Goal: Transaction & Acquisition: Purchase product/service

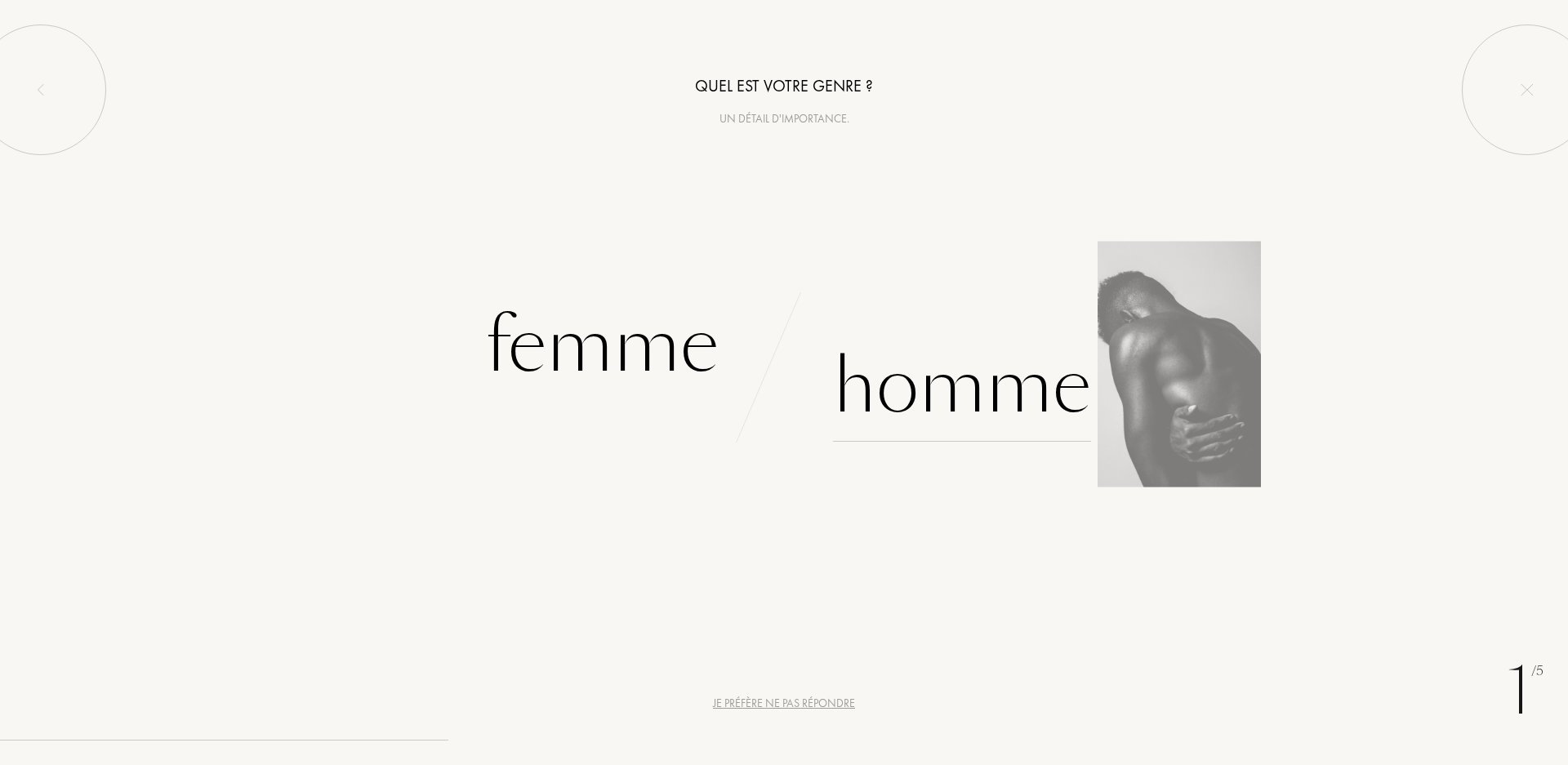
click at [991, 411] on div "Homme" at bounding box center [962, 386] width 258 height 110
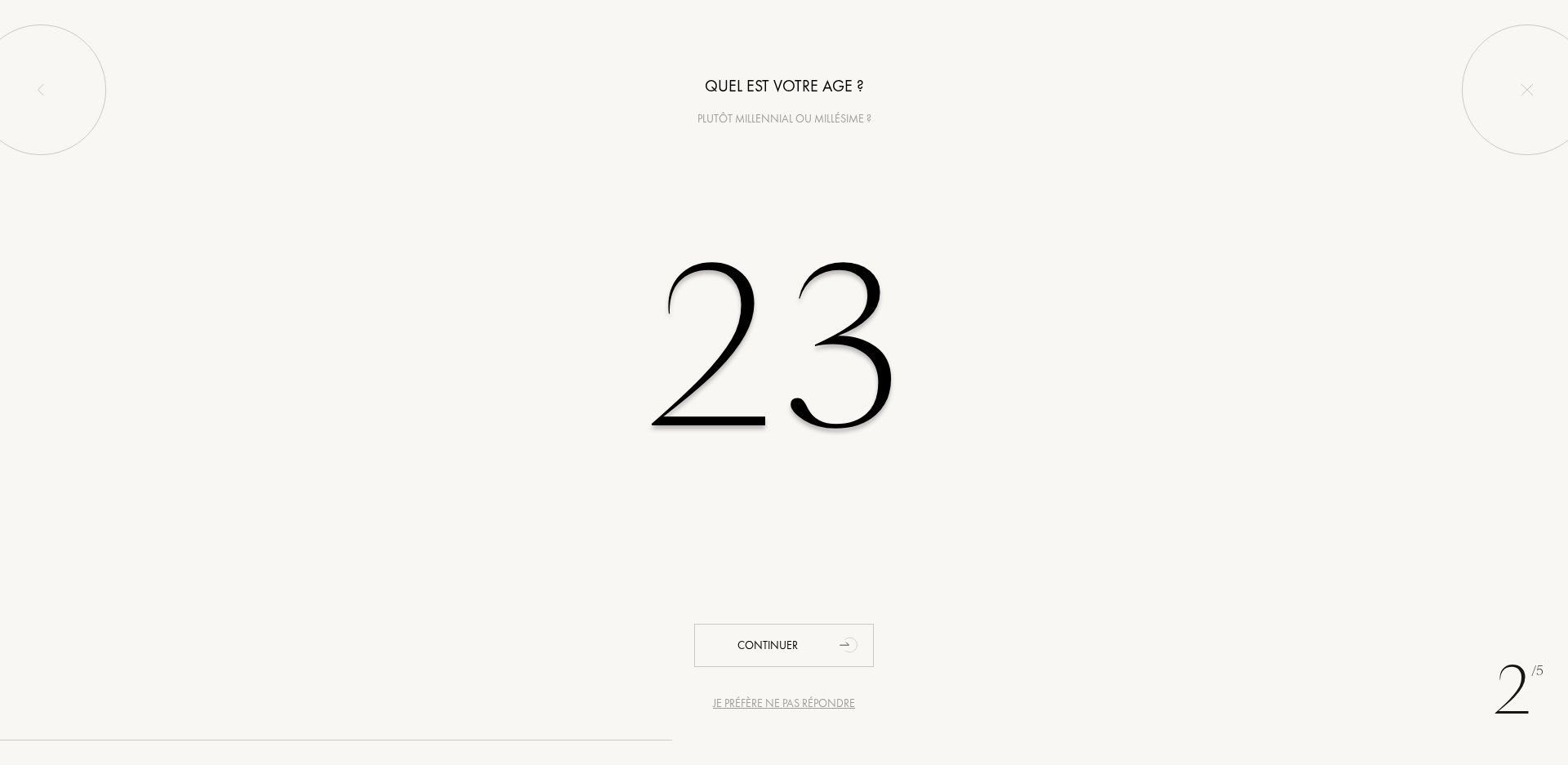
type input "23"
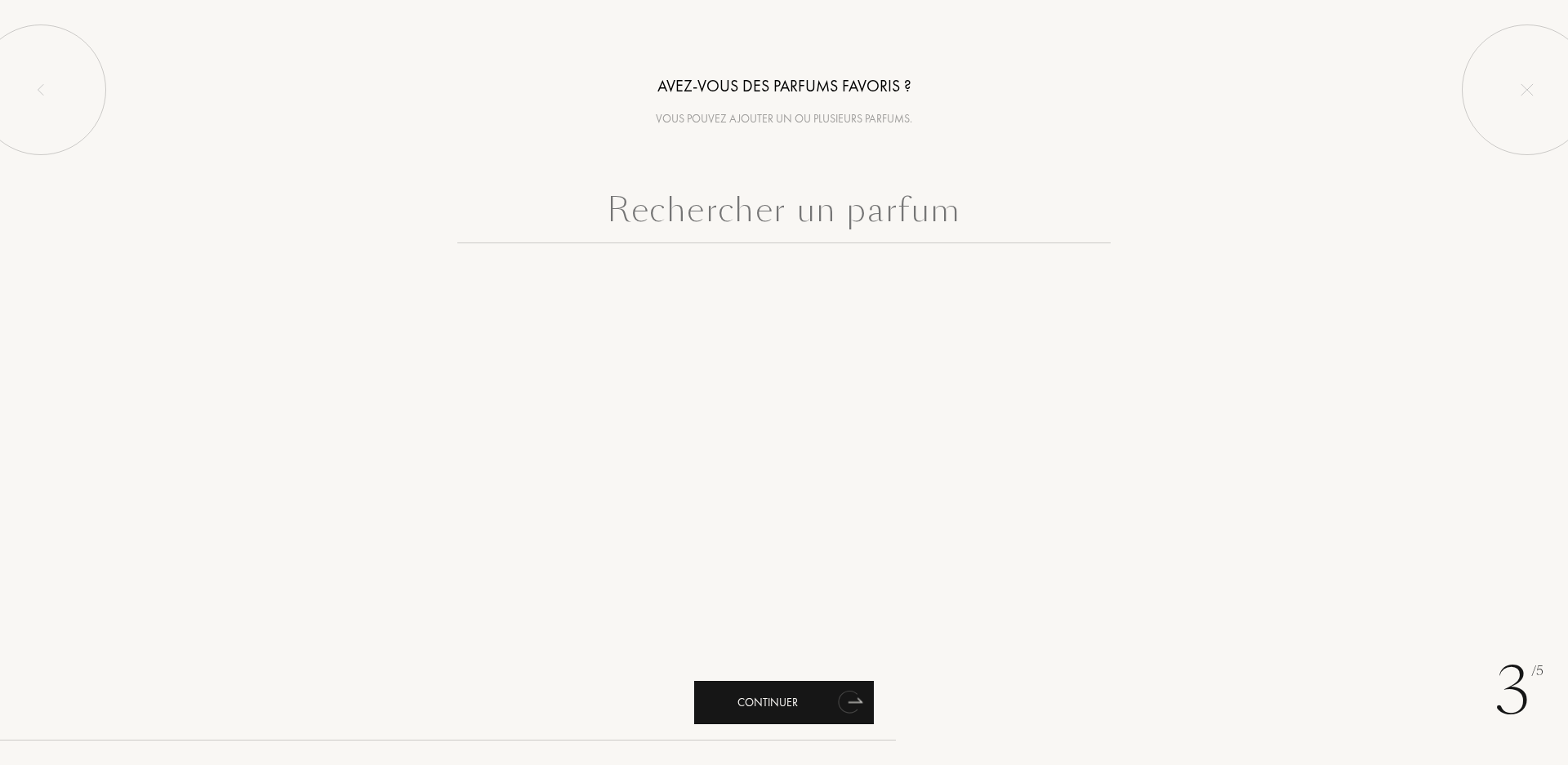
click at [756, 694] on div "Continuer" at bounding box center [784, 703] width 180 height 43
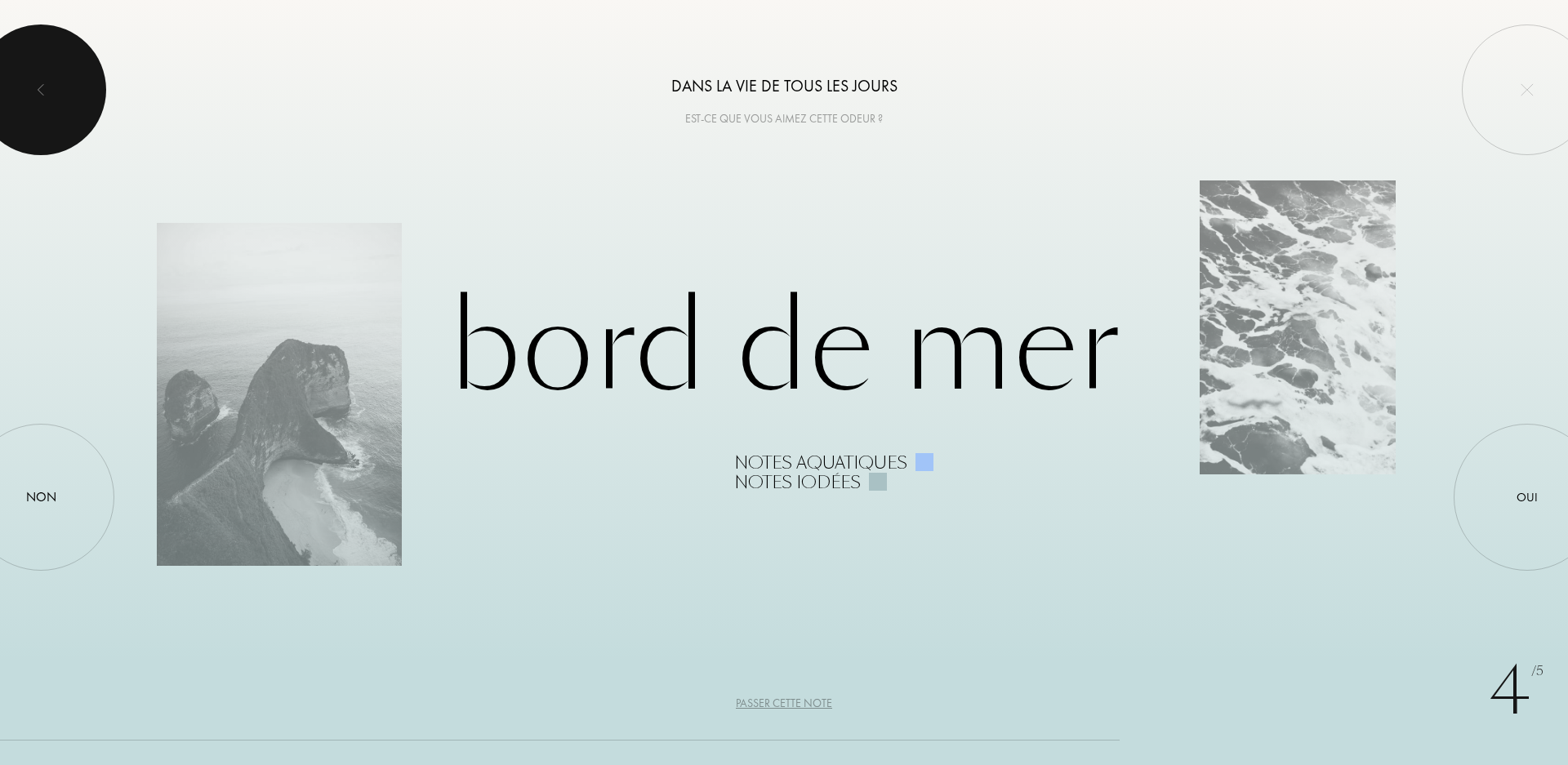
click at [38, 29] on div at bounding box center [40, 90] width 131 height 131
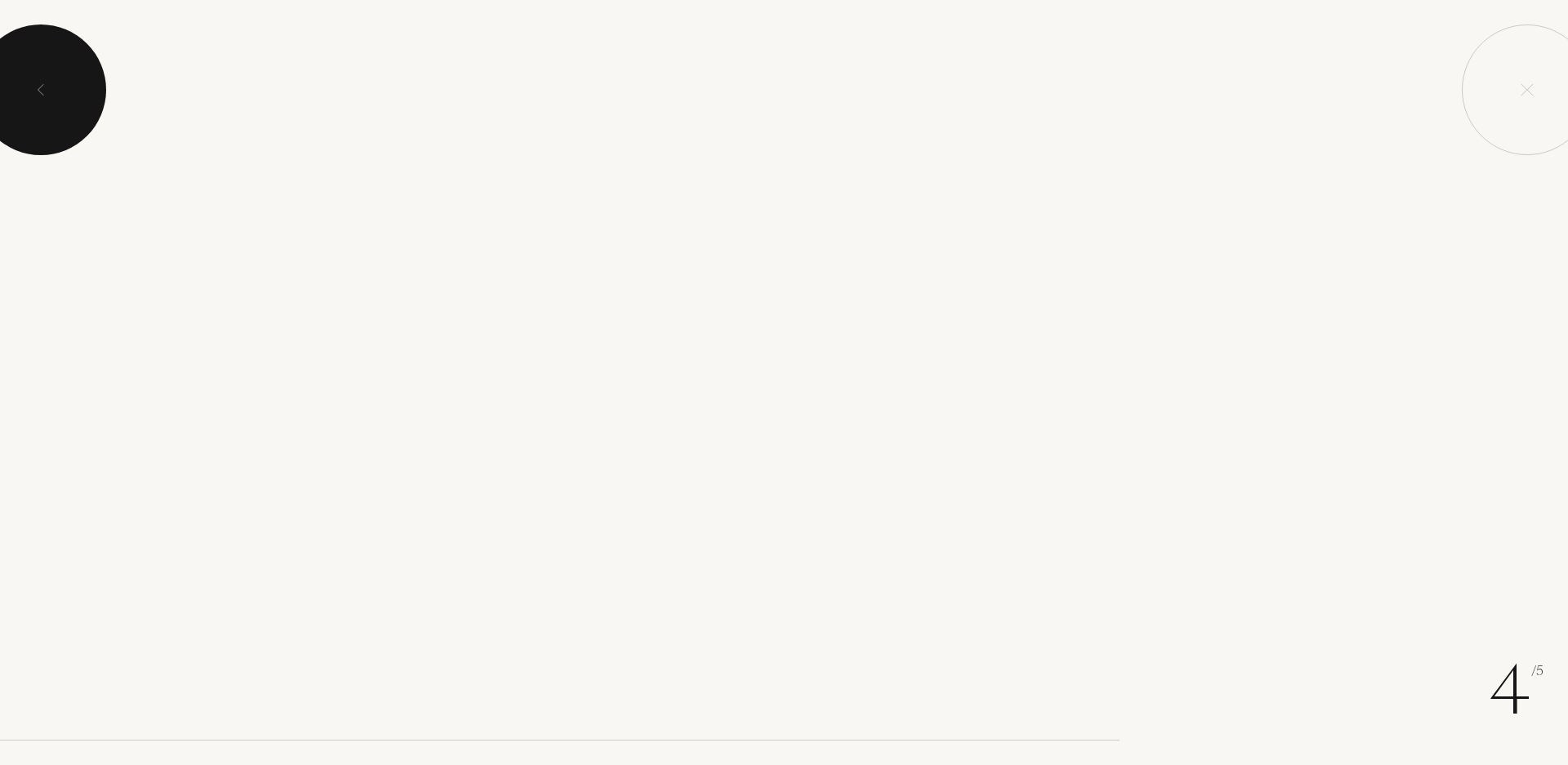
click at [38, 29] on div at bounding box center [40, 90] width 131 height 131
click at [46, 69] on div at bounding box center [40, 90] width 131 height 131
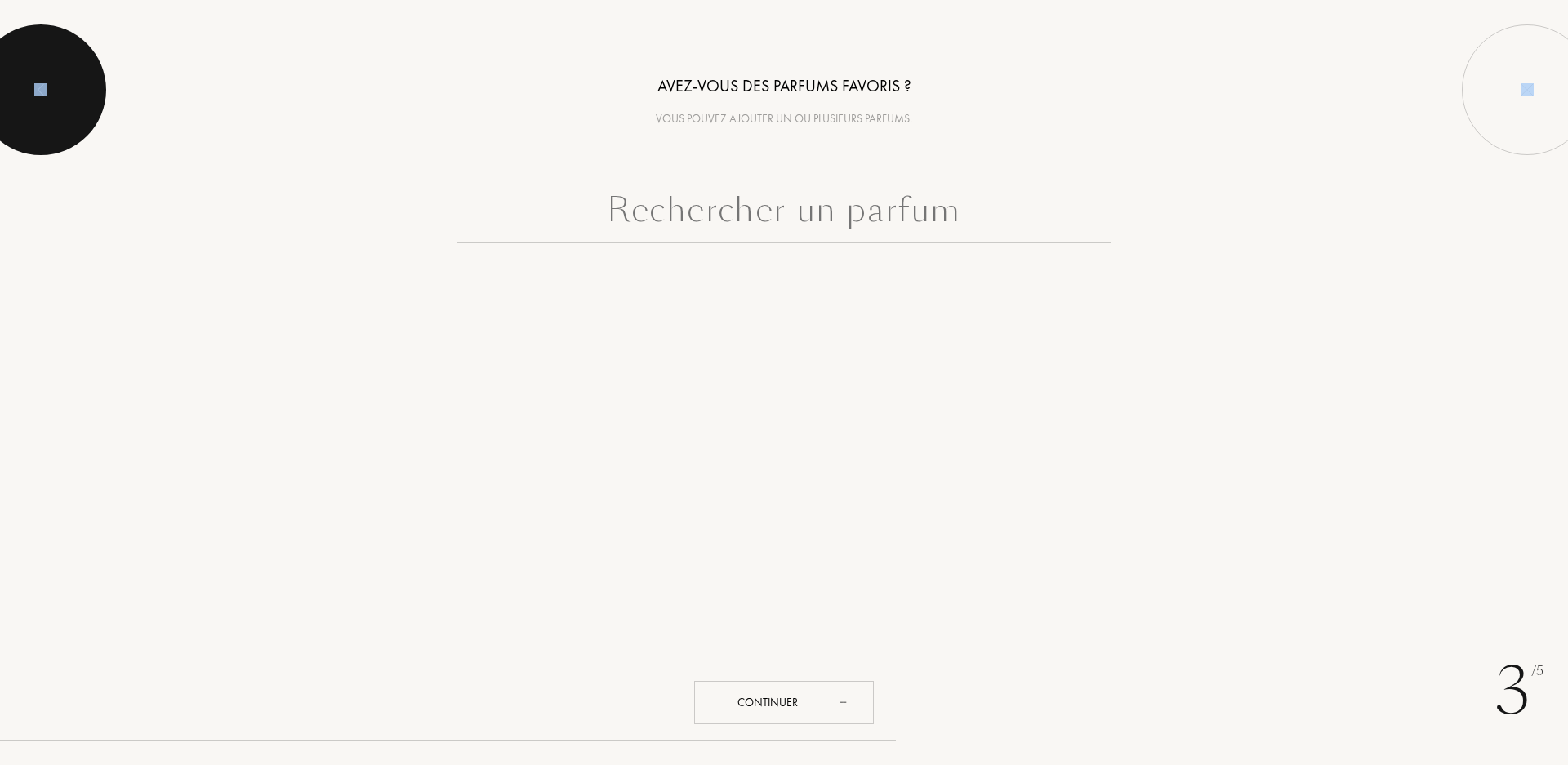
click at [46, 69] on div at bounding box center [40, 90] width 131 height 131
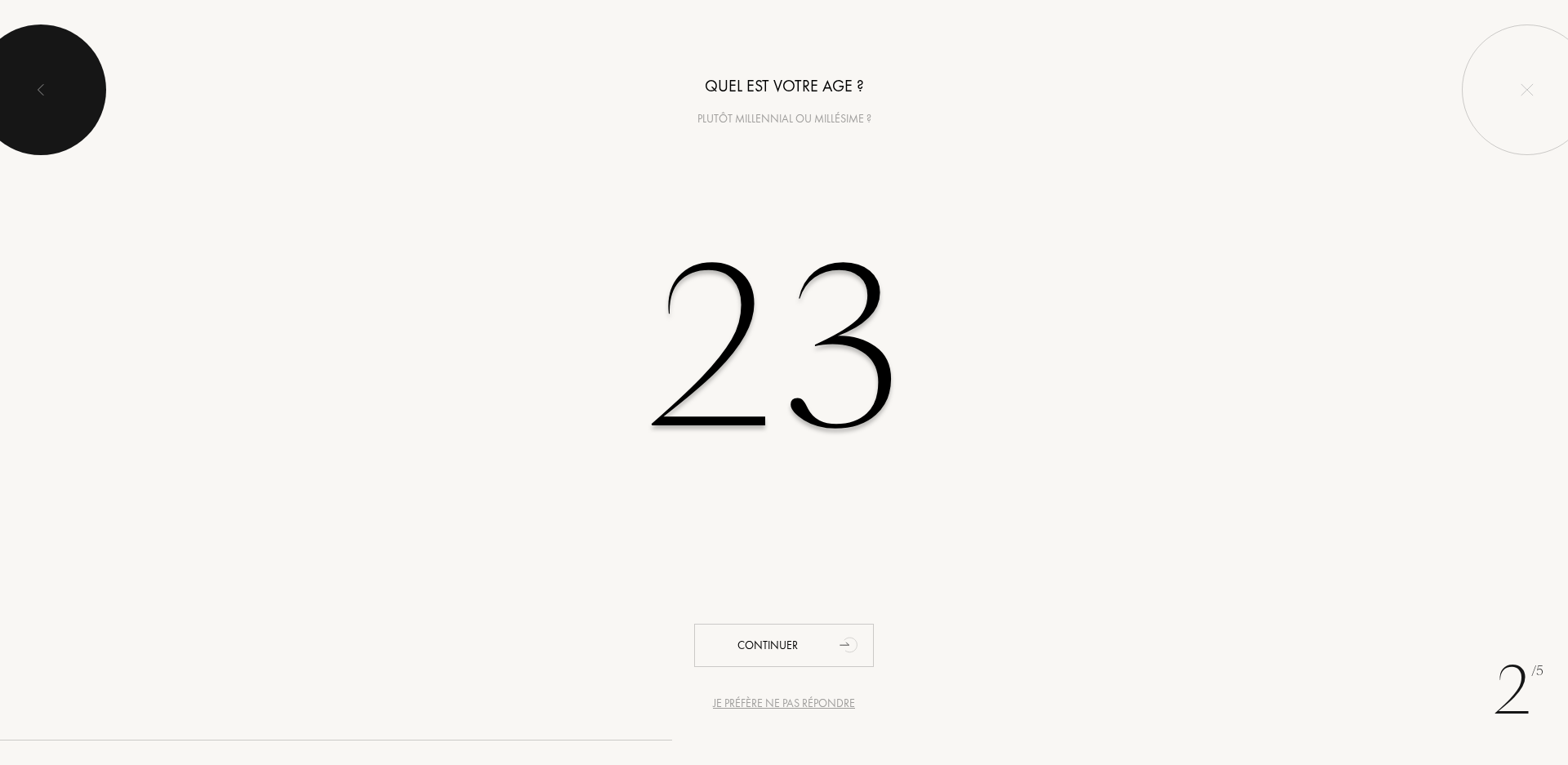
click at [26, 78] on div at bounding box center [40, 90] width 131 height 131
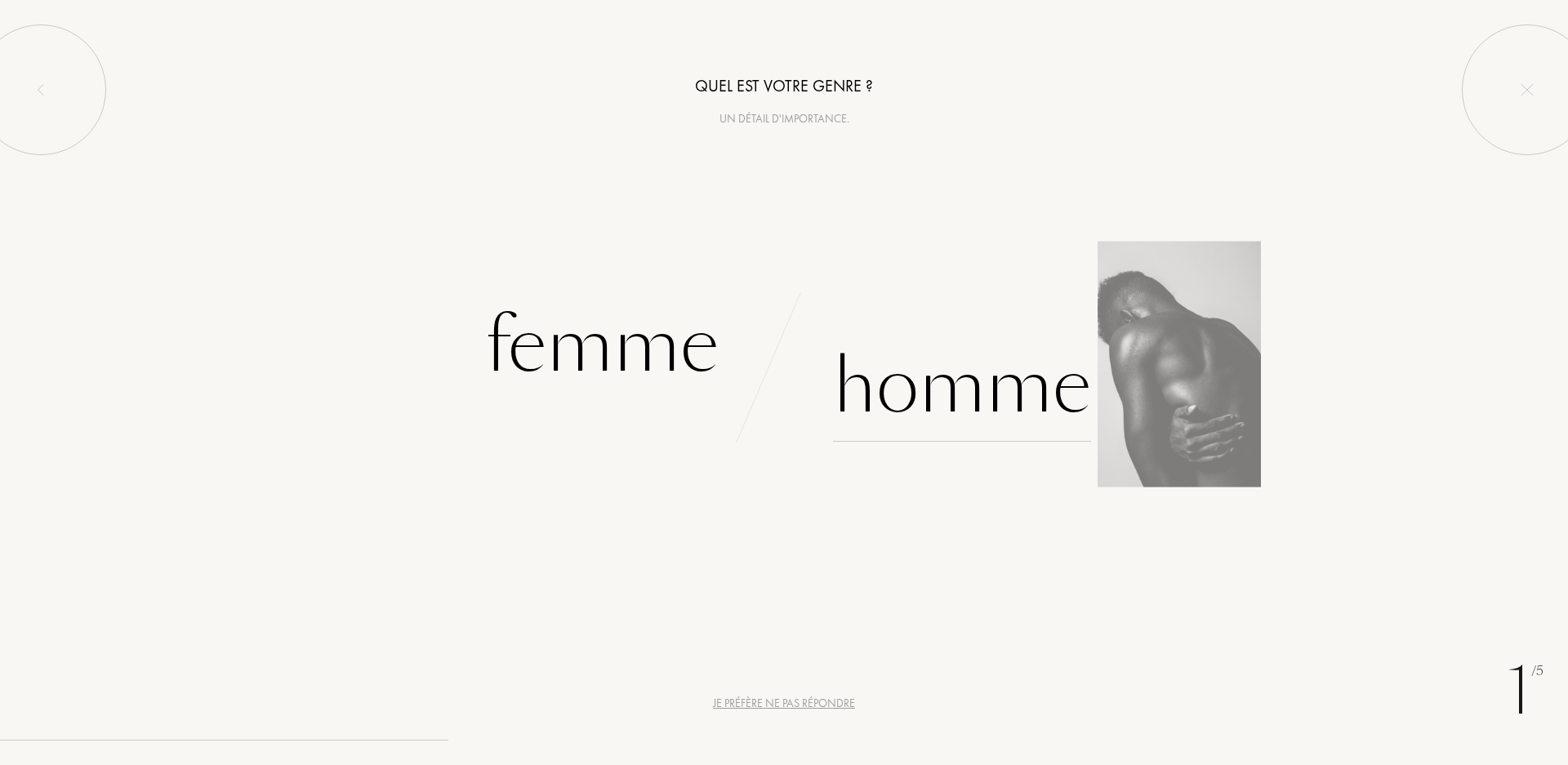
click at [1071, 394] on div "Homme" at bounding box center [962, 386] width 258 height 110
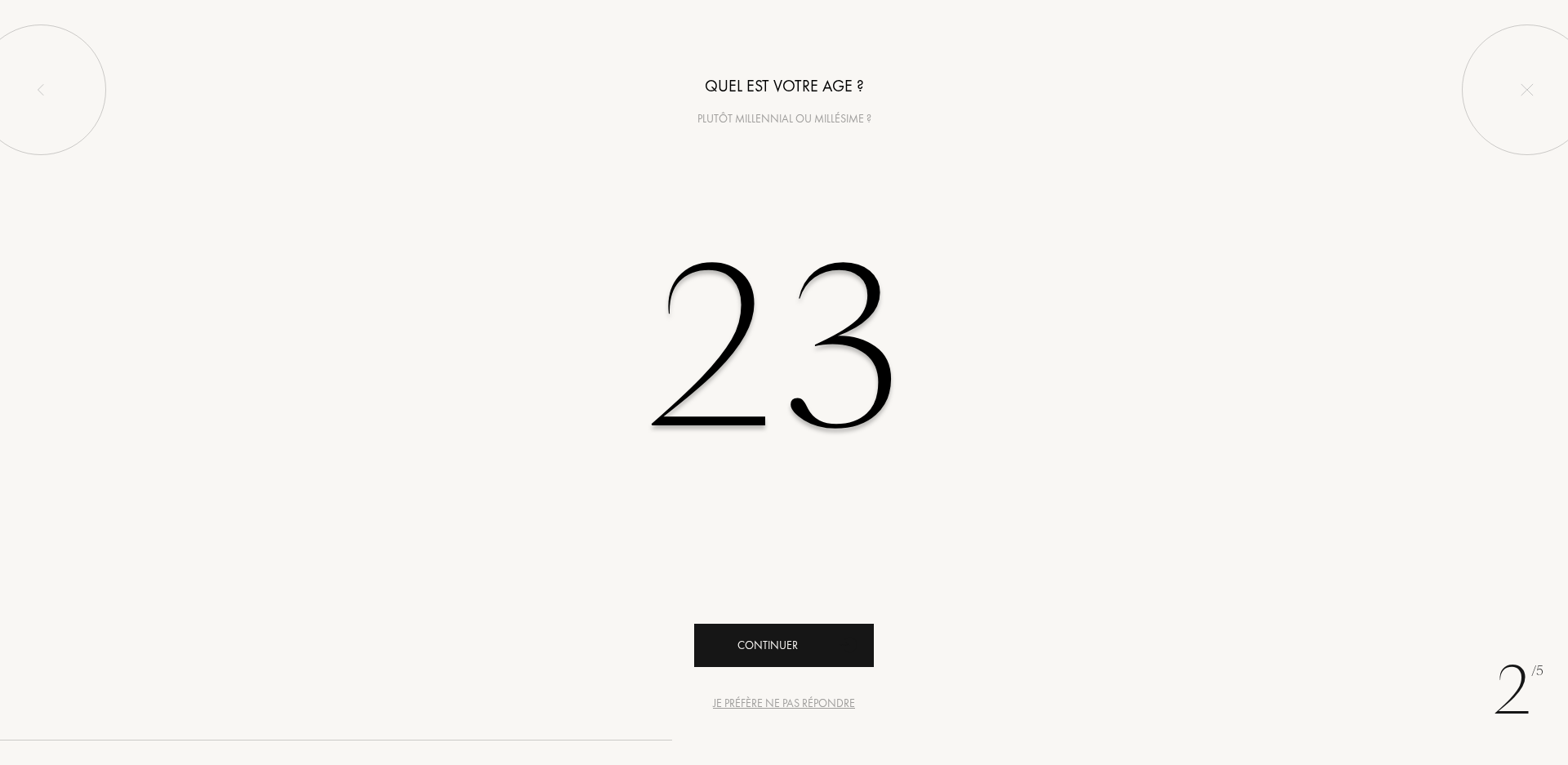
click at [763, 636] on div "Continuer" at bounding box center [784, 645] width 180 height 43
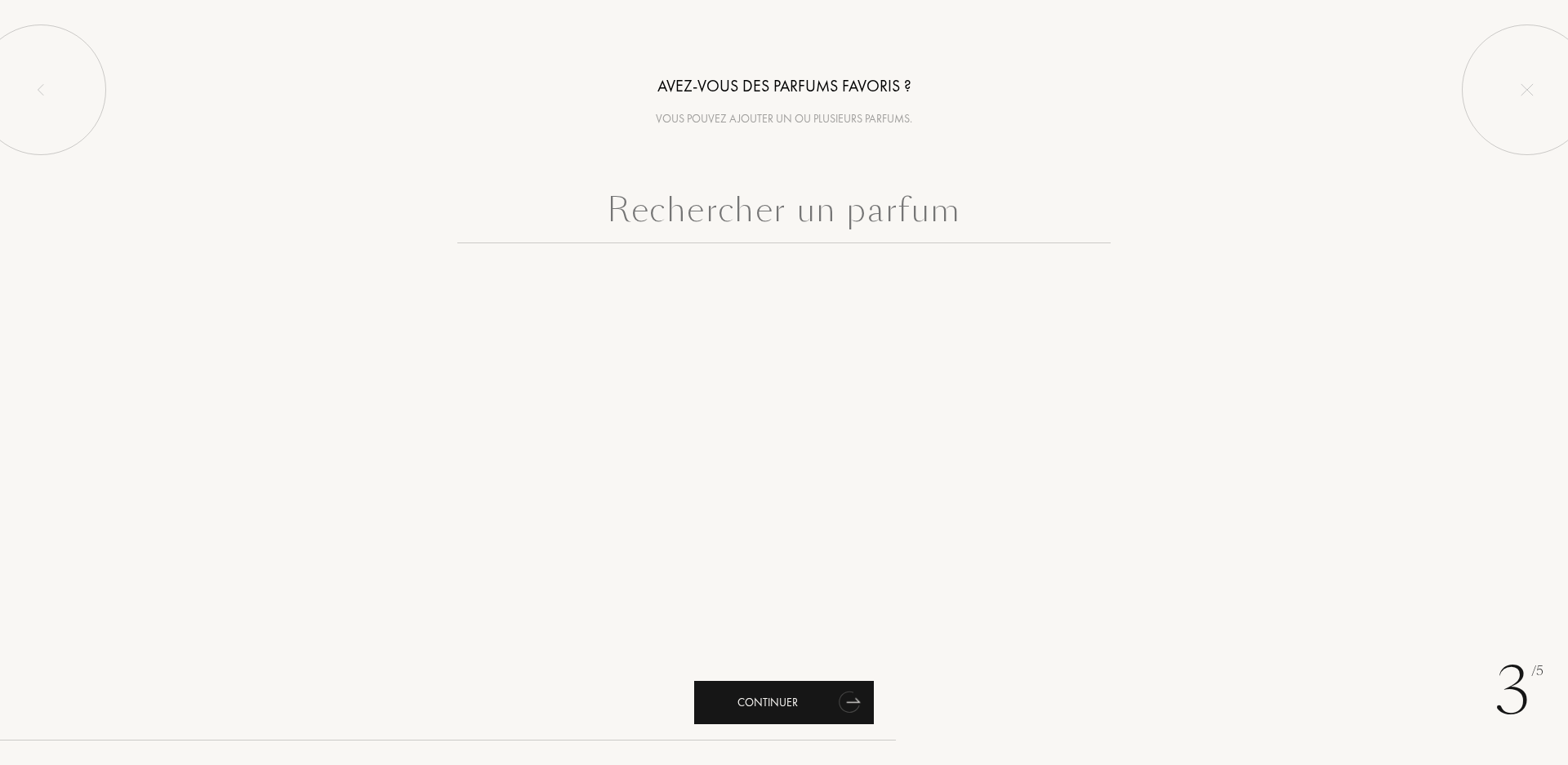
click at [819, 690] on div "Continuer" at bounding box center [784, 703] width 180 height 43
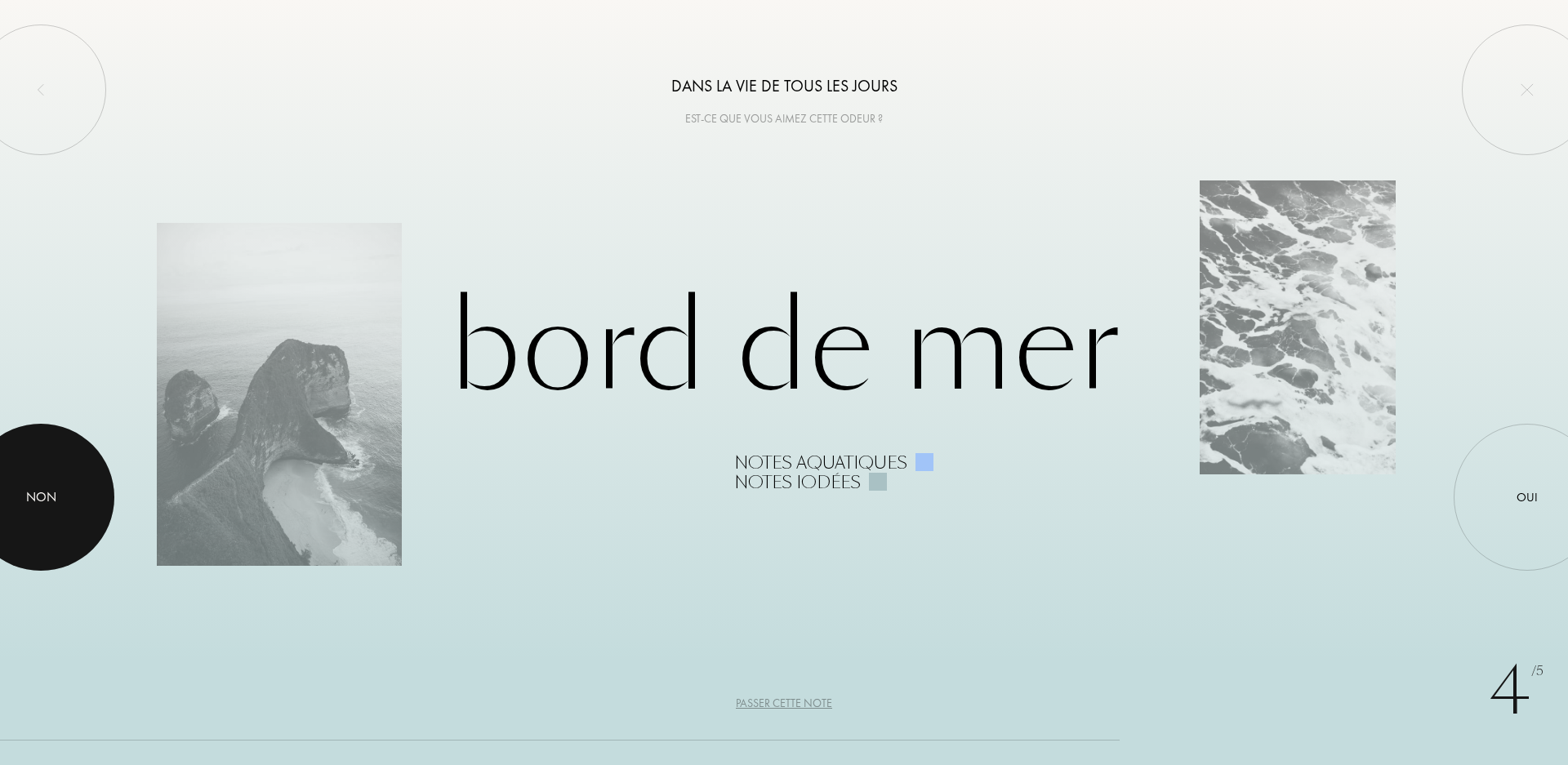
click at [20, 502] on div at bounding box center [40, 497] width 147 height 147
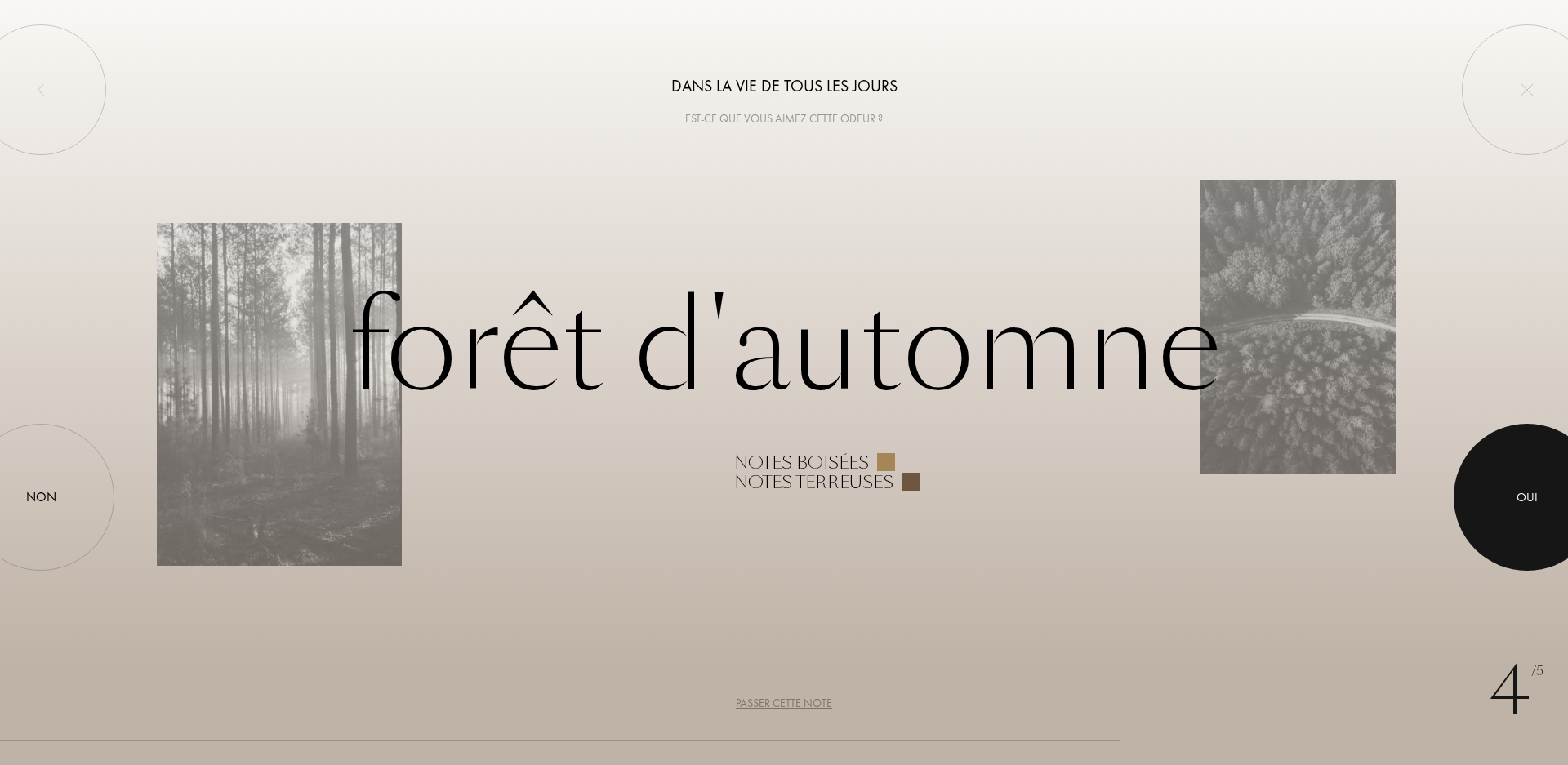
click at [1484, 515] on div at bounding box center [1528, 497] width 147 height 147
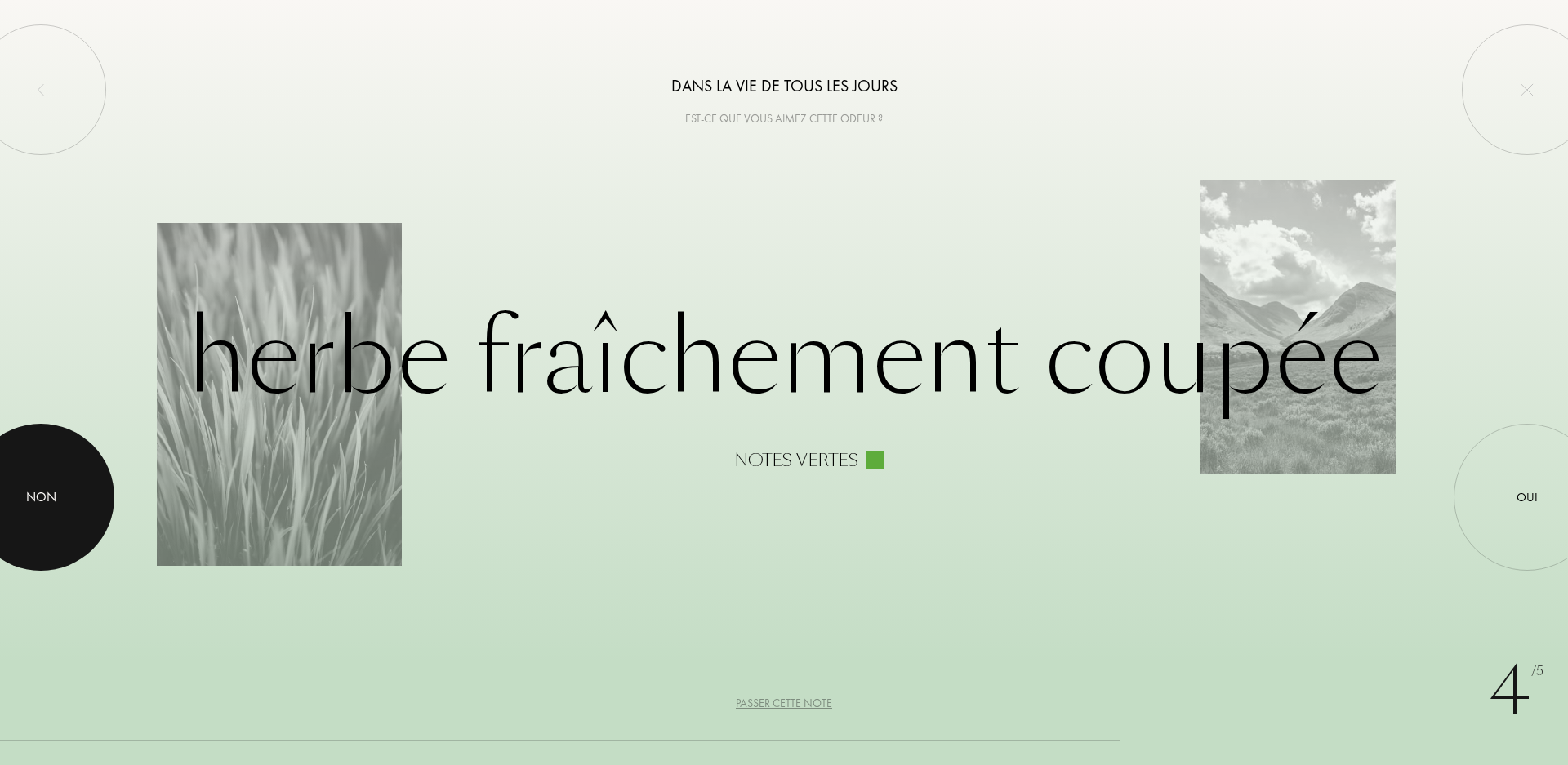
click at [69, 482] on div at bounding box center [40, 497] width 147 height 147
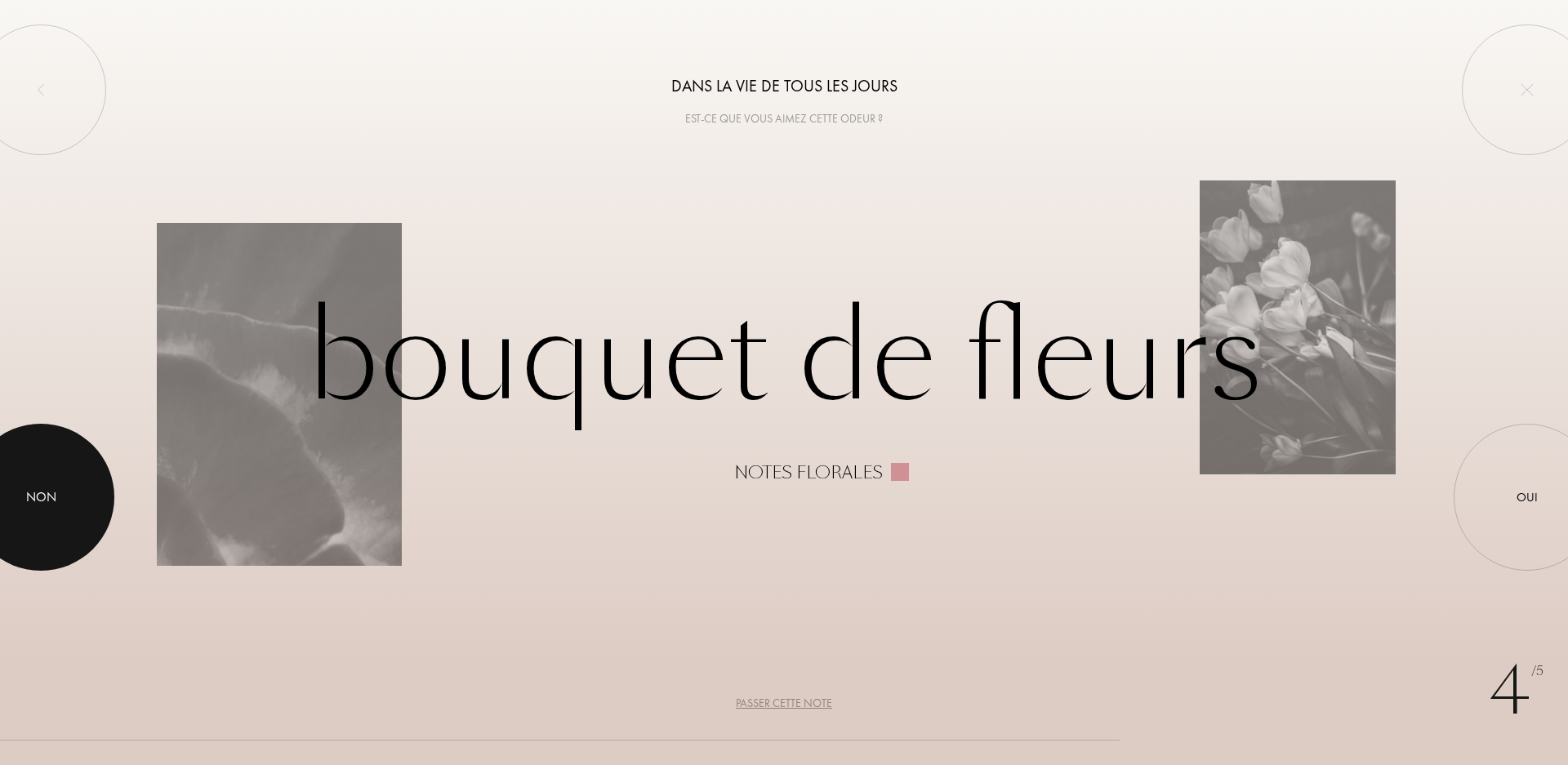
click at [12, 490] on div at bounding box center [40, 497] width 147 height 147
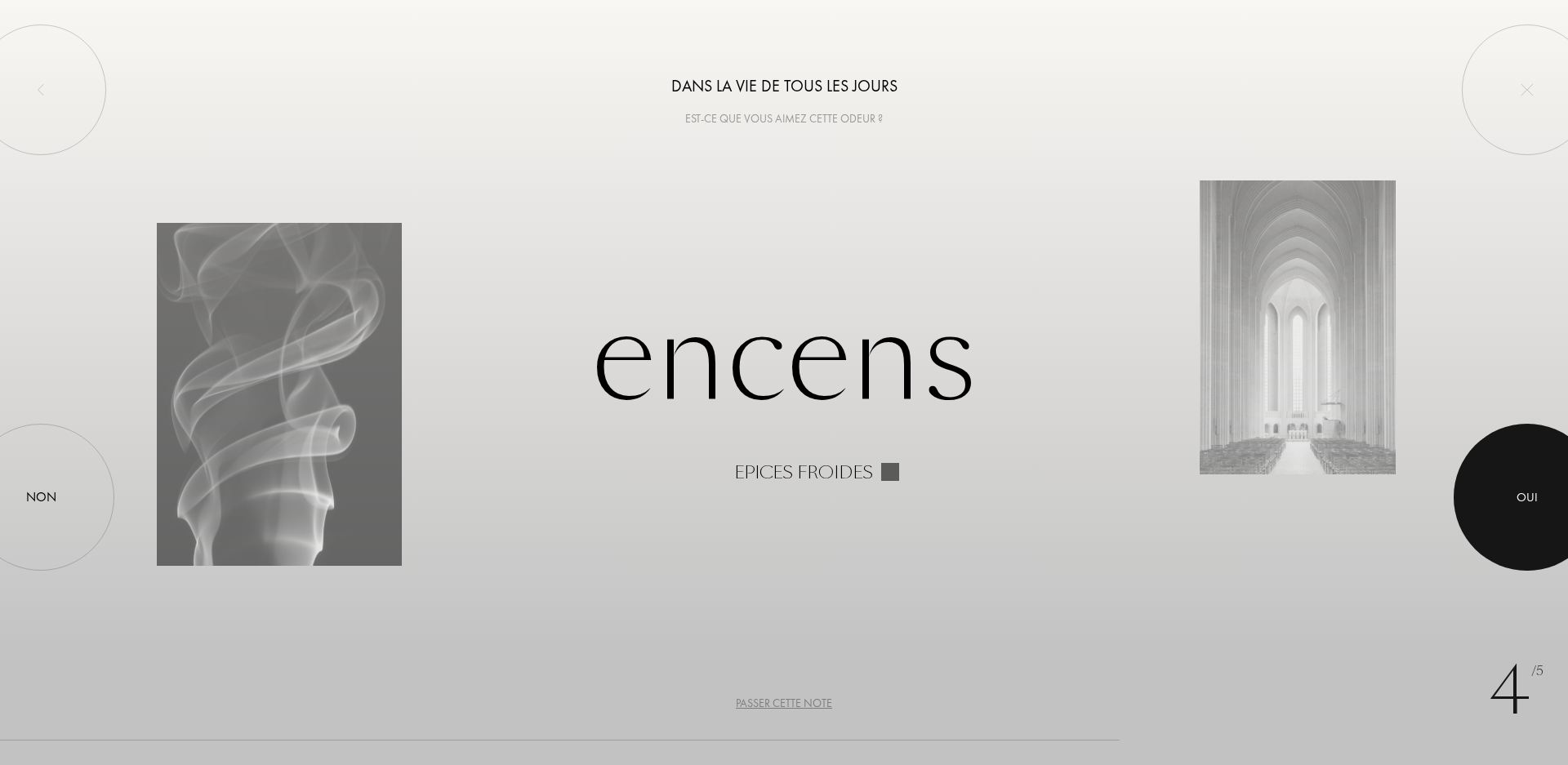
click at [1504, 480] on div at bounding box center [1528, 497] width 147 height 147
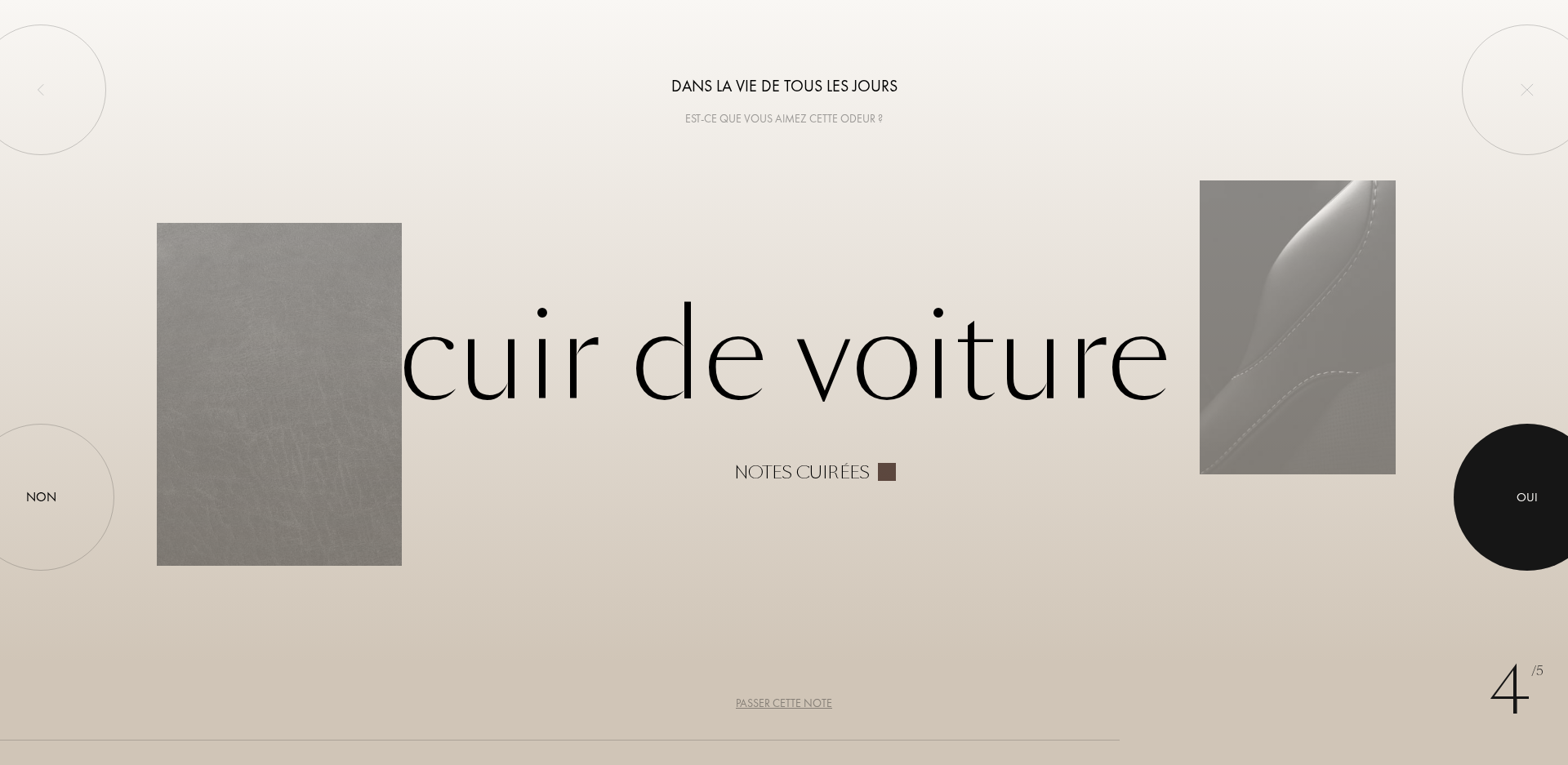
click at [1508, 463] on div at bounding box center [1528, 497] width 147 height 147
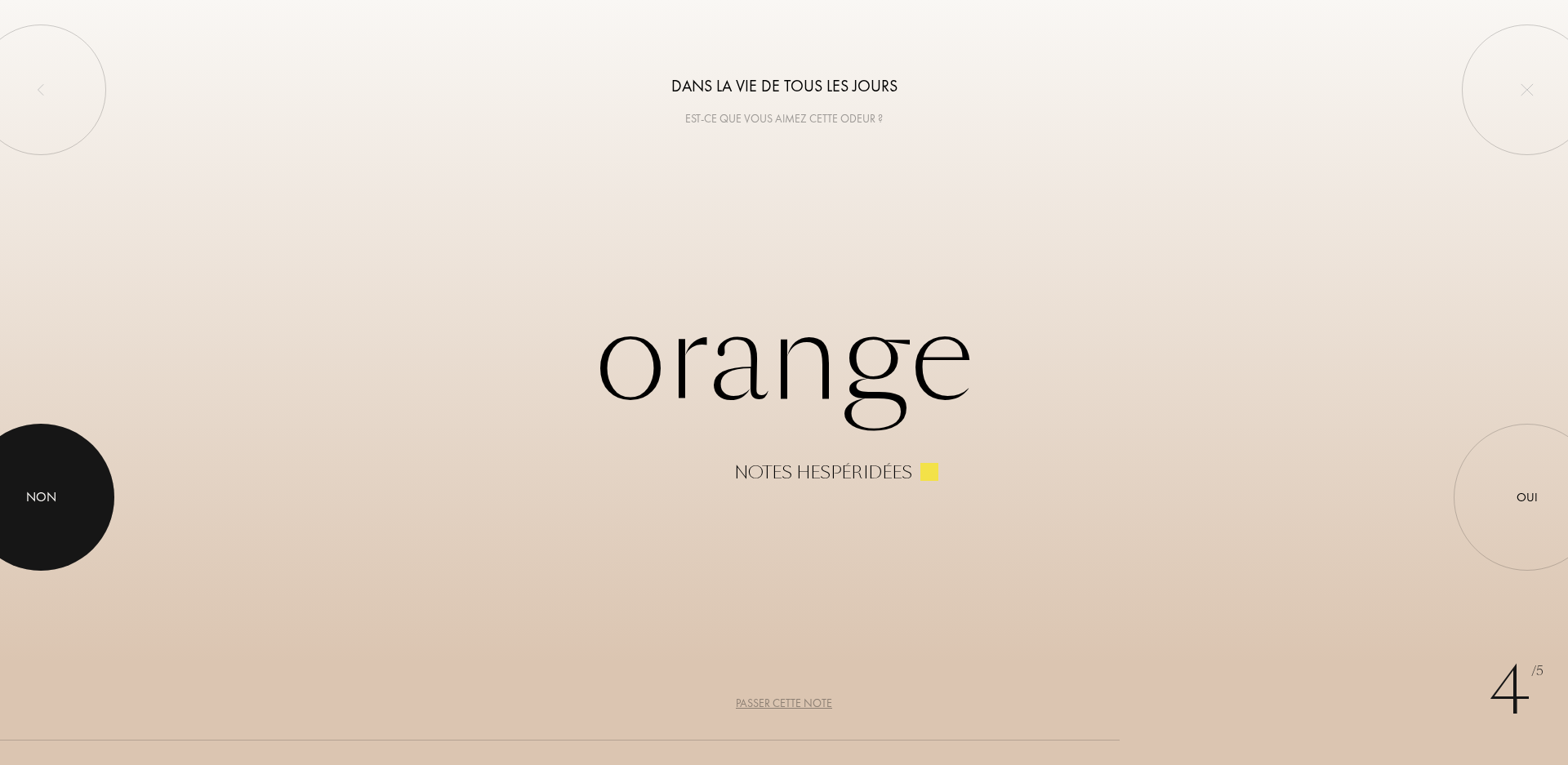
click at [31, 464] on div "Non" at bounding box center [40, 497] width 147 height 147
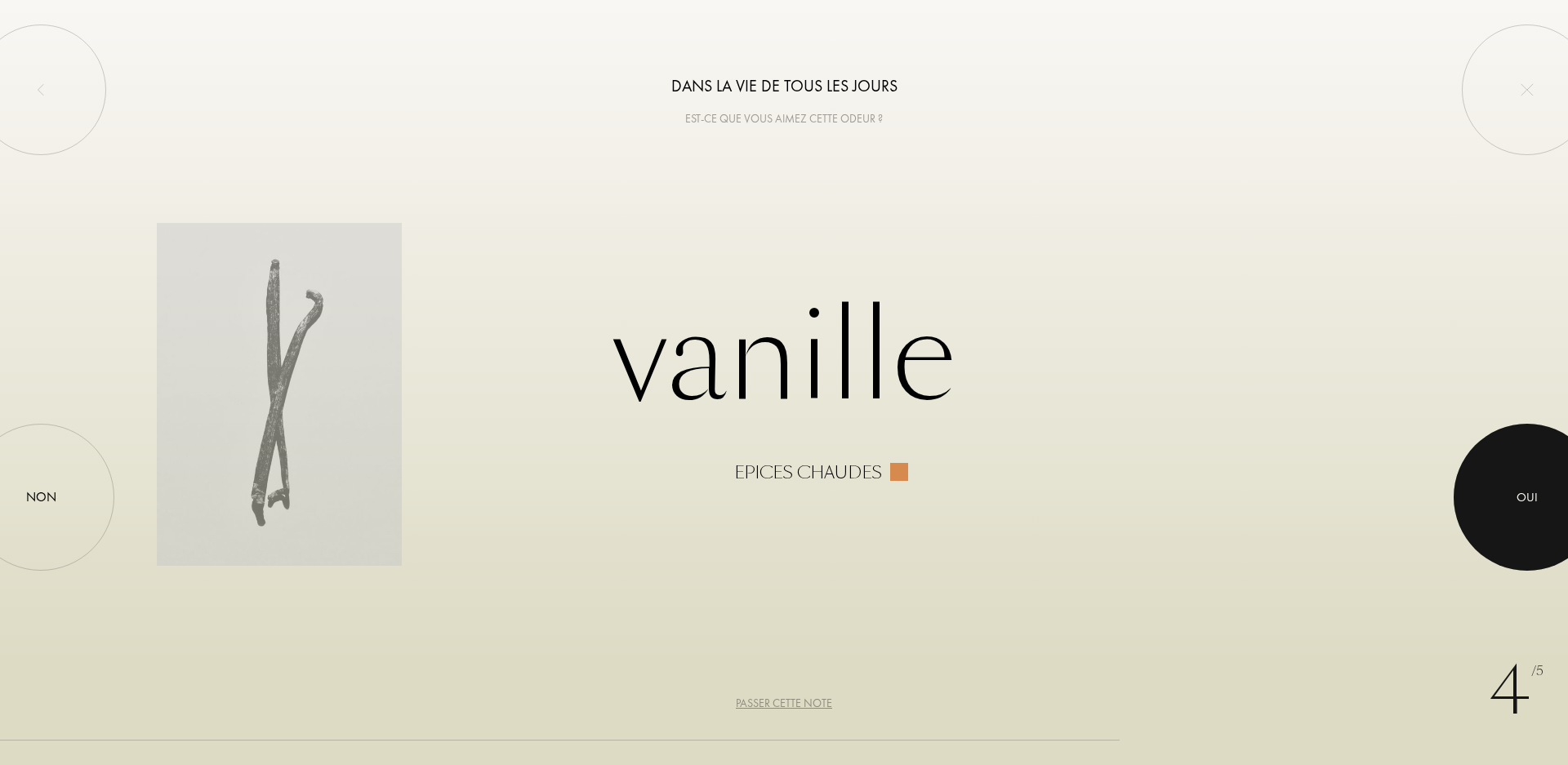
click at [1567, 470] on div "Oui" at bounding box center [1528, 497] width 147 height 147
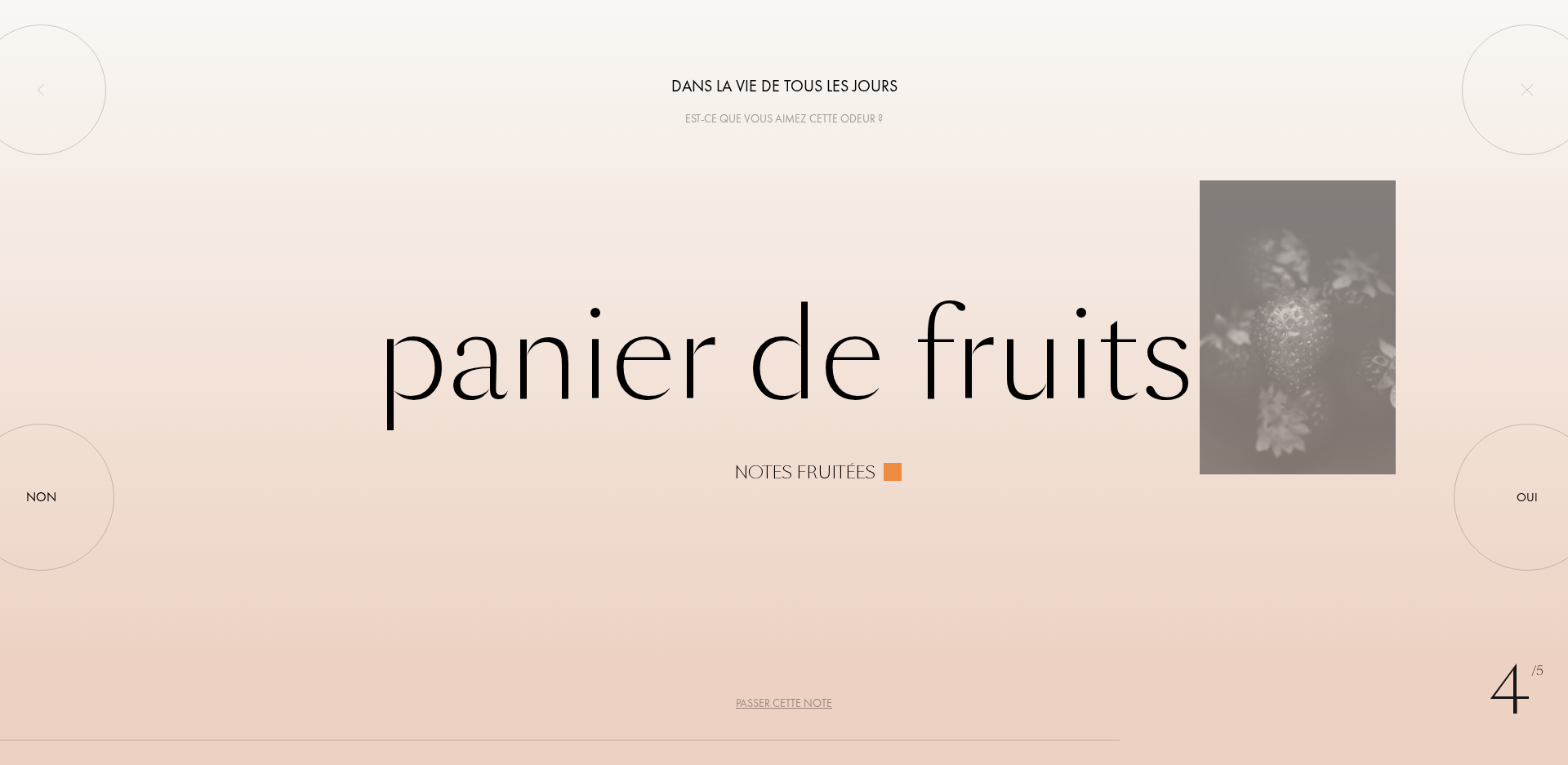
click at [122, 495] on div "4 /5 Dans la vie de tous les jours Est-ce que vous aimez cette odeur ? Panier d…" at bounding box center [784, 382] width 1568 height 765
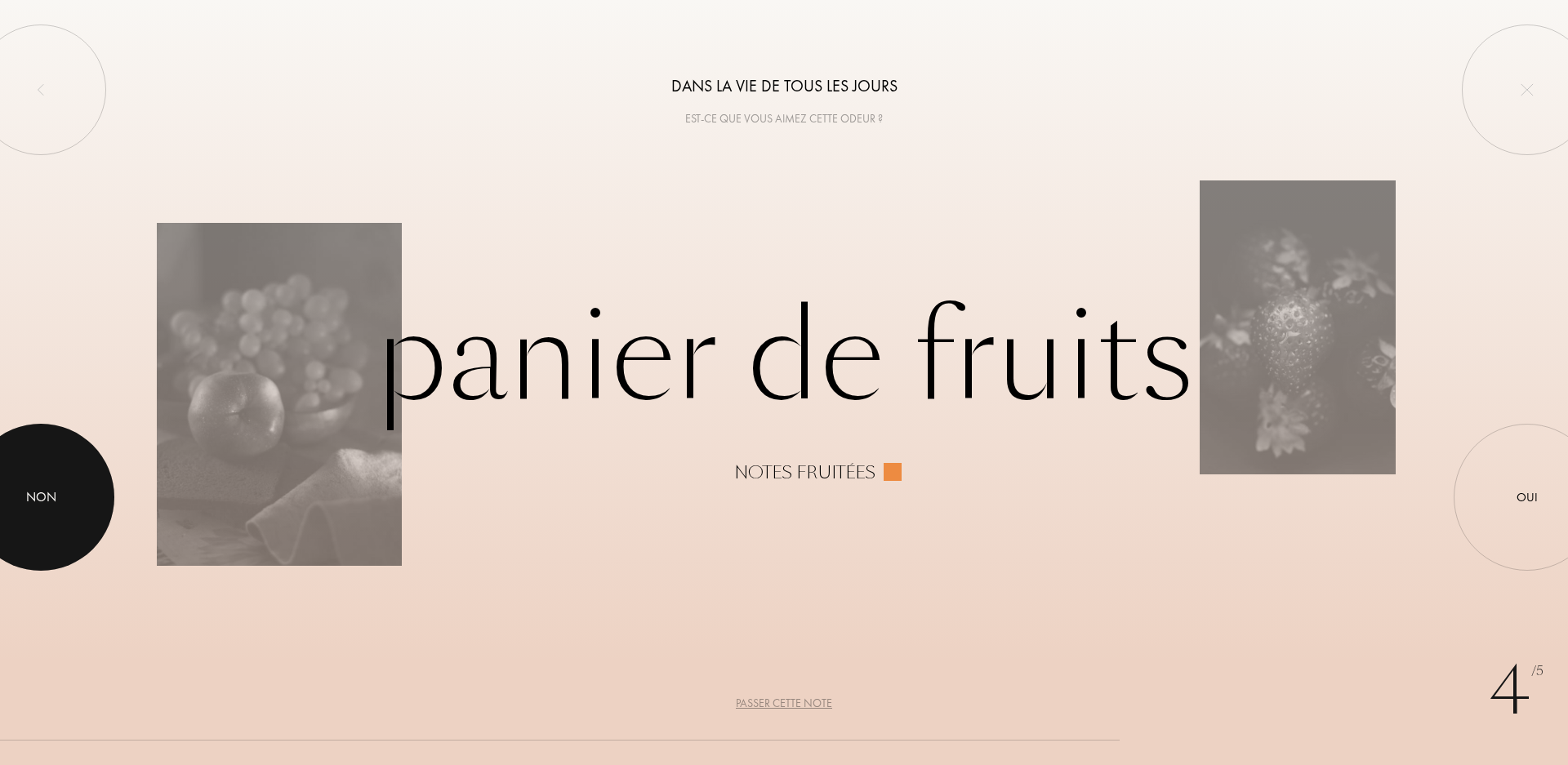
click at [94, 493] on div "Non" at bounding box center [40, 497] width 147 height 147
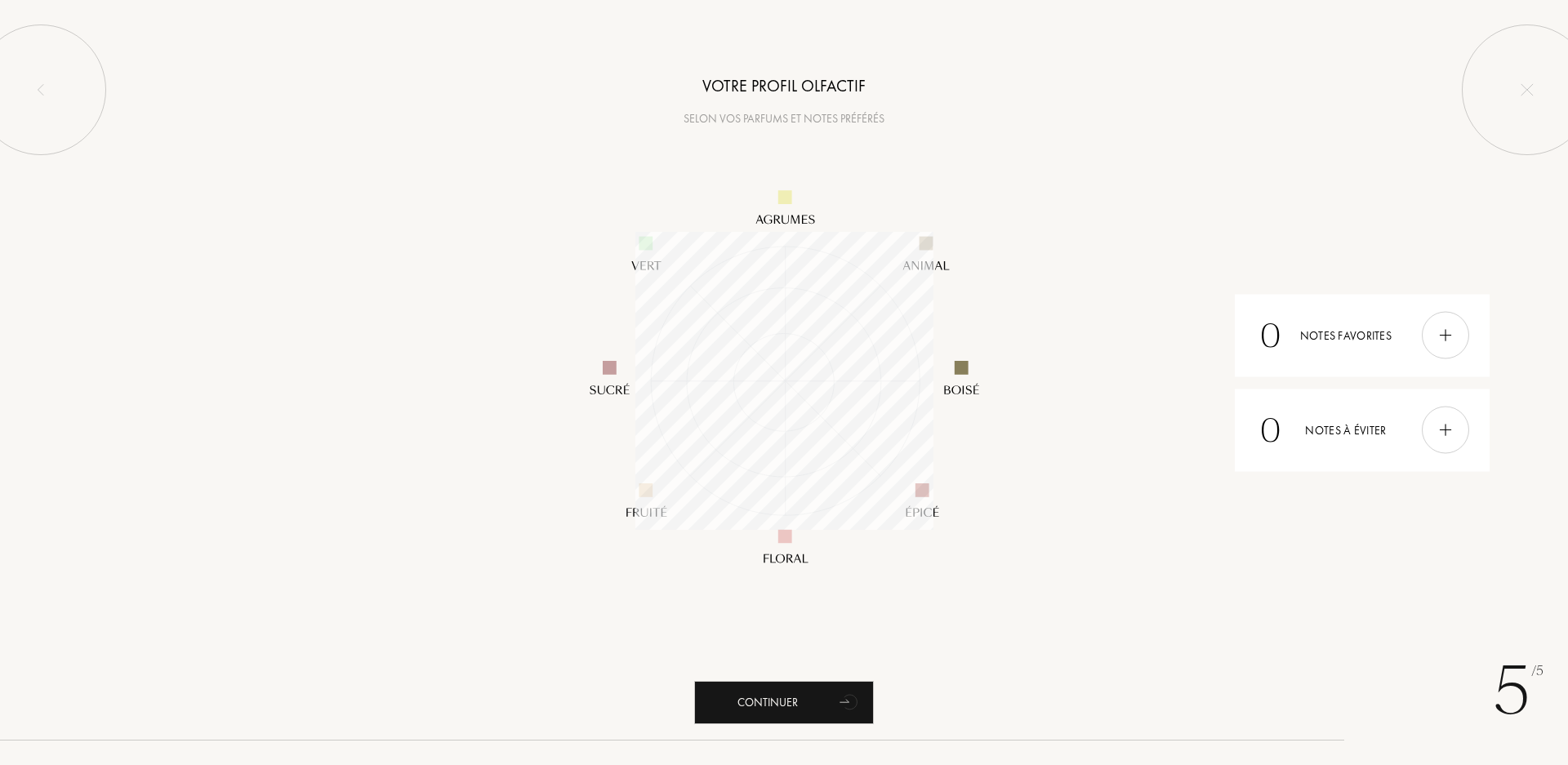
scroll to position [298, 298]
click at [57, 111] on div at bounding box center [40, 90] width 131 height 131
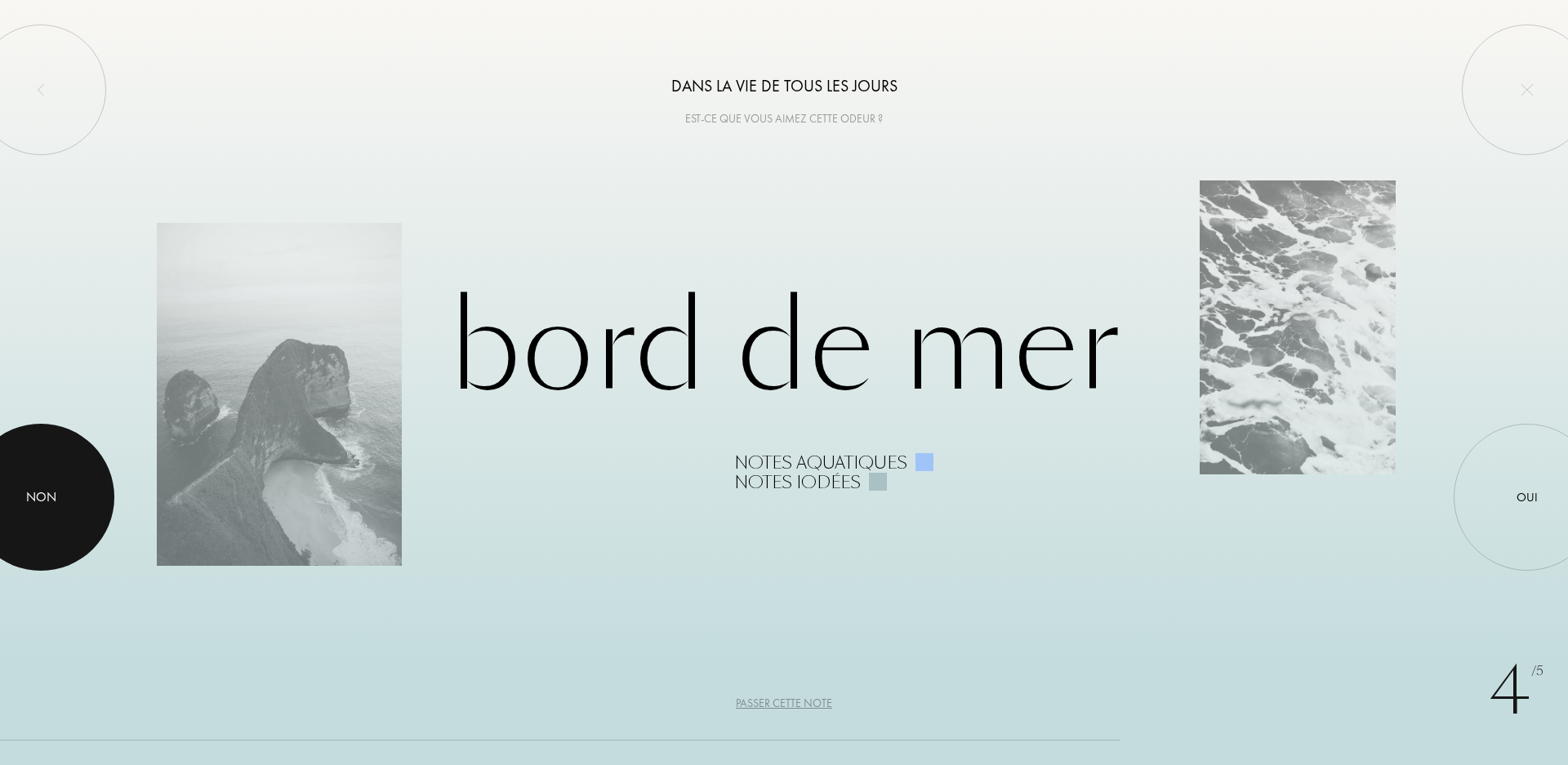
click at [36, 456] on div at bounding box center [40, 497] width 147 height 147
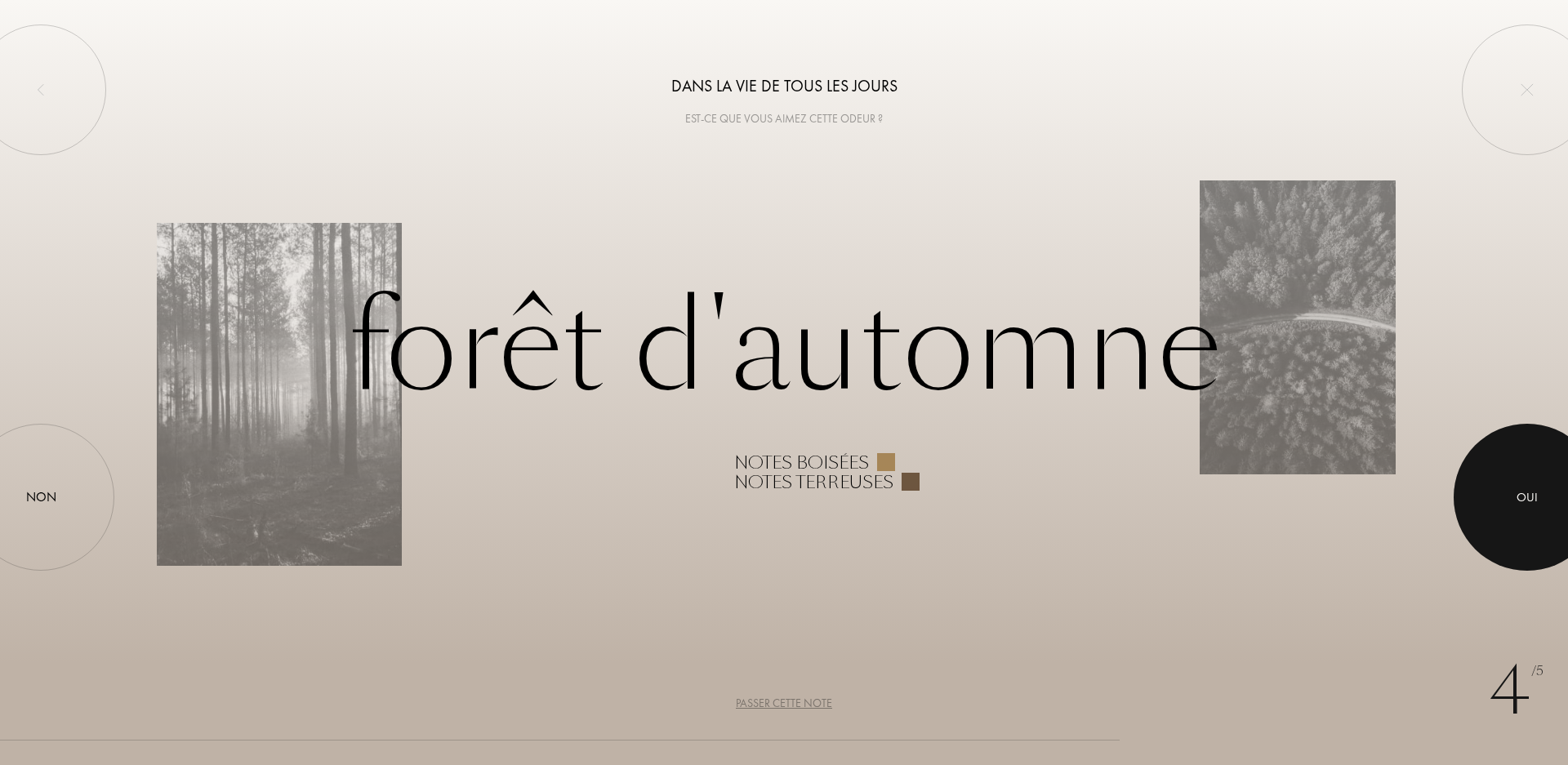
click at [1500, 472] on div at bounding box center [1528, 497] width 147 height 147
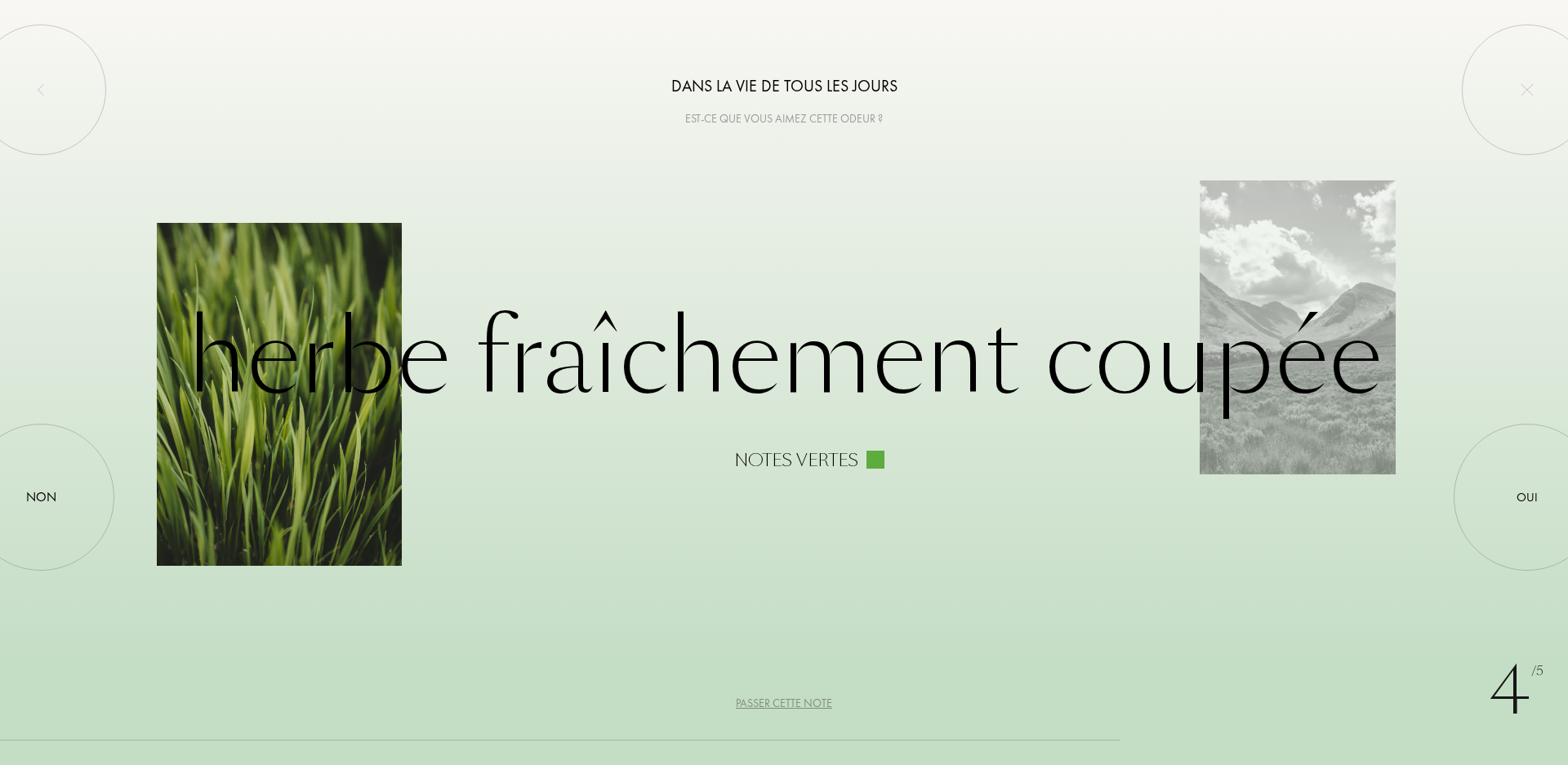
click at [306, 260] on div at bounding box center [279, 394] width 245 height 343
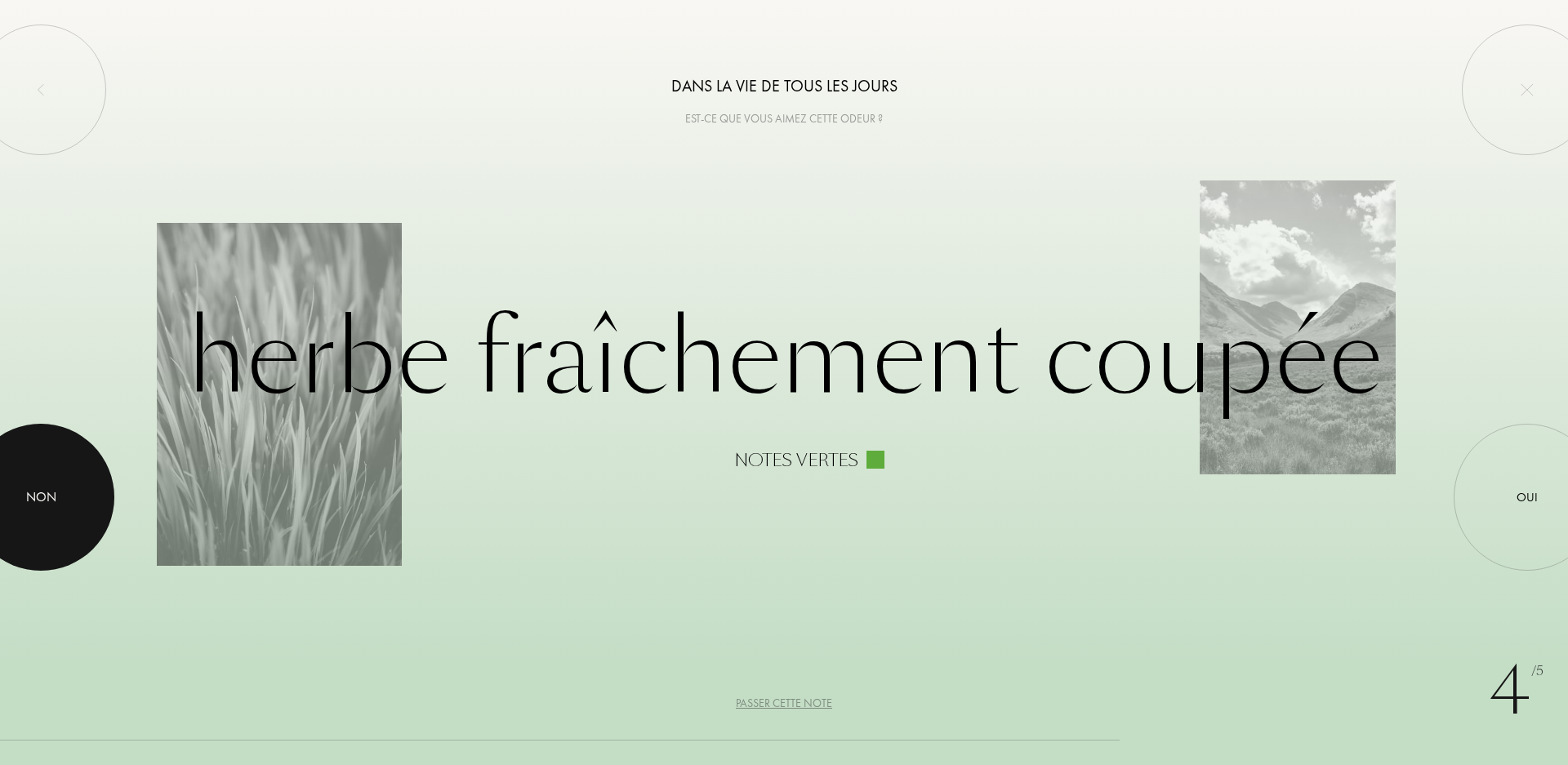
click at [46, 518] on div at bounding box center [40, 497] width 147 height 147
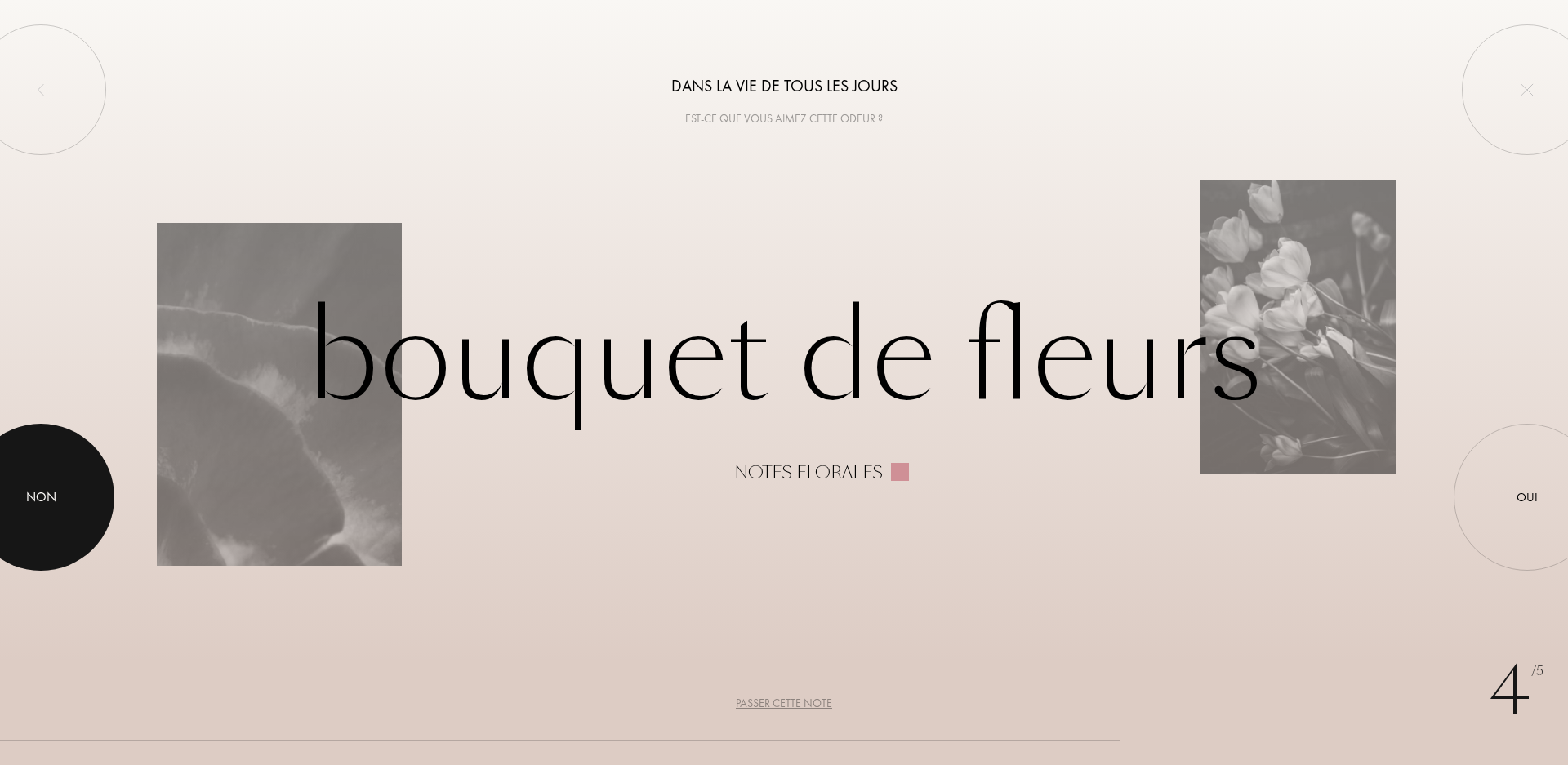
click at [65, 485] on div at bounding box center [40, 497] width 147 height 147
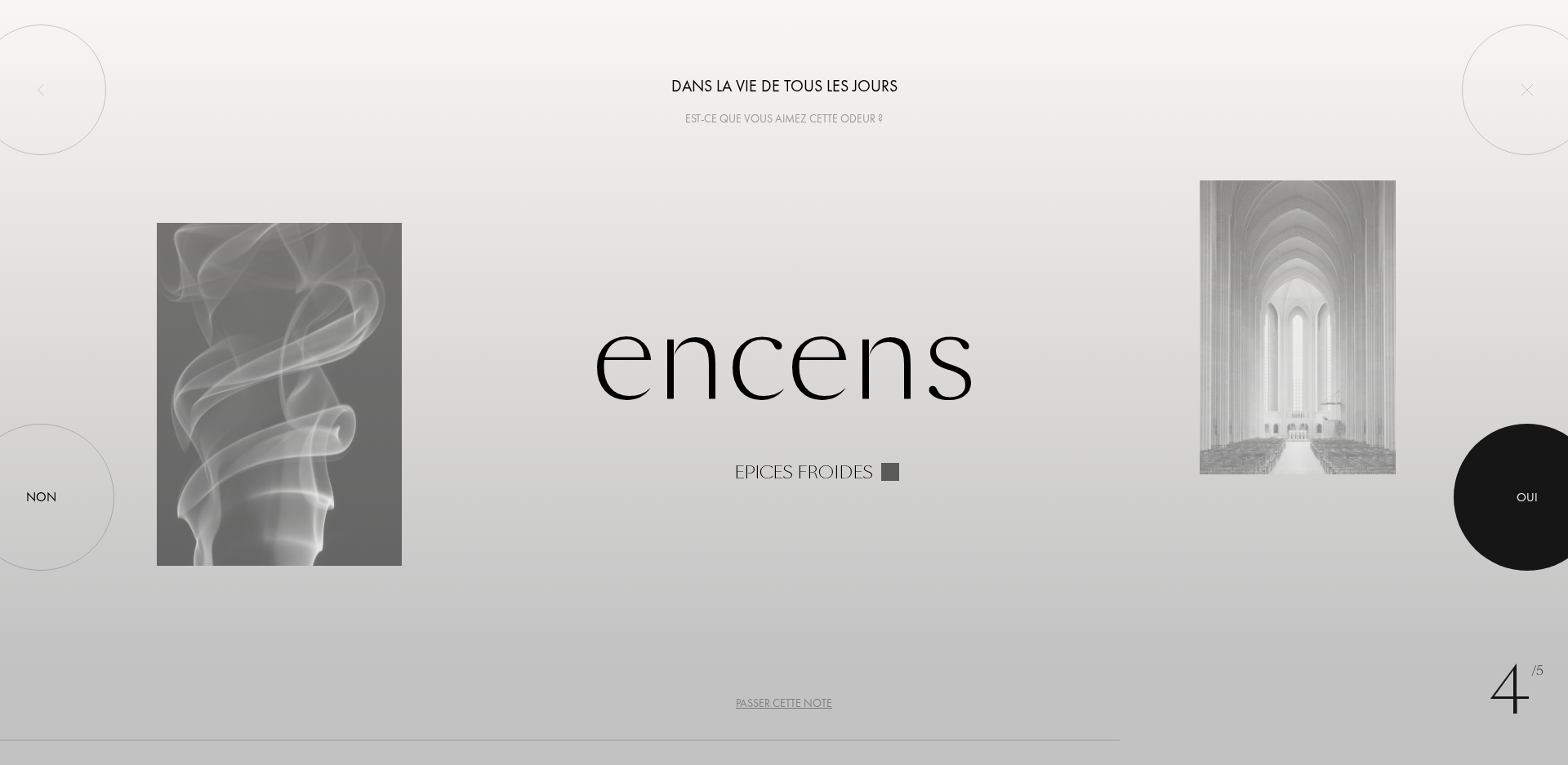
click at [1515, 520] on div at bounding box center [1528, 497] width 147 height 147
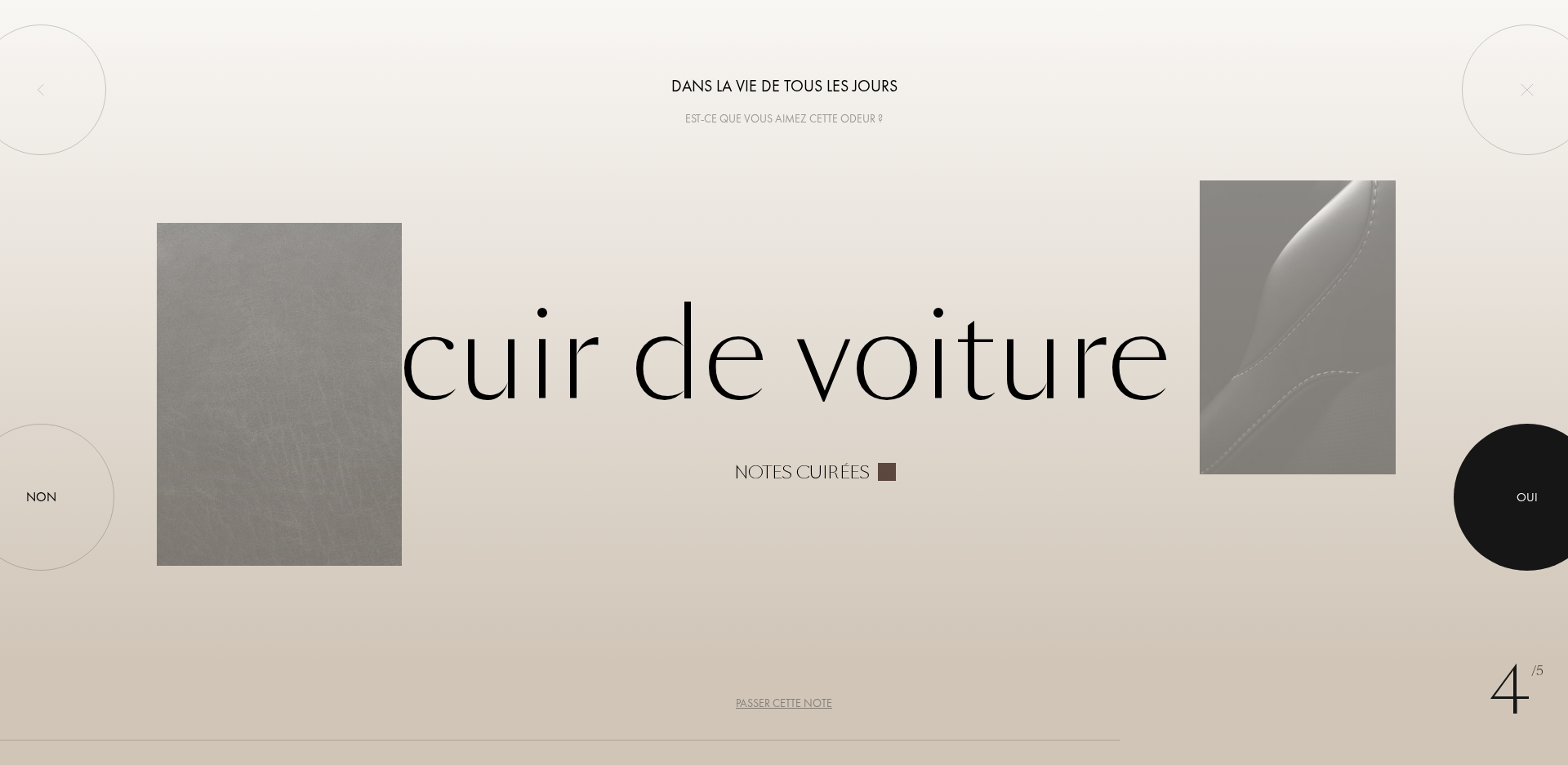
click at [1515, 520] on div at bounding box center [1528, 497] width 147 height 147
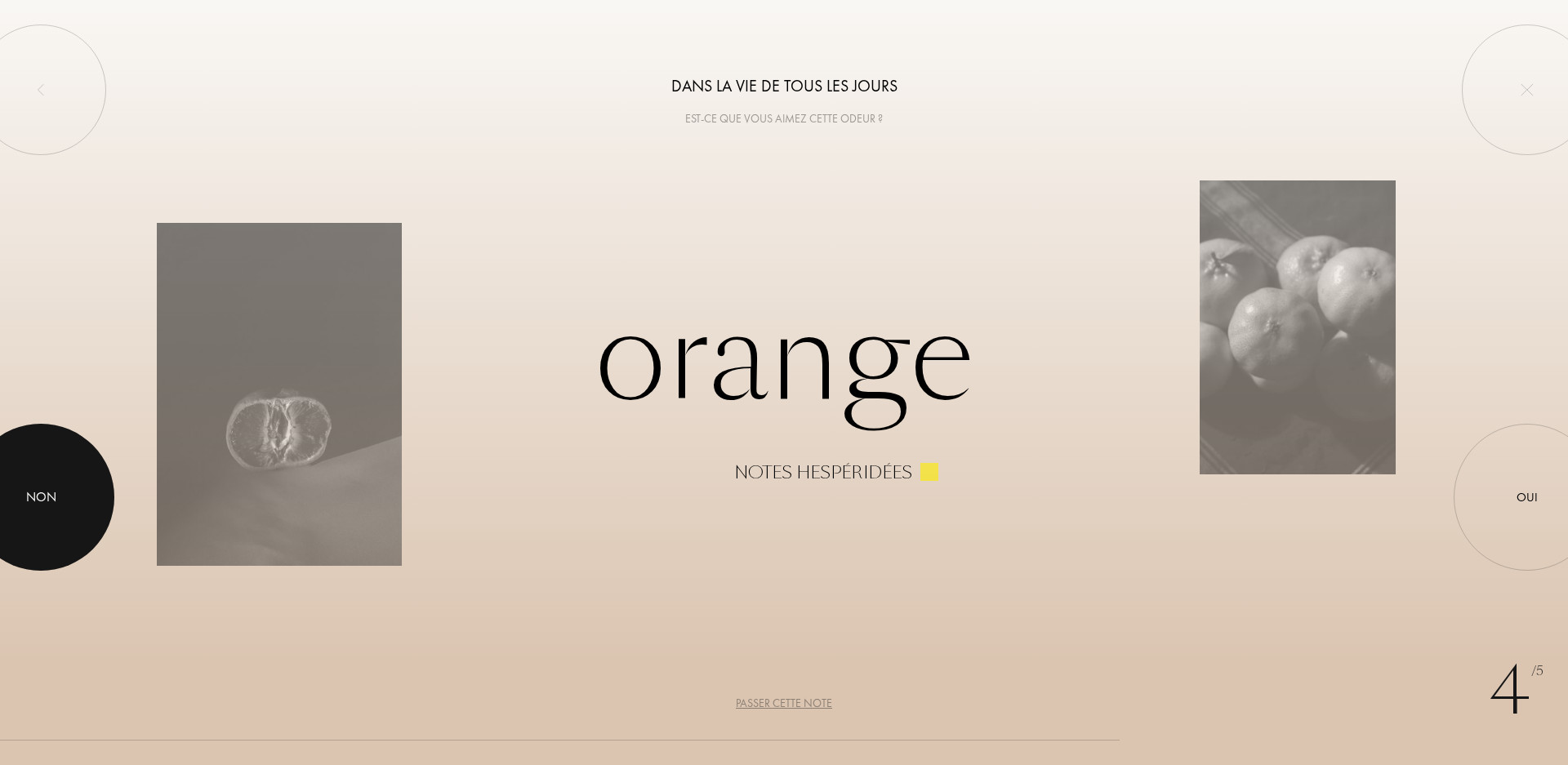
click at [74, 478] on div at bounding box center [40, 497] width 147 height 147
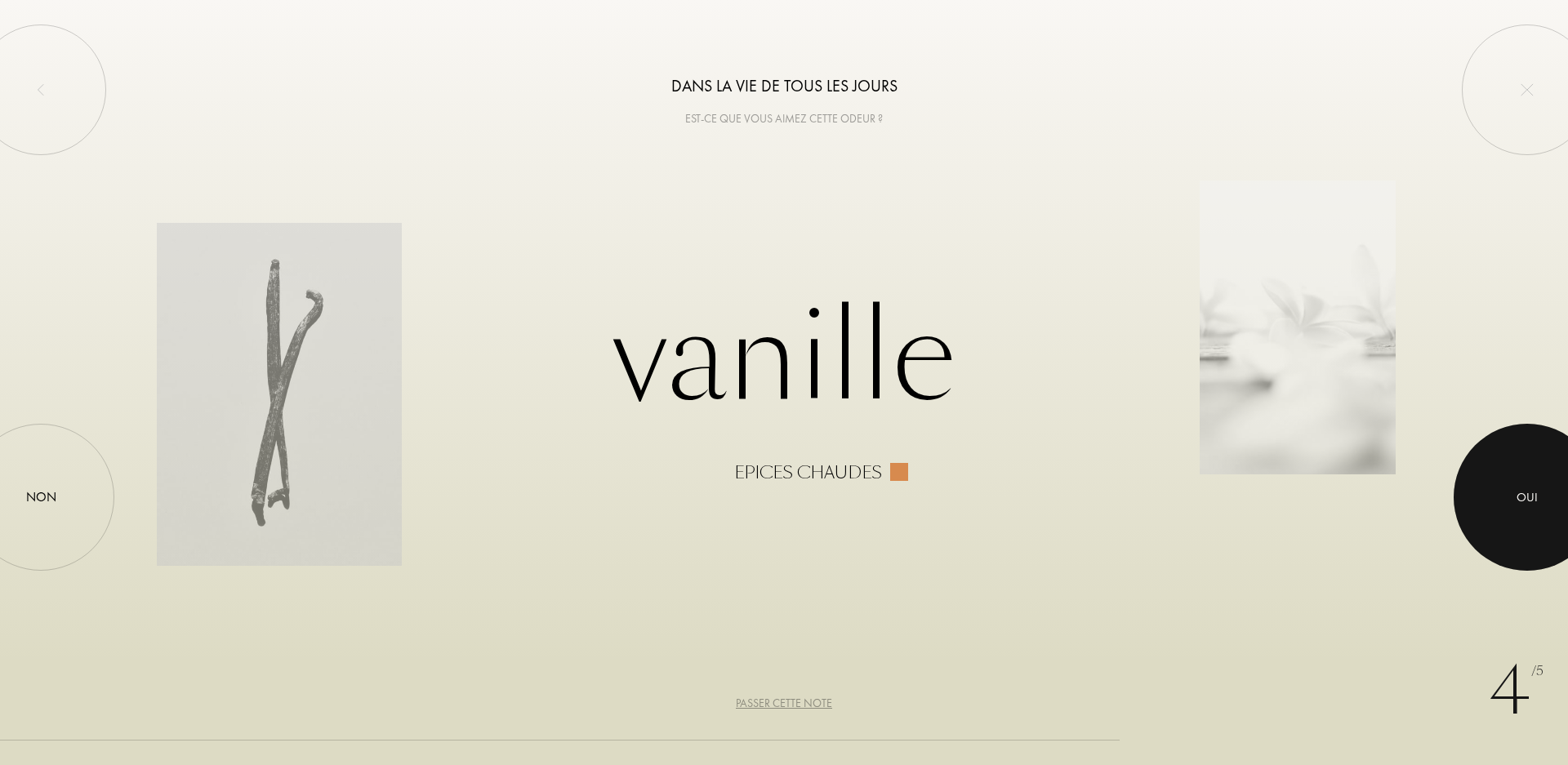
click at [1506, 506] on div at bounding box center [1528, 497] width 147 height 147
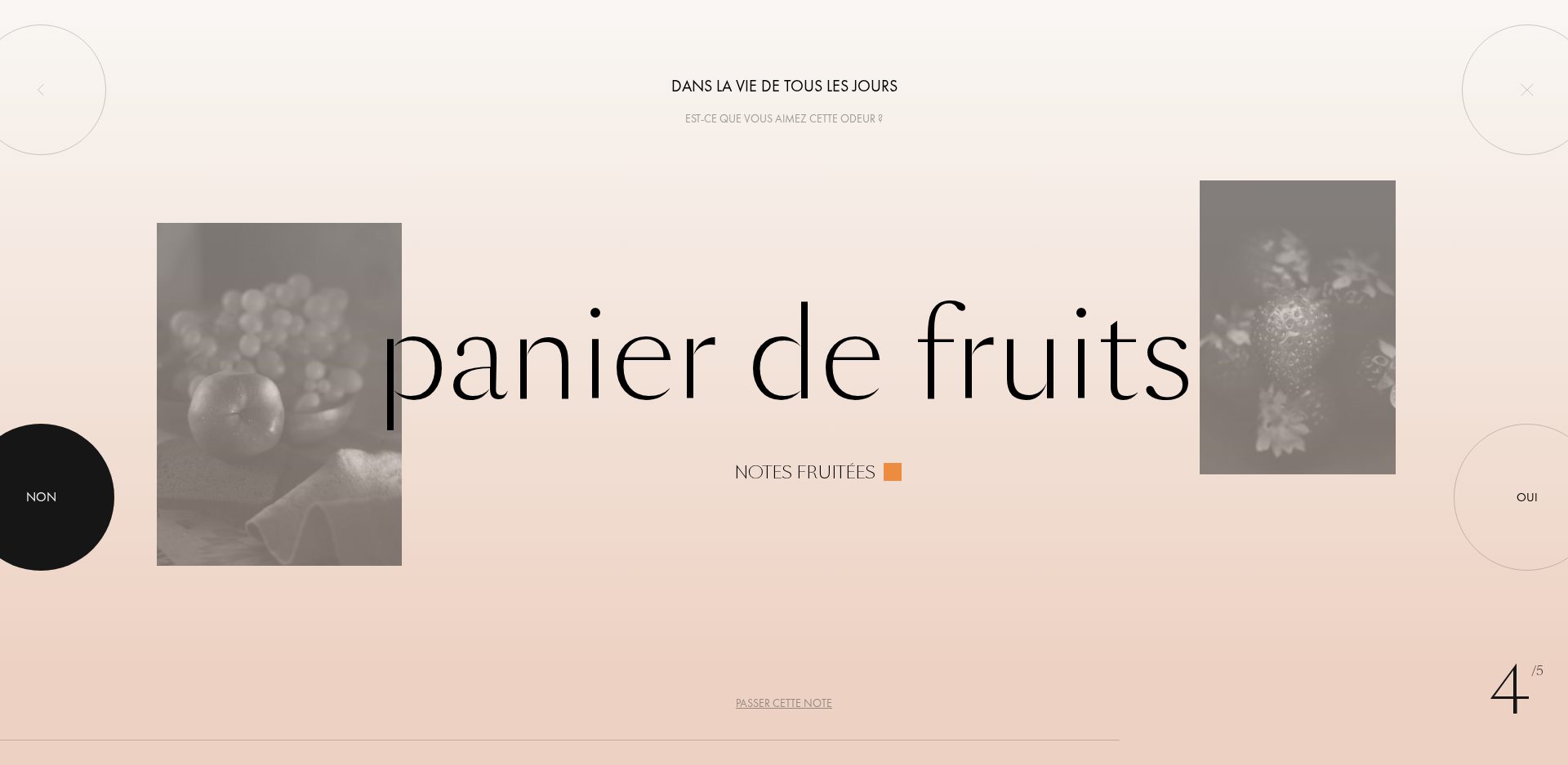
click at [55, 477] on div at bounding box center [40, 497] width 147 height 147
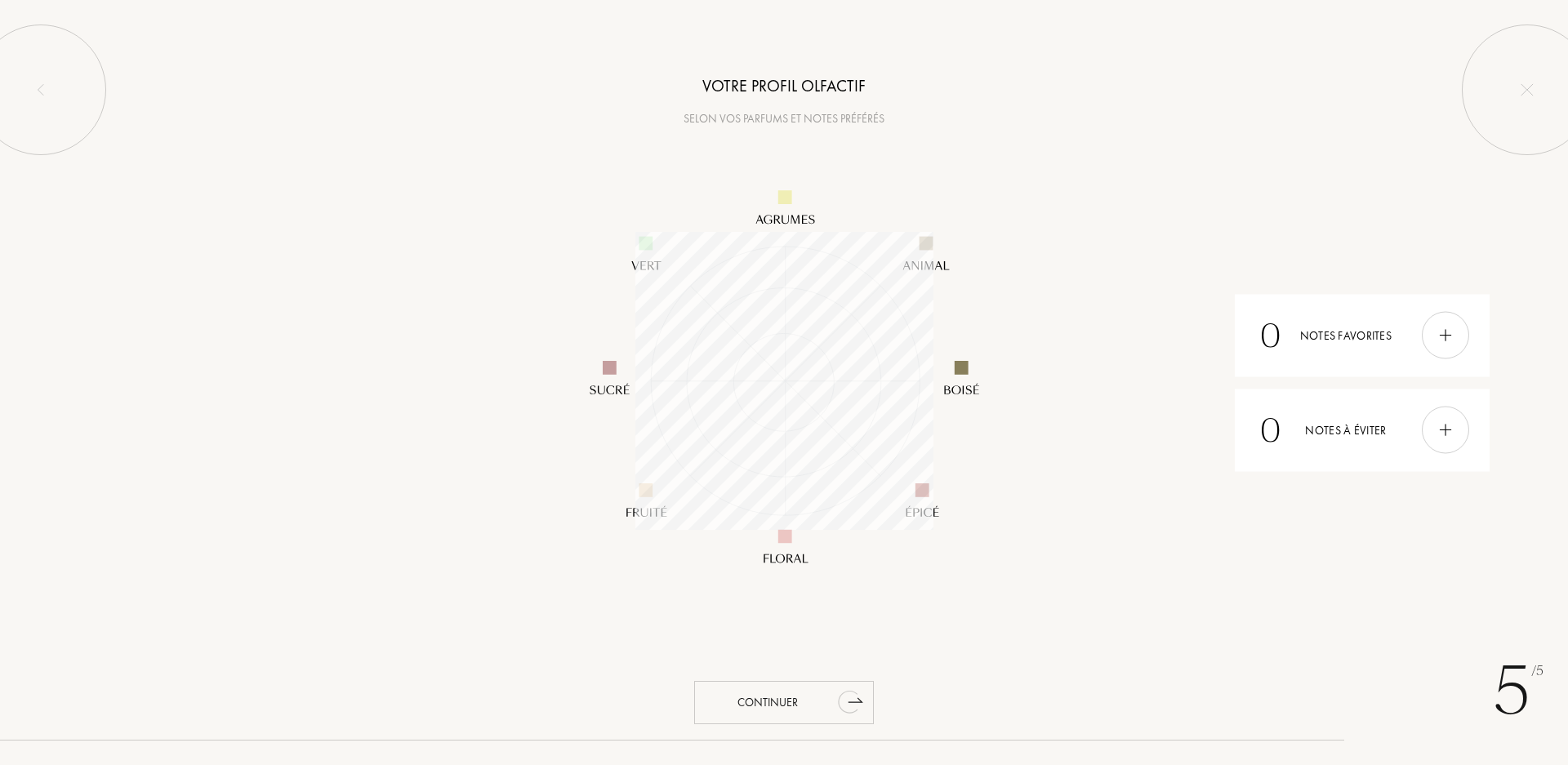
click at [801, 691] on div "Continuer" at bounding box center [784, 703] width 180 height 43
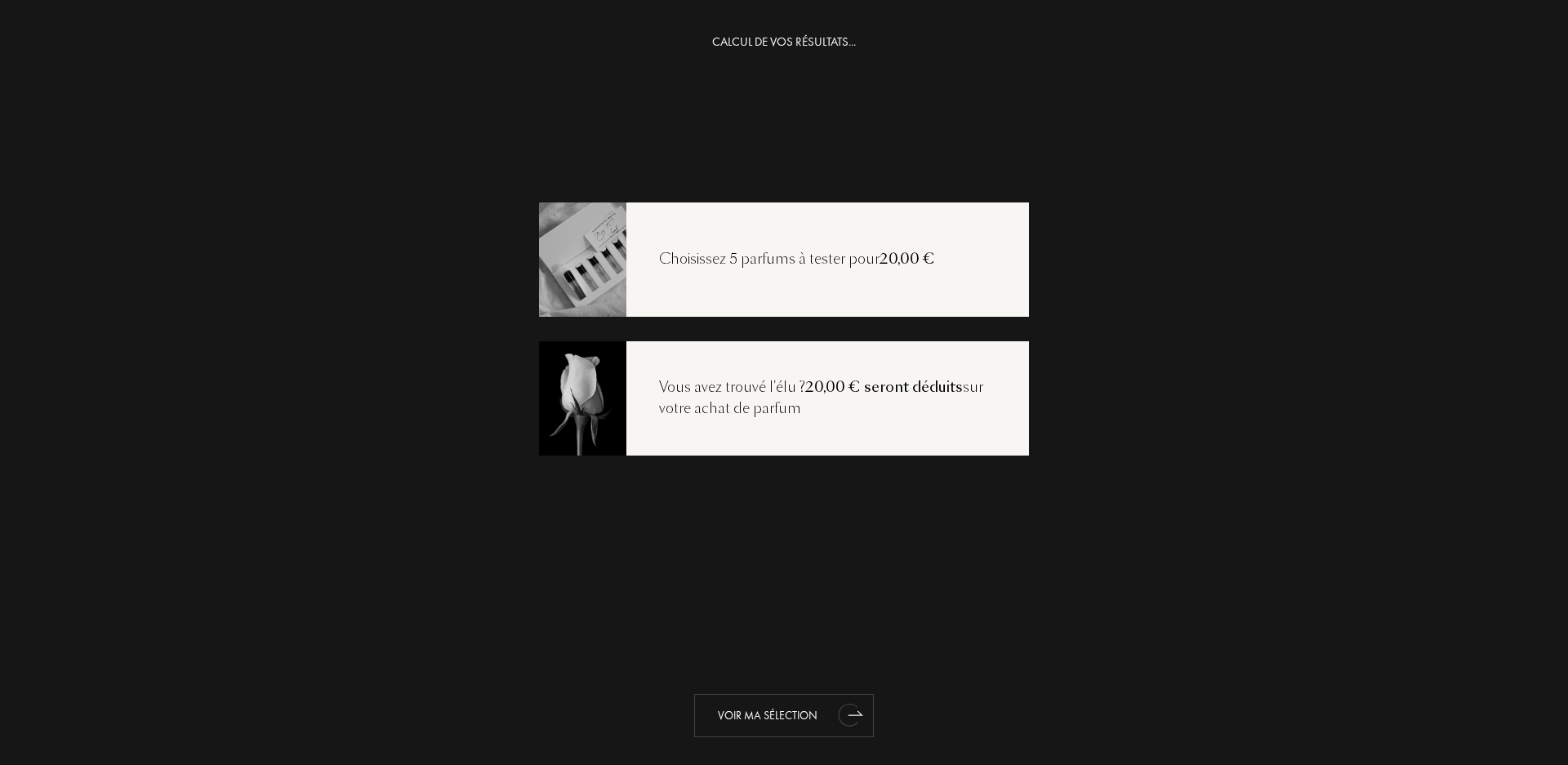
click at [849, 710] on icon "animation" at bounding box center [848, 715] width 21 height 23
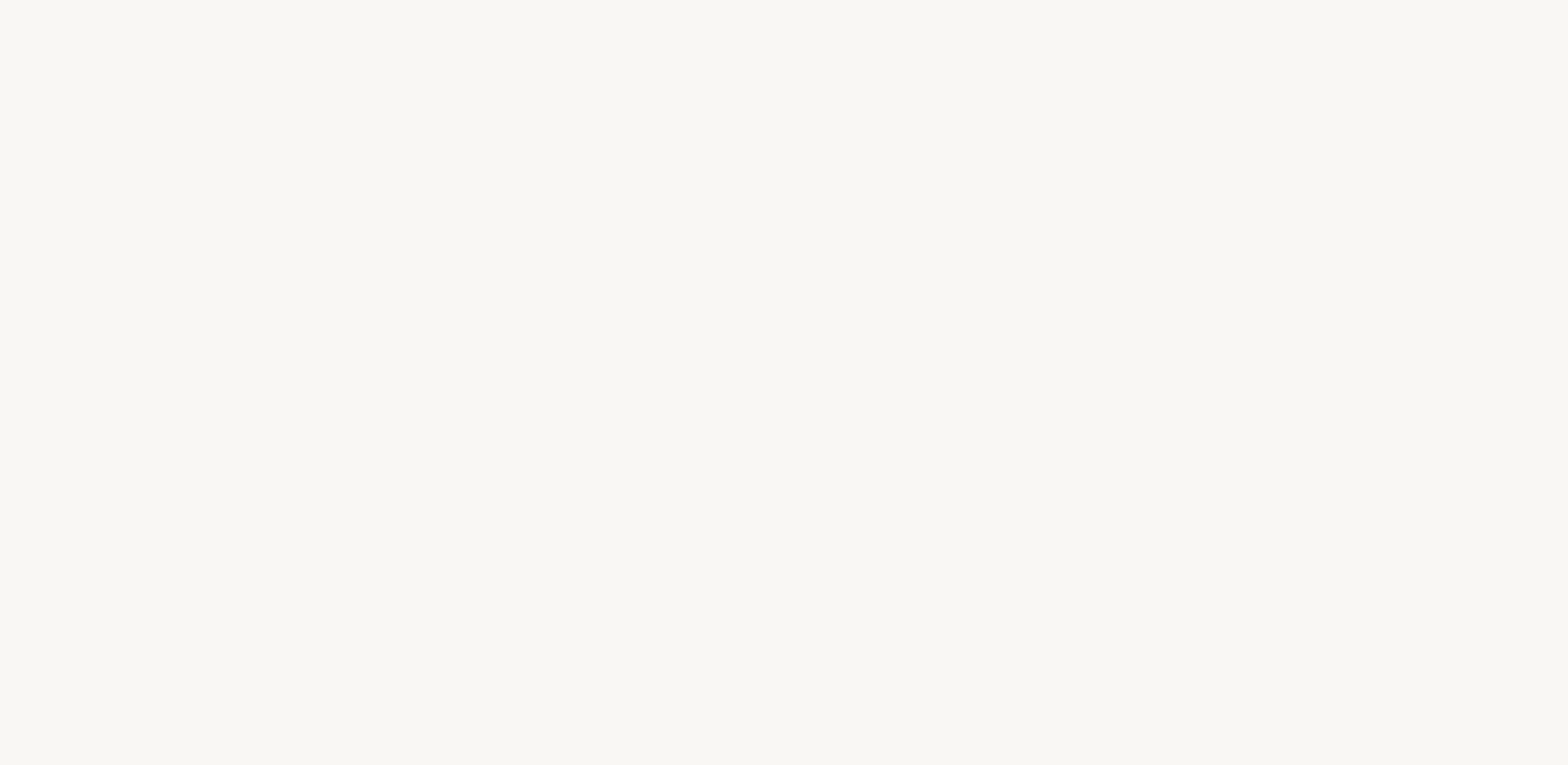
select select "FR"
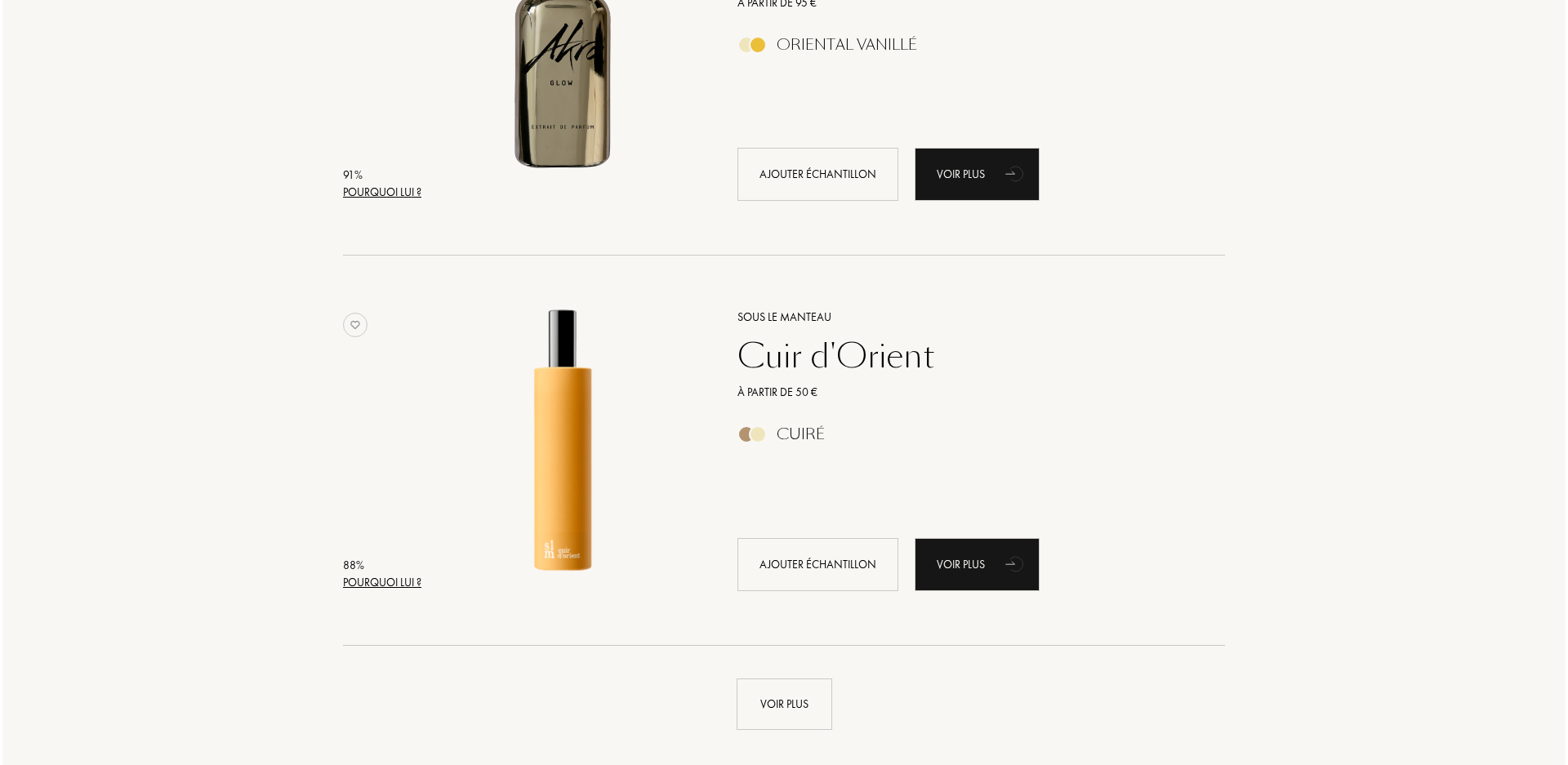
scroll to position [3513, 0]
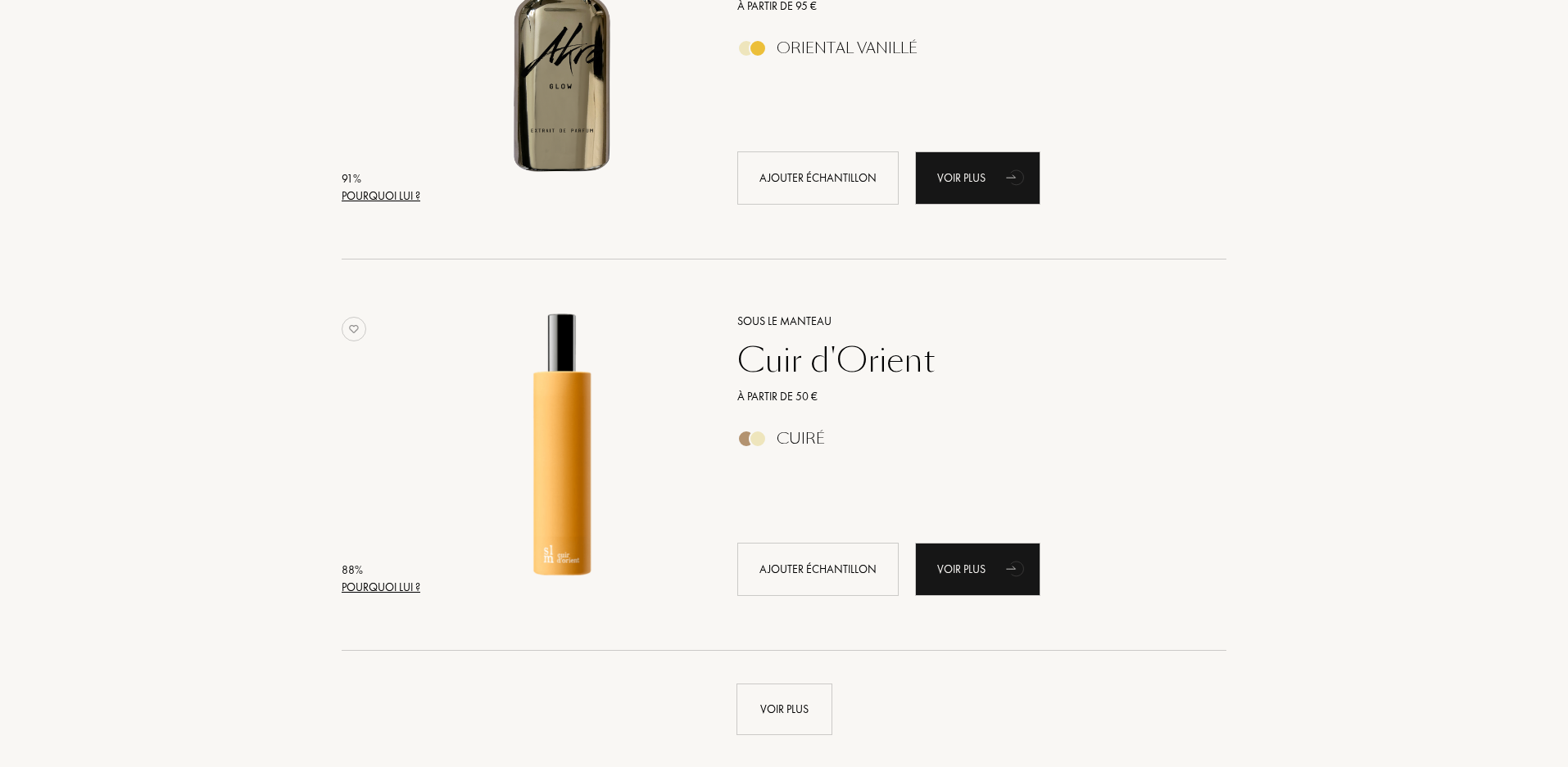
click at [388, 590] on div "Pourquoi lui ?" at bounding box center [380, 587] width 79 height 17
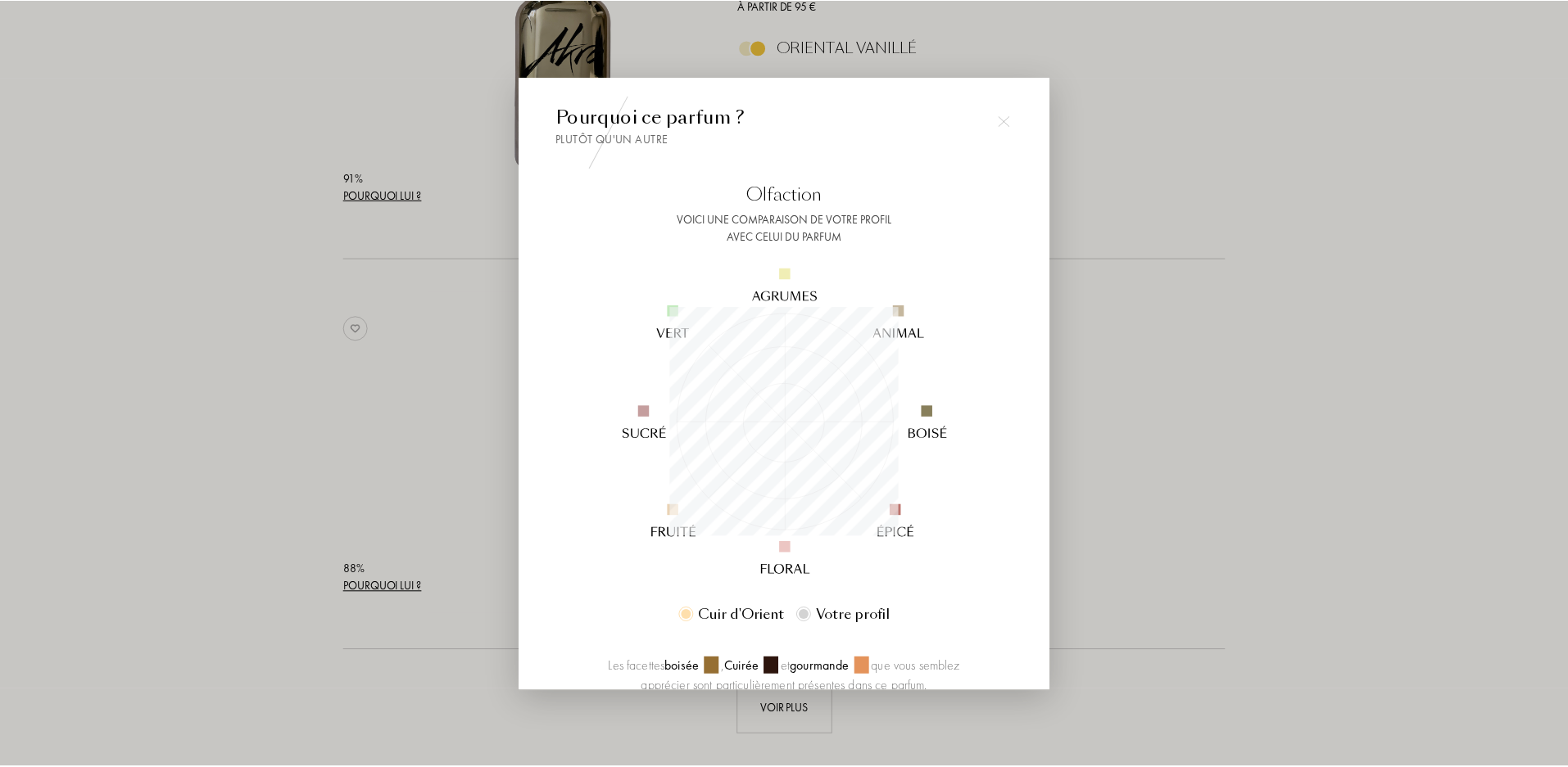
scroll to position [229, 230]
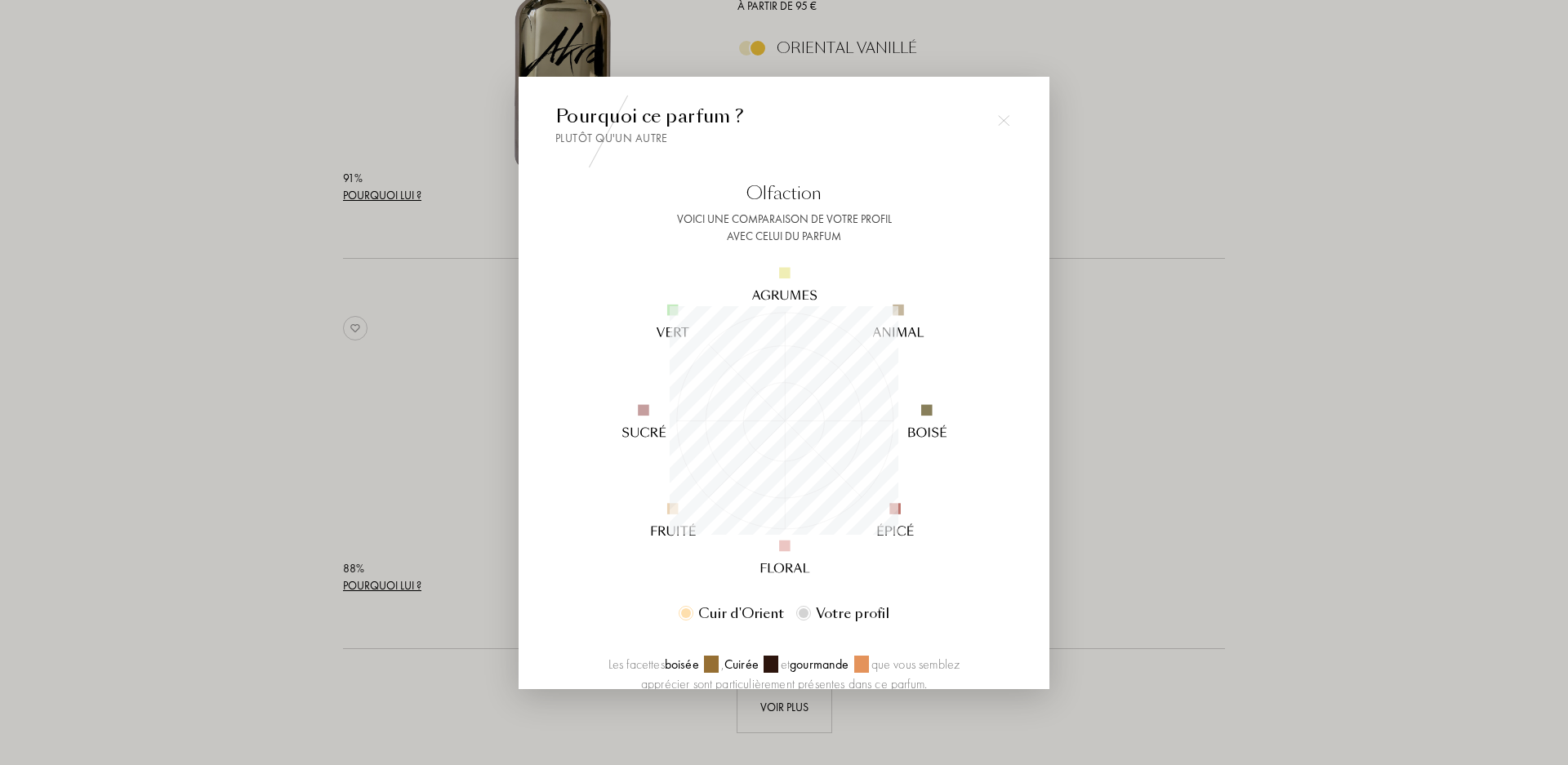
click at [1005, 124] on img at bounding box center [1004, 121] width 12 height 12
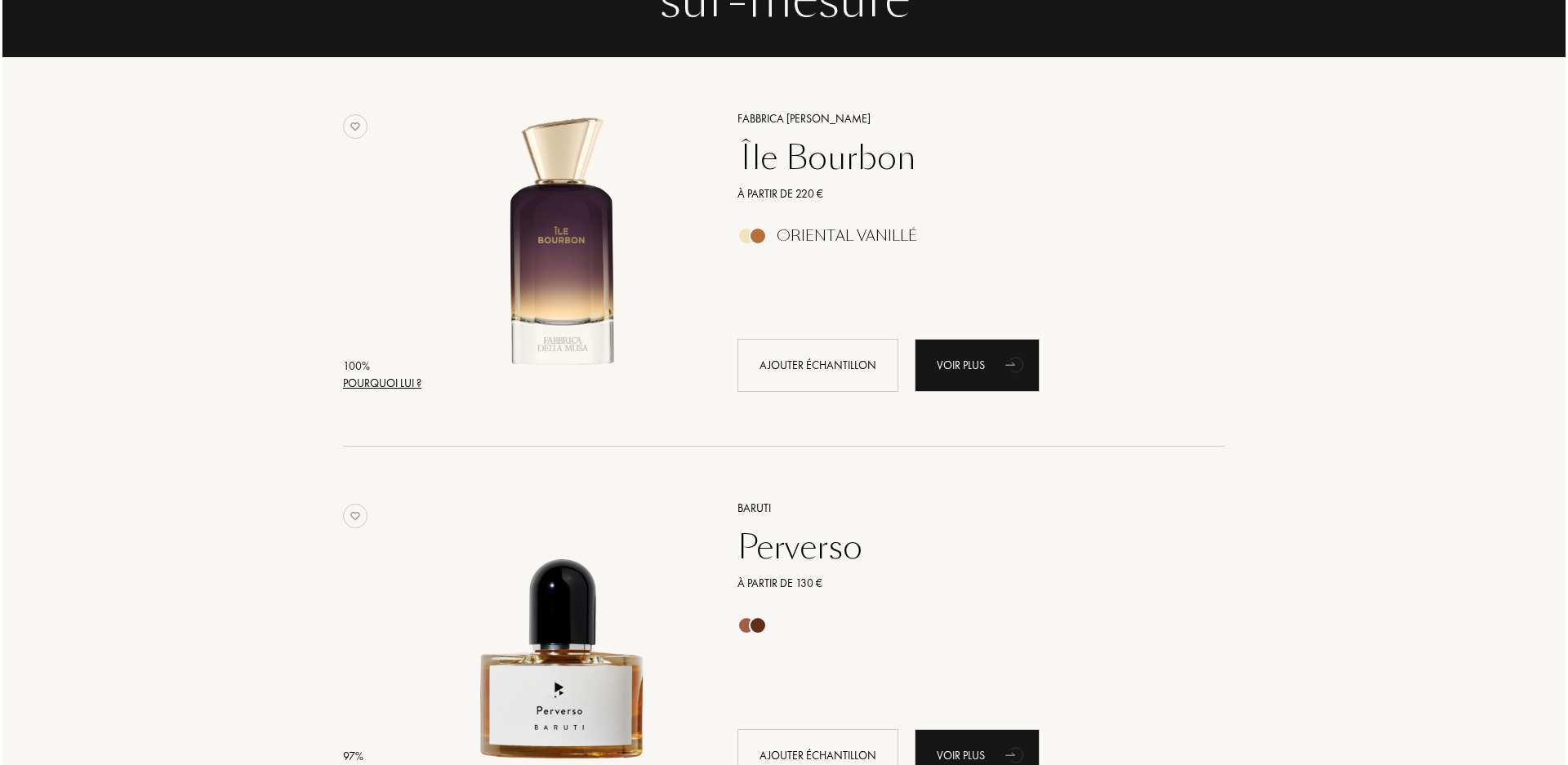
scroll to position [245, 0]
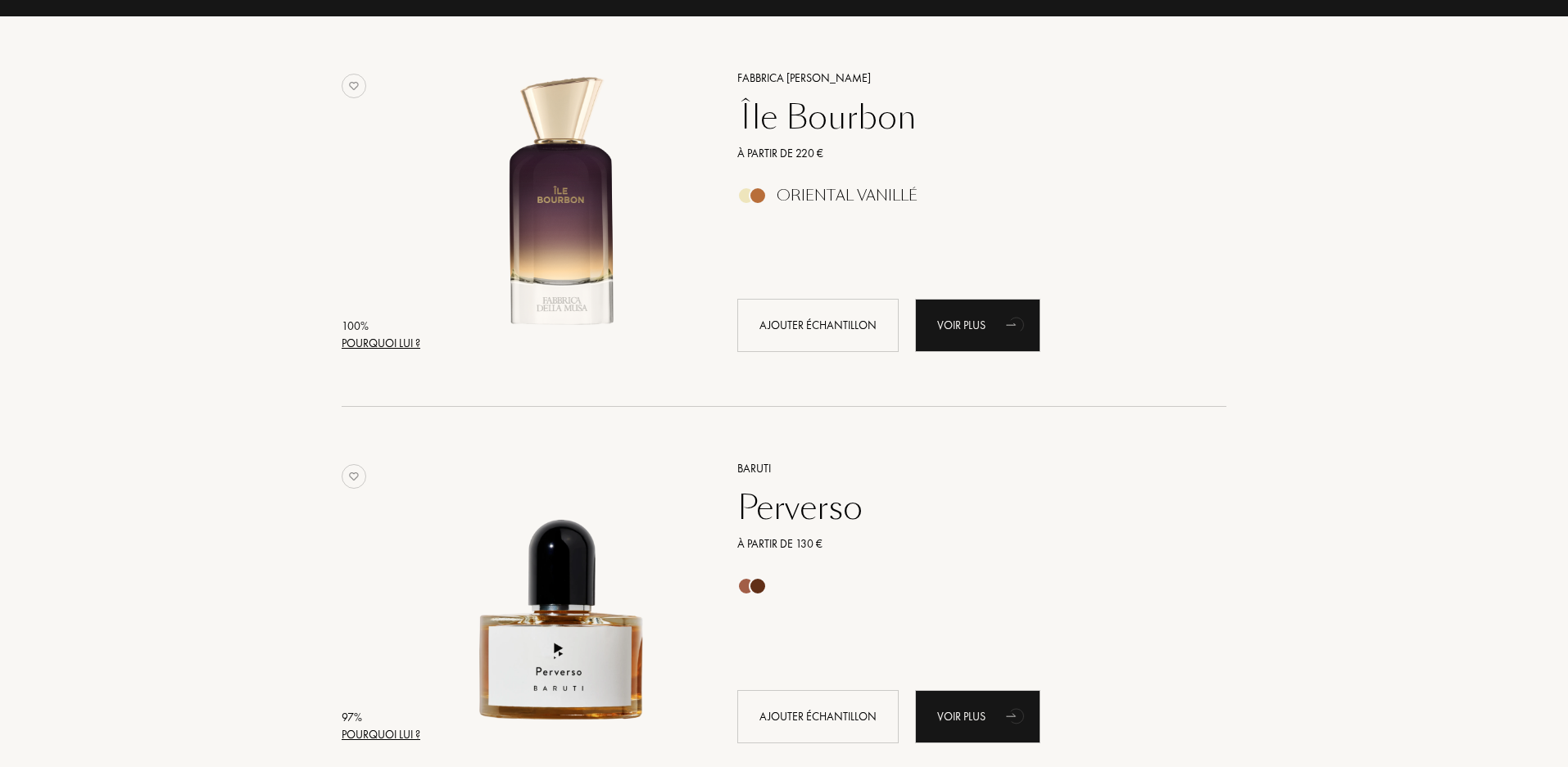
click at [418, 340] on div "Pourquoi lui ?" at bounding box center [380, 343] width 79 height 17
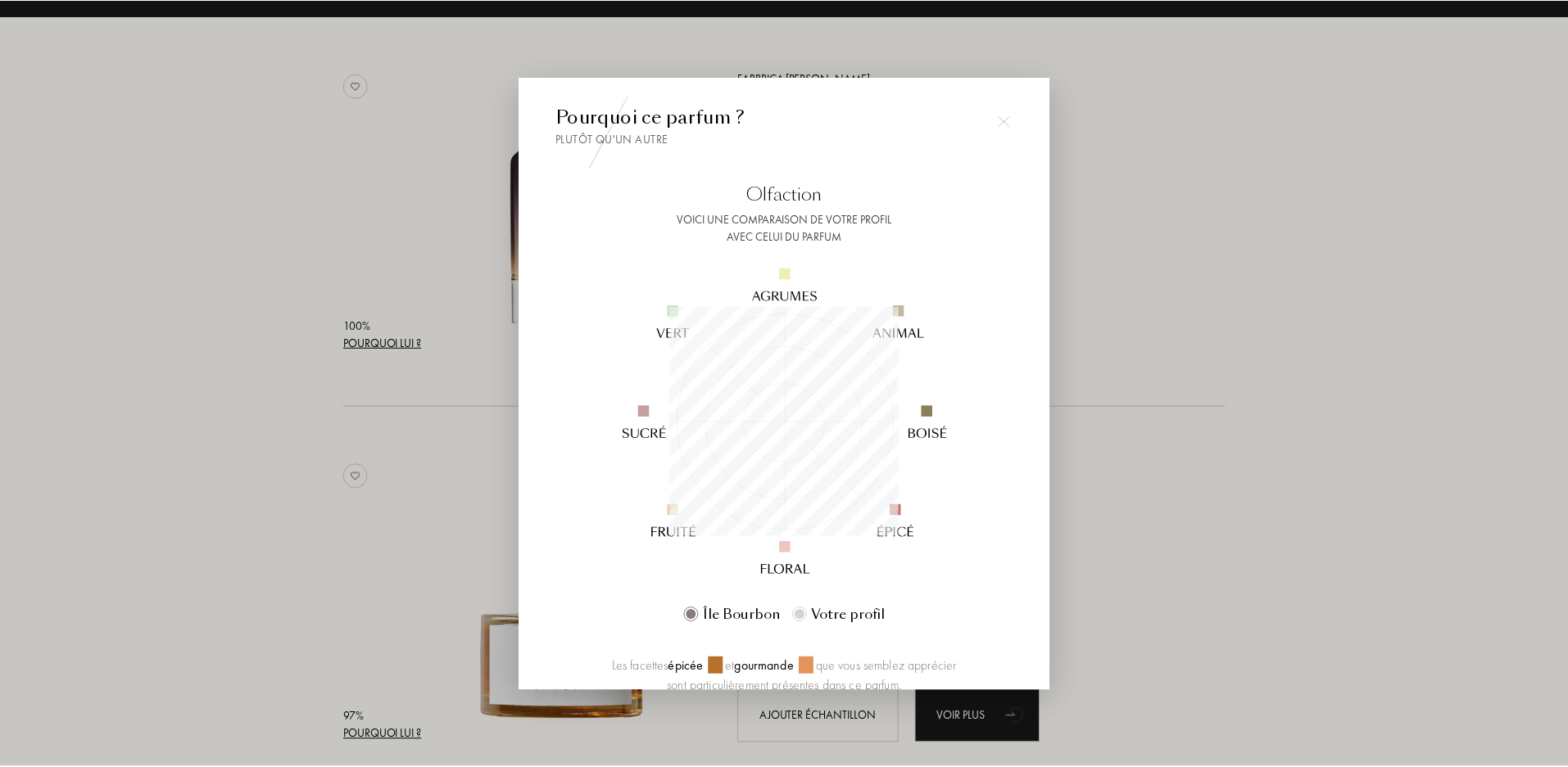
scroll to position [229, 230]
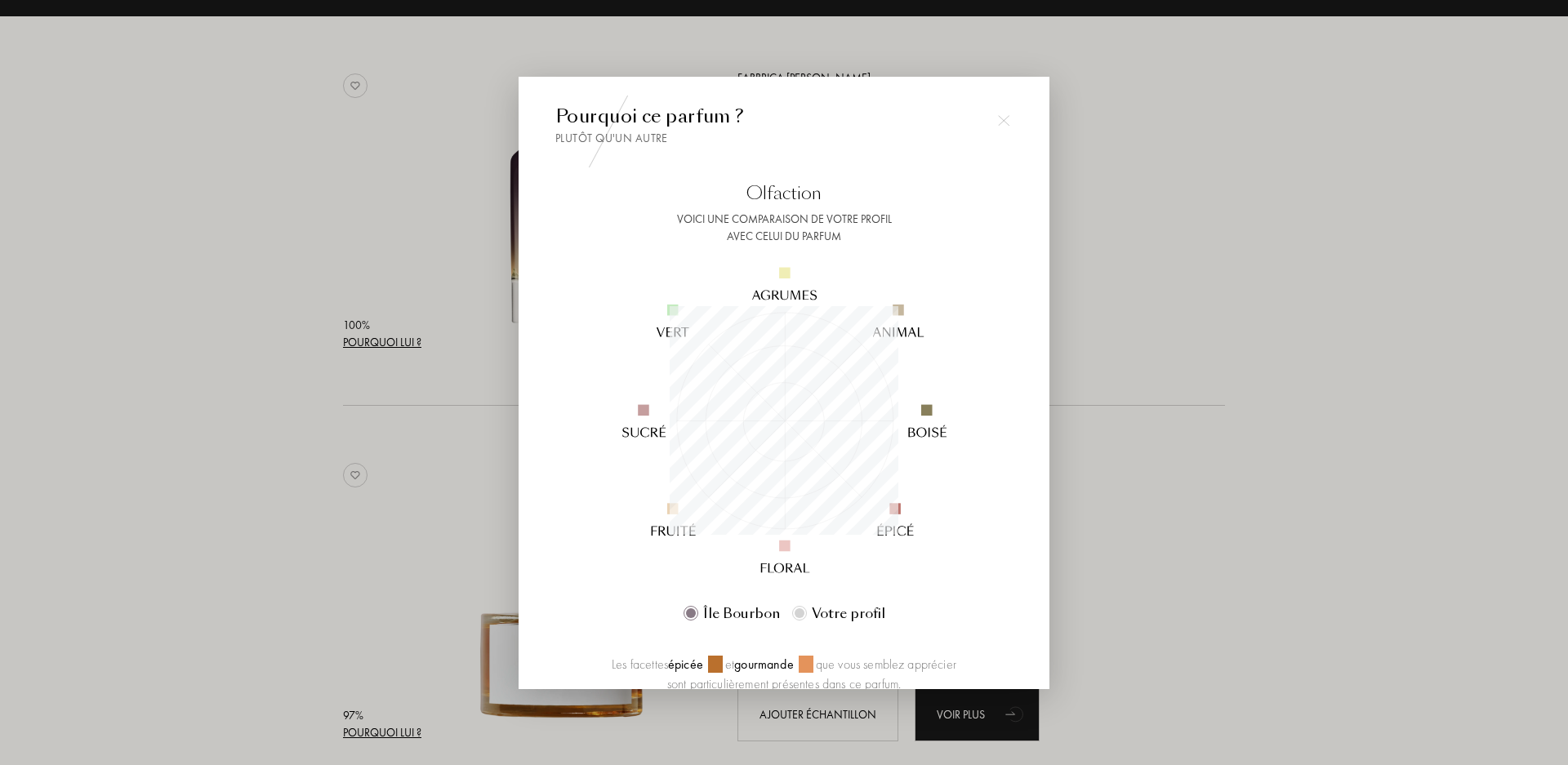
click at [1004, 115] on img at bounding box center [1004, 121] width 12 height 12
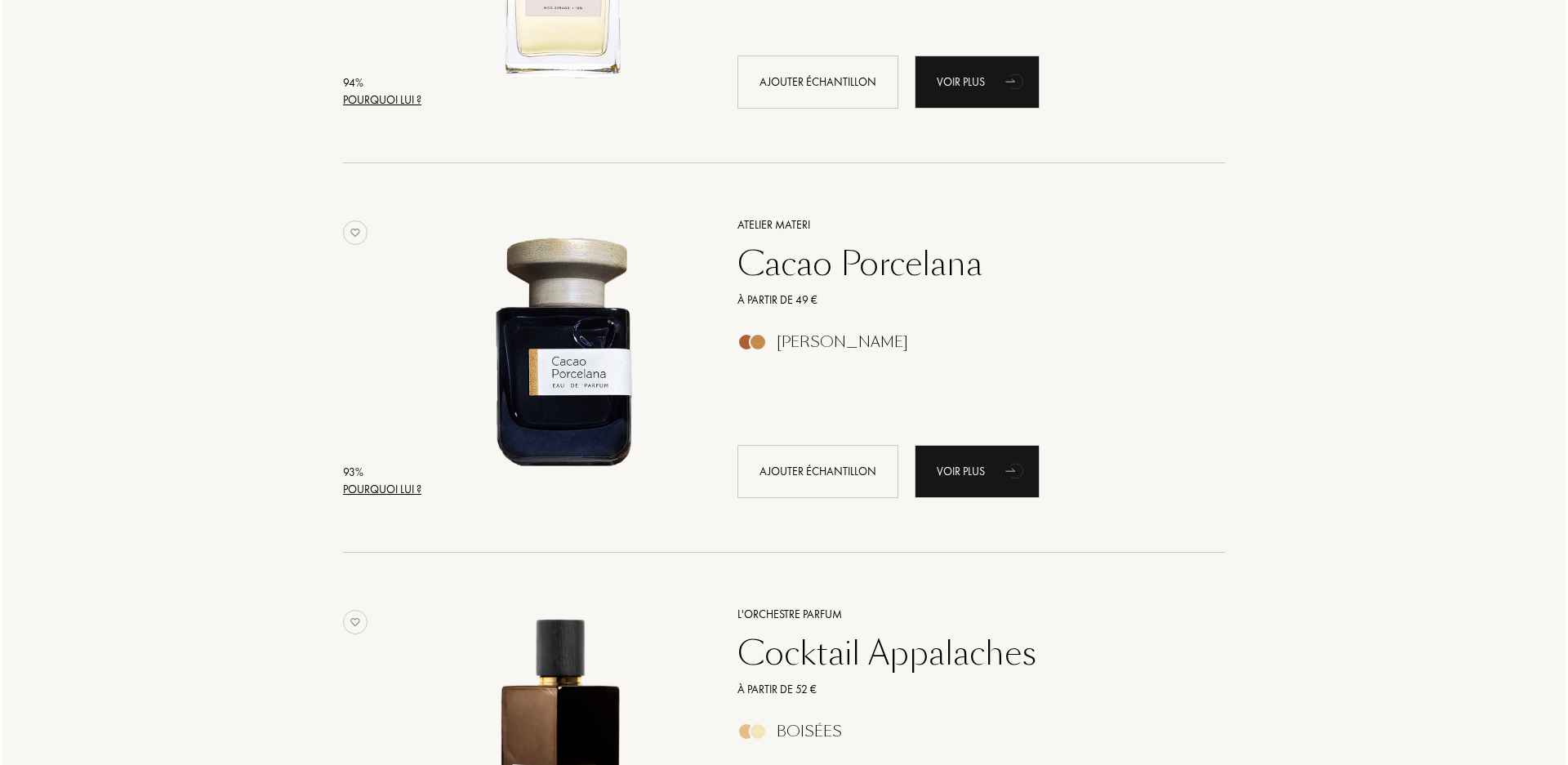
scroll to position [2369, 0]
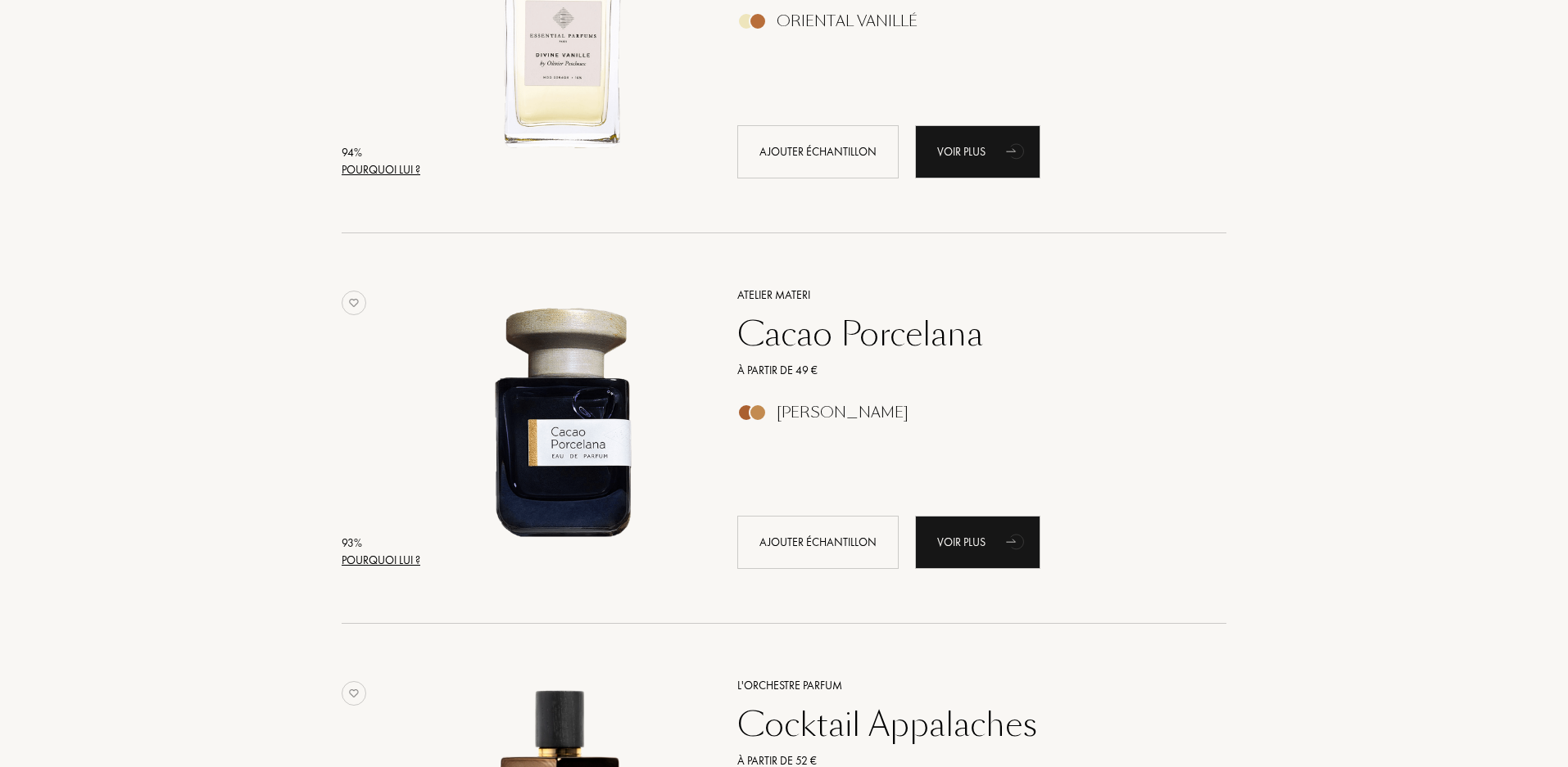
click at [371, 555] on div "Pourquoi lui ?" at bounding box center [380, 560] width 79 height 17
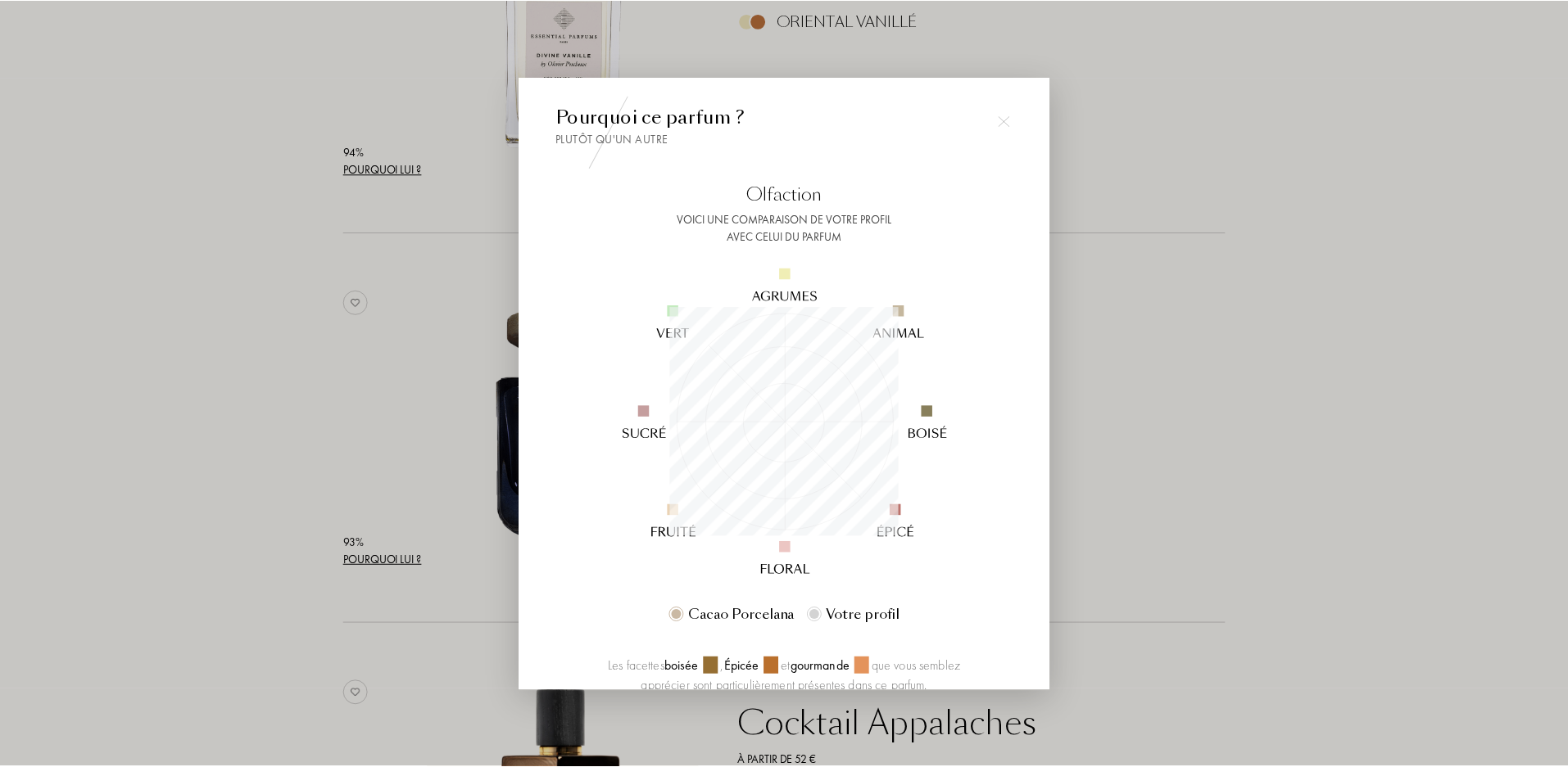
scroll to position [229, 230]
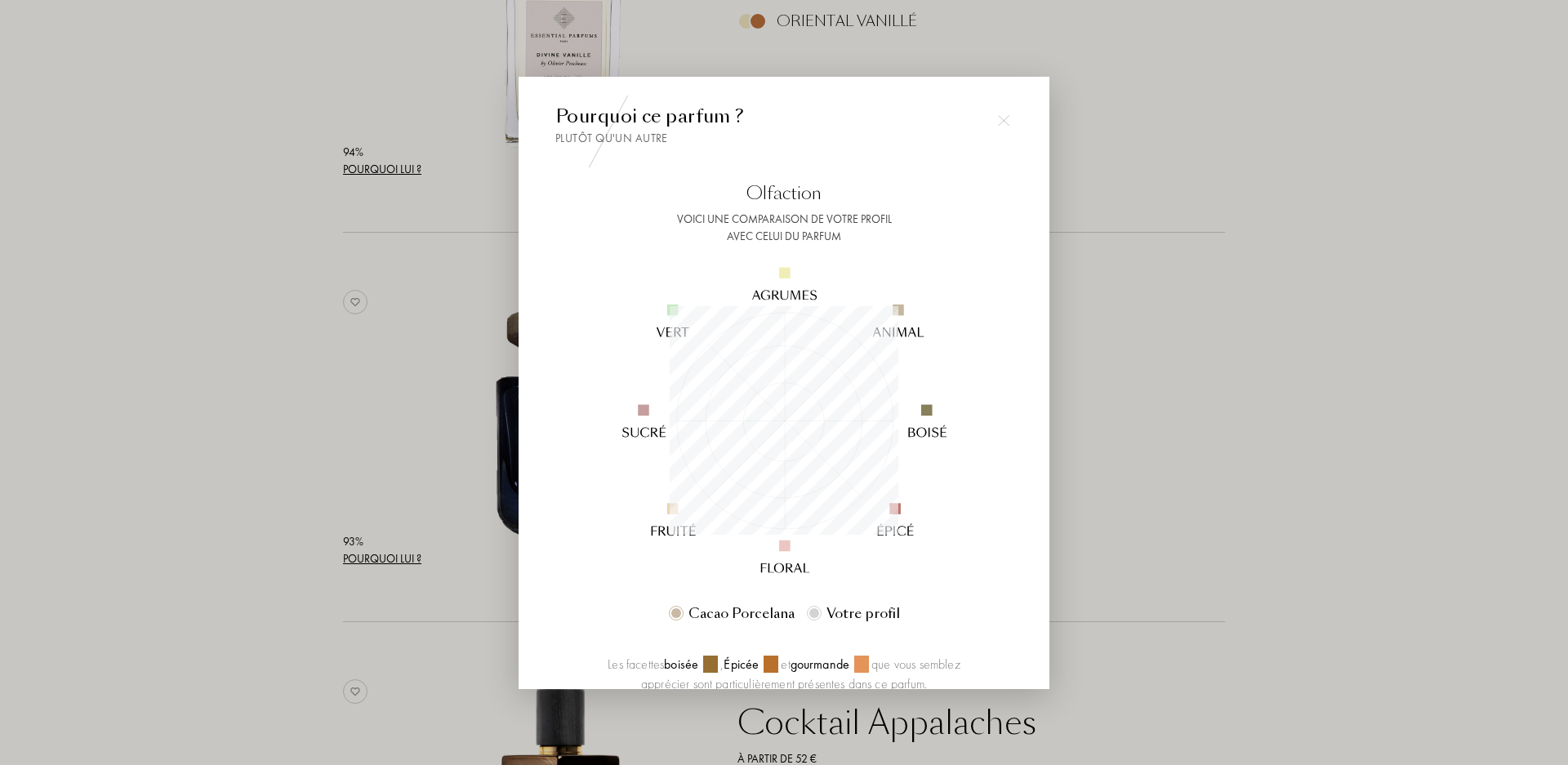
click at [998, 118] on img at bounding box center [1004, 121] width 12 height 12
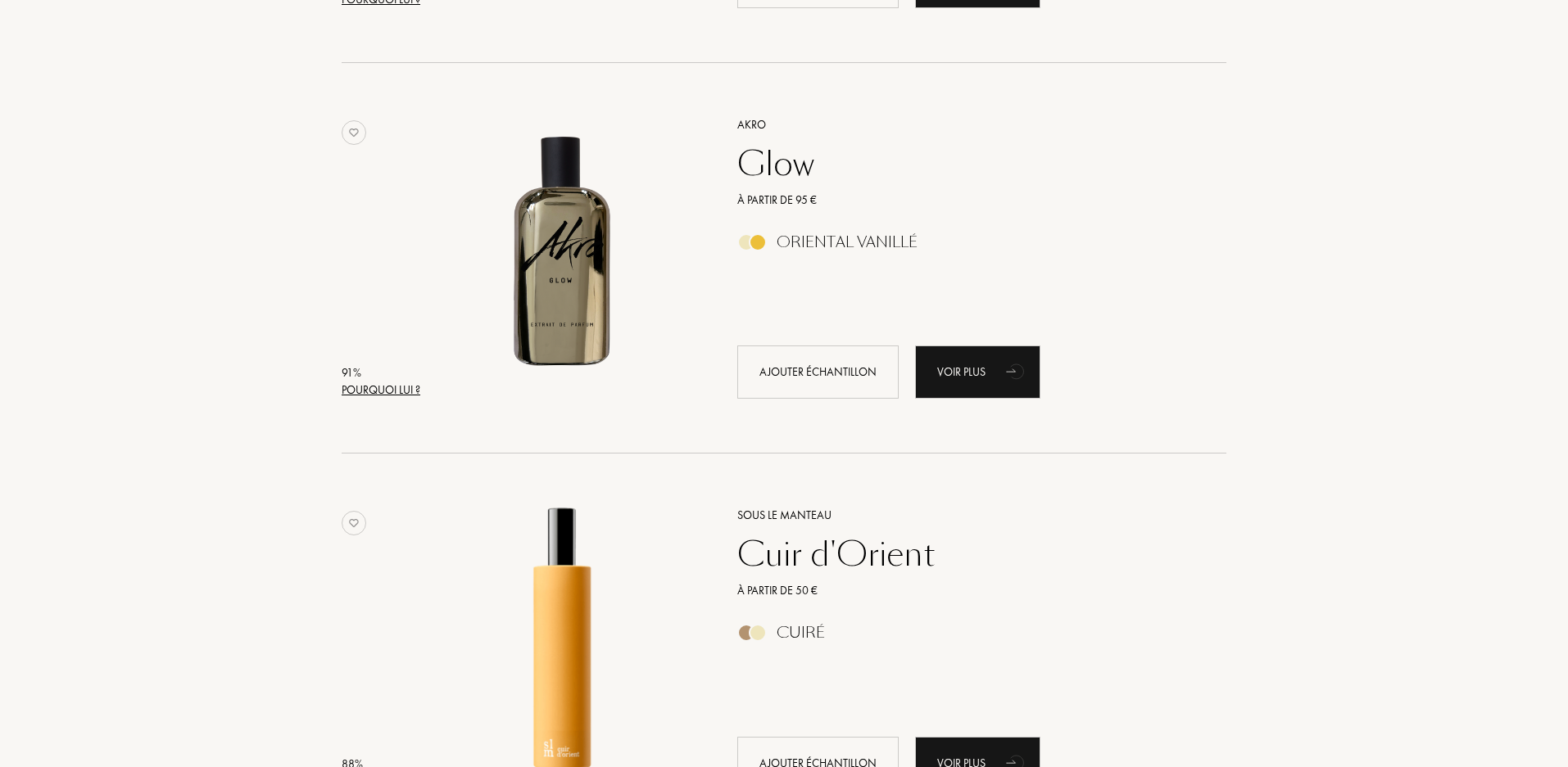
scroll to position [3522, 0]
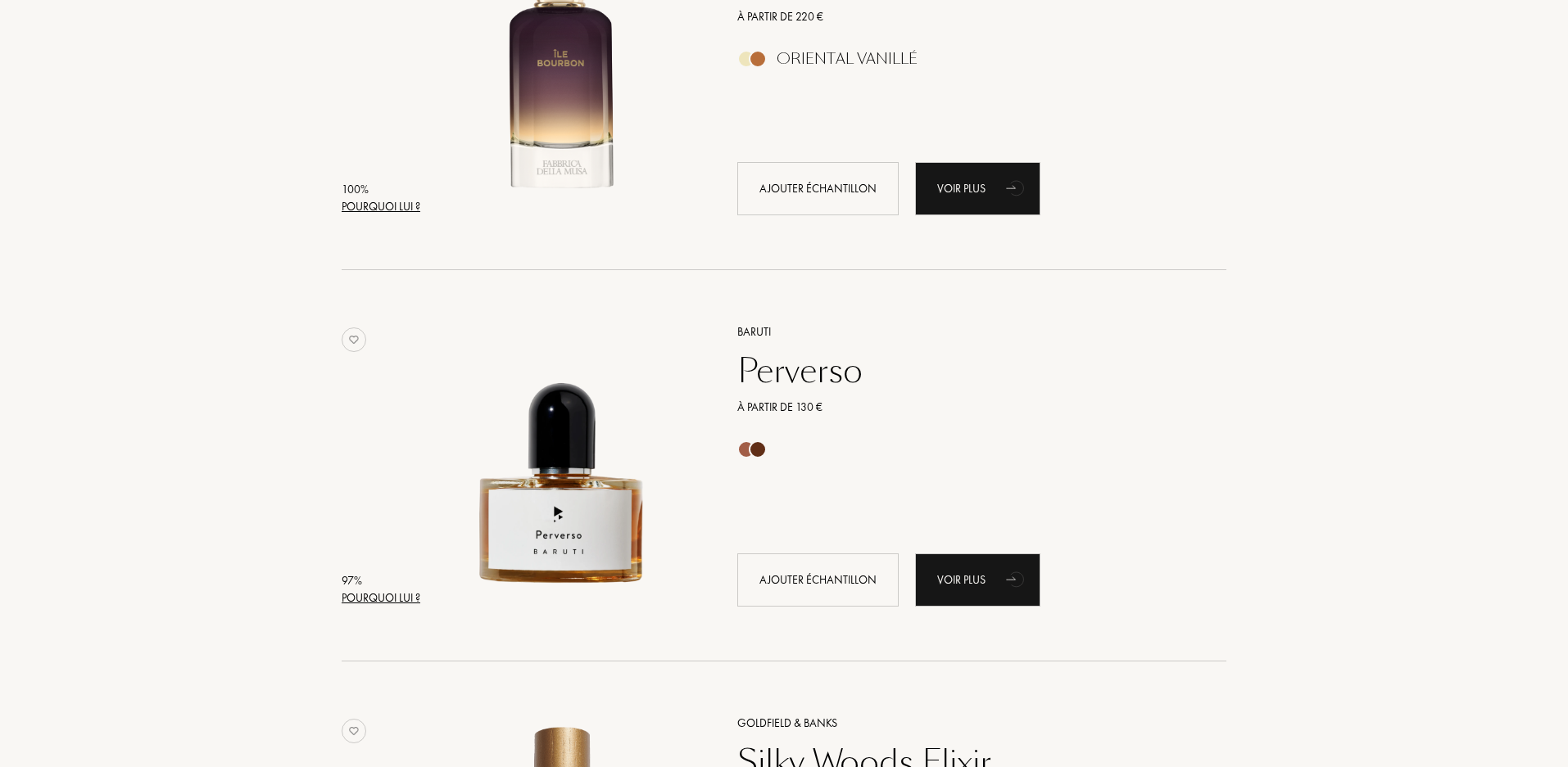
scroll to position [0, 0]
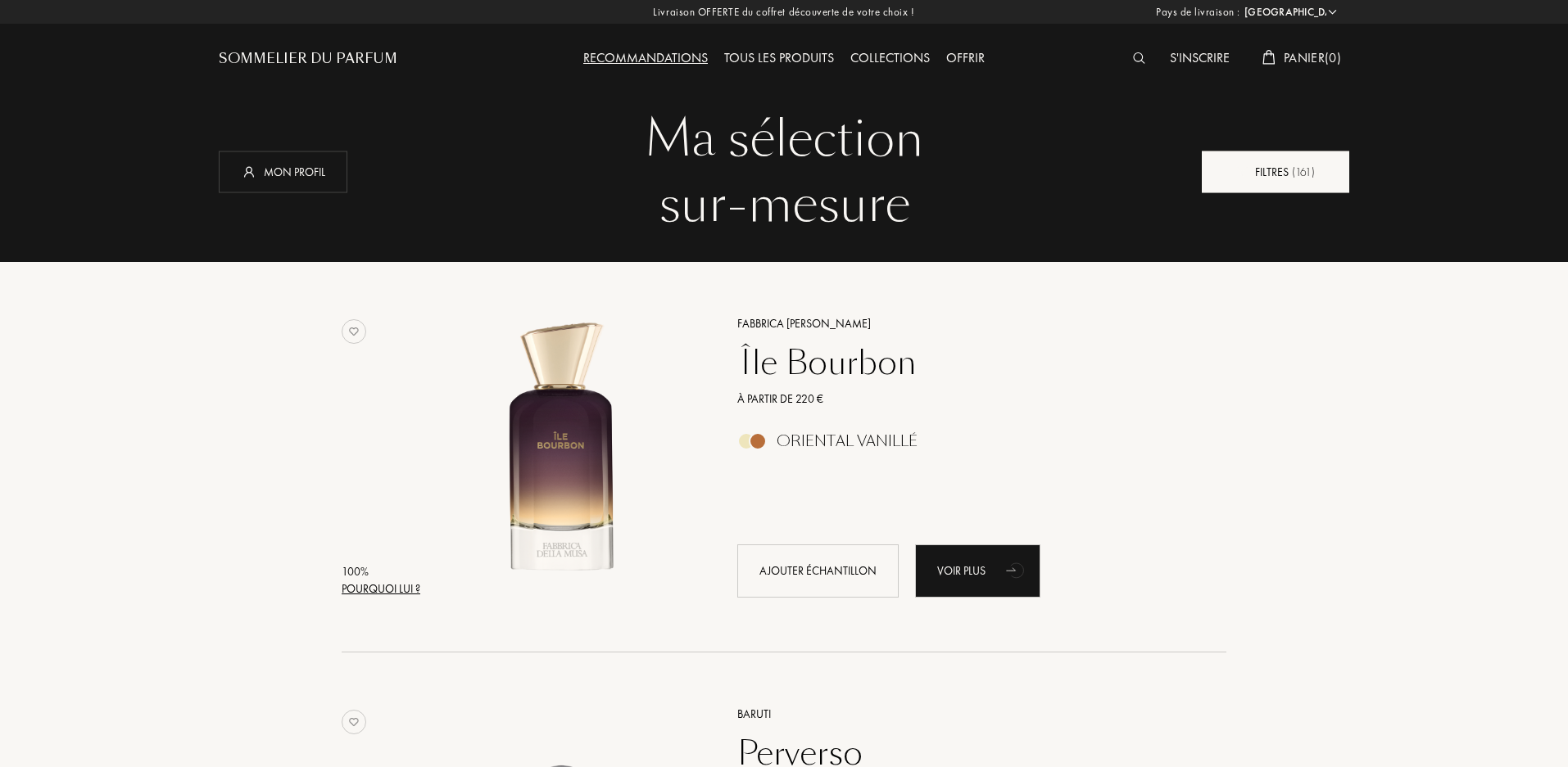
click at [1244, 178] on div "Filtres ( 161 )" at bounding box center [1275, 171] width 148 height 41
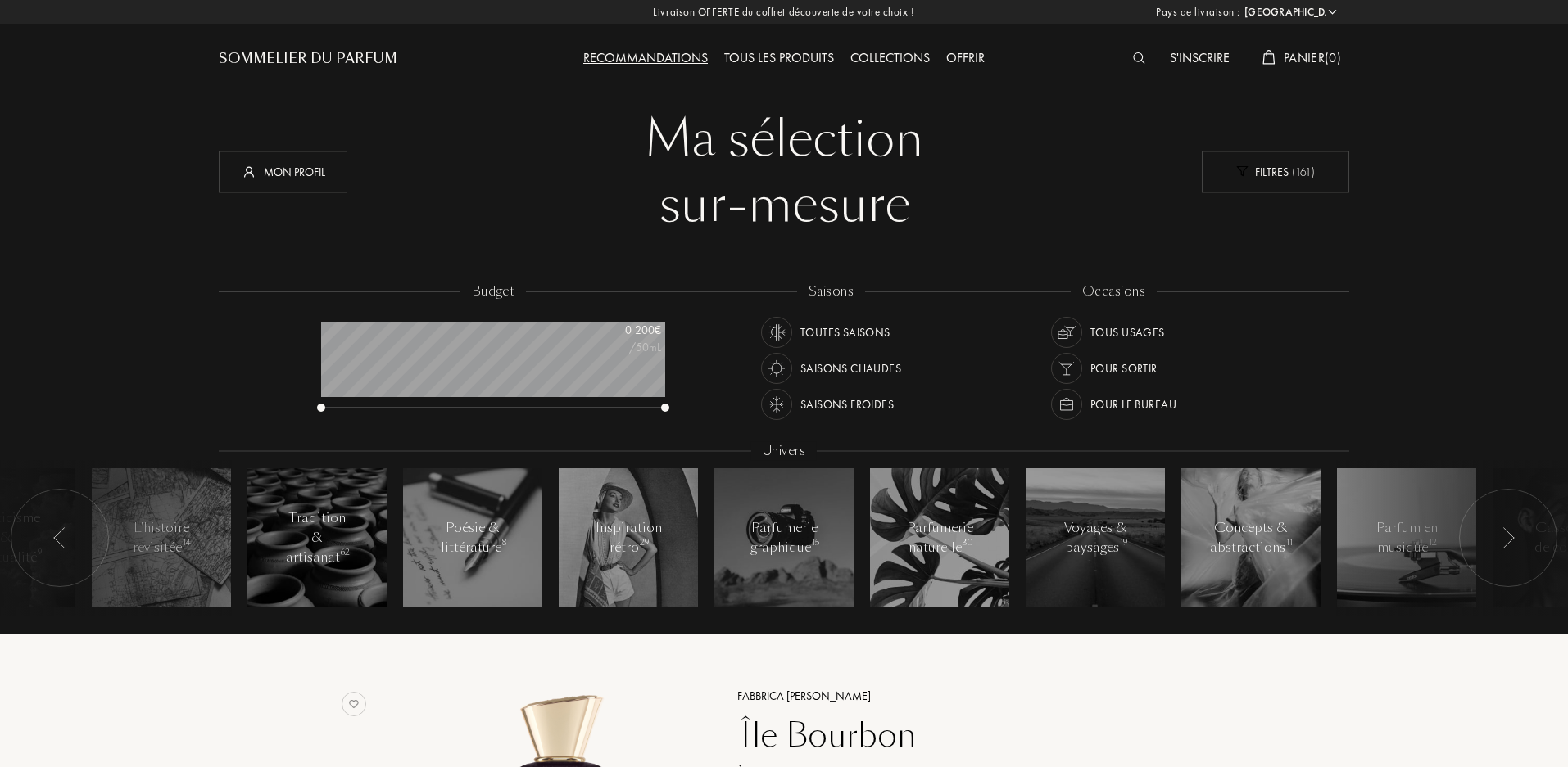
scroll to position [82, 344]
click at [659, 411] on div "budget 0 - 200 € /50mL" at bounding box center [501, 356] width 377 height 147
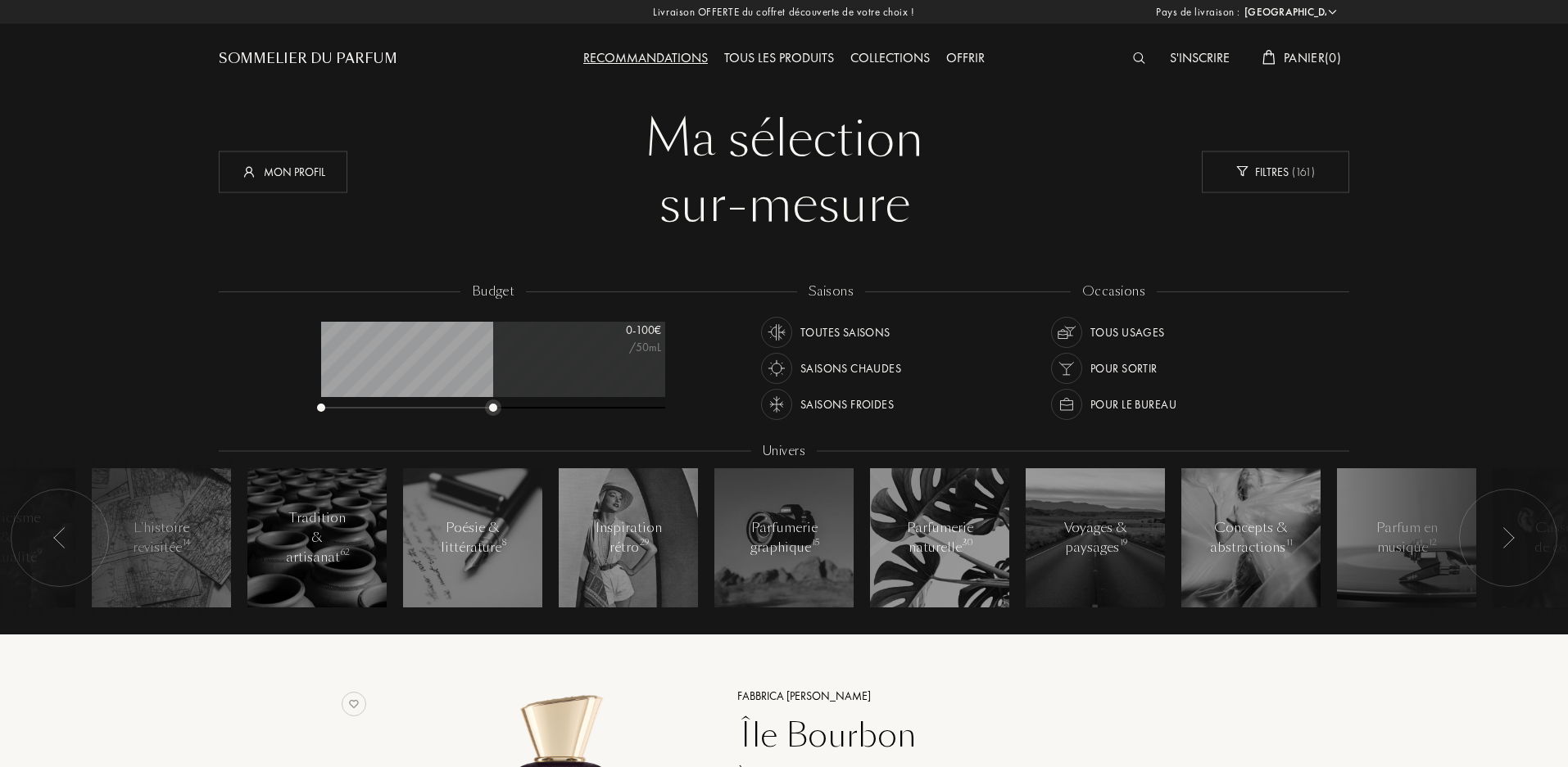
drag, startPoint x: 663, startPoint y: 409, endPoint x: 491, endPoint y: 404, distance: 172.1
click at [491, 404] on div at bounding box center [493, 408] width 8 height 8
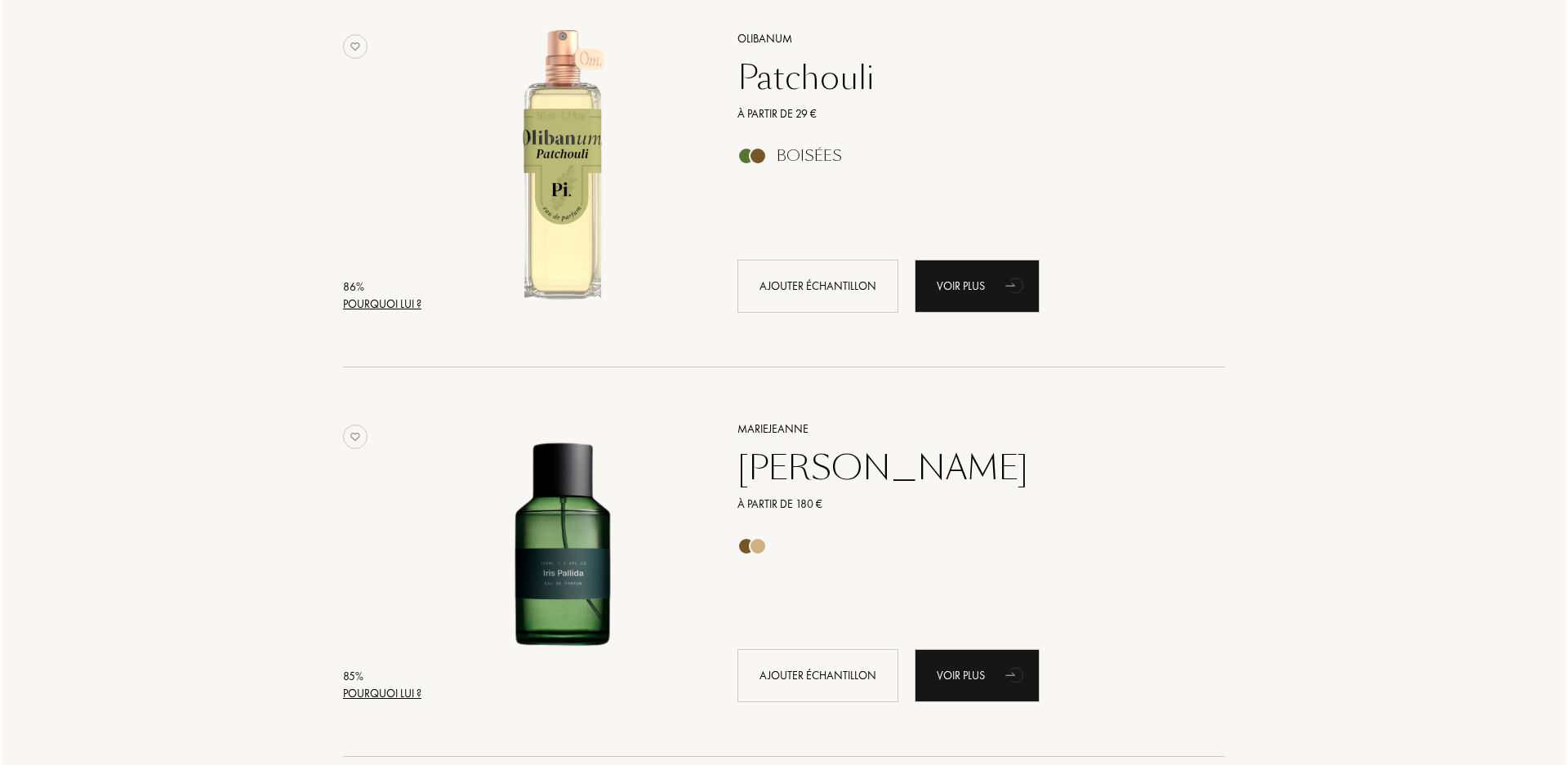
scroll to position [1062, 0]
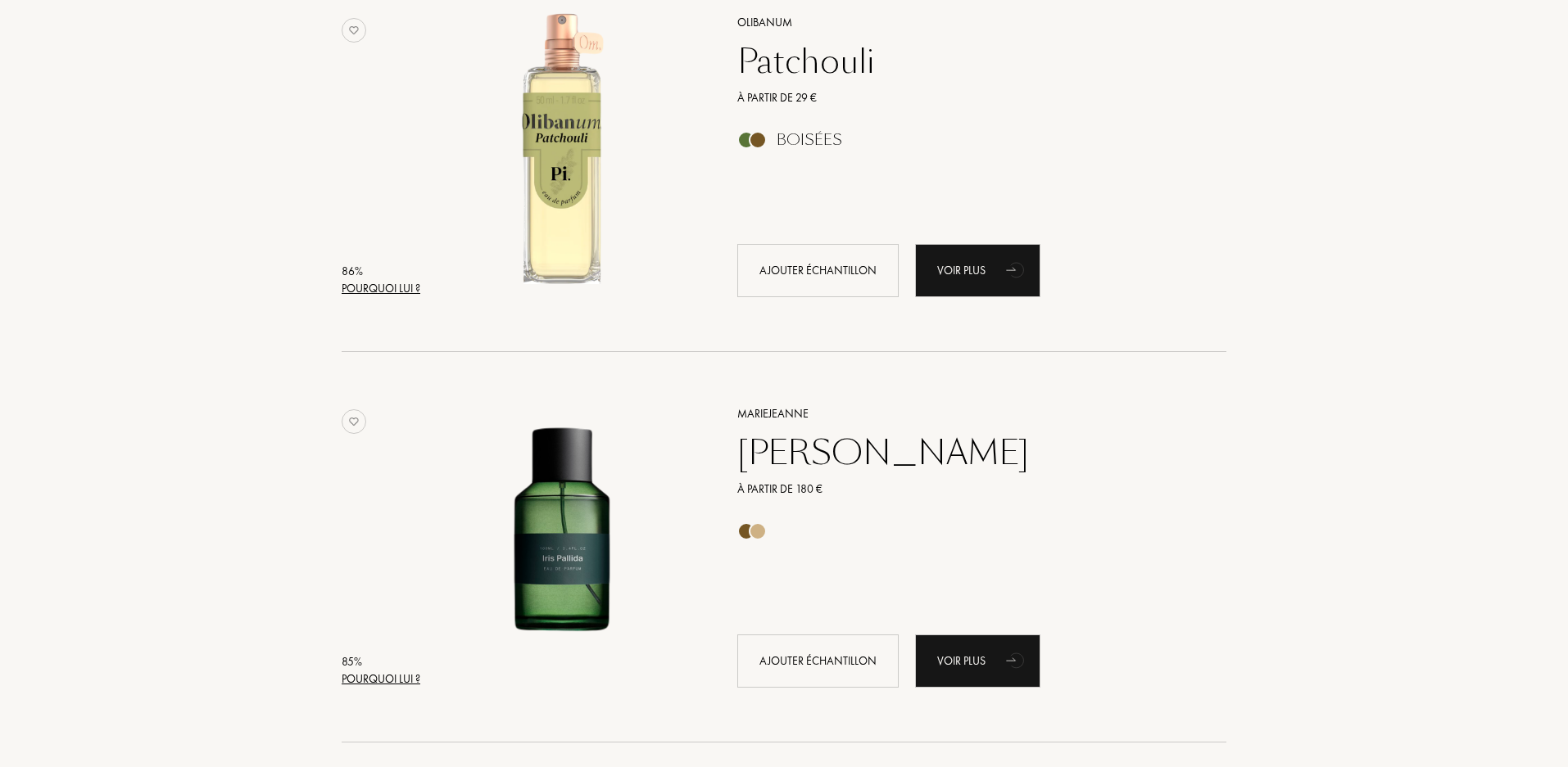
click at [357, 288] on div "Pourquoi lui ?" at bounding box center [380, 288] width 79 height 17
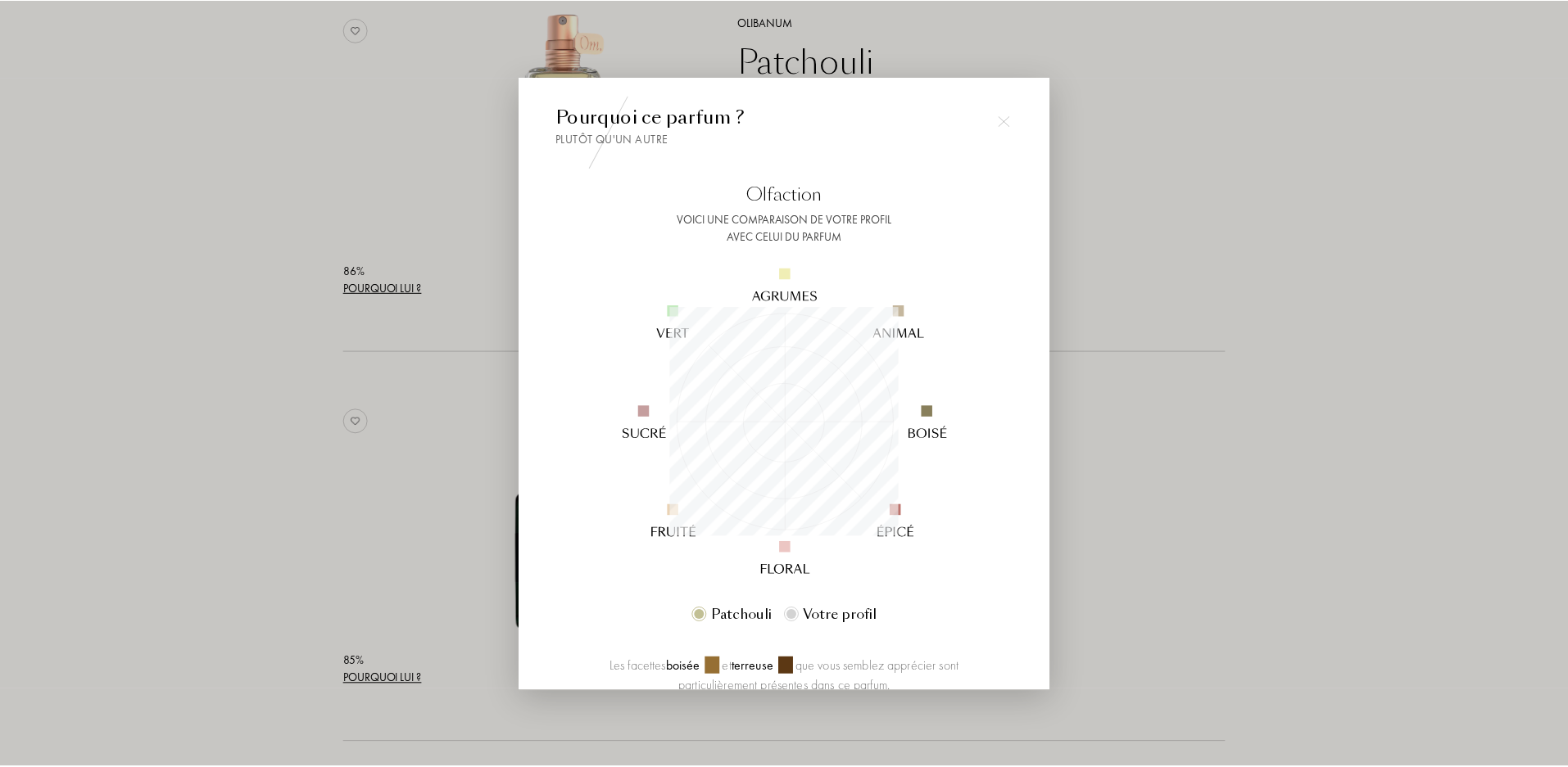
scroll to position [229, 230]
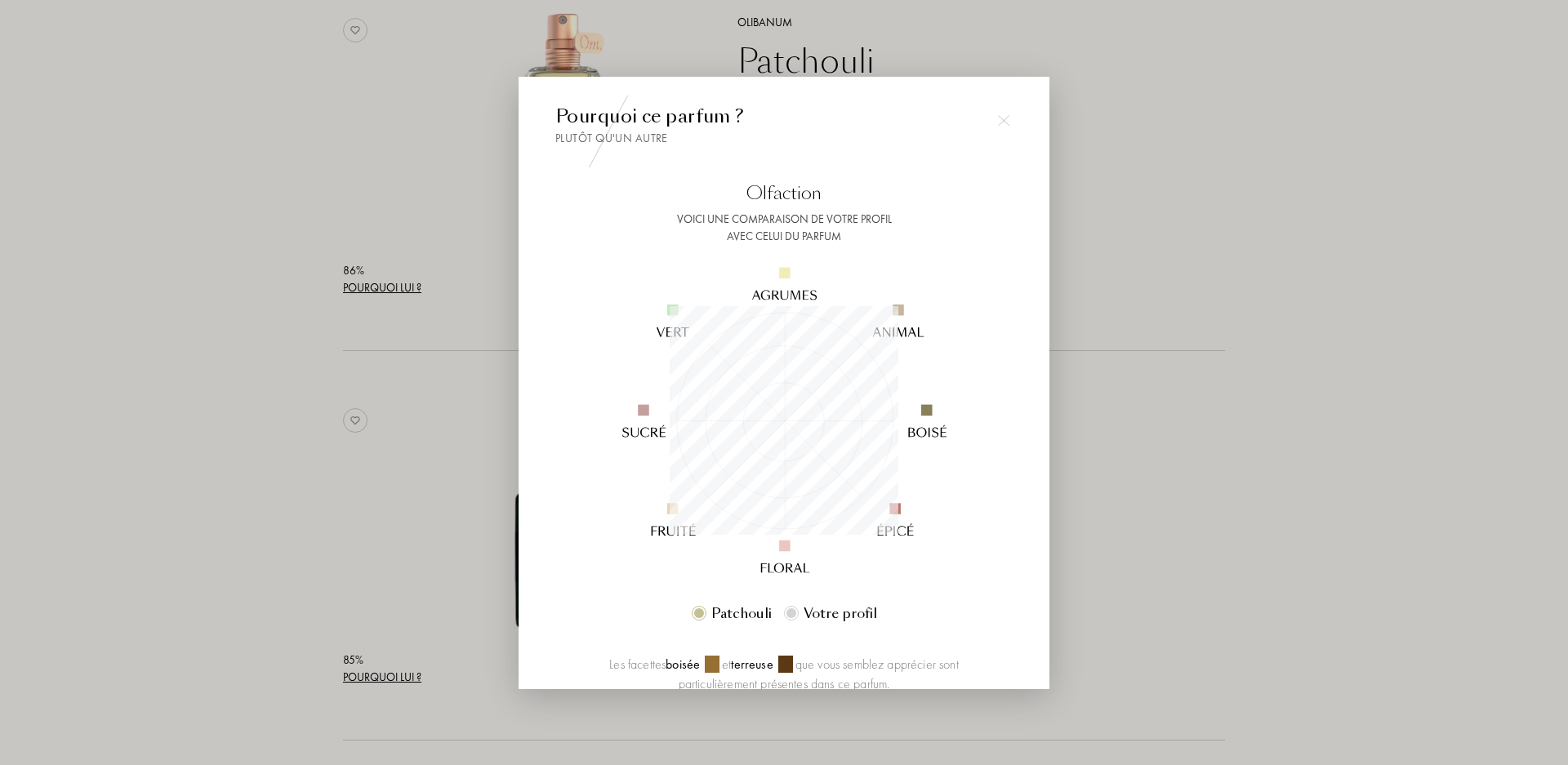
click at [190, 278] on div at bounding box center [784, 382] width 1568 height 765
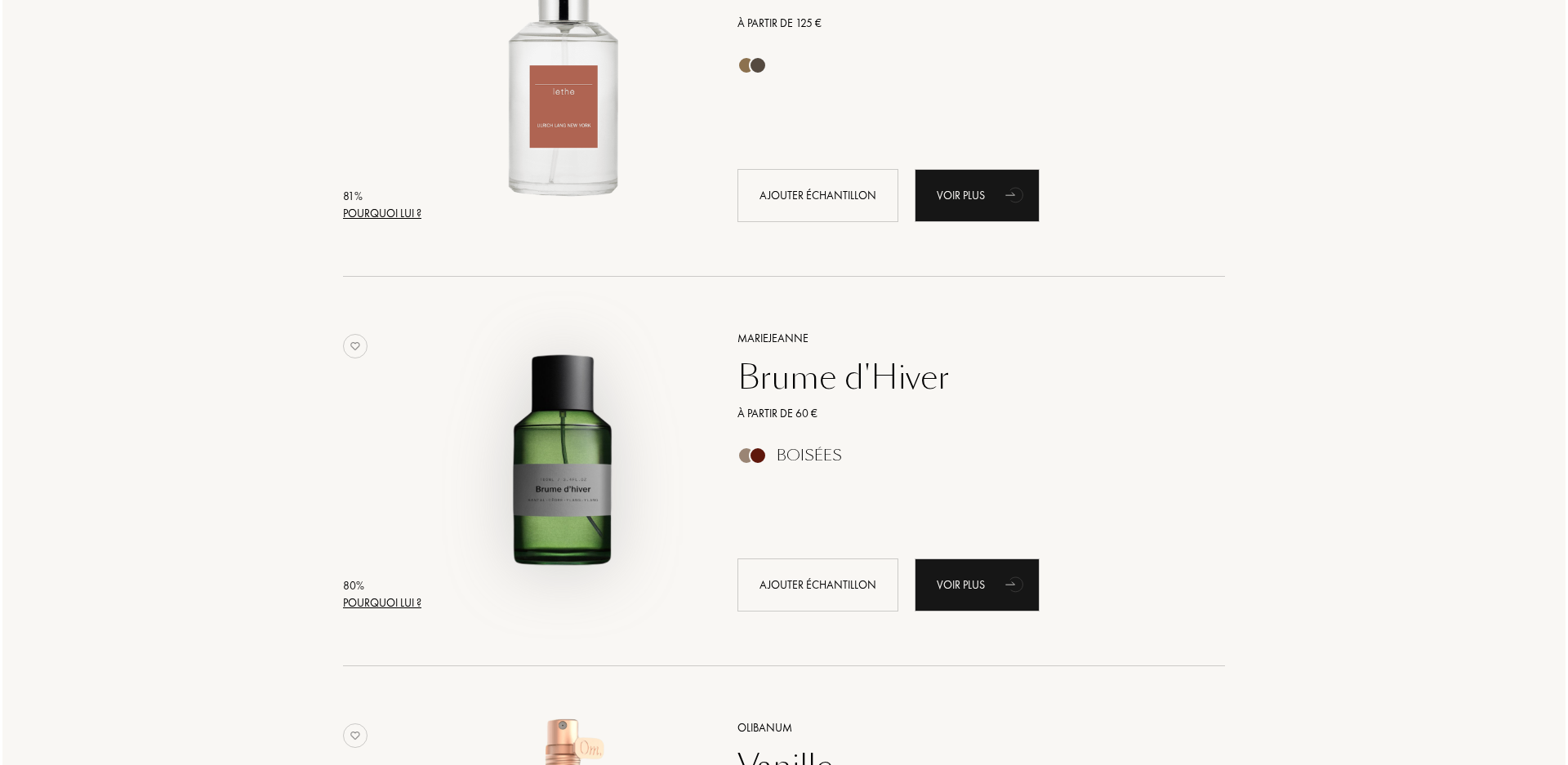
scroll to position [2696, 0]
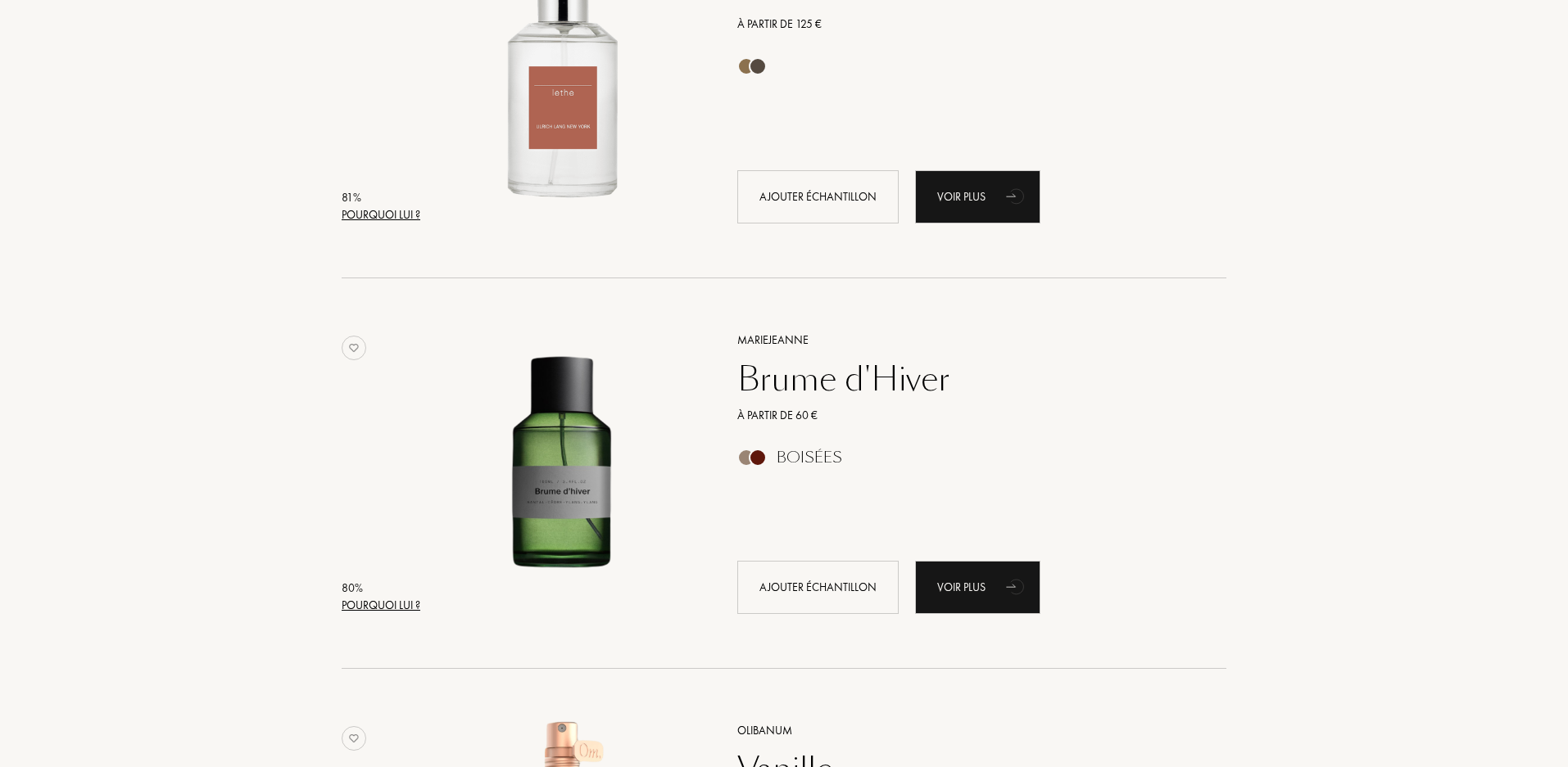
click at [389, 210] on div "Pourquoi lui ?" at bounding box center [380, 215] width 79 height 17
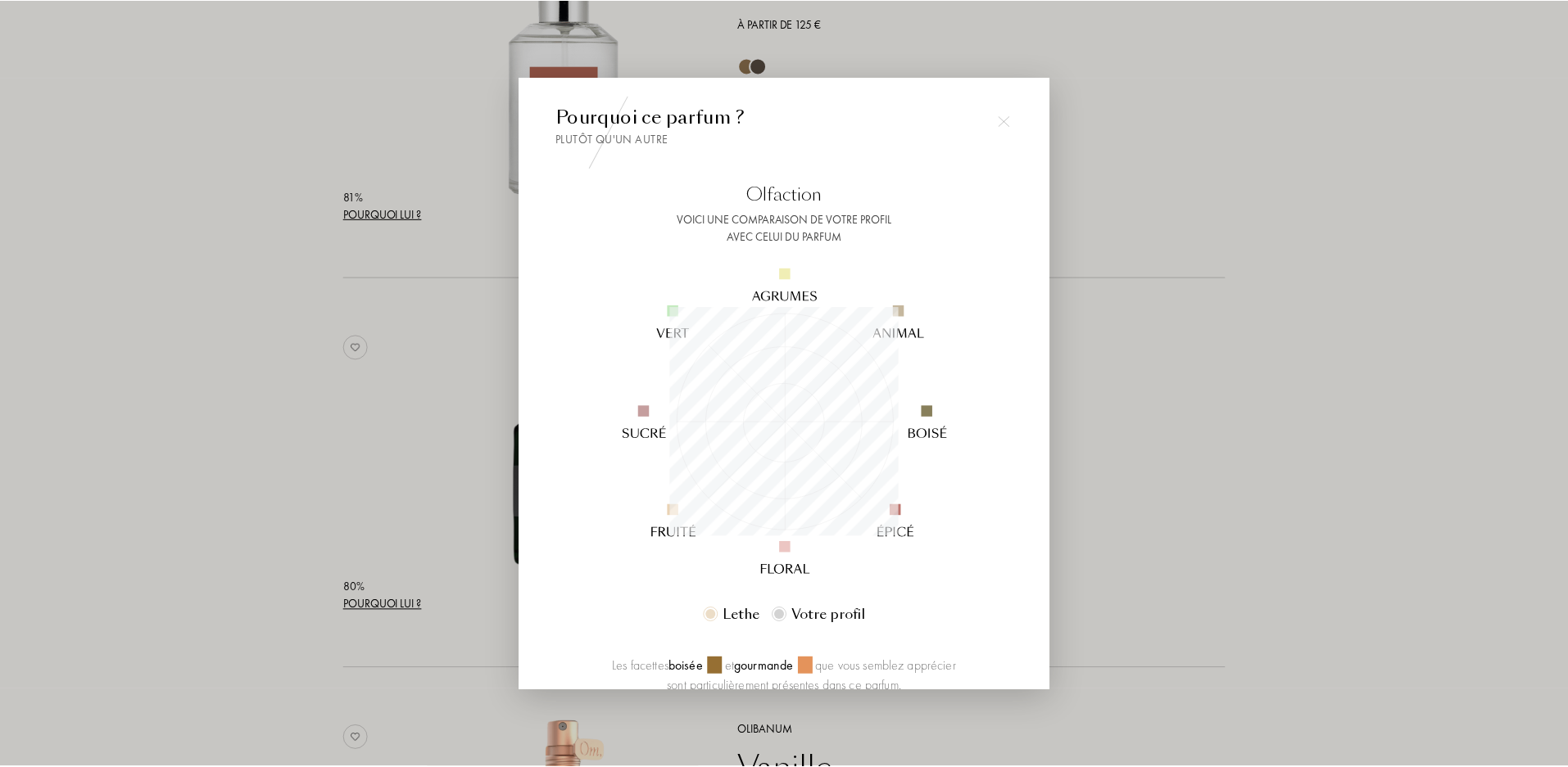
scroll to position [82, 0]
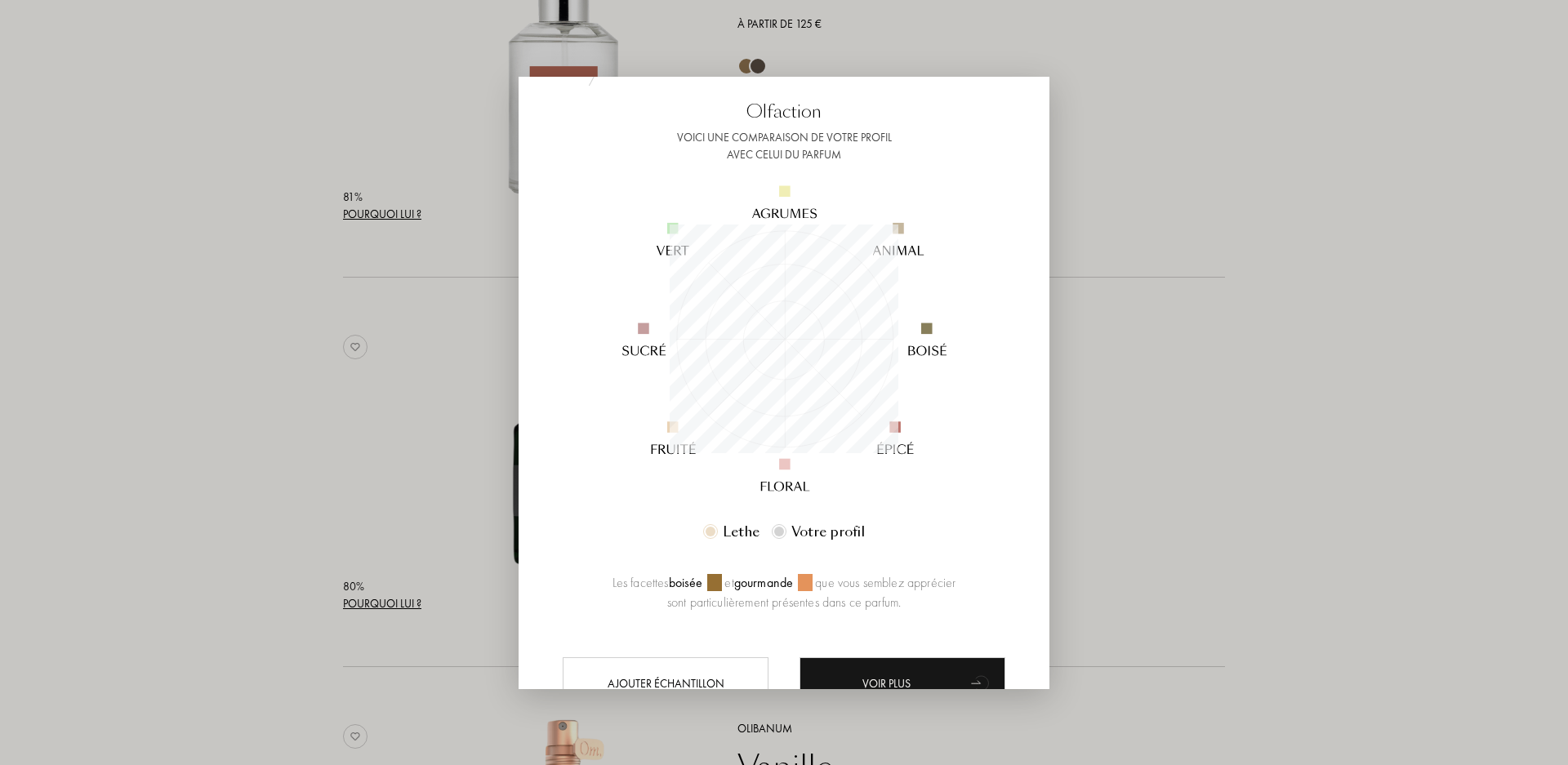
click at [1293, 402] on div at bounding box center [784, 382] width 1568 height 765
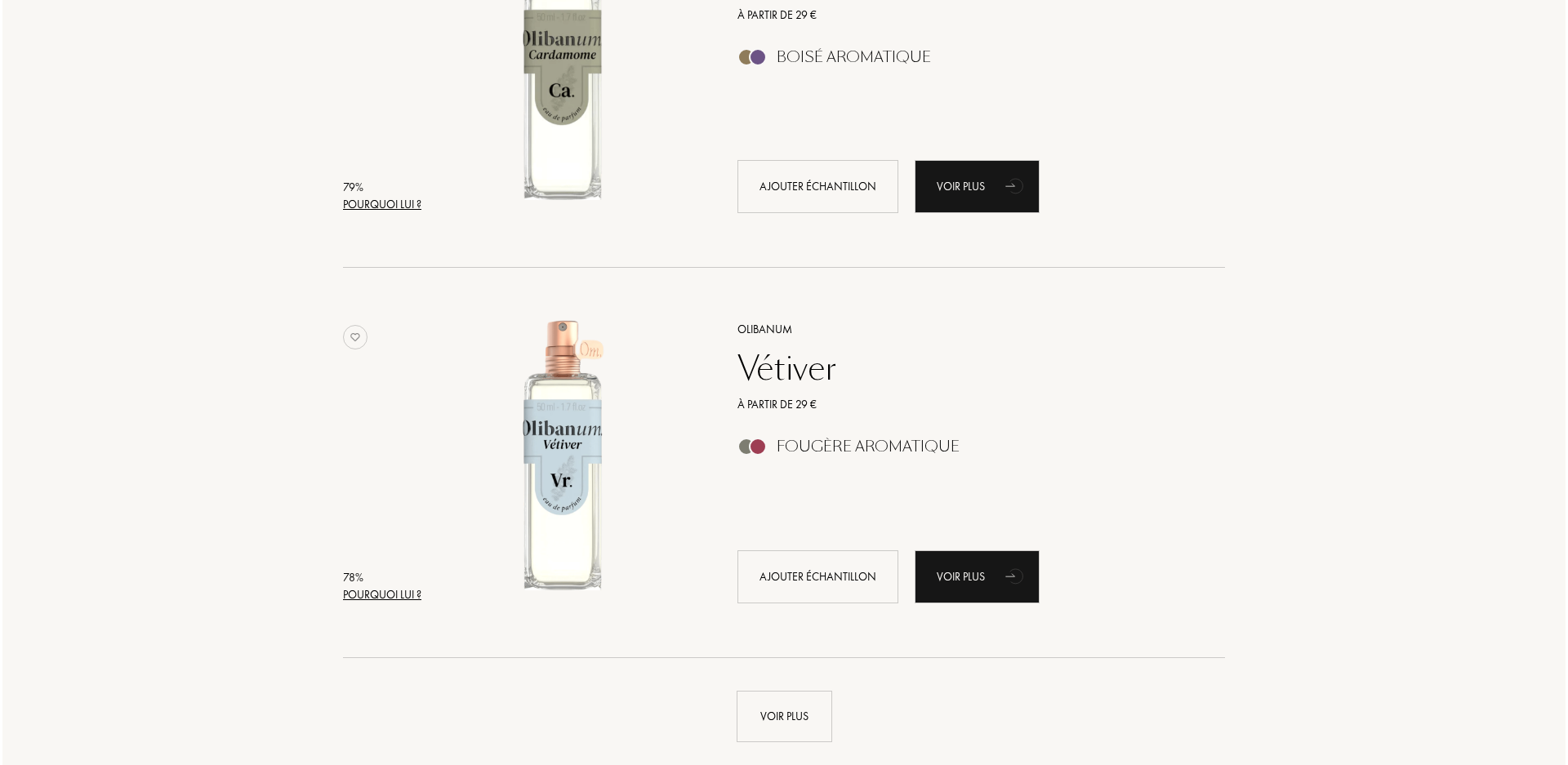
scroll to position [4166, 0]
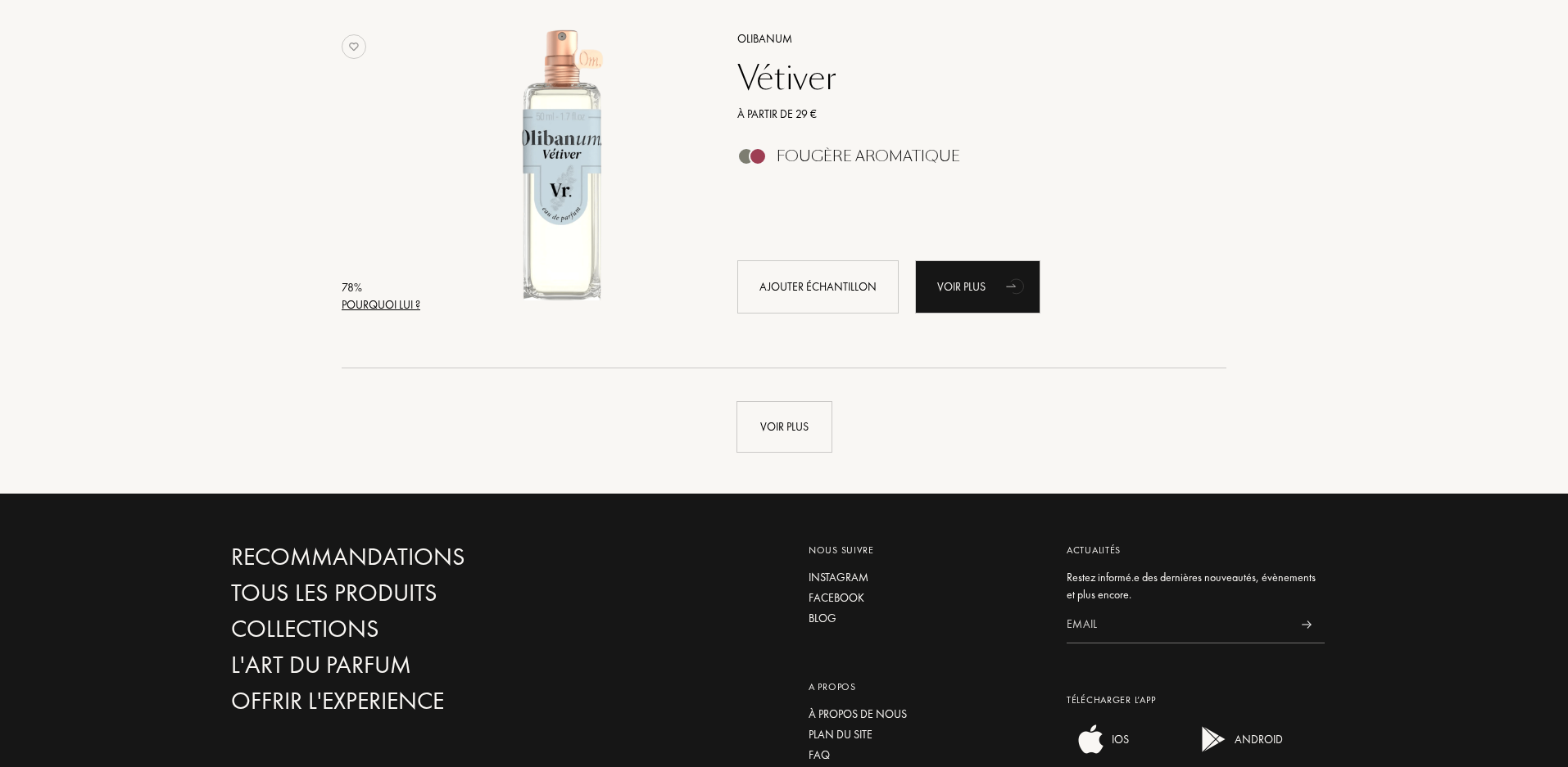
click at [394, 302] on div "Pourquoi lui ?" at bounding box center [380, 305] width 79 height 17
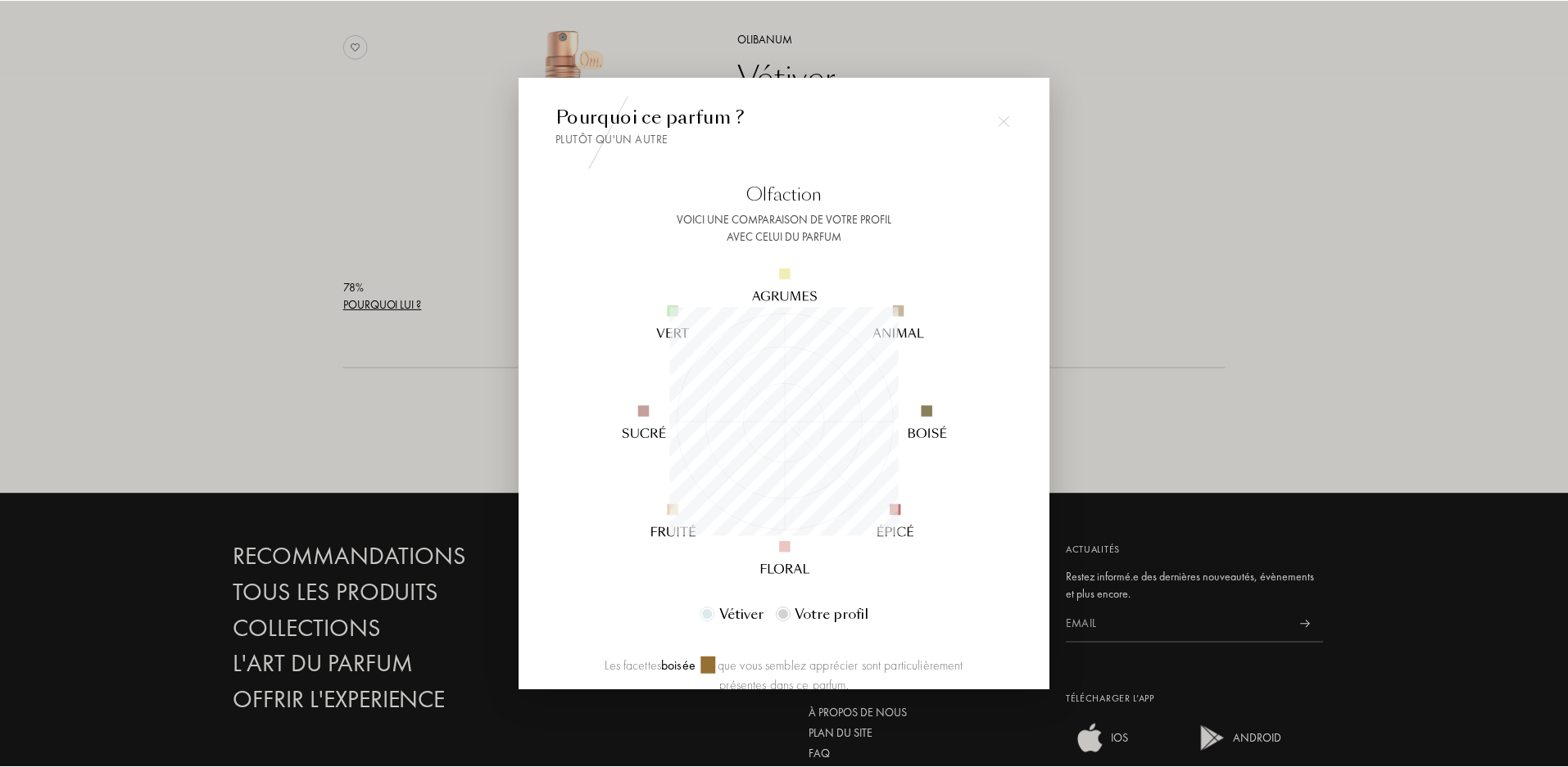
scroll to position [229, 230]
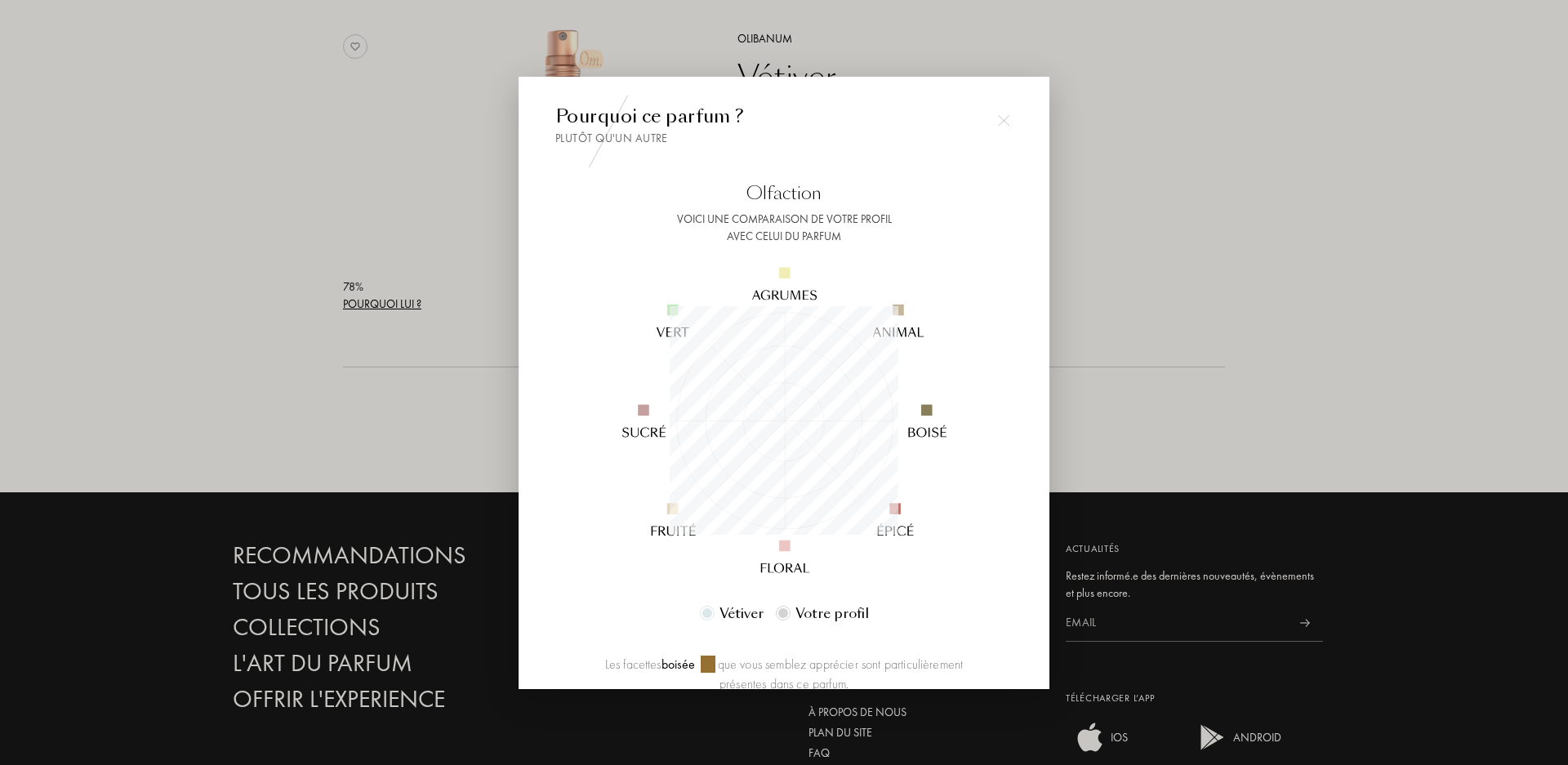
click at [1130, 110] on div at bounding box center [784, 382] width 1568 height 765
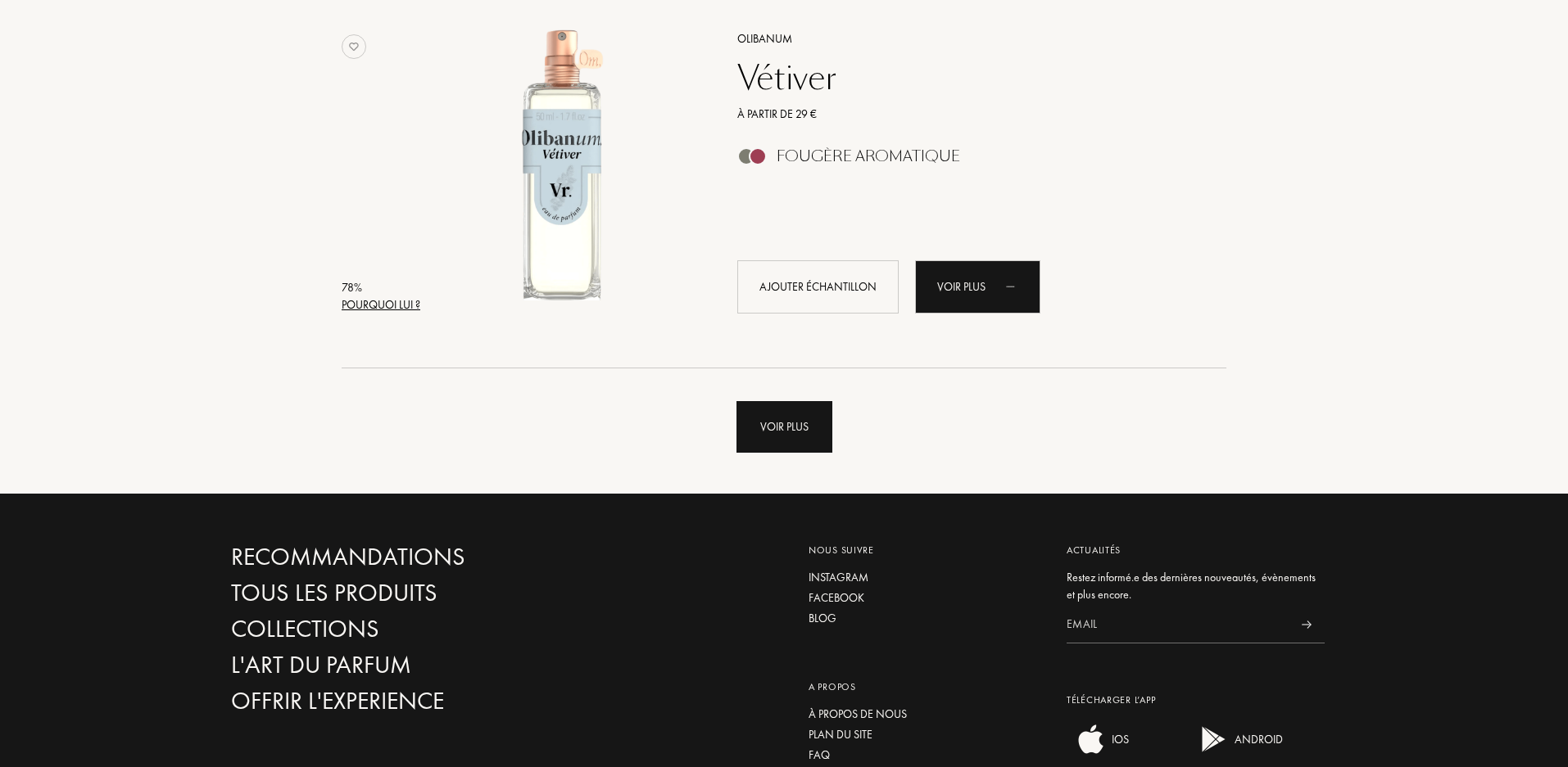
click at [801, 414] on div "Voir plus" at bounding box center [785, 427] width 96 height 51
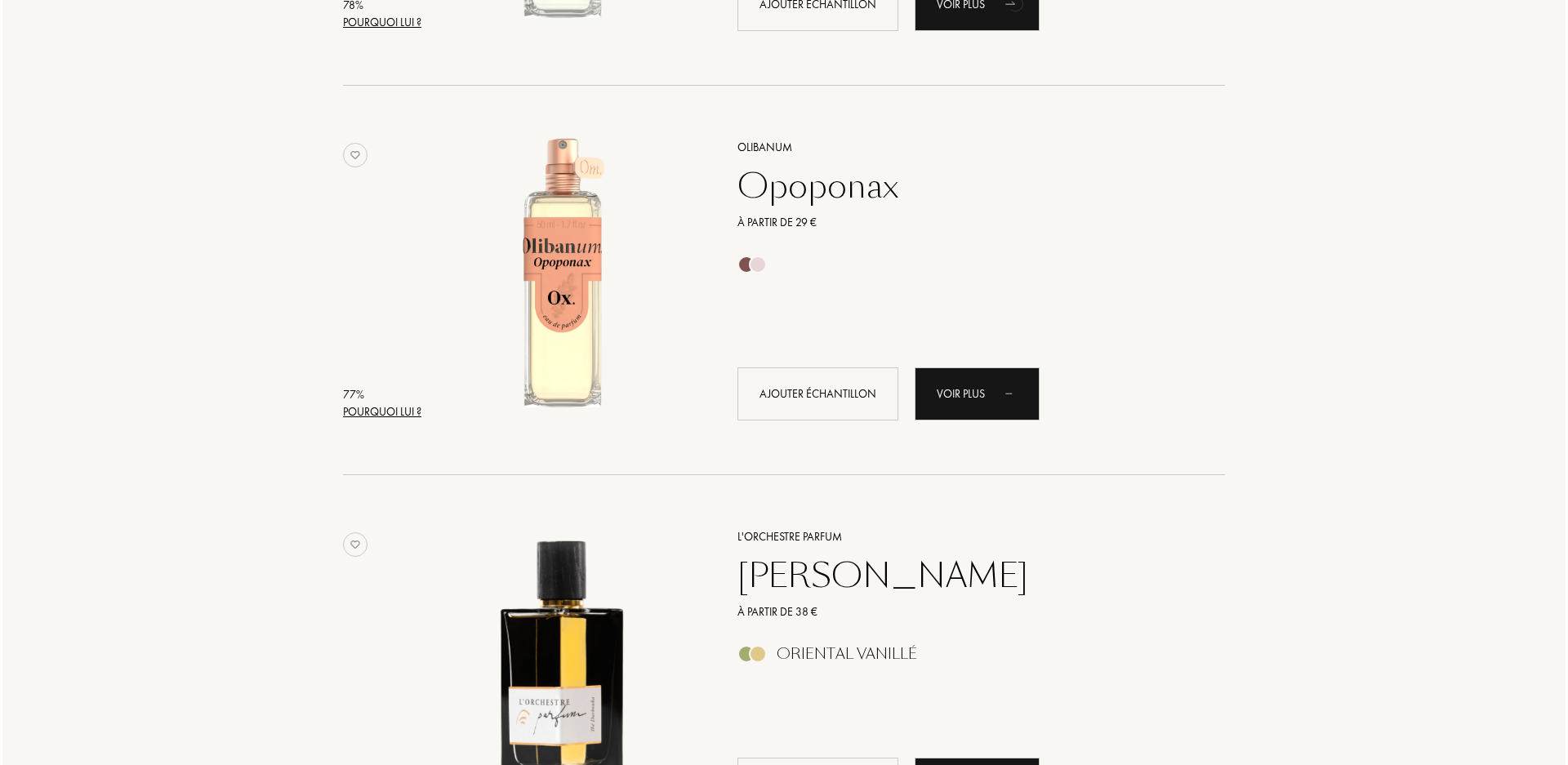
scroll to position [5799, 0]
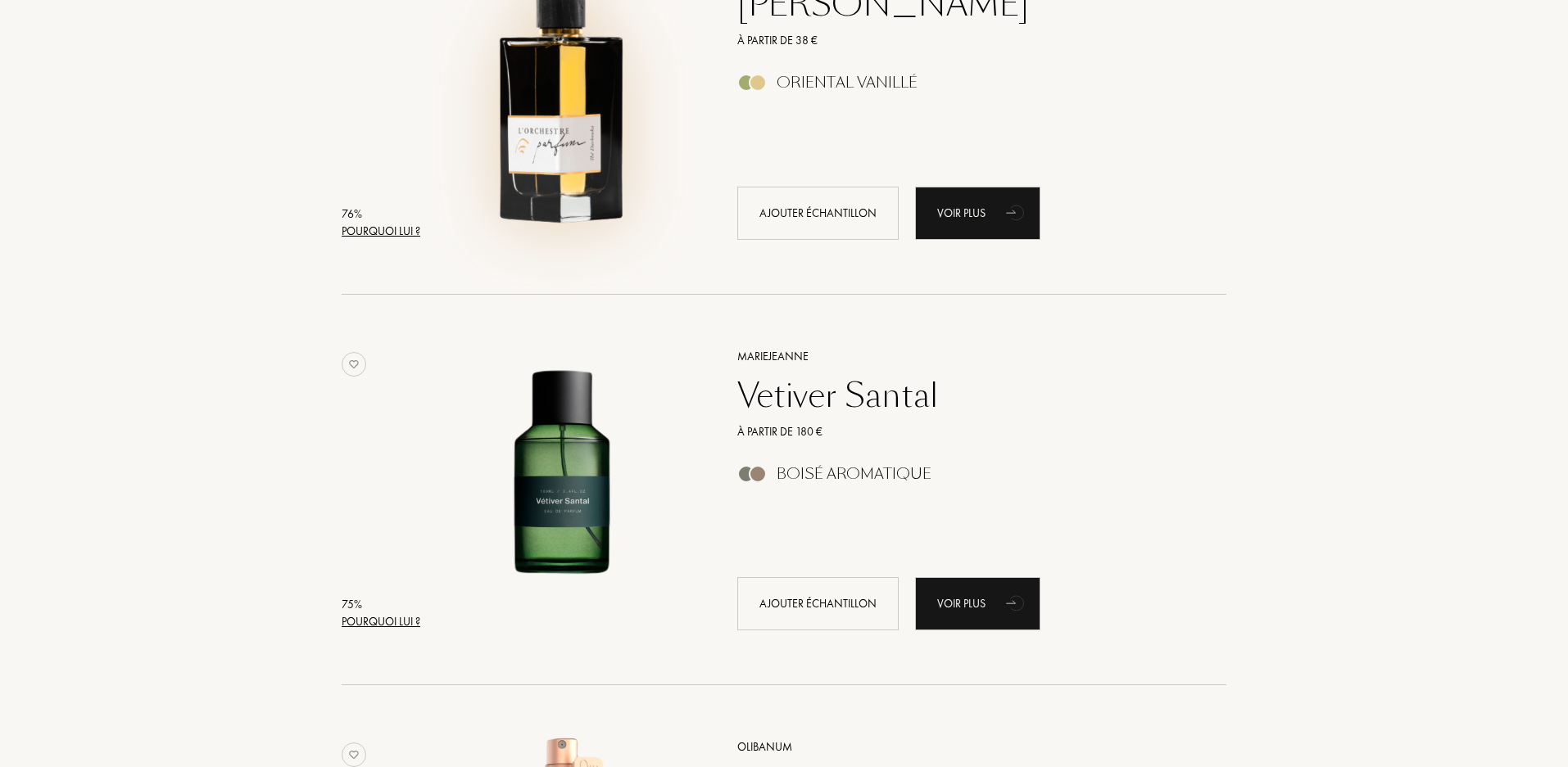
click at [382, 231] on div "Pourquoi lui ?" at bounding box center [380, 231] width 79 height 17
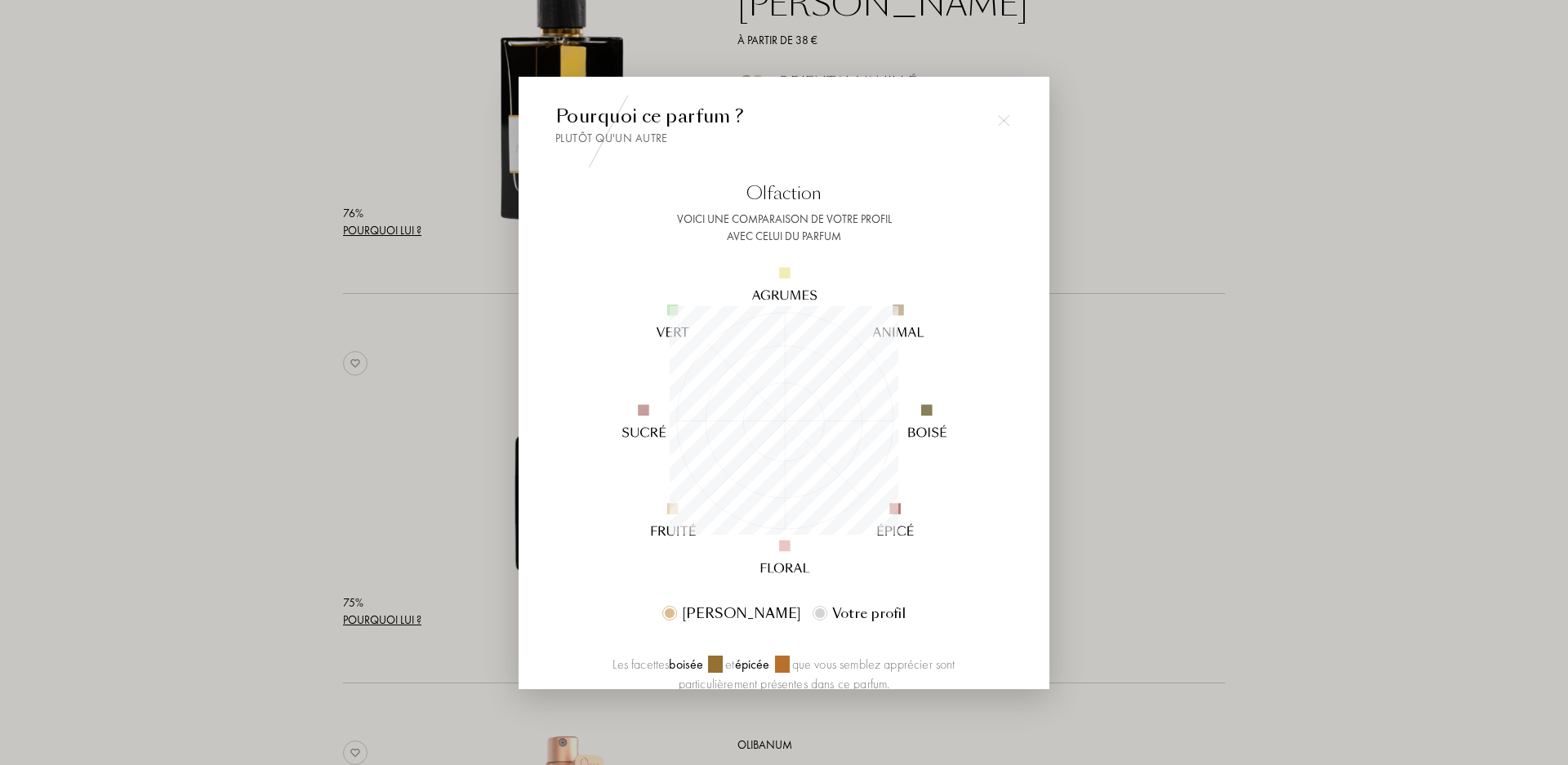
scroll to position [229, 229]
click at [1344, 404] on div at bounding box center [784, 382] width 1568 height 765
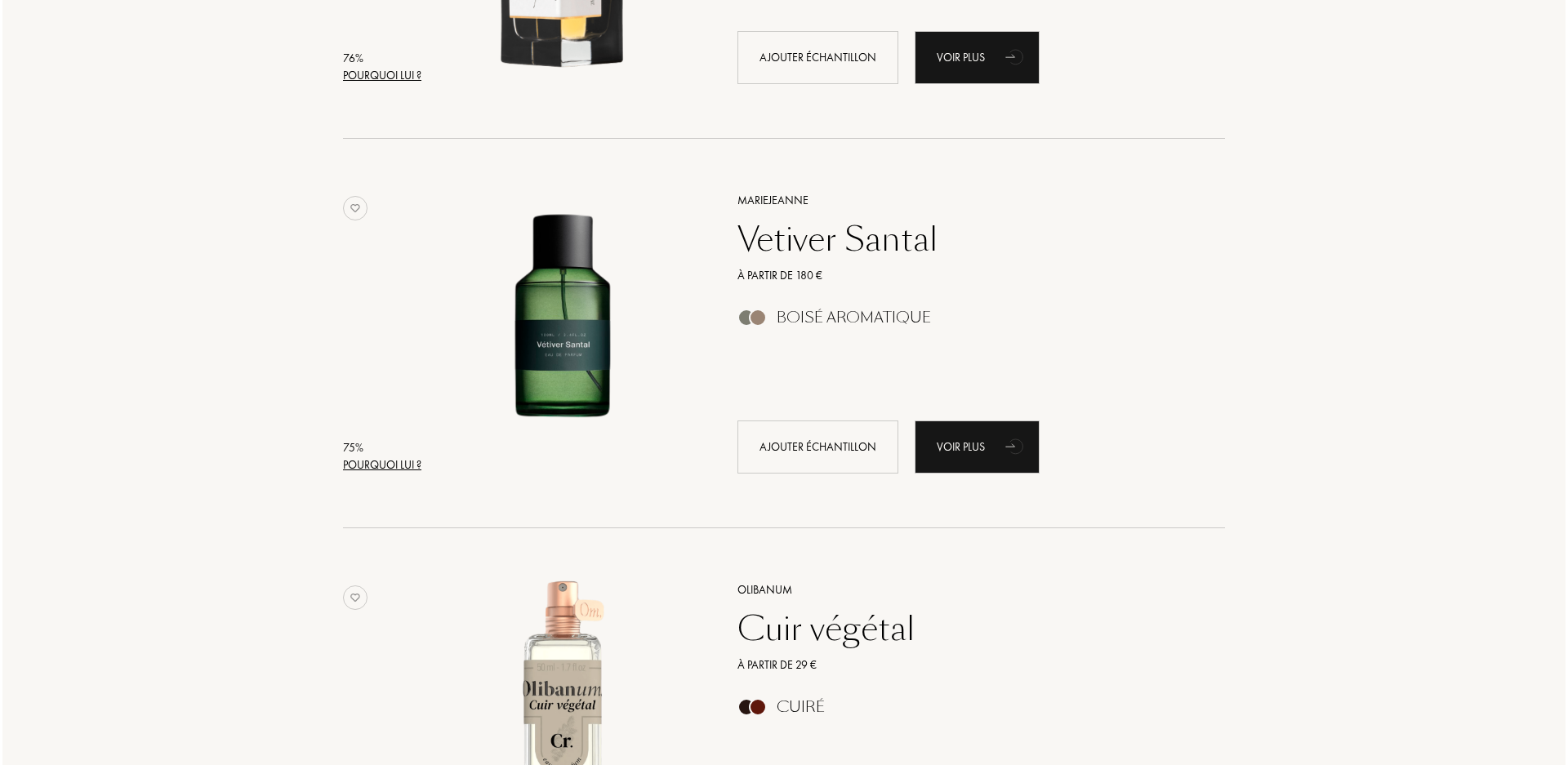
scroll to position [6617, 0]
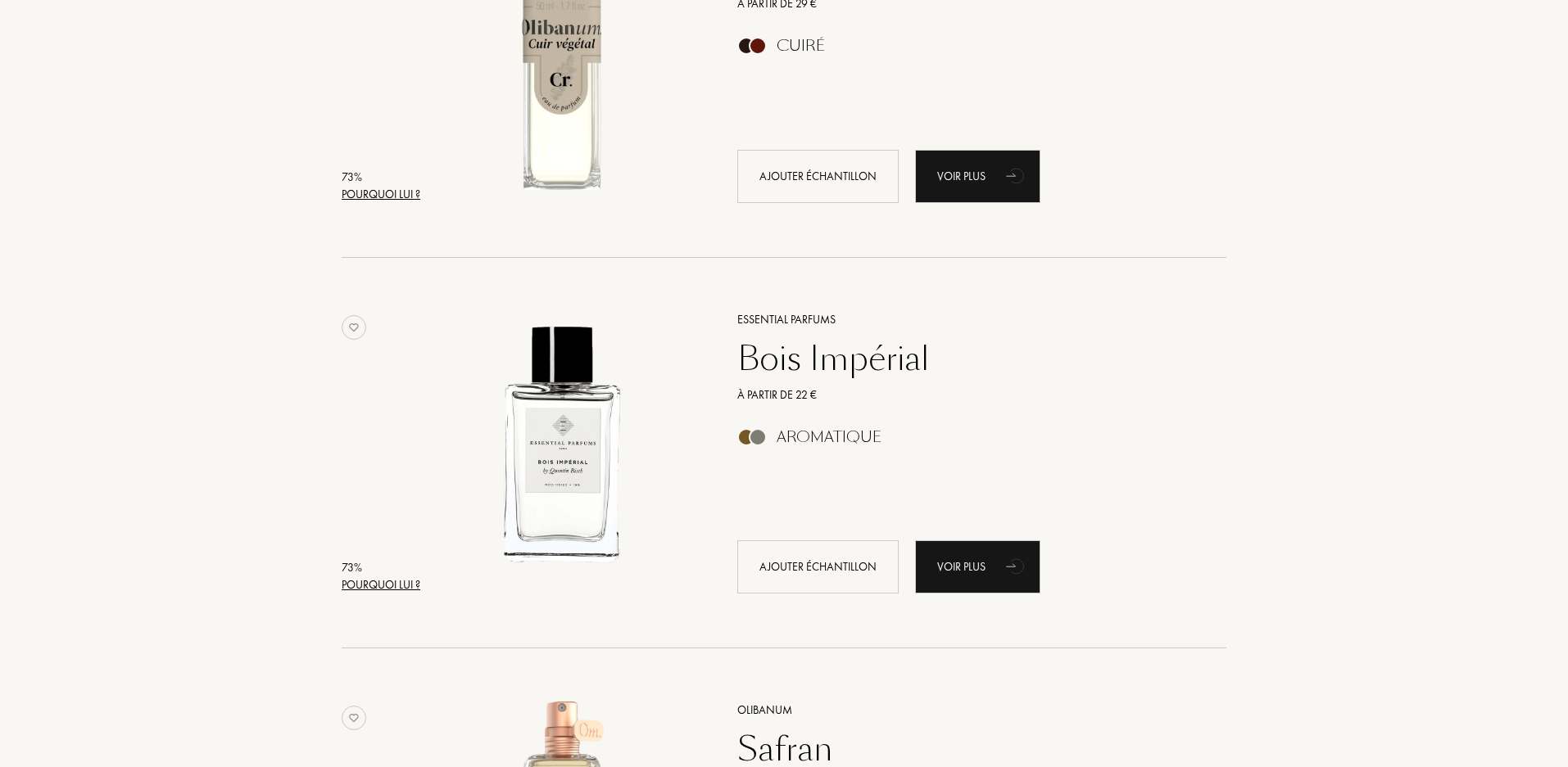
click at [389, 586] on div "Pourquoi lui ?" at bounding box center [380, 585] width 79 height 17
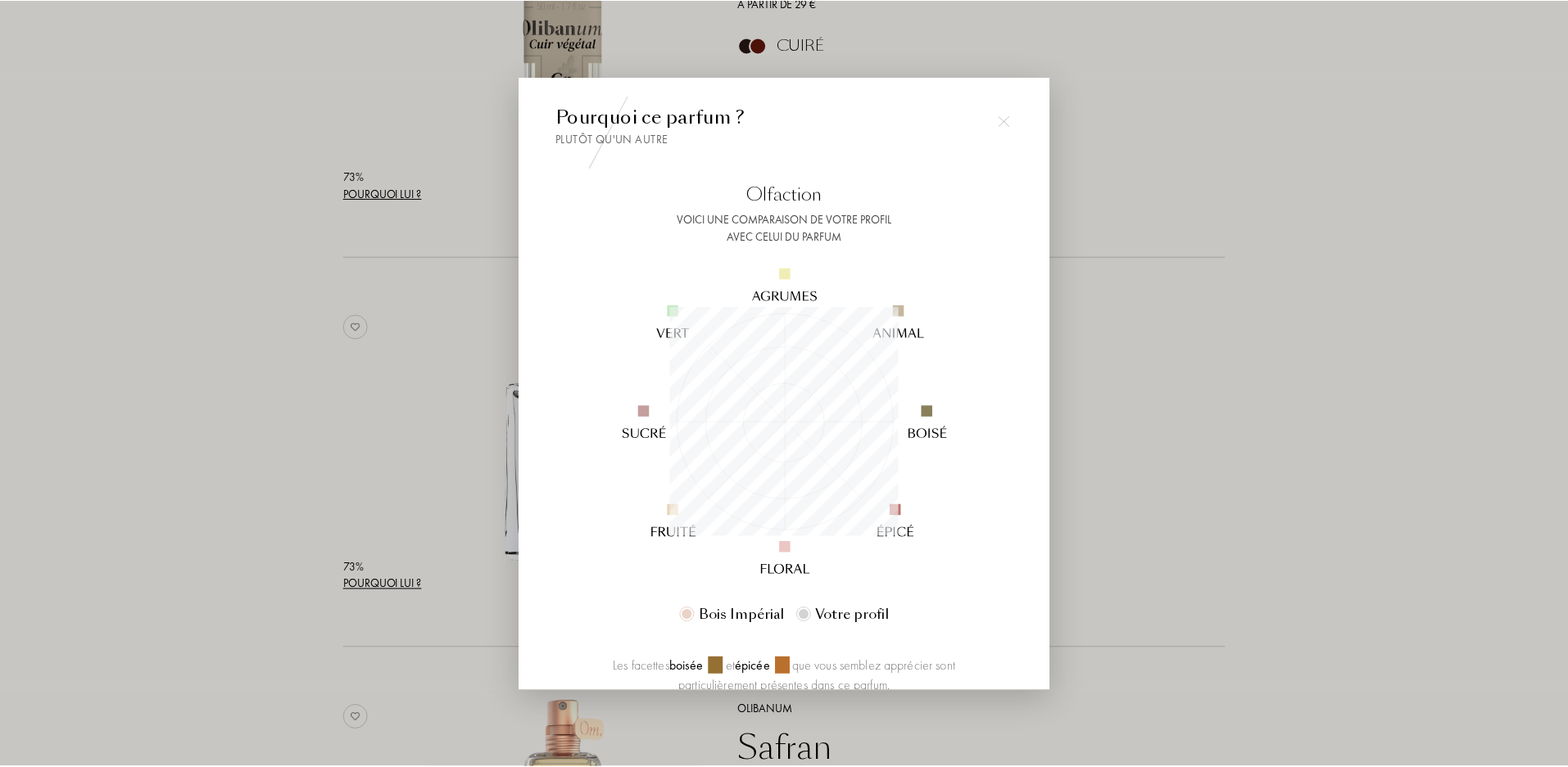
scroll to position [229, 230]
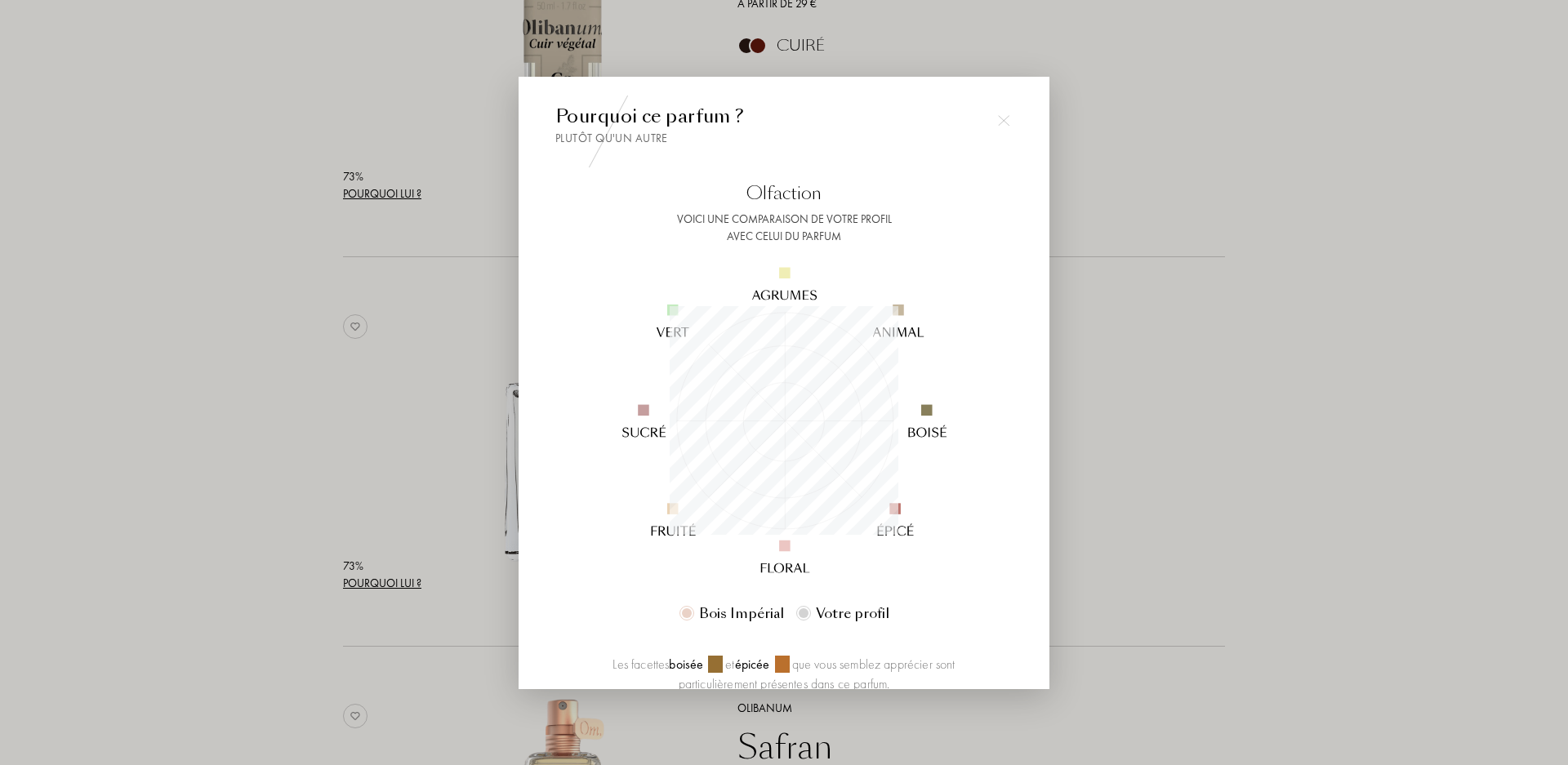
click at [1257, 348] on div at bounding box center [784, 382] width 1568 height 765
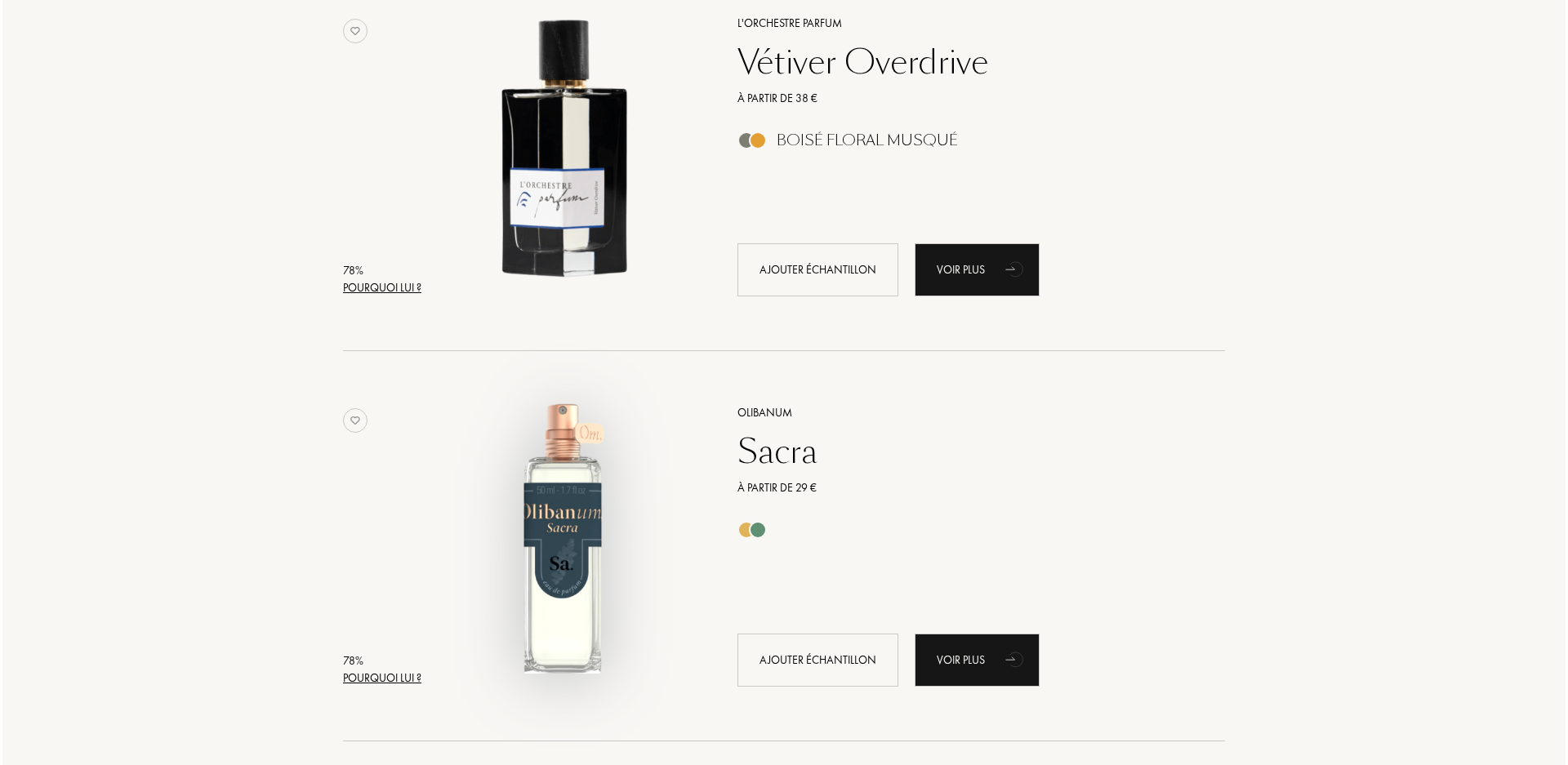
scroll to position [4620, 0]
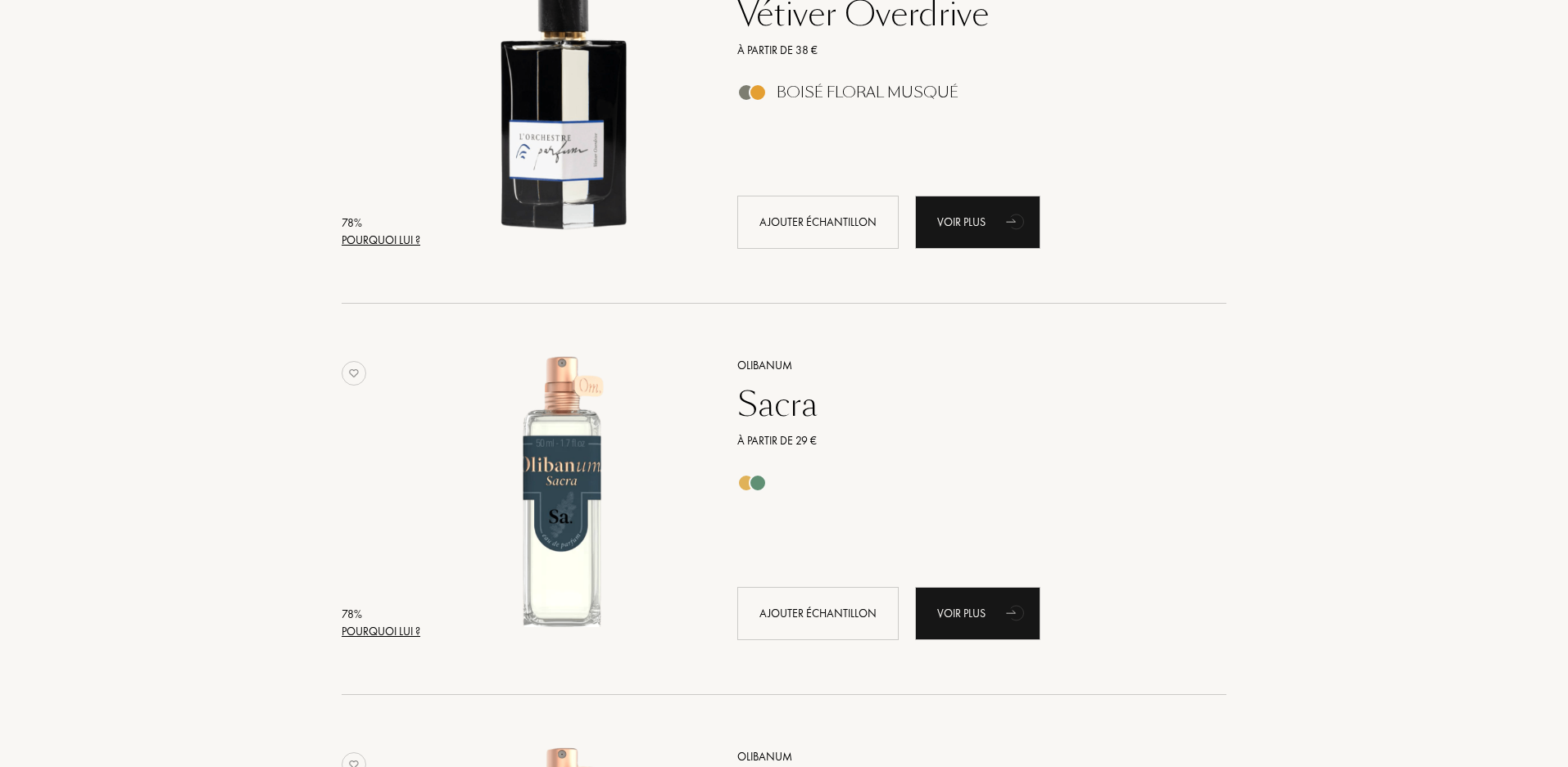
click at [390, 635] on div "Pourquoi lui ?" at bounding box center [380, 631] width 79 height 17
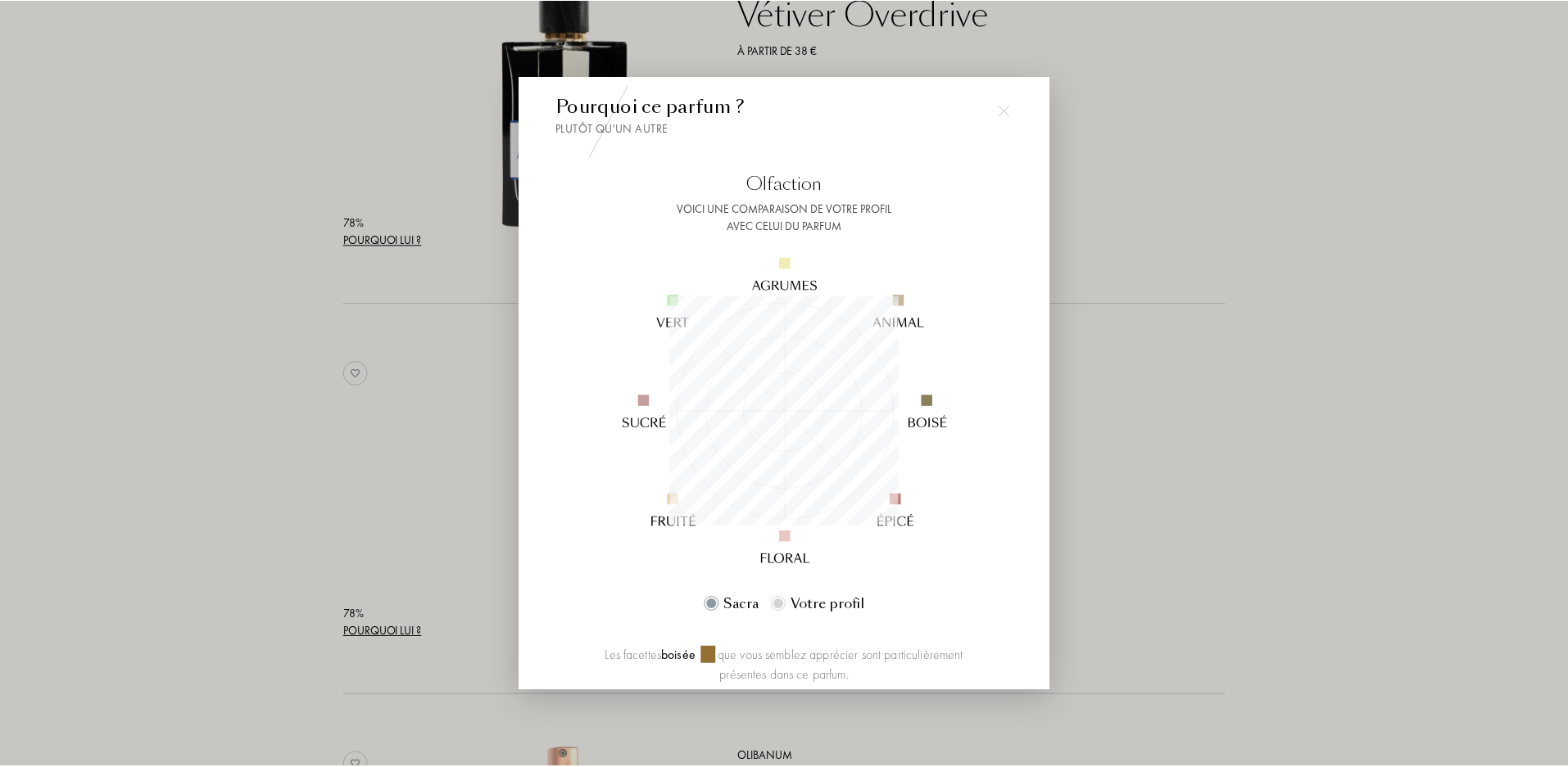
scroll to position [0, 0]
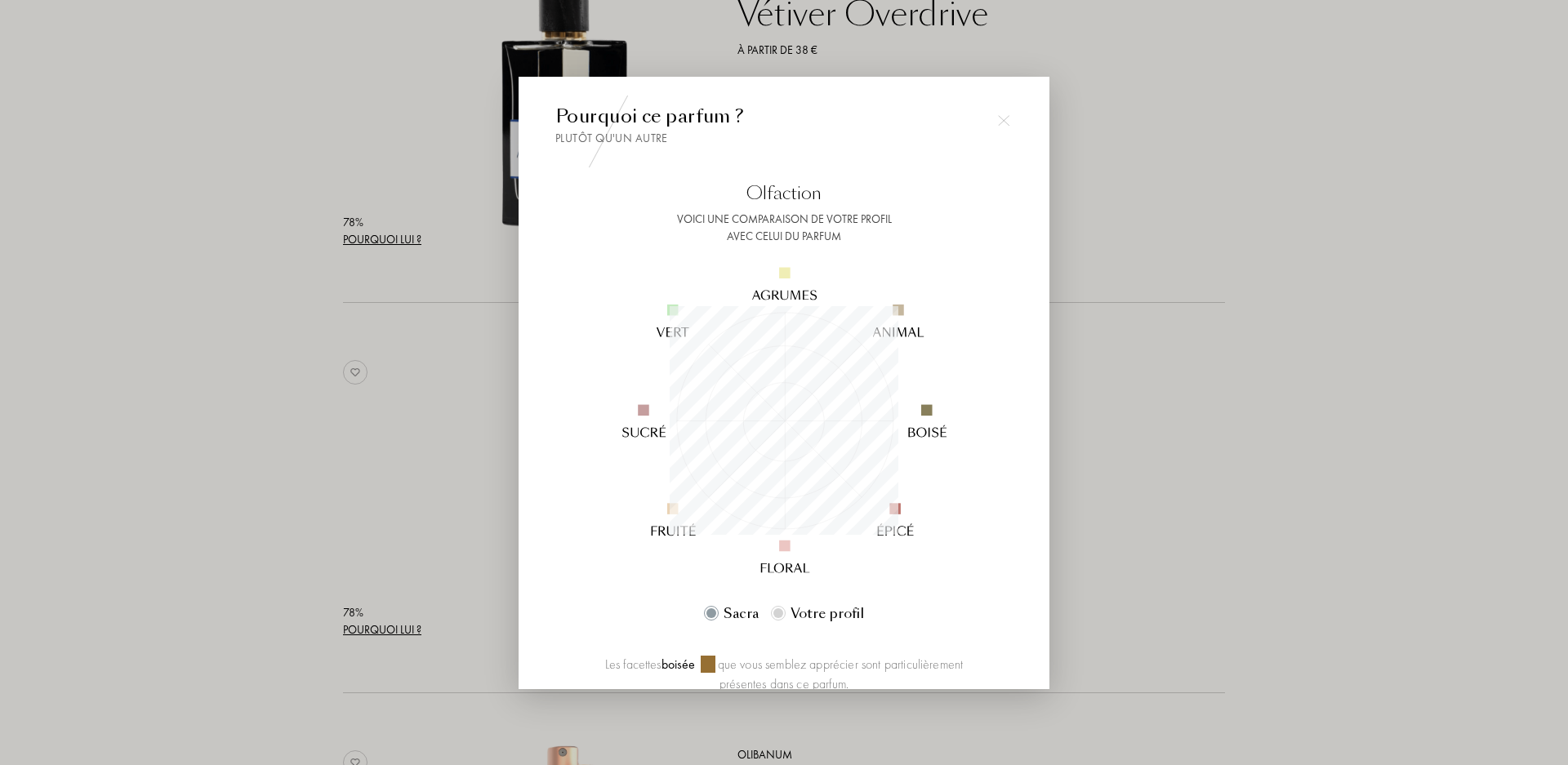
click at [995, 121] on div at bounding box center [1004, 121] width 33 height 33
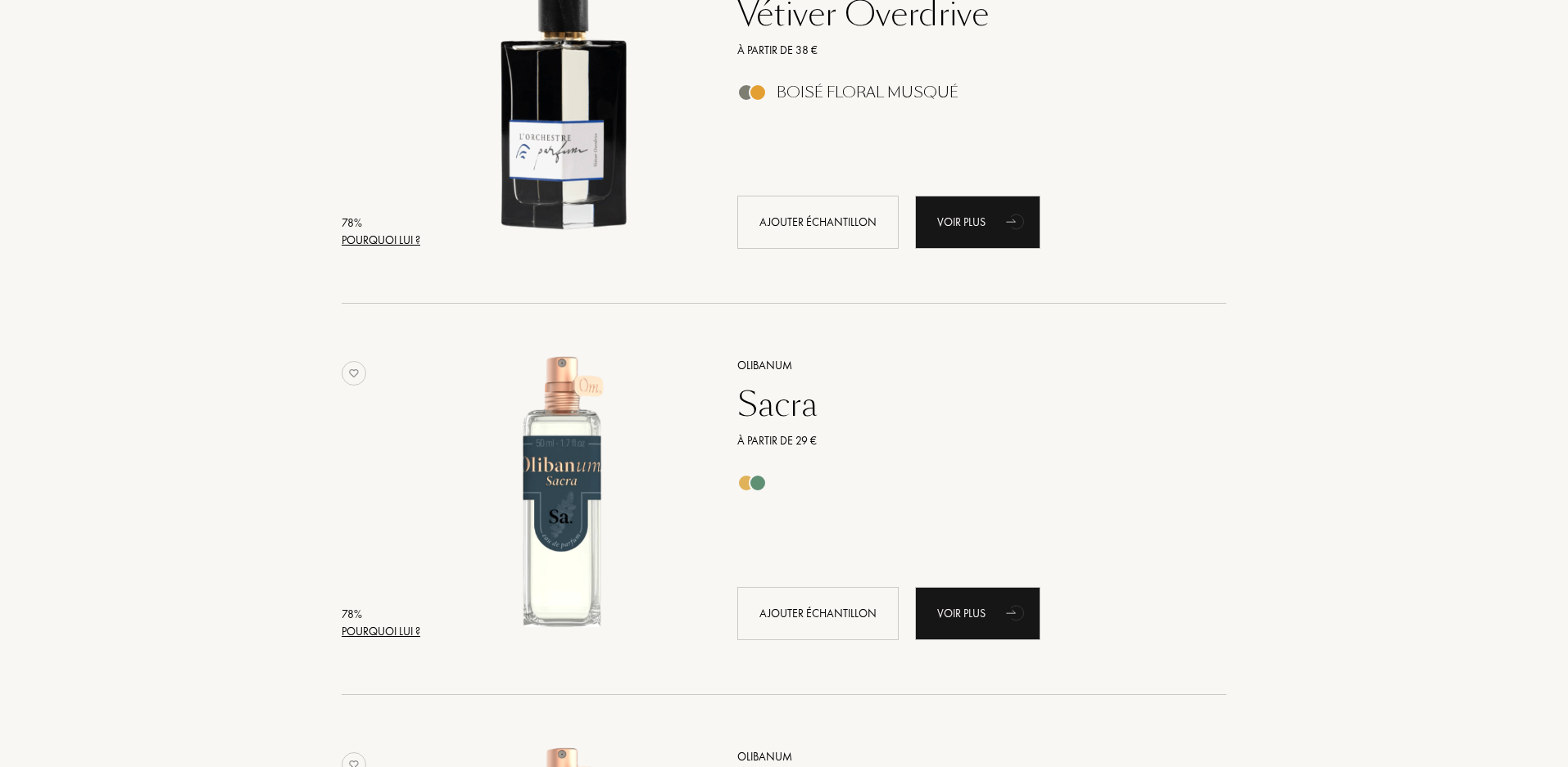
click at [742, 485] on div at bounding box center [747, 483] width 18 height 18
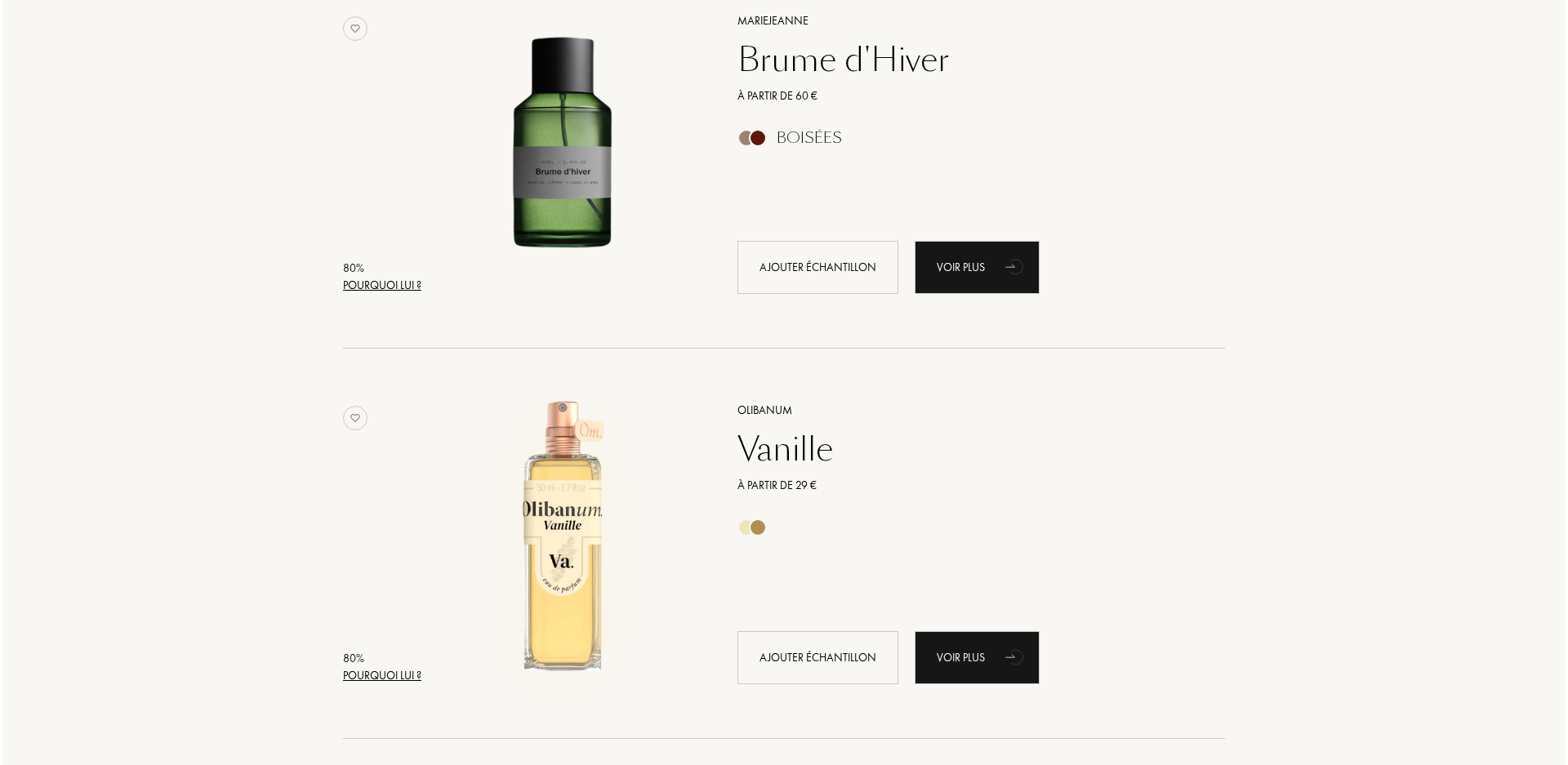
scroll to position [2741, 0]
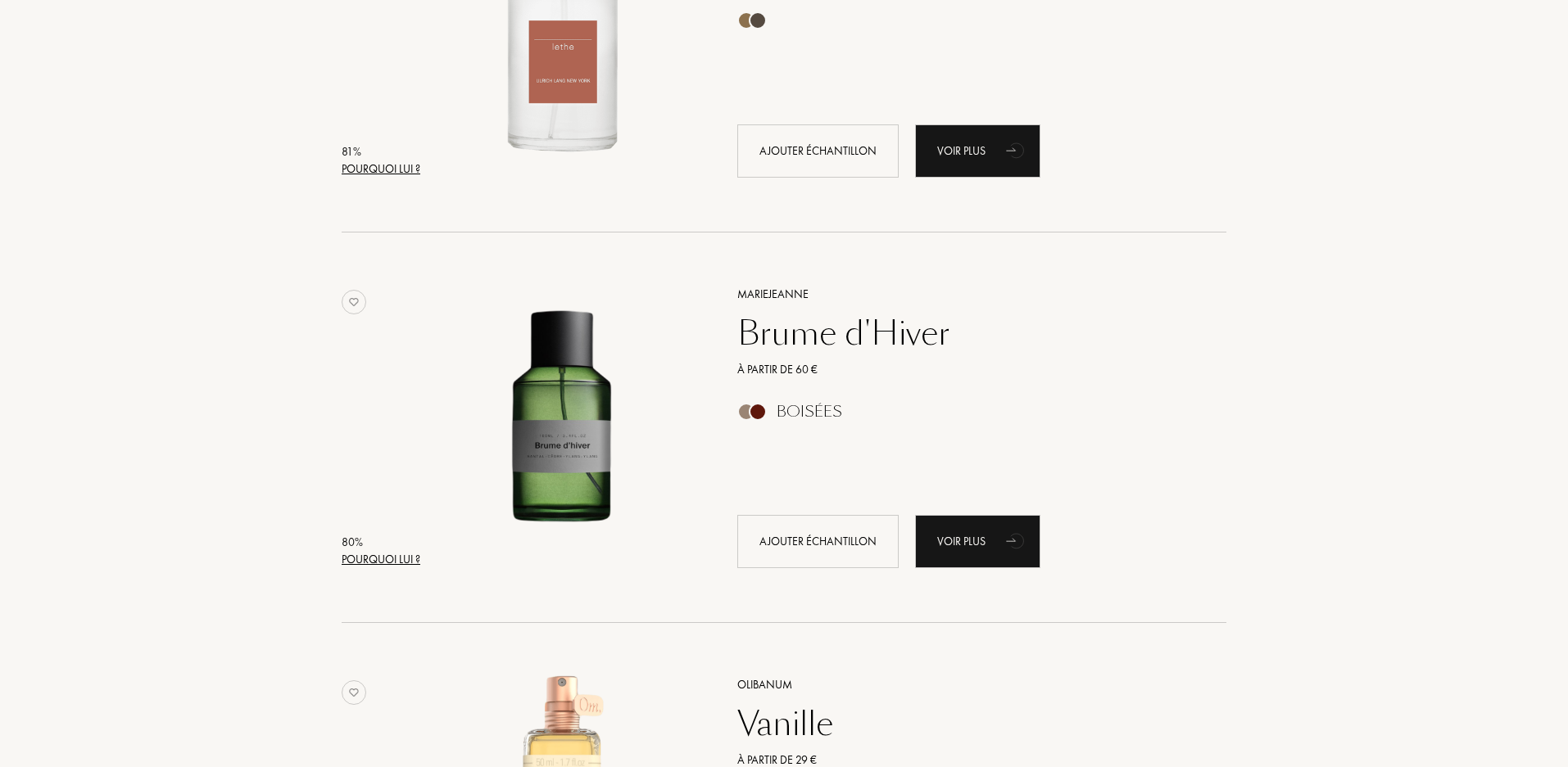
click at [385, 560] on div "Pourquoi lui ?" at bounding box center [380, 559] width 79 height 17
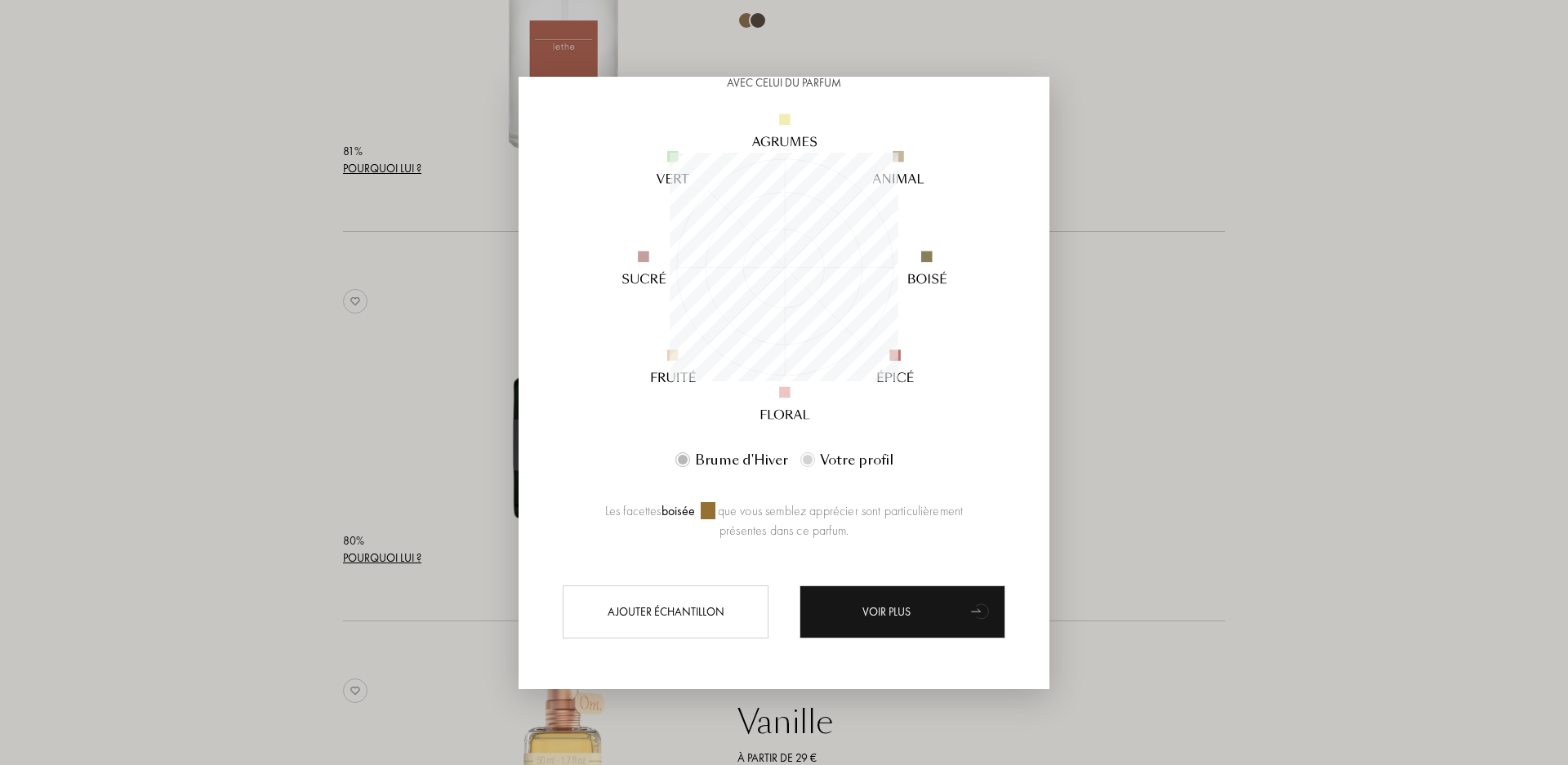
scroll to position [157, 0]
click at [1081, 62] on div at bounding box center [784, 382] width 1568 height 765
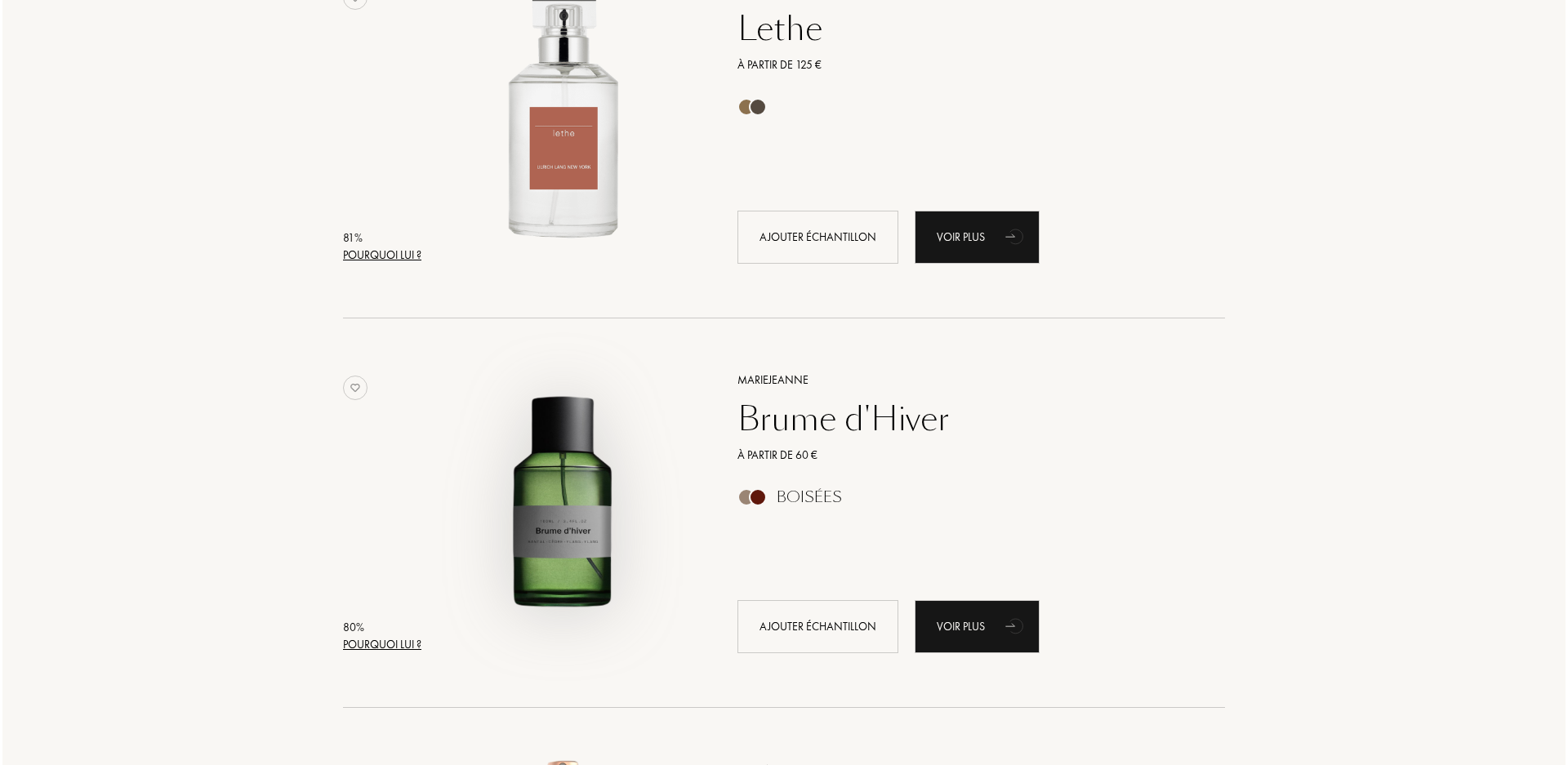
scroll to position [2578, 0]
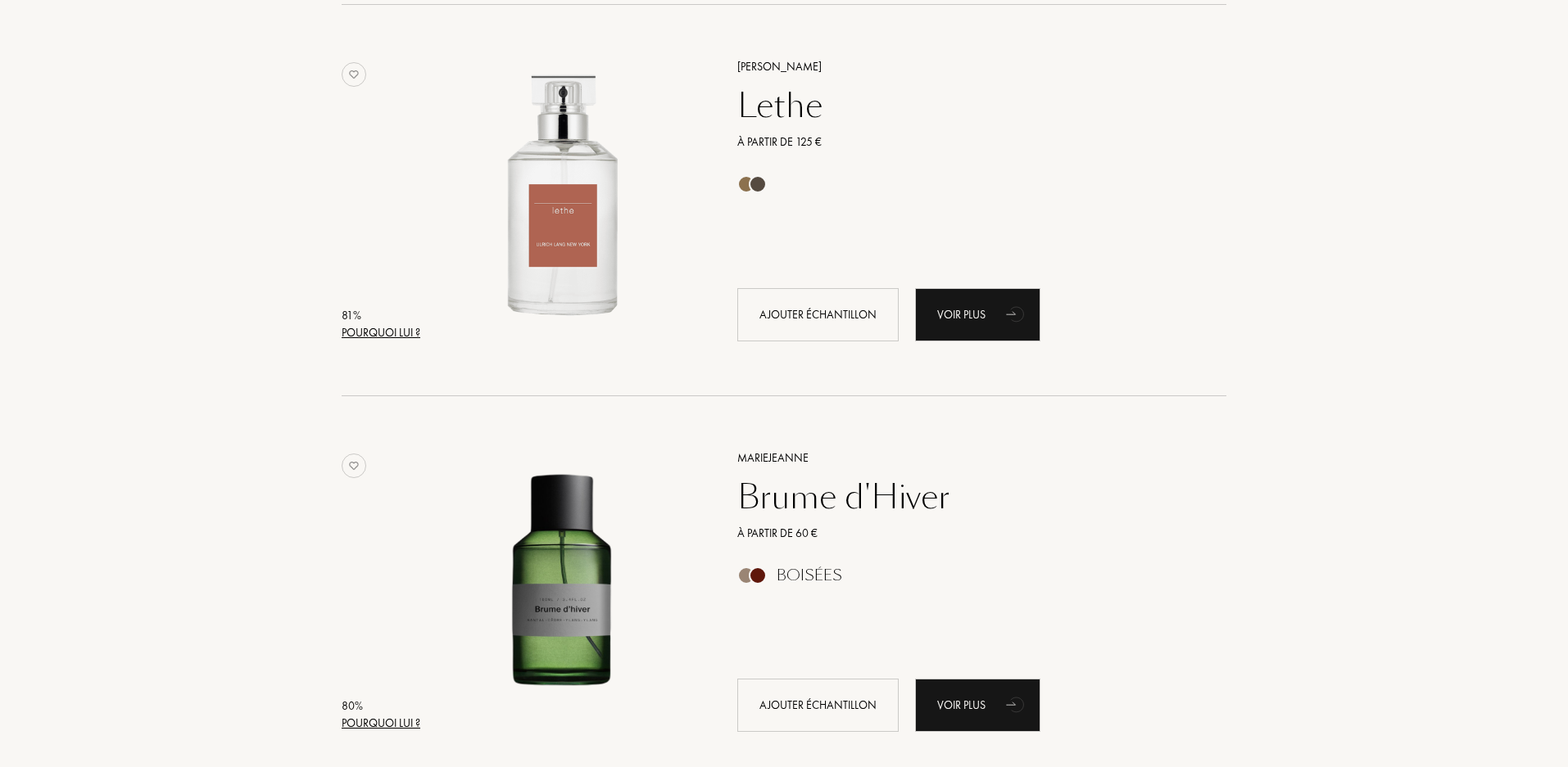
click at [404, 338] on div "Pourquoi lui ?" at bounding box center [380, 333] width 79 height 17
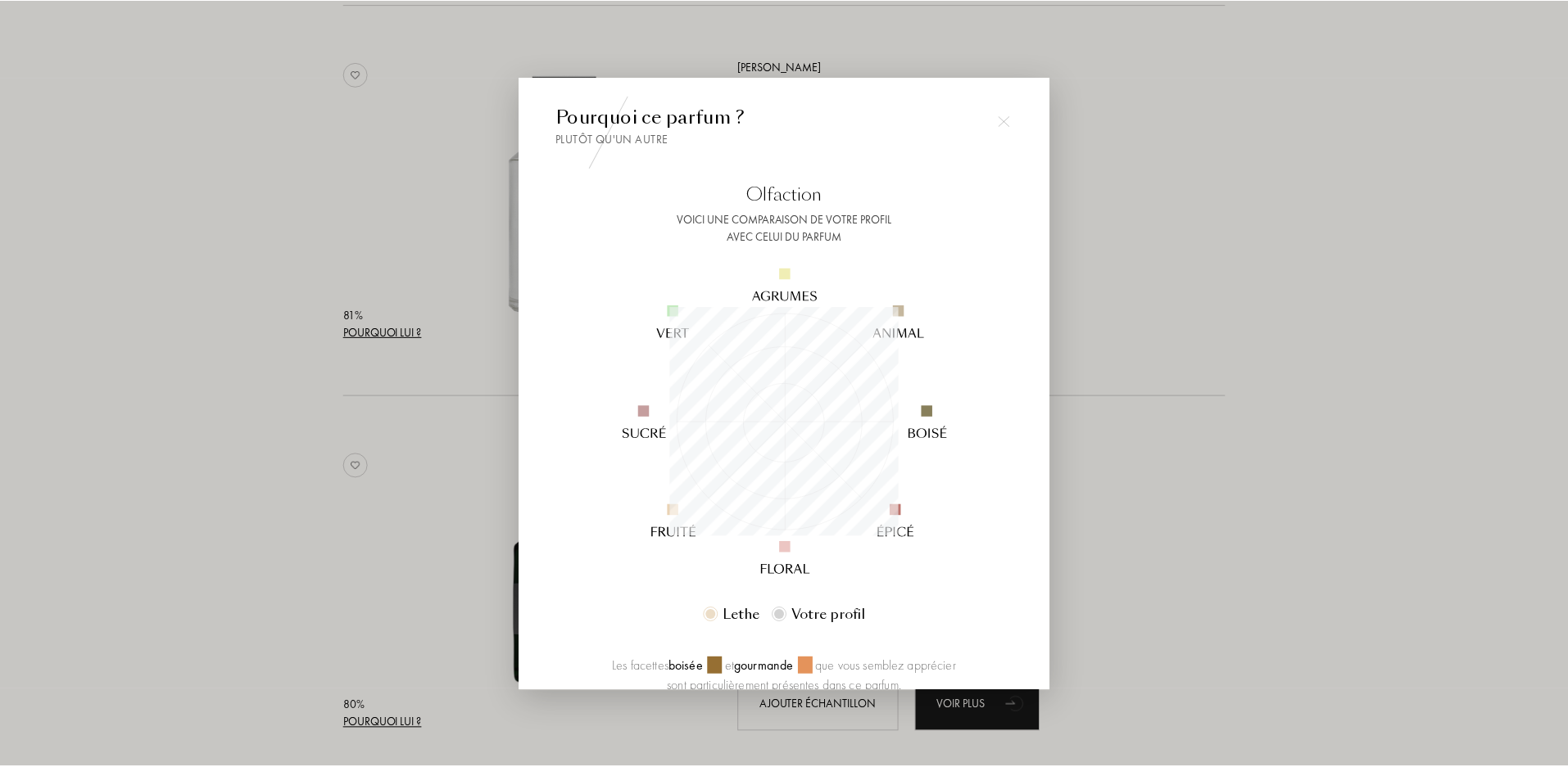
scroll to position [229, 230]
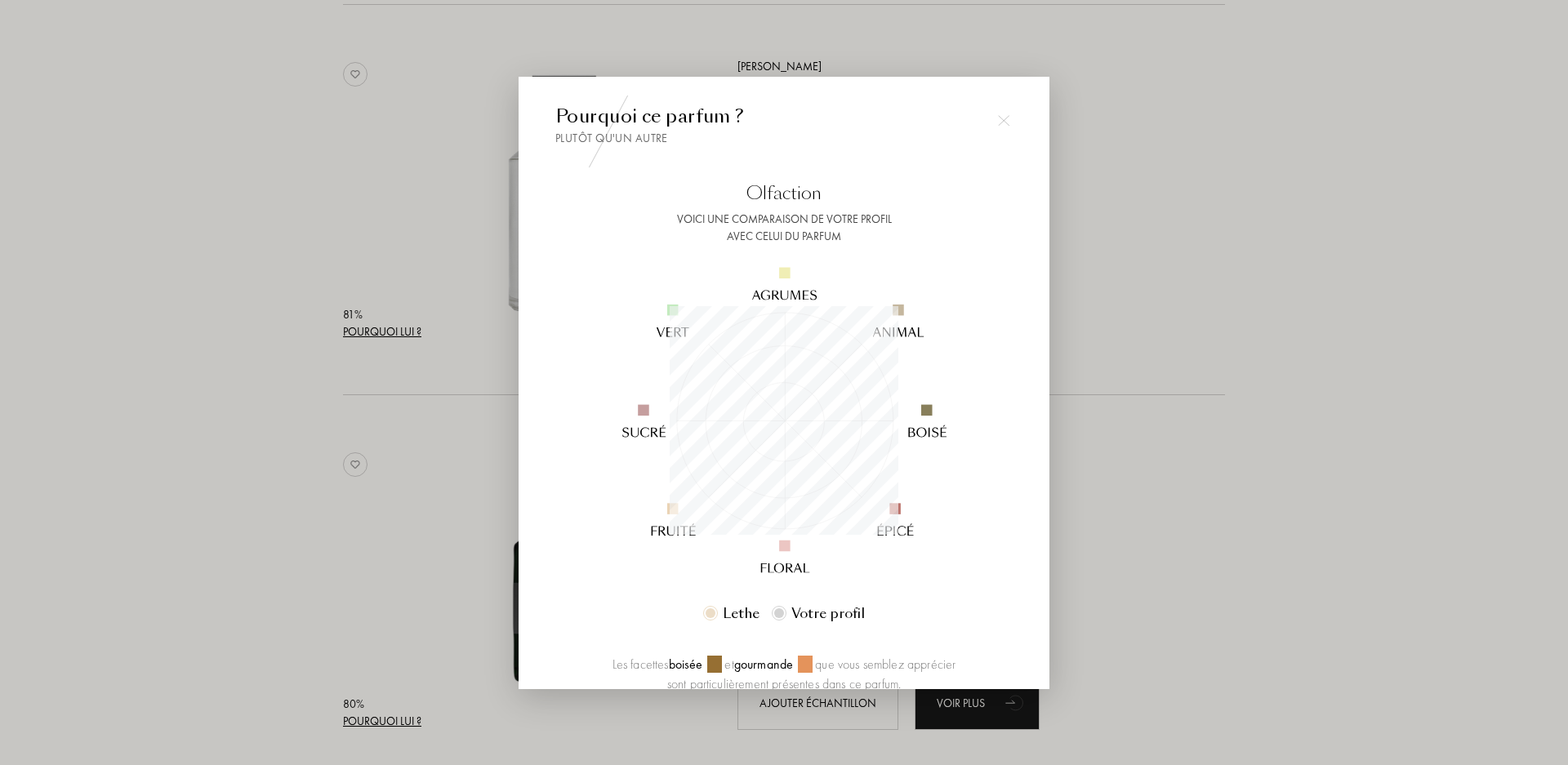
click at [202, 307] on div at bounding box center [784, 382] width 1568 height 765
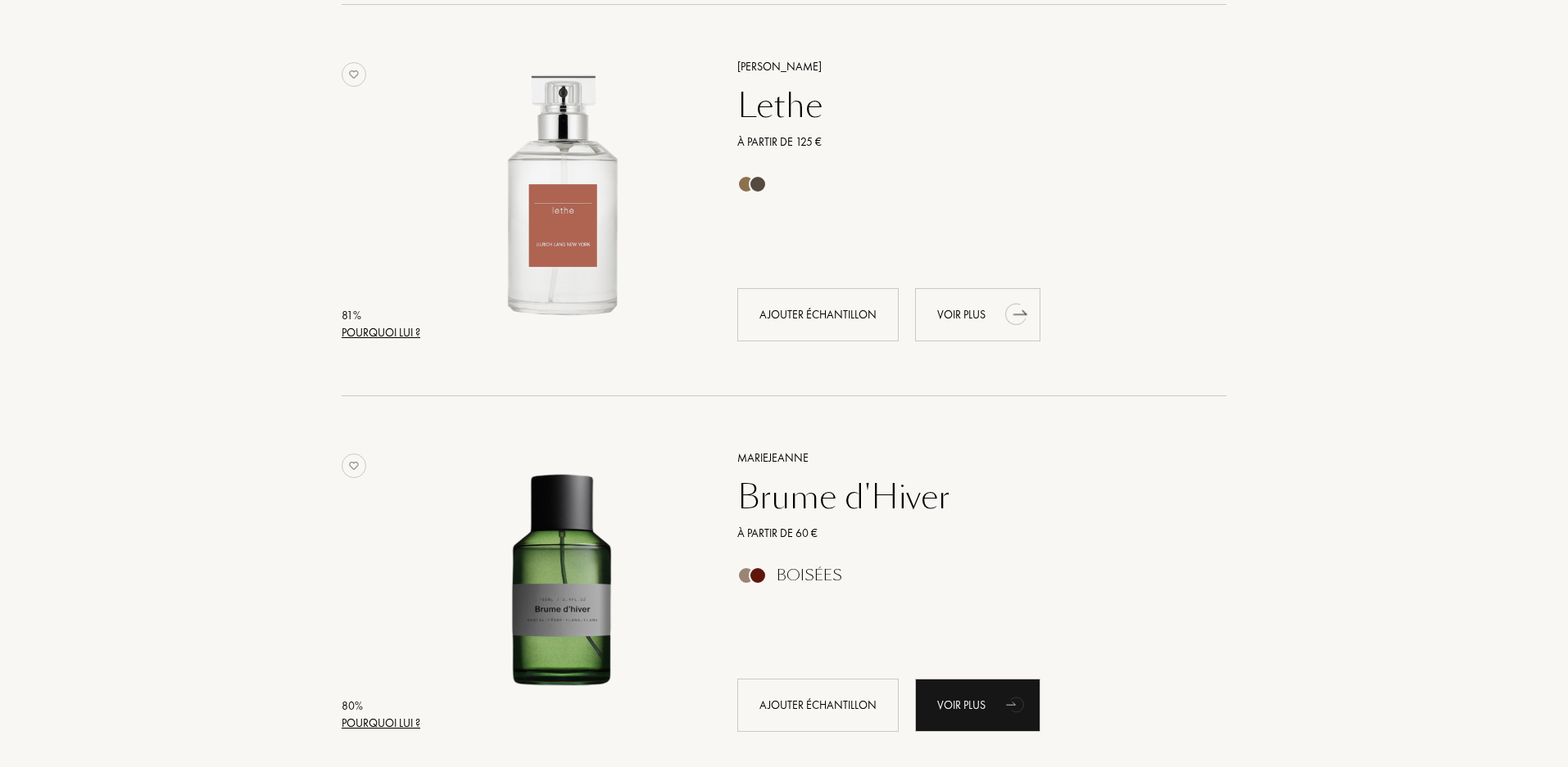
drag, startPoint x: 995, startPoint y: 305, endPoint x: 1013, endPoint y: 315, distance: 20.6
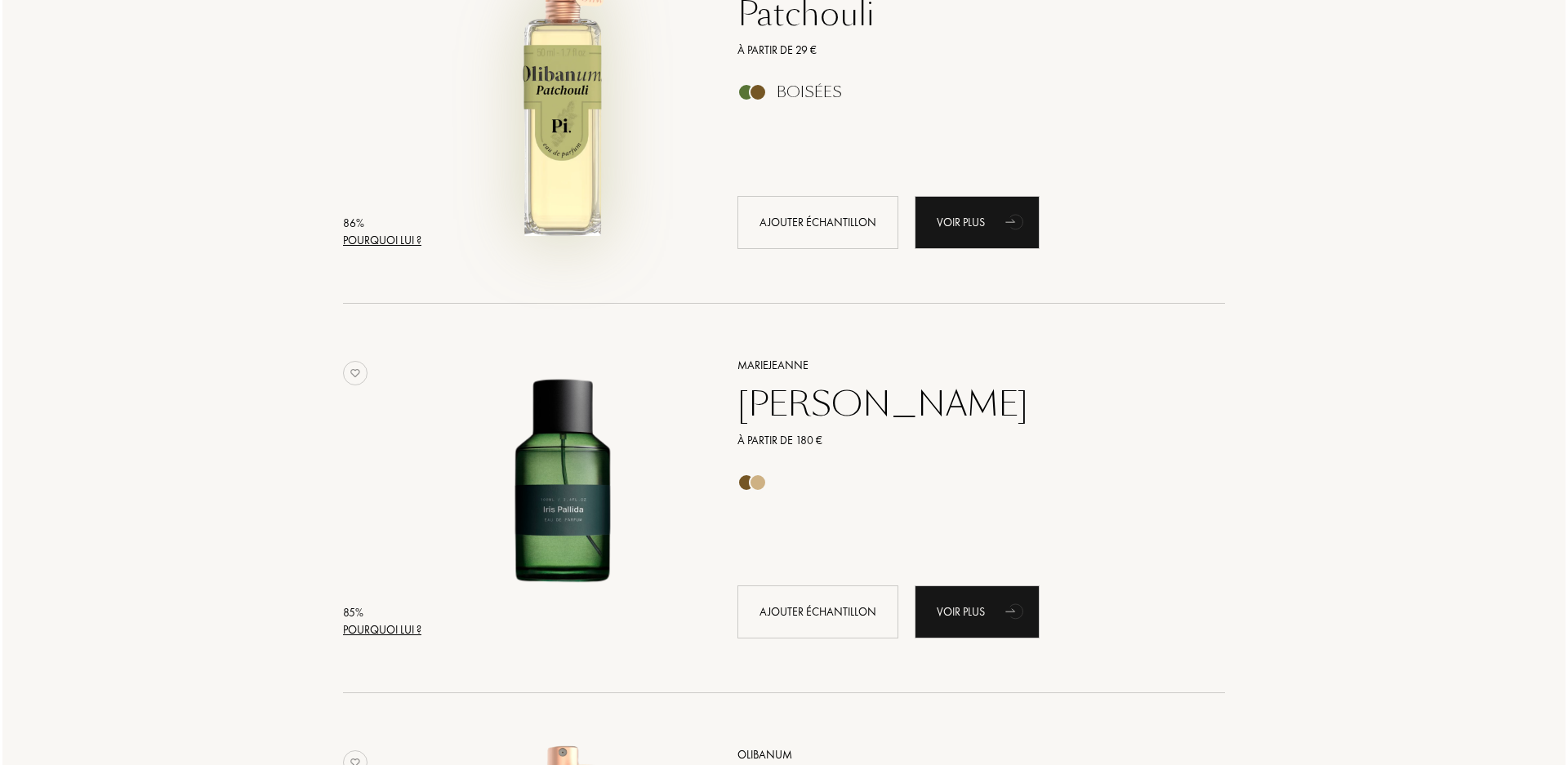
scroll to position [1108, 0]
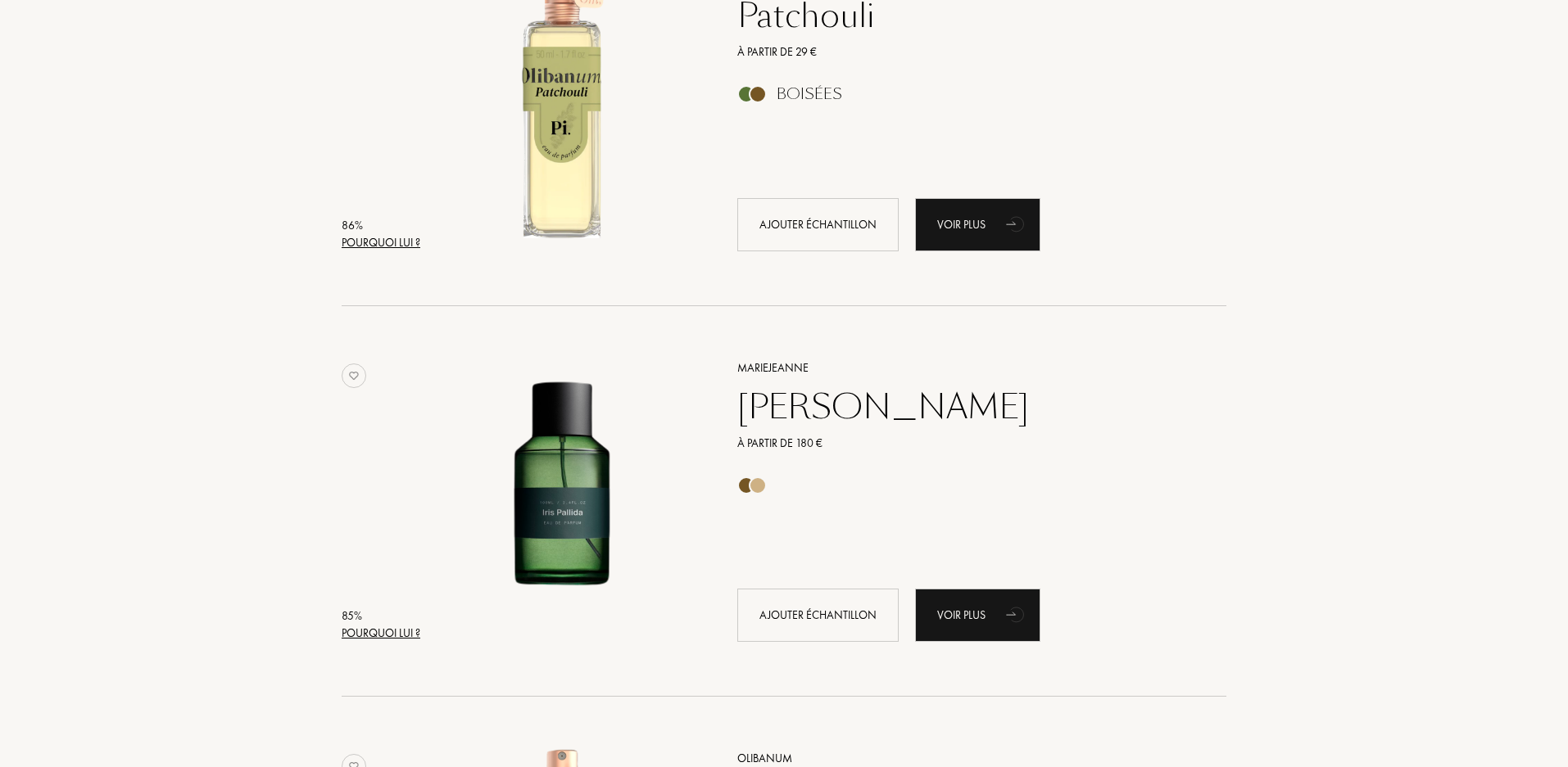
click at [388, 632] on div "Pourquoi lui ?" at bounding box center [380, 633] width 79 height 17
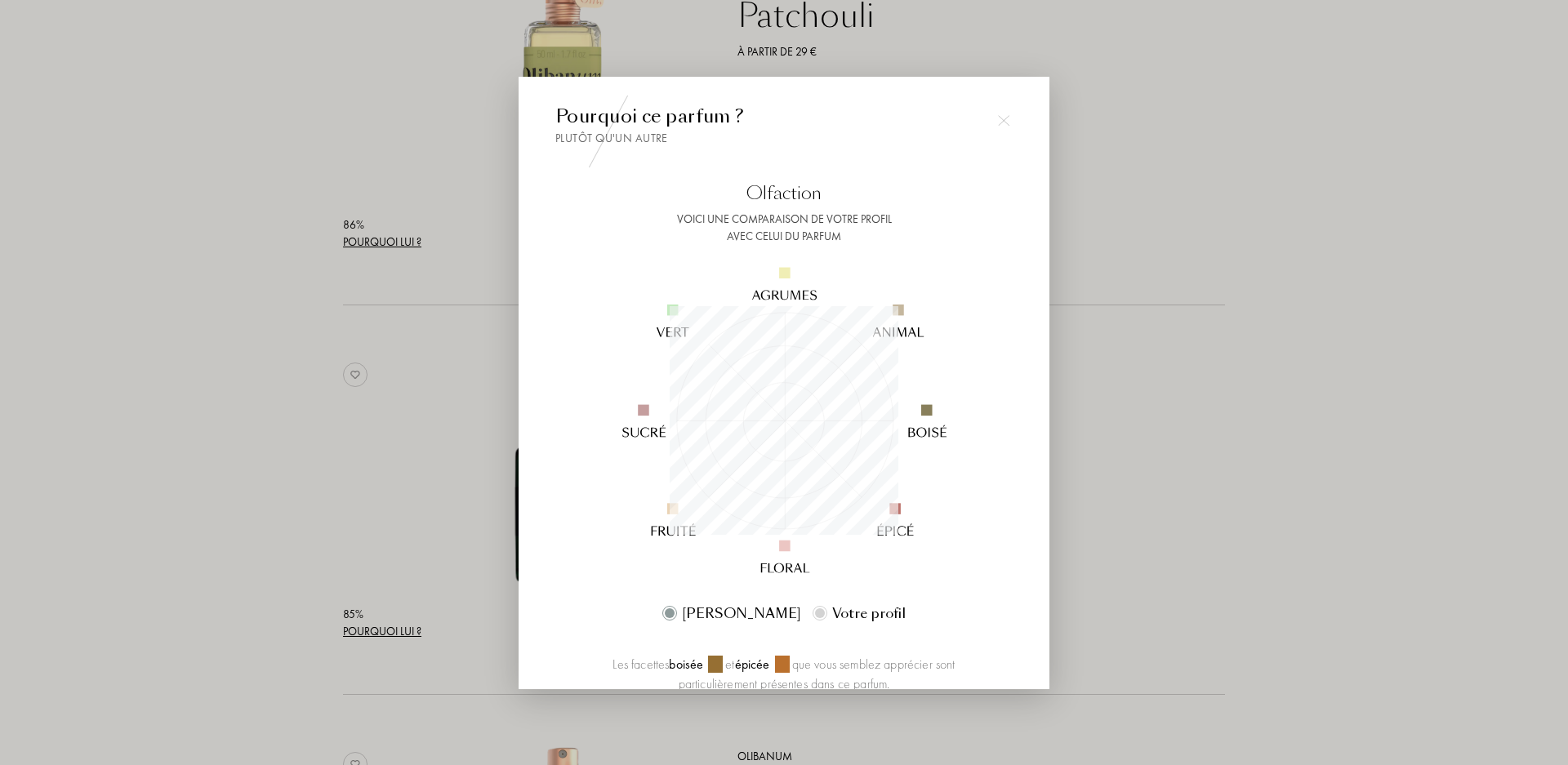
scroll to position [229, 229]
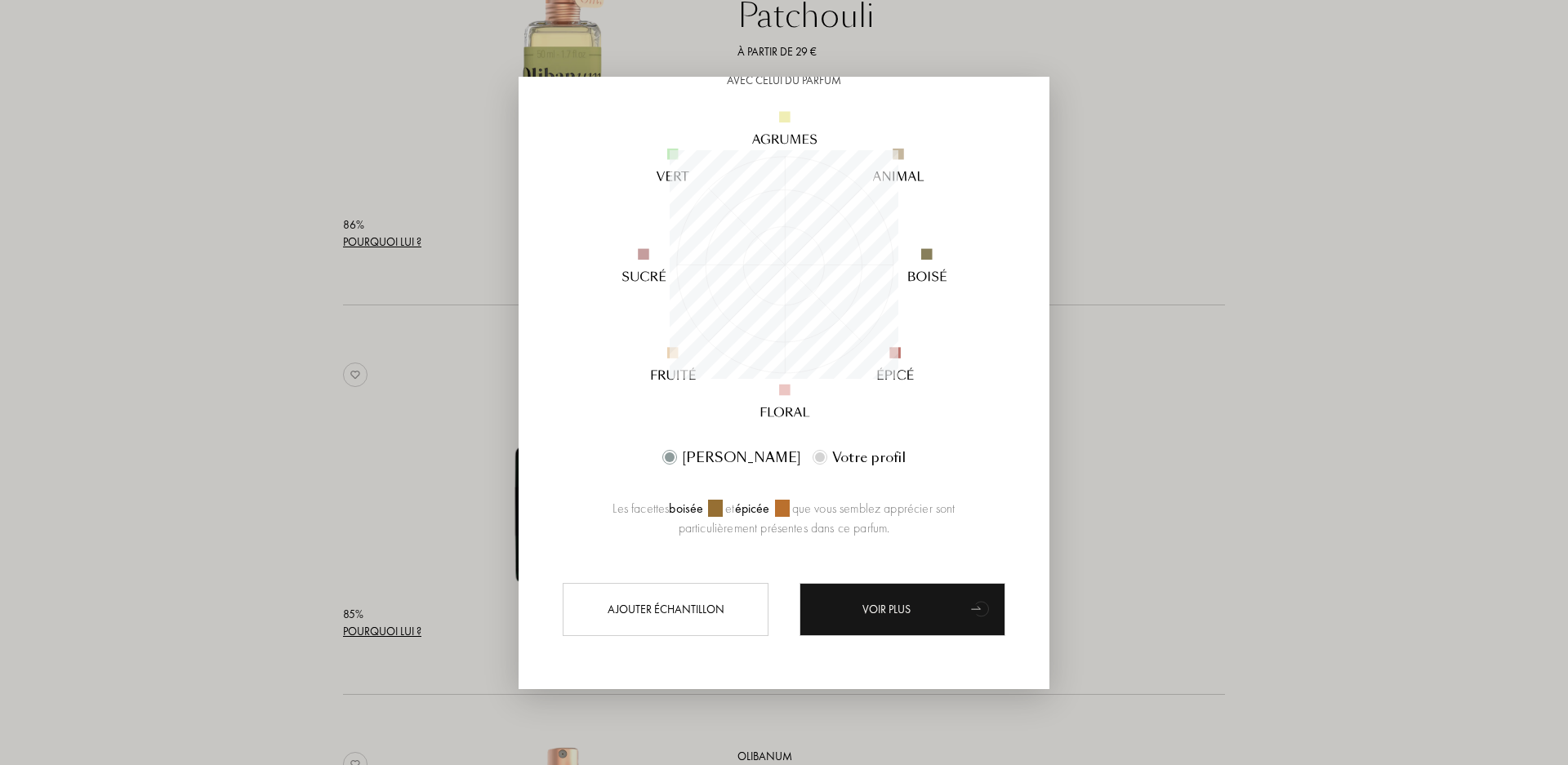
click at [1257, 173] on div at bounding box center [784, 382] width 1568 height 765
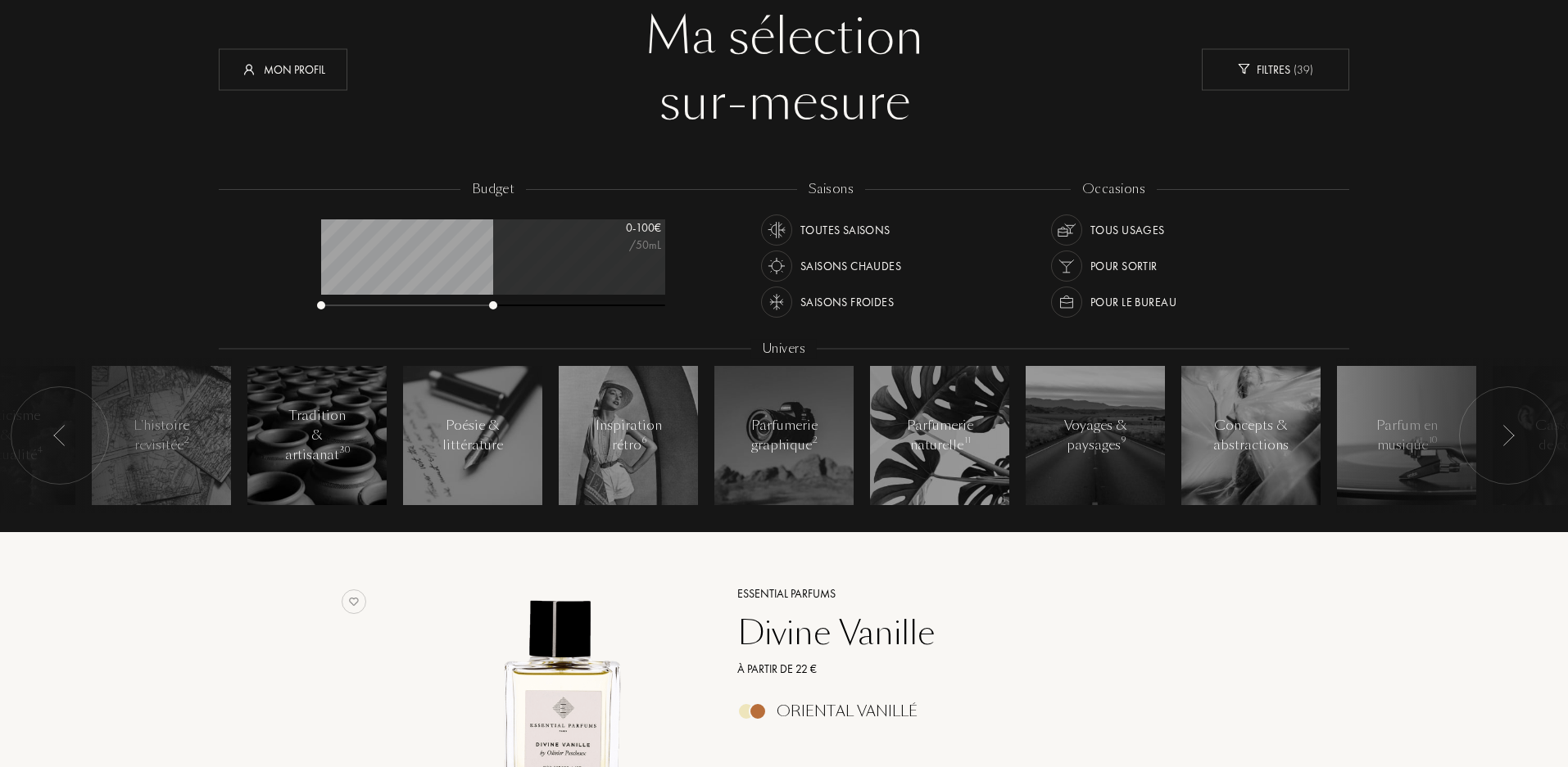
scroll to position [0, 0]
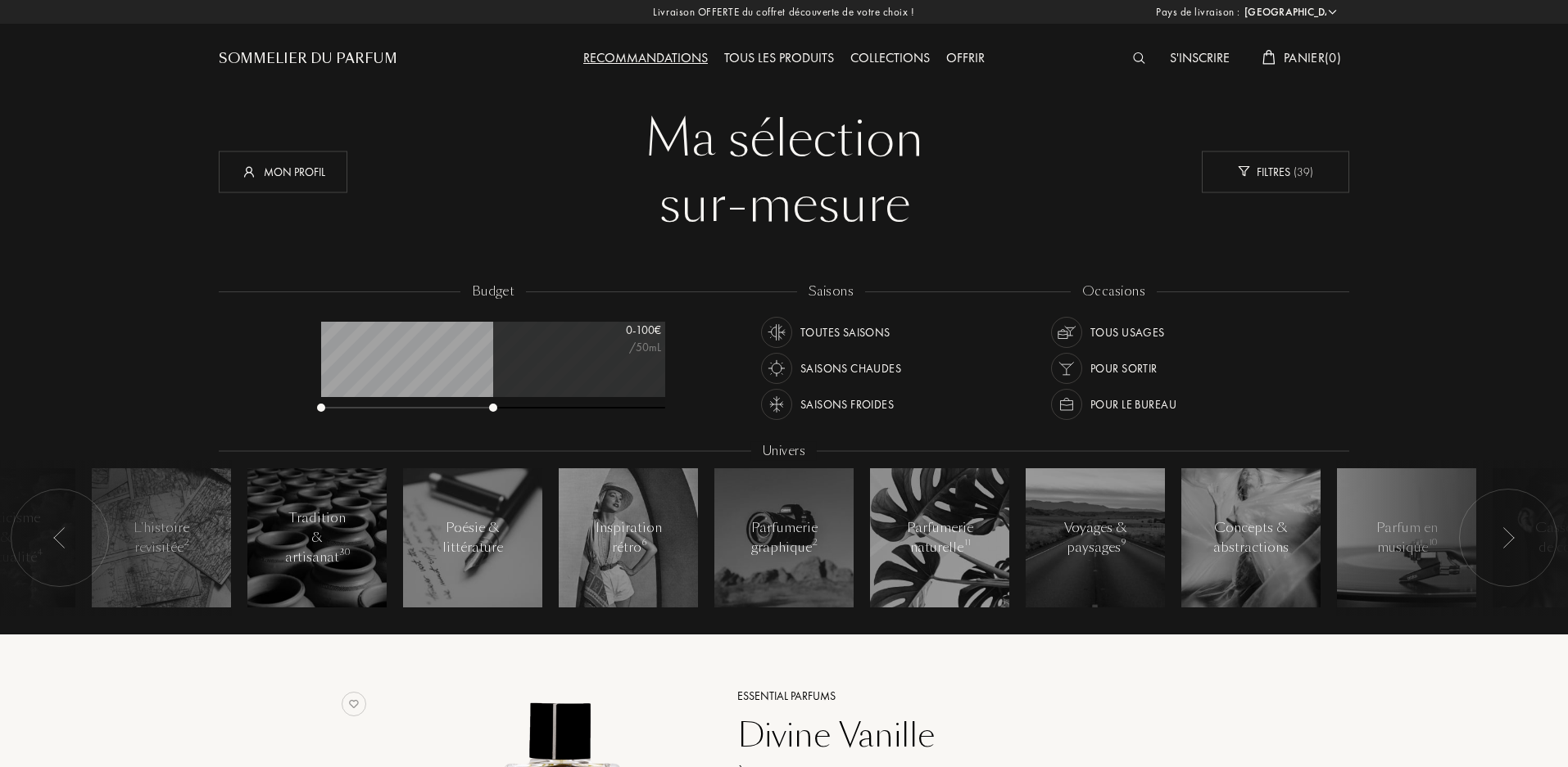
drag, startPoint x: 636, startPoint y: 403, endPoint x: 668, endPoint y: 407, distance: 32.2
click at [644, 404] on div at bounding box center [493, 408] width 344 height 12
drag, startPoint x: 668, startPoint y: 407, endPoint x: 677, endPoint y: 408, distance: 9.1
click at [671, 408] on div "budget 0 - 190 € /50mL" at bounding box center [501, 356] width 377 height 147
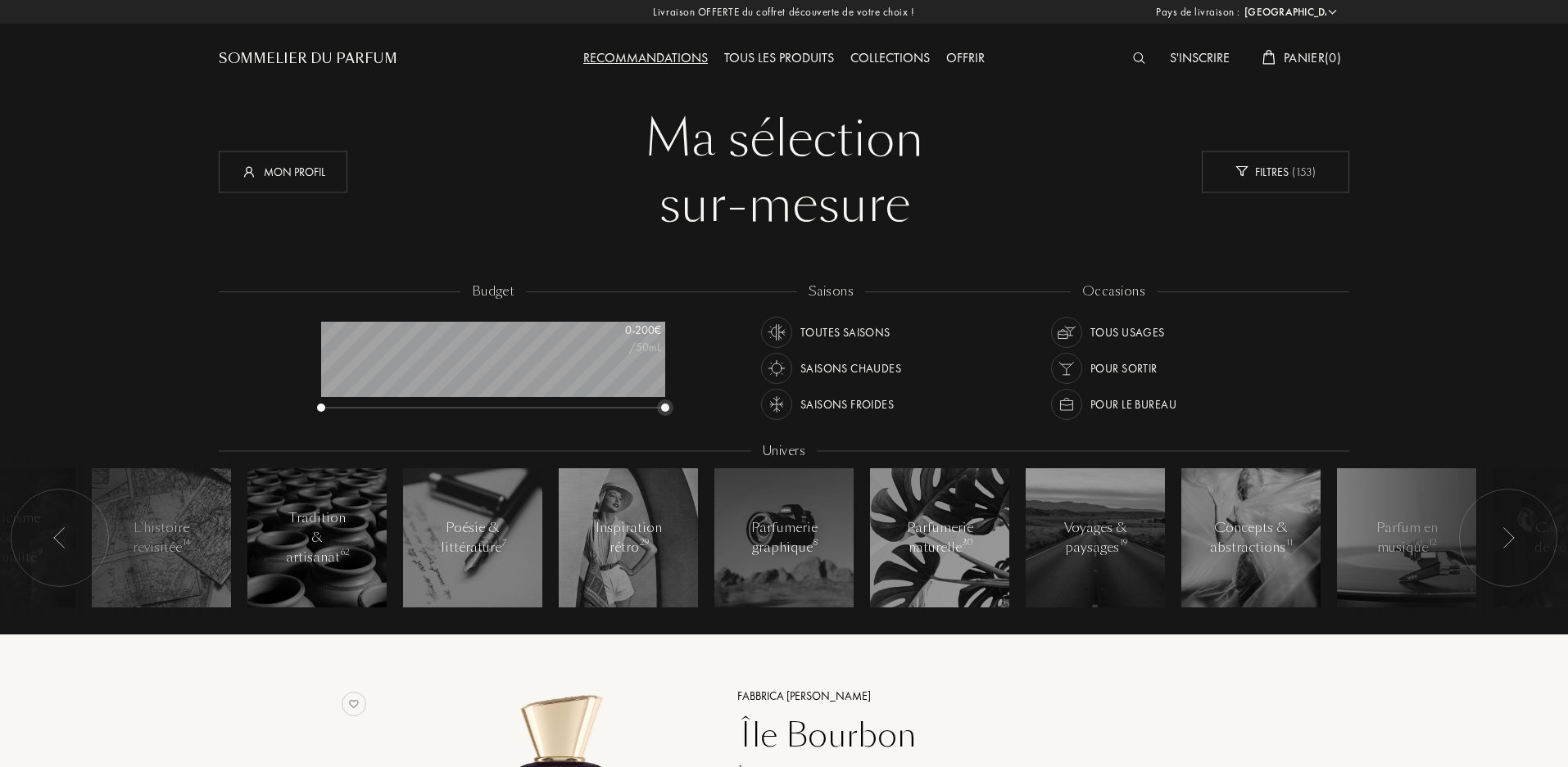
drag, startPoint x: 651, startPoint y: 407, endPoint x: 680, endPoint y: 408, distance: 29.0
click at [680, 408] on div "budget 0 - 200 € /50mL" at bounding box center [501, 356] width 377 height 147
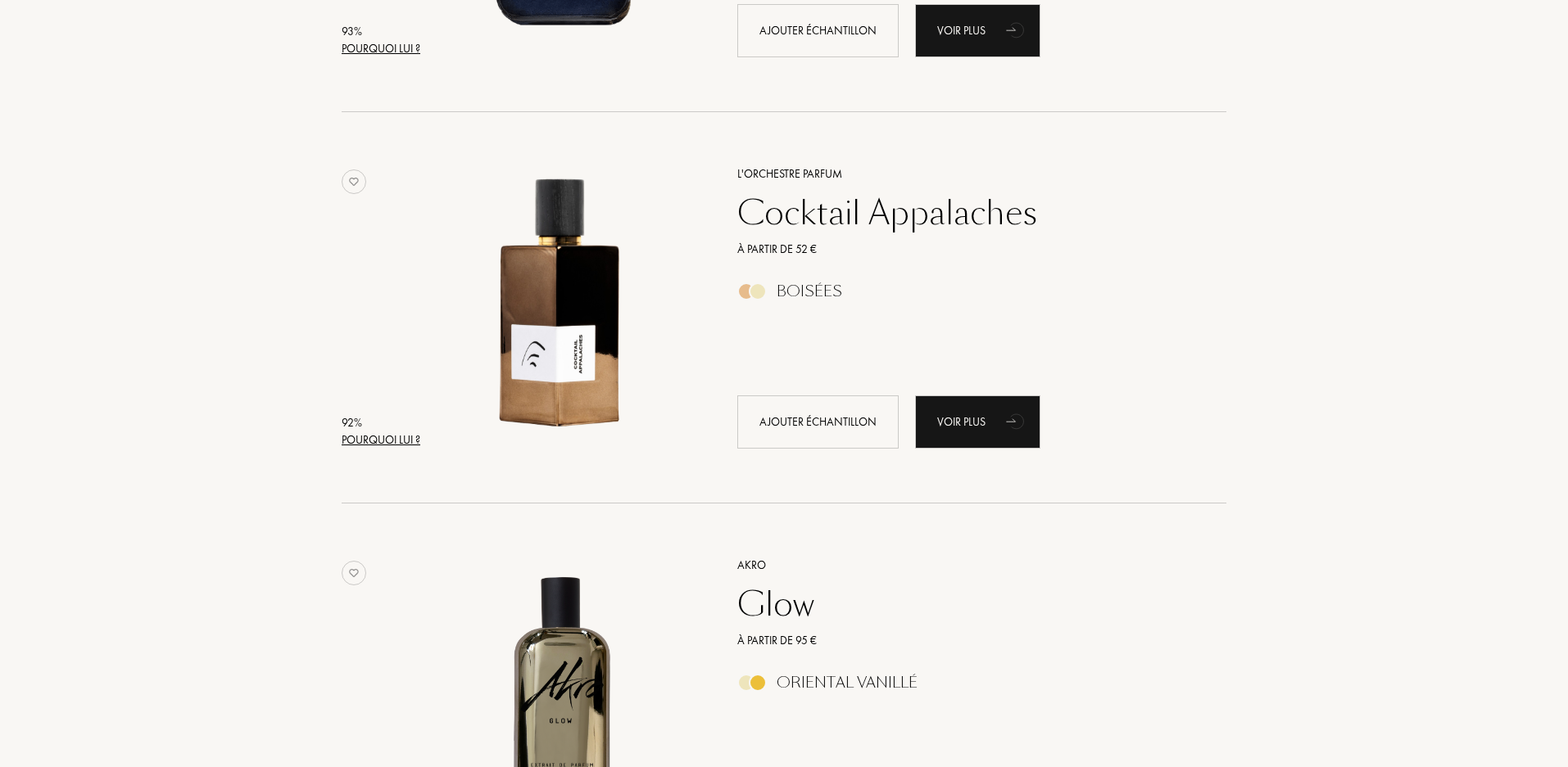
scroll to position [3276, 0]
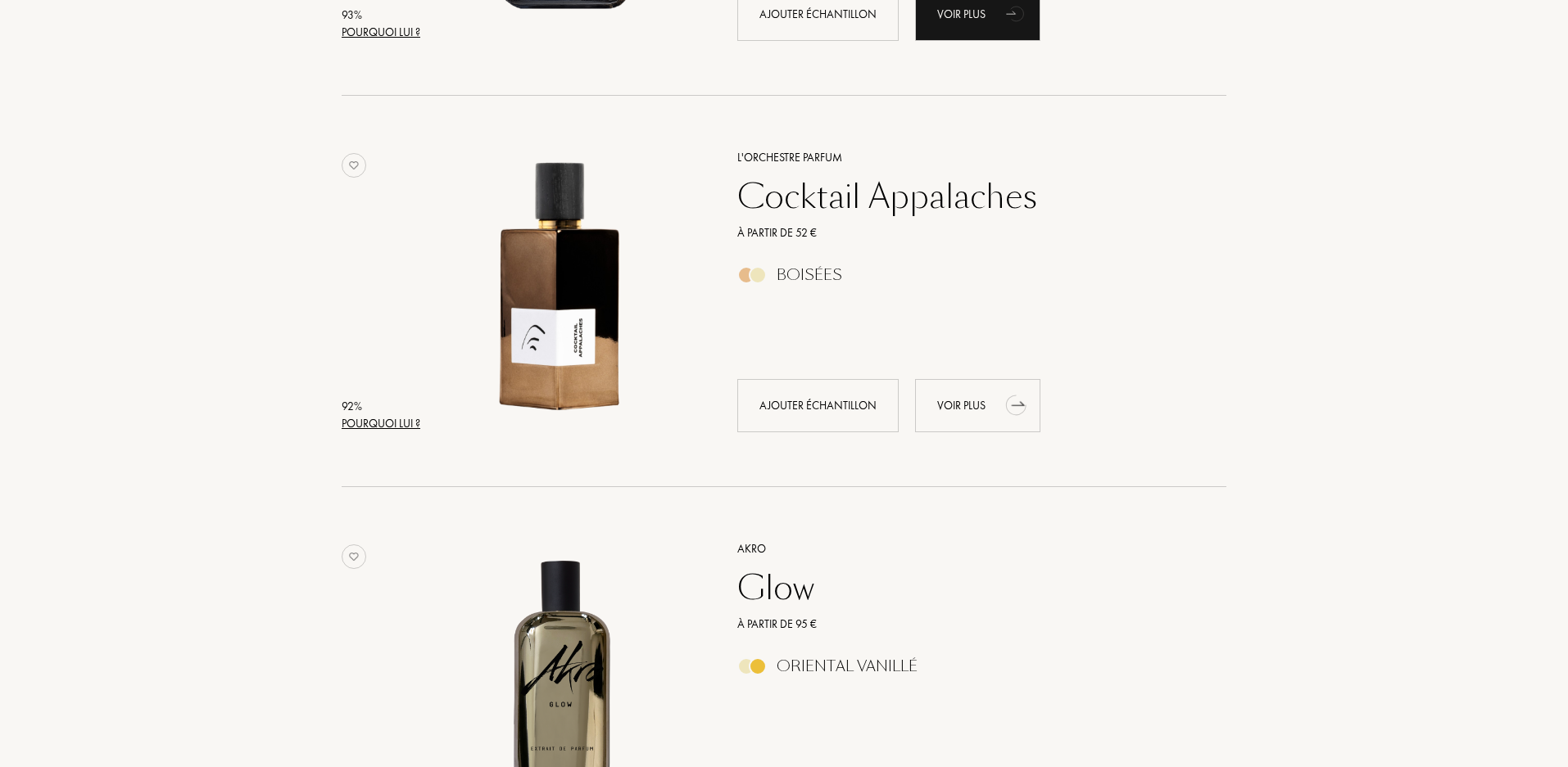
click at [1041, 406] on div "Voir plus" at bounding box center [977, 406] width 125 height 53
drag, startPoint x: 1028, startPoint y: 422, endPoint x: 1020, endPoint y: 418, distance: 8.9
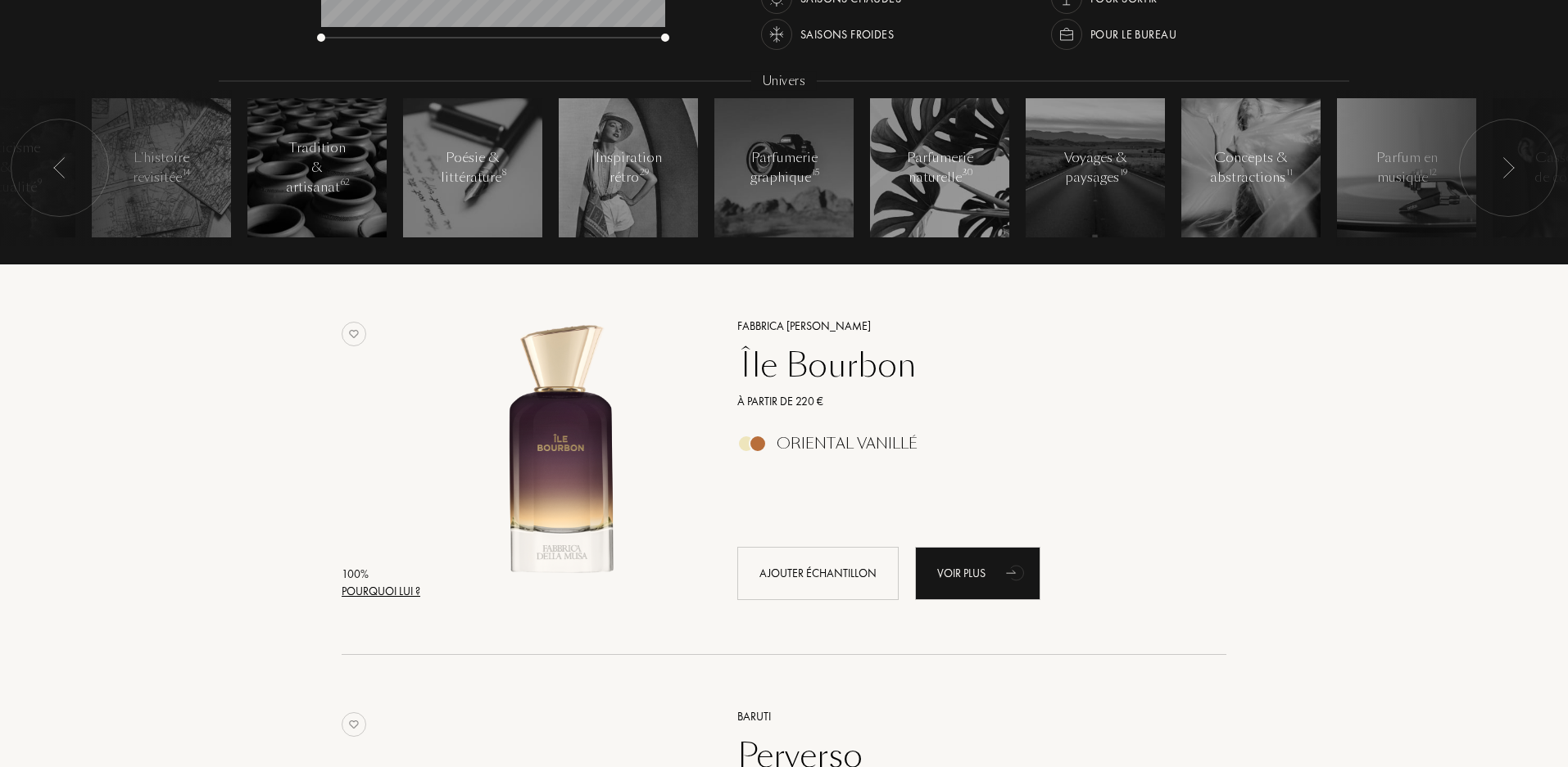
scroll to position [82, 0]
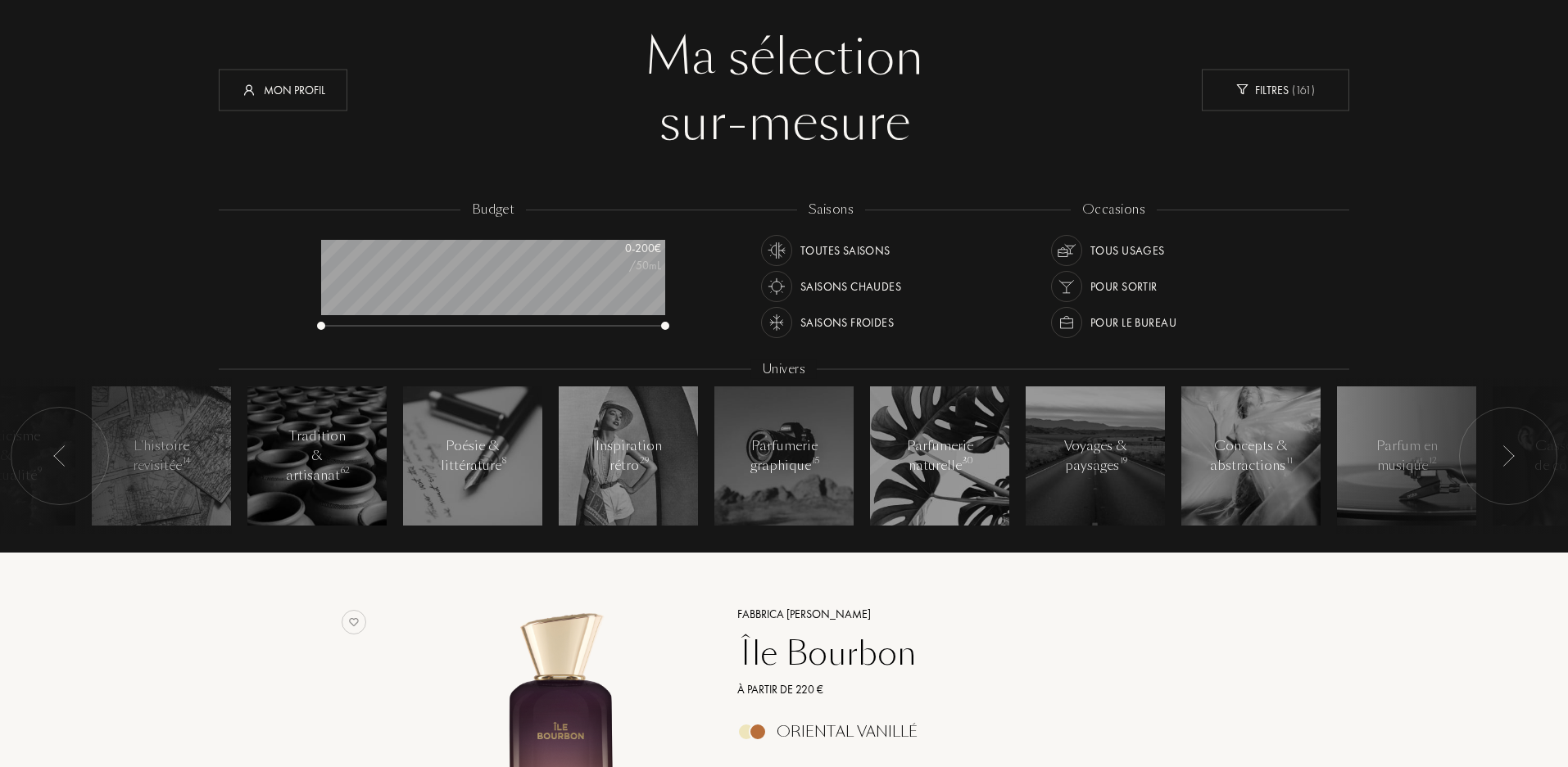
click at [68, 464] on div at bounding box center [60, 456] width 99 height 99
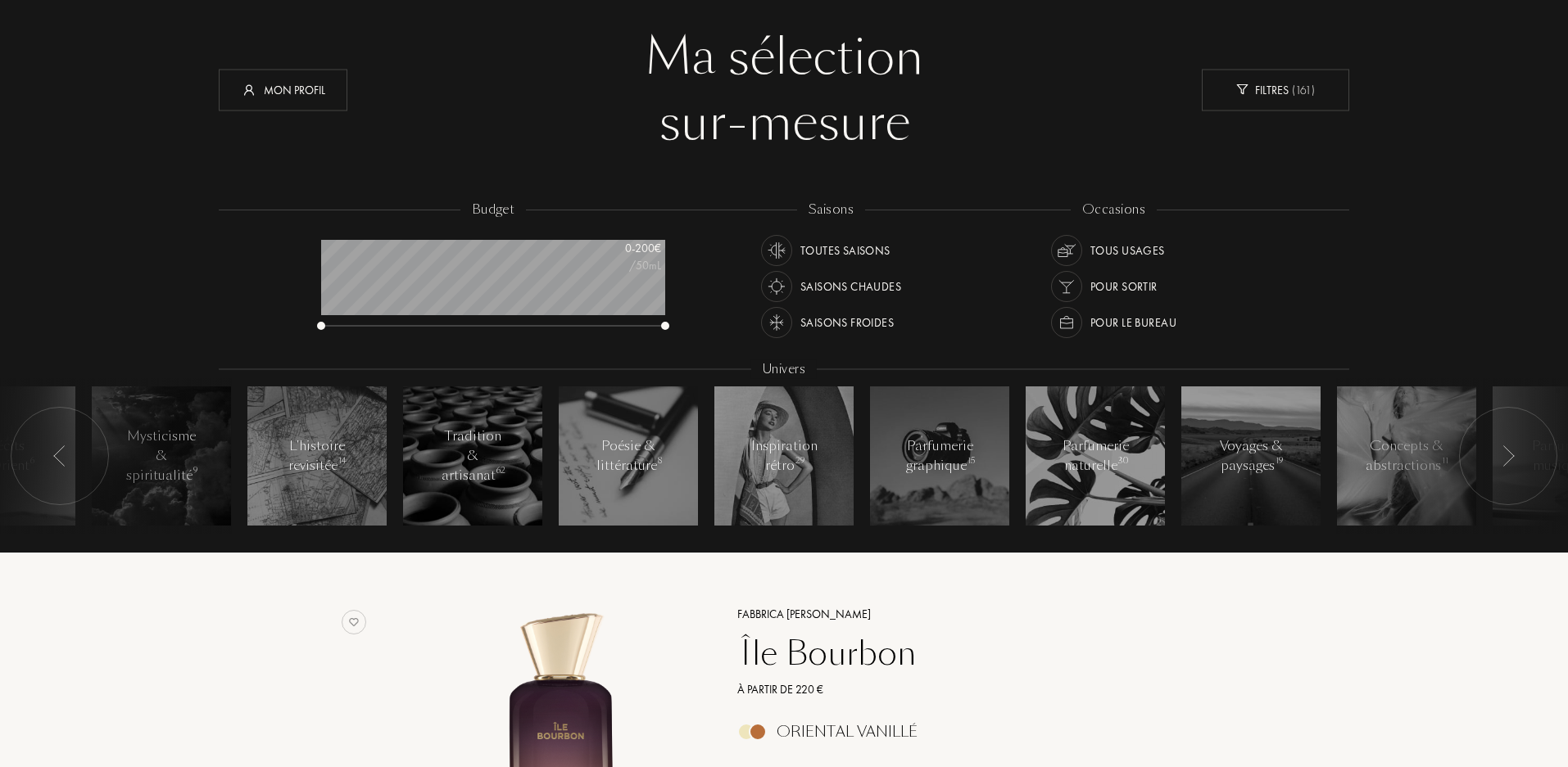
click at [1515, 456] on div at bounding box center [1508, 456] width 99 height 99
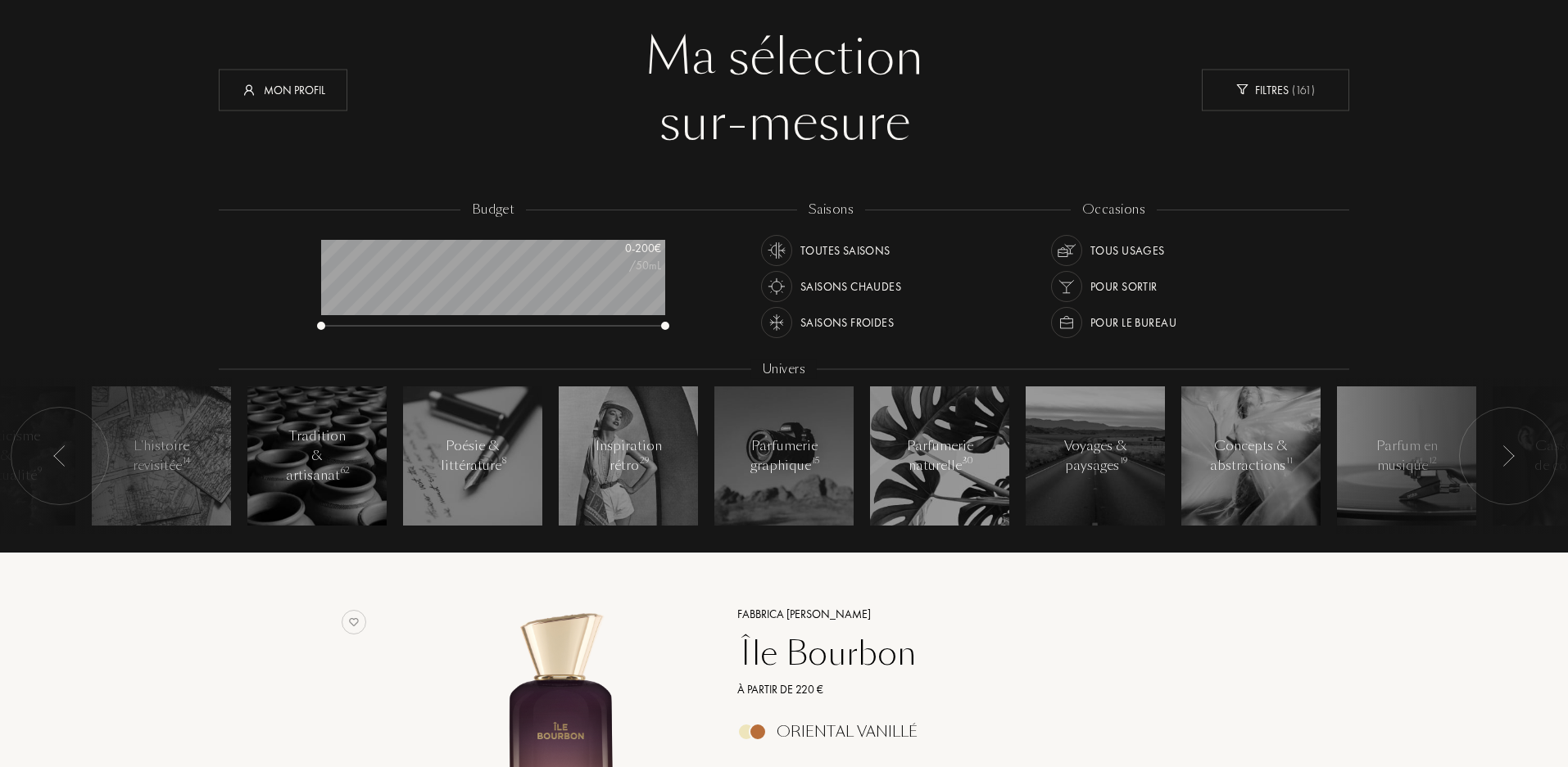
click at [1515, 456] on div at bounding box center [1508, 456] width 99 height 99
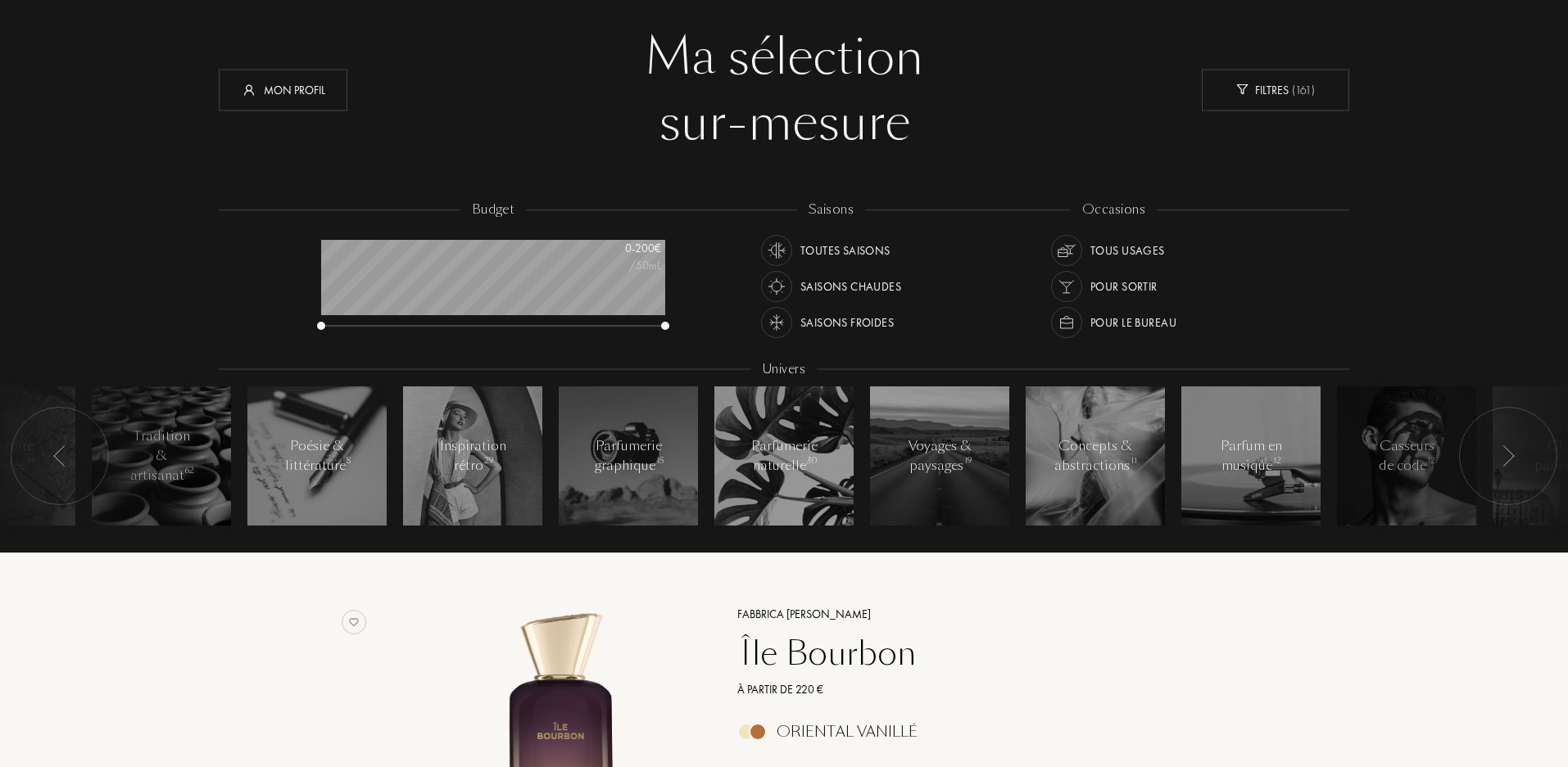
click at [1515, 456] on div at bounding box center [1508, 456] width 99 height 99
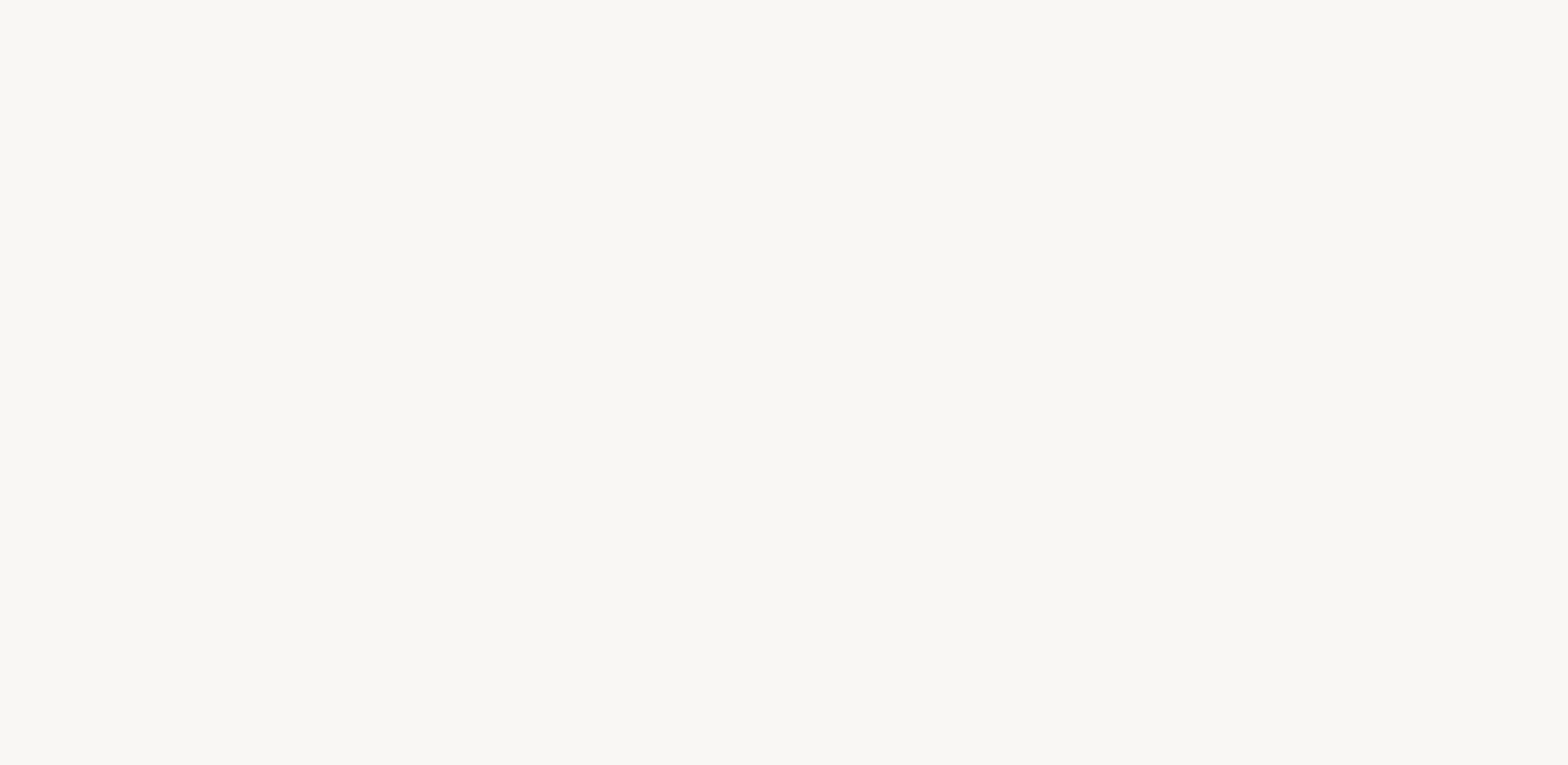
select select "FR"
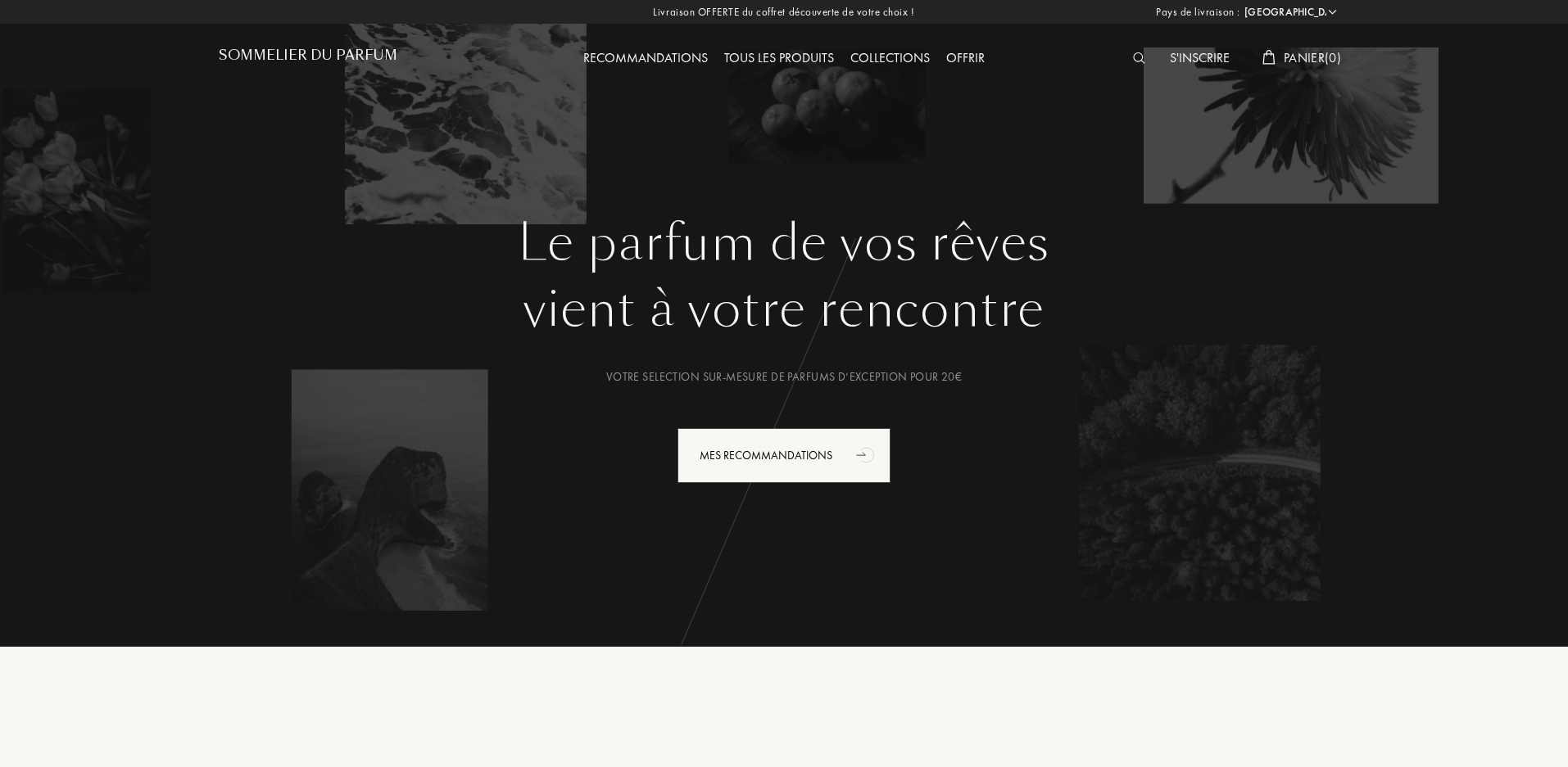
click at [1140, 53] on img at bounding box center [1139, 58] width 12 height 12
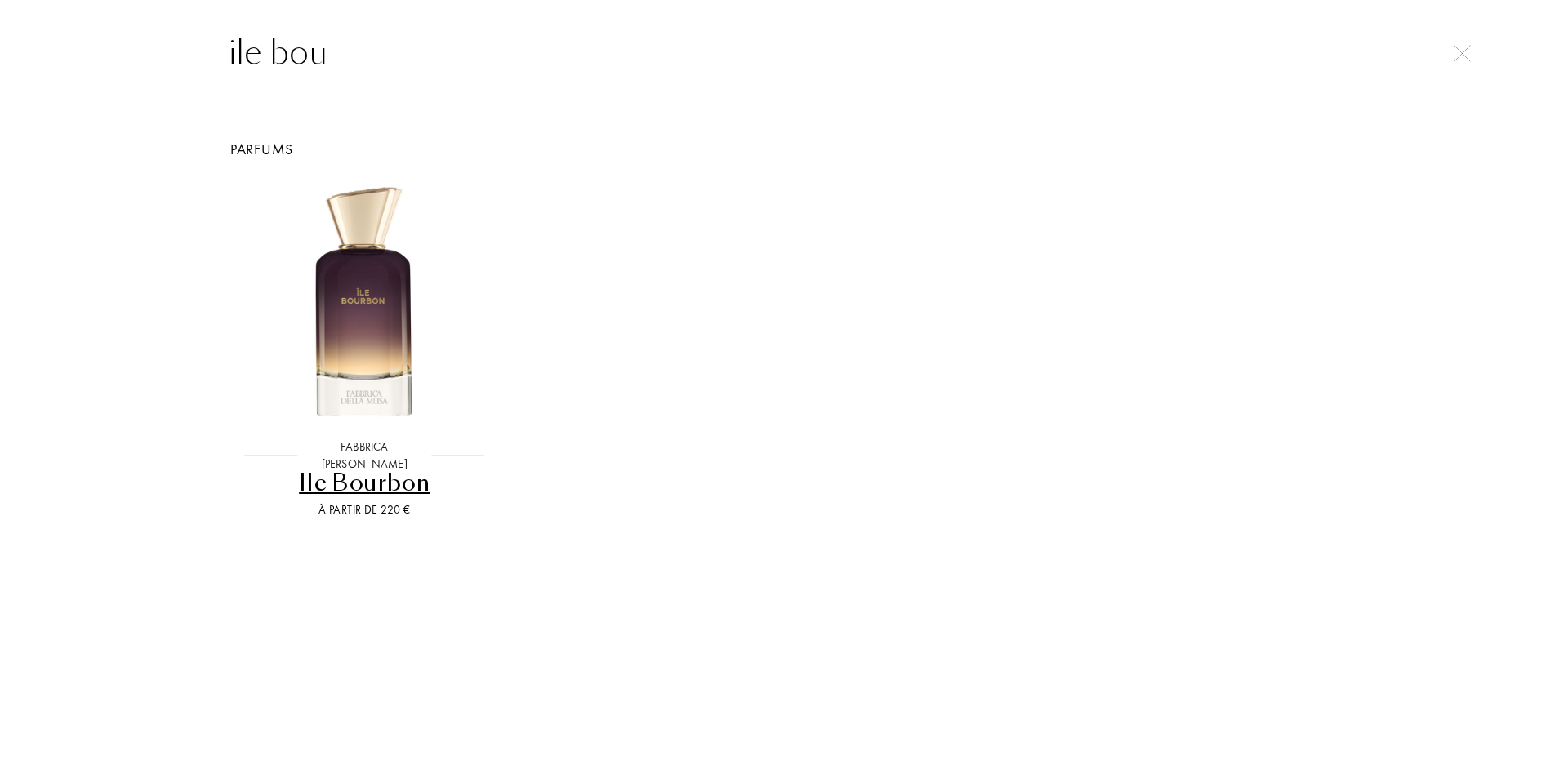
type input "ile bou"
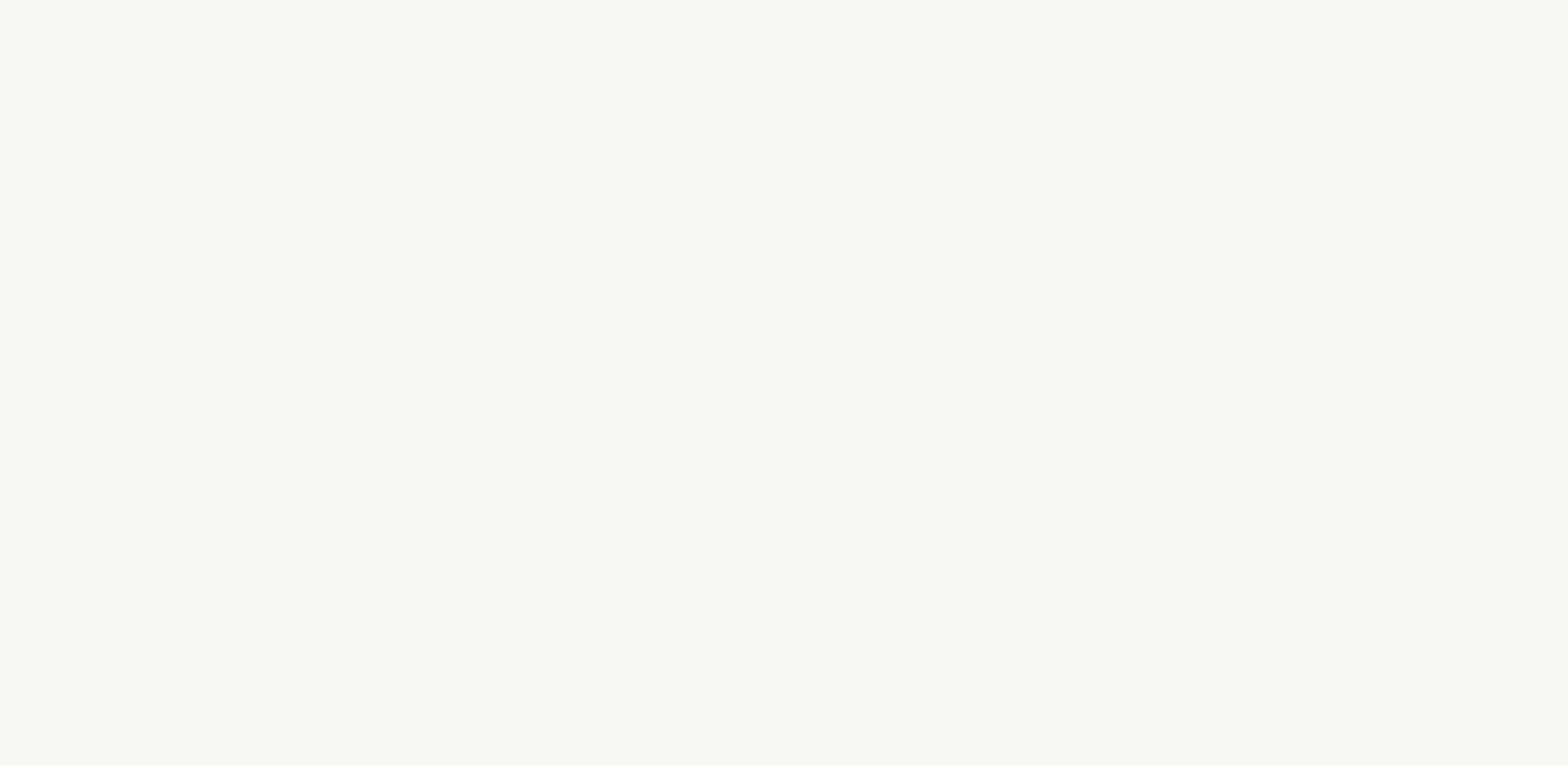
select select "FR"
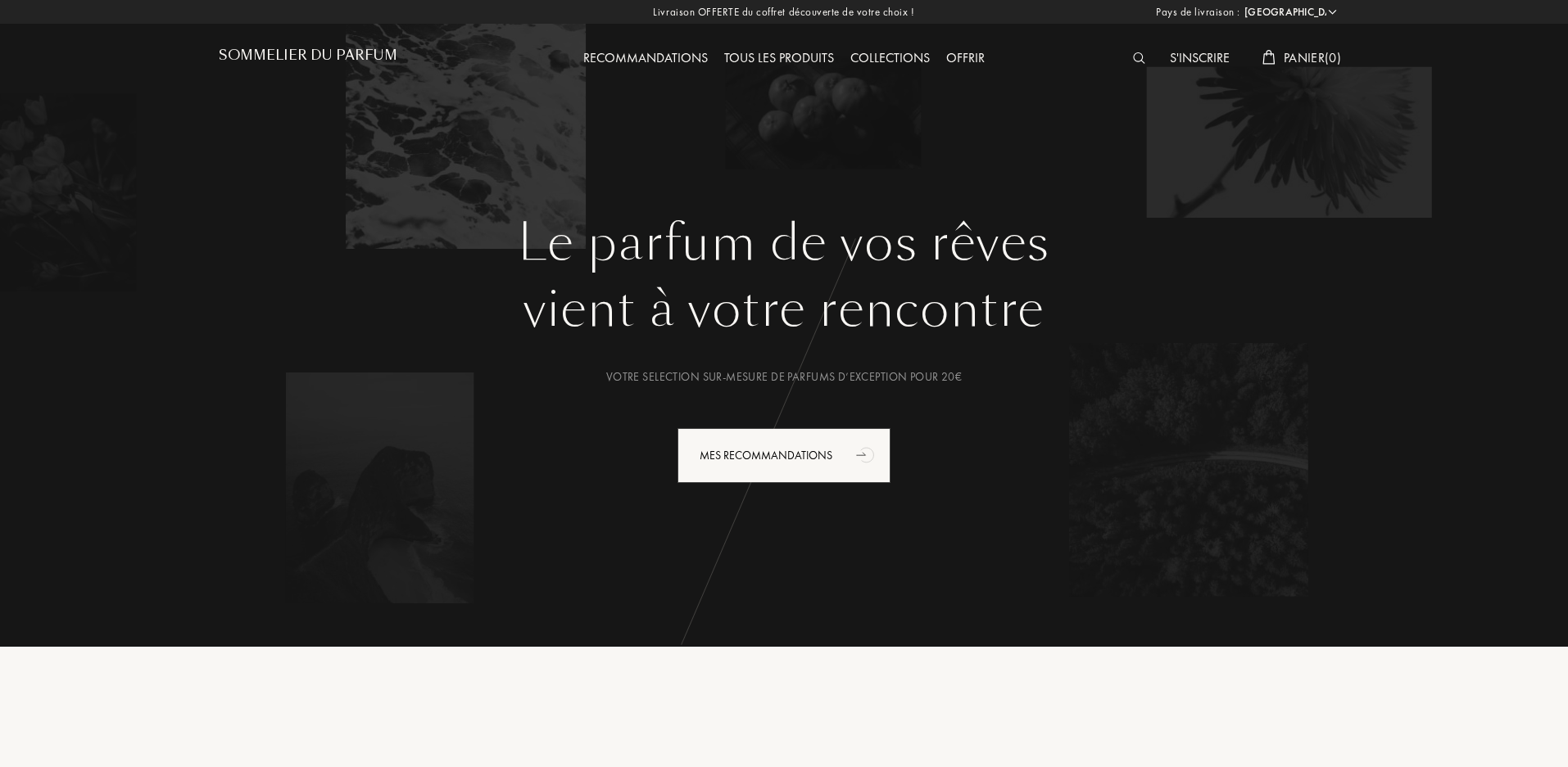
click at [1133, 52] on img at bounding box center [1139, 58] width 12 height 12
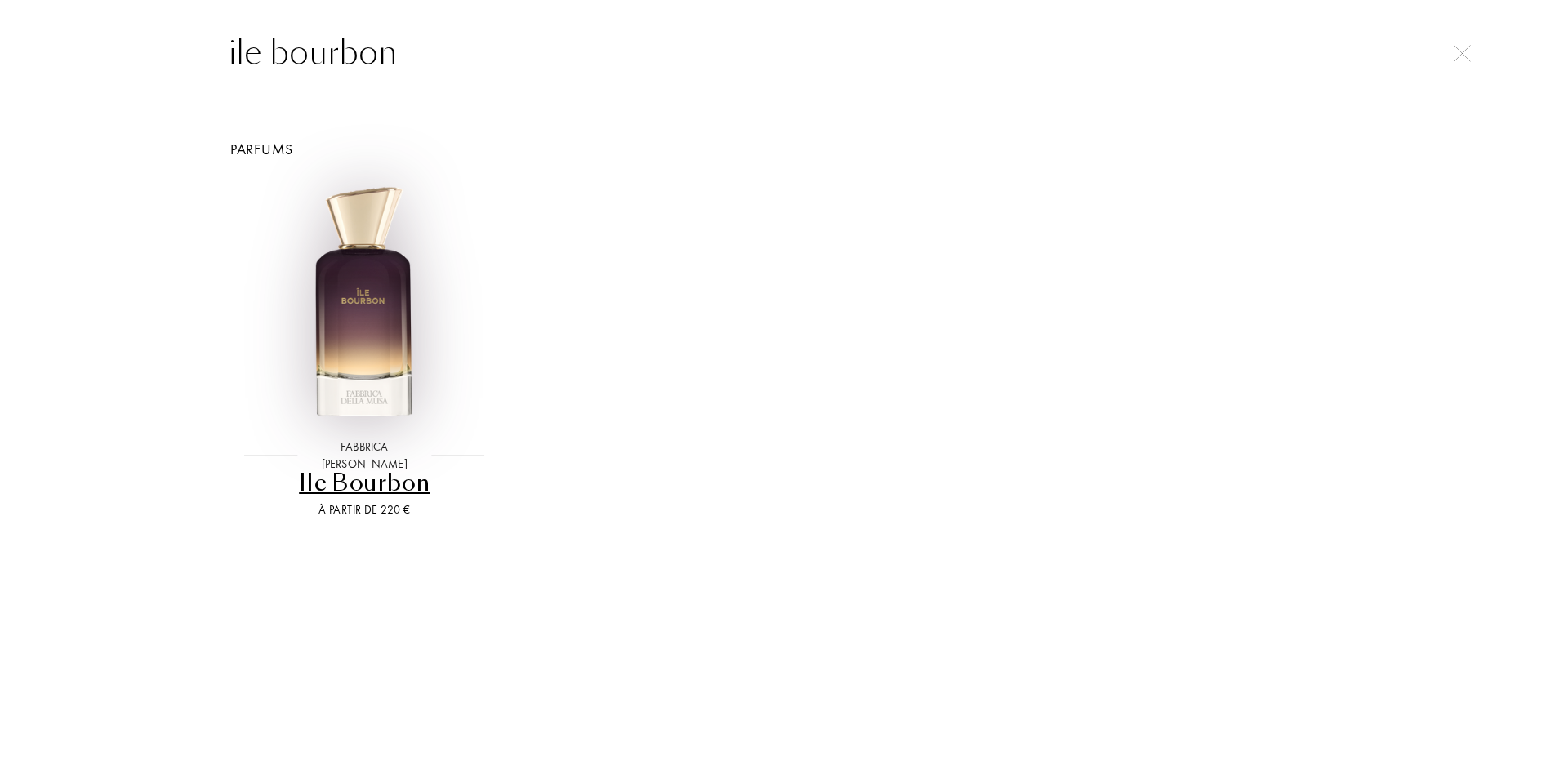
type input "ile bourbon"
click at [379, 270] on img at bounding box center [364, 304] width 252 height 252
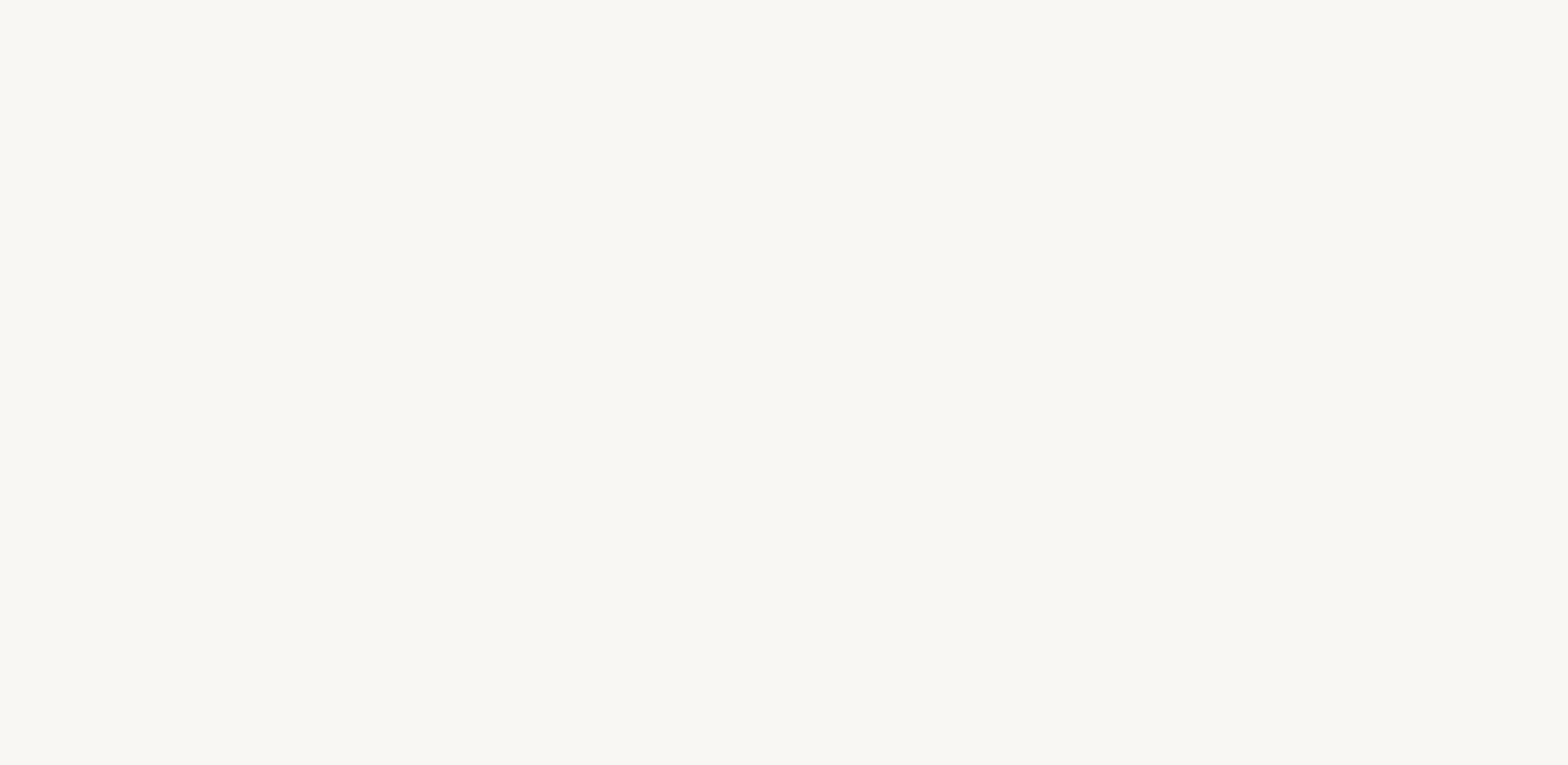
select select "FR"
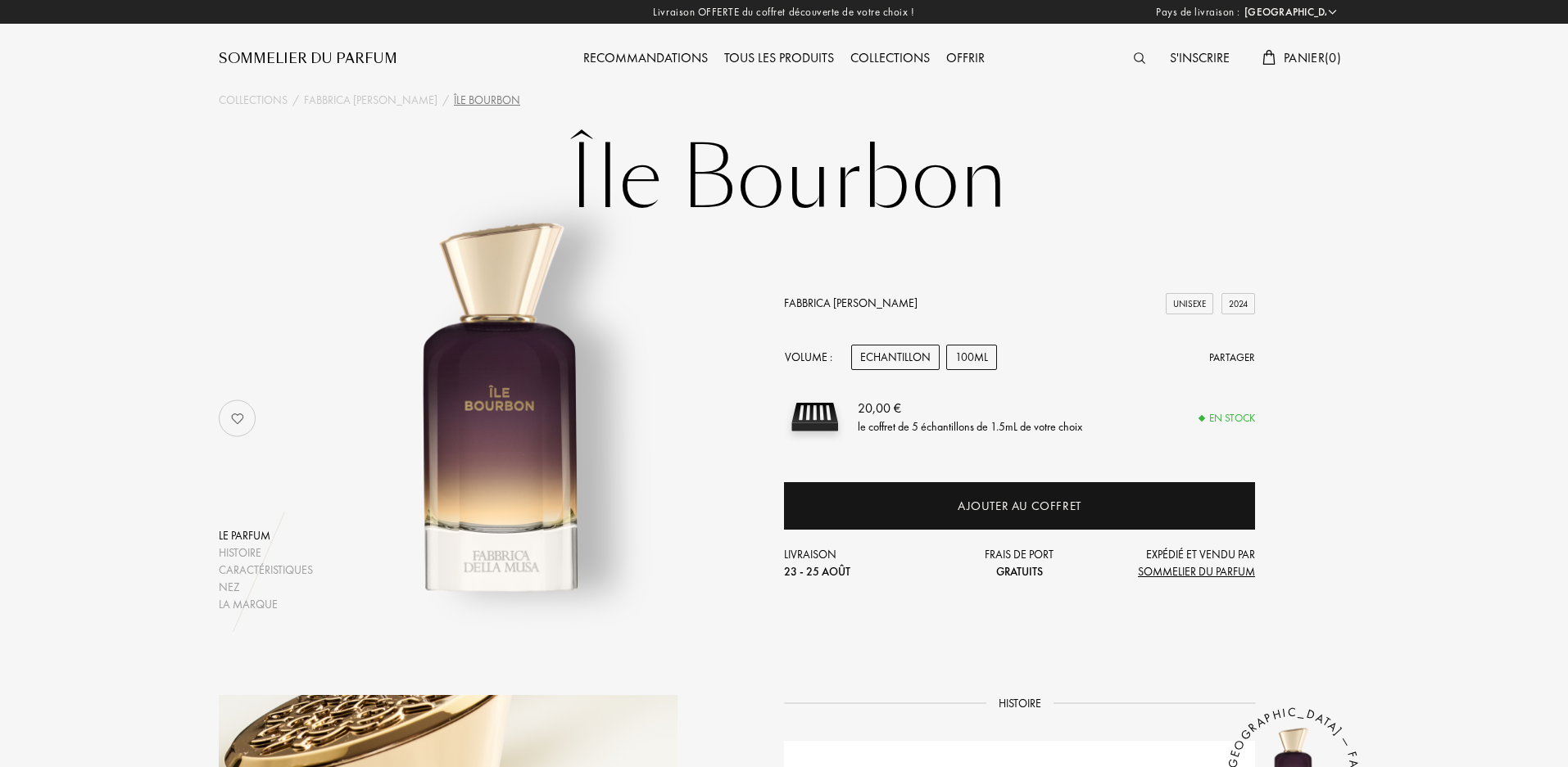
click at [951, 365] on div "100mL" at bounding box center [971, 357] width 51 height 26
click at [932, 361] on div "Echantillon" at bounding box center [895, 357] width 89 height 26
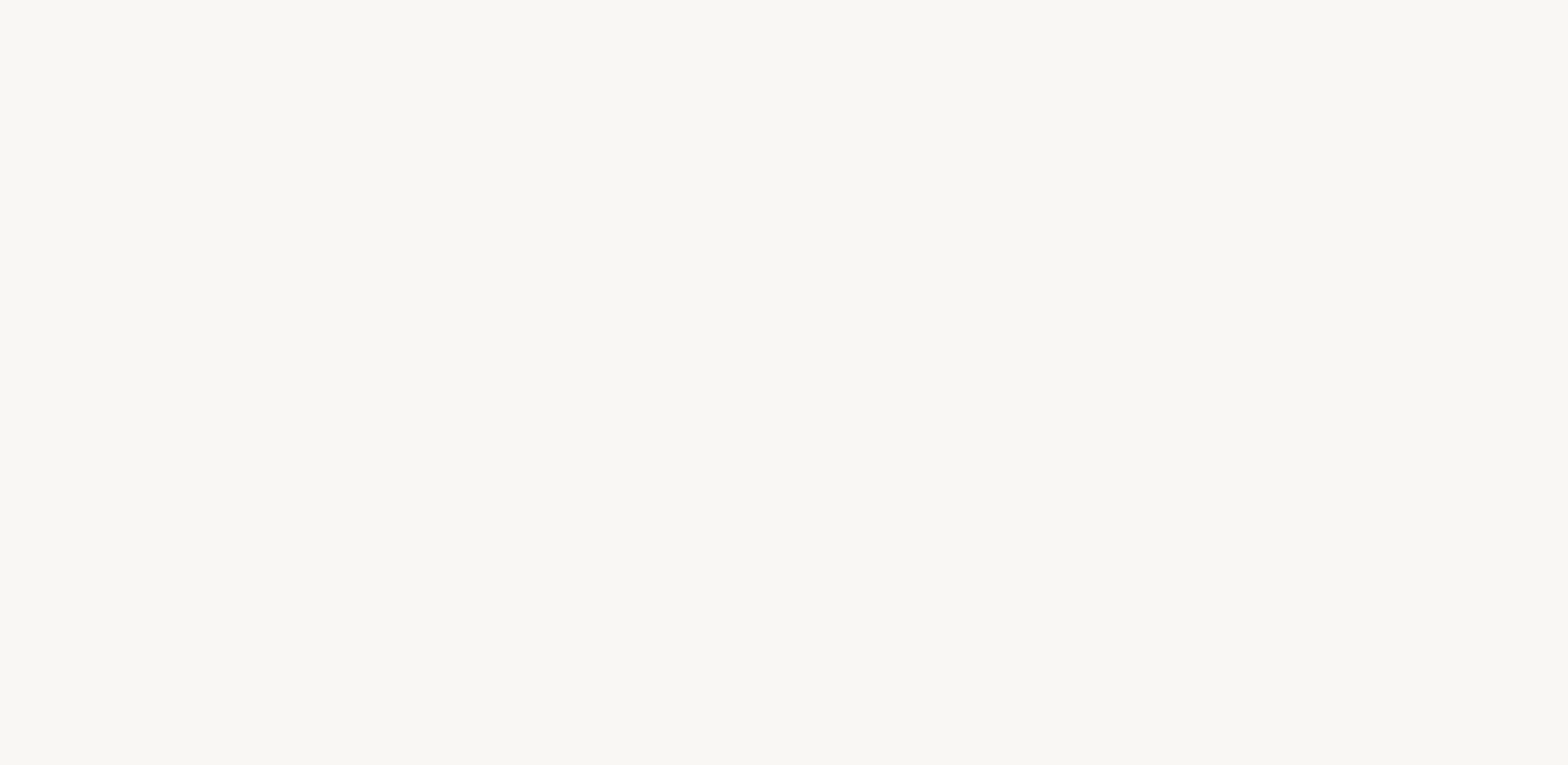
select select "FR"
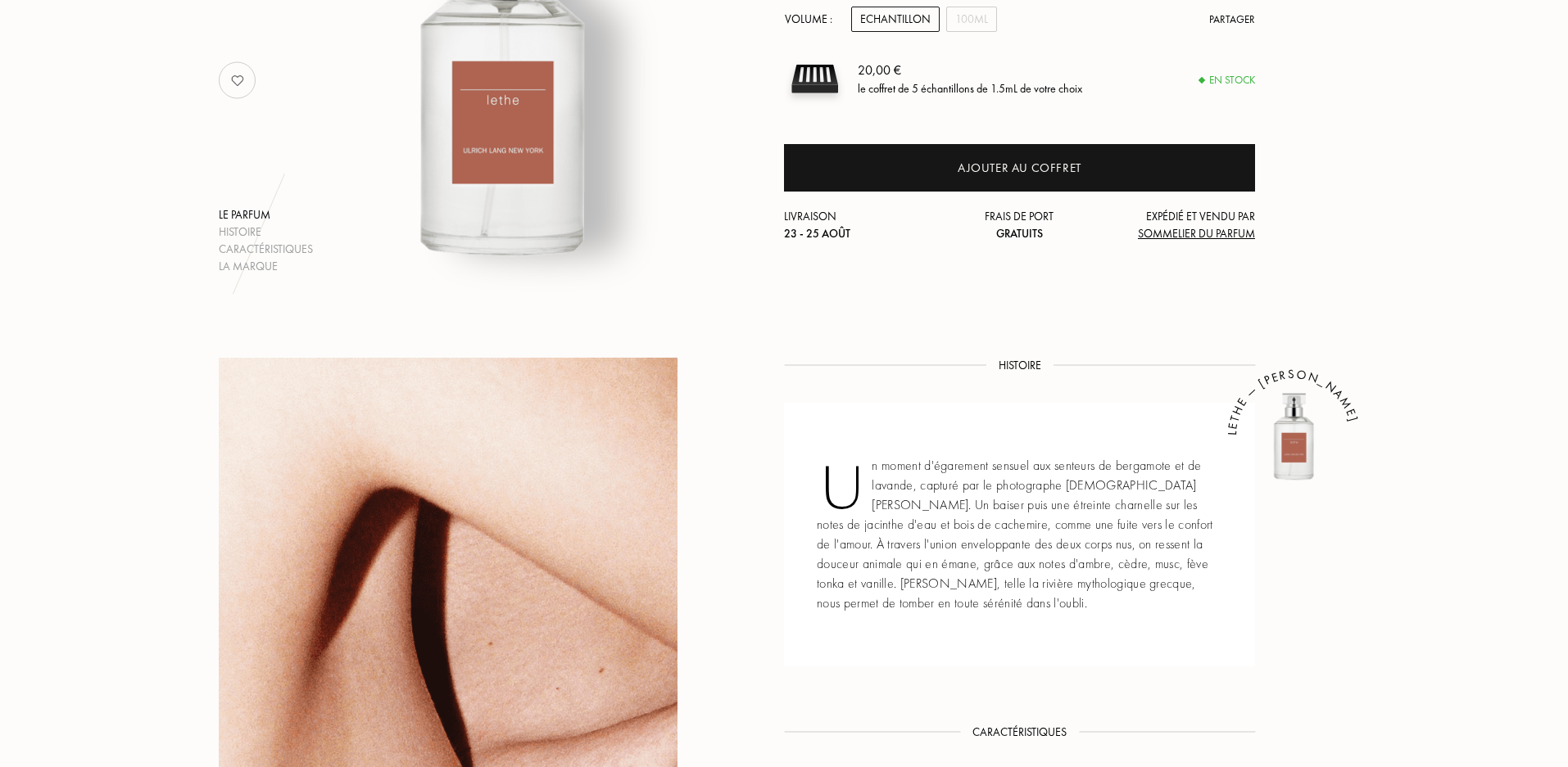
scroll to position [82, 0]
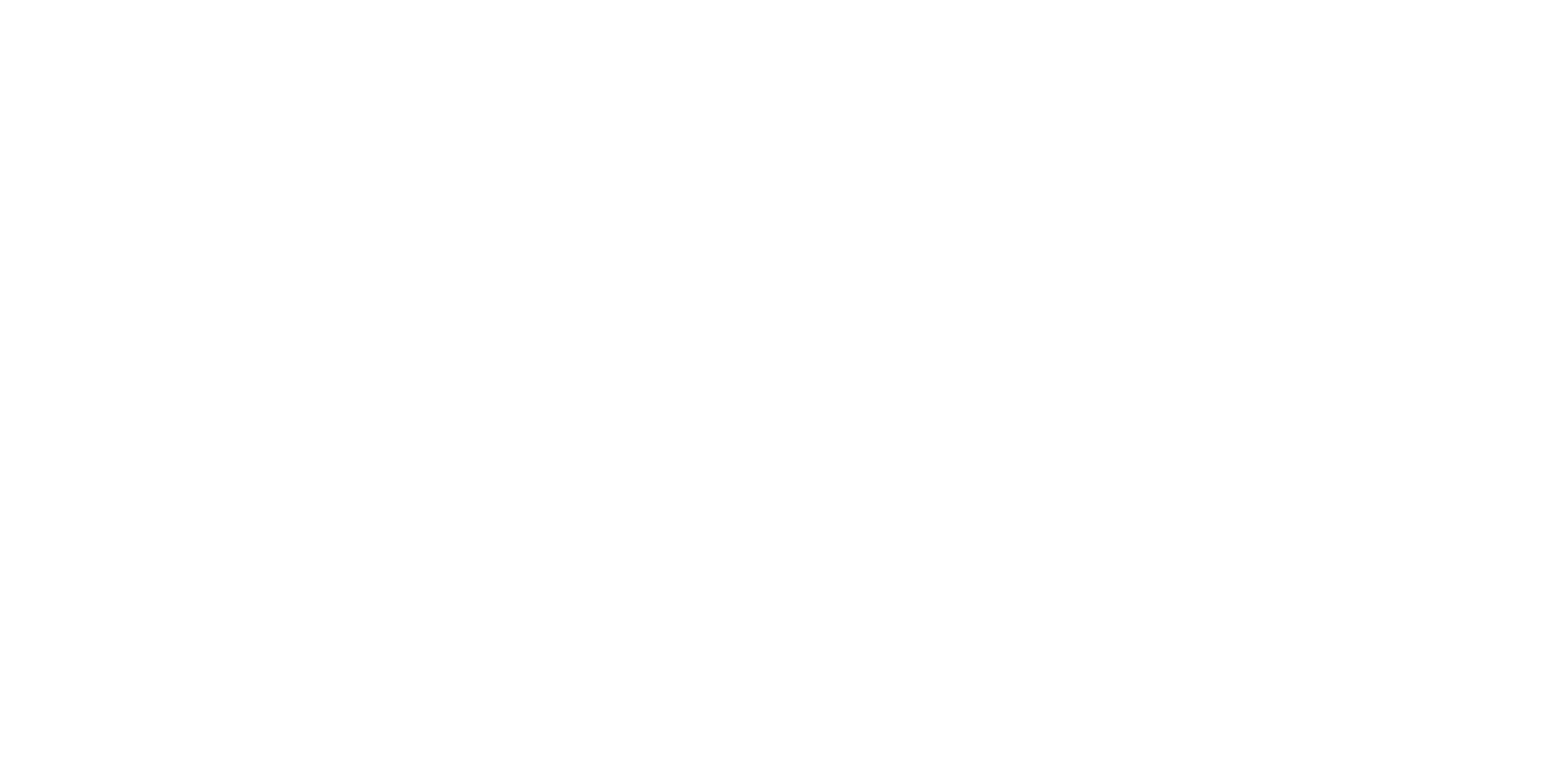
select select "FR"
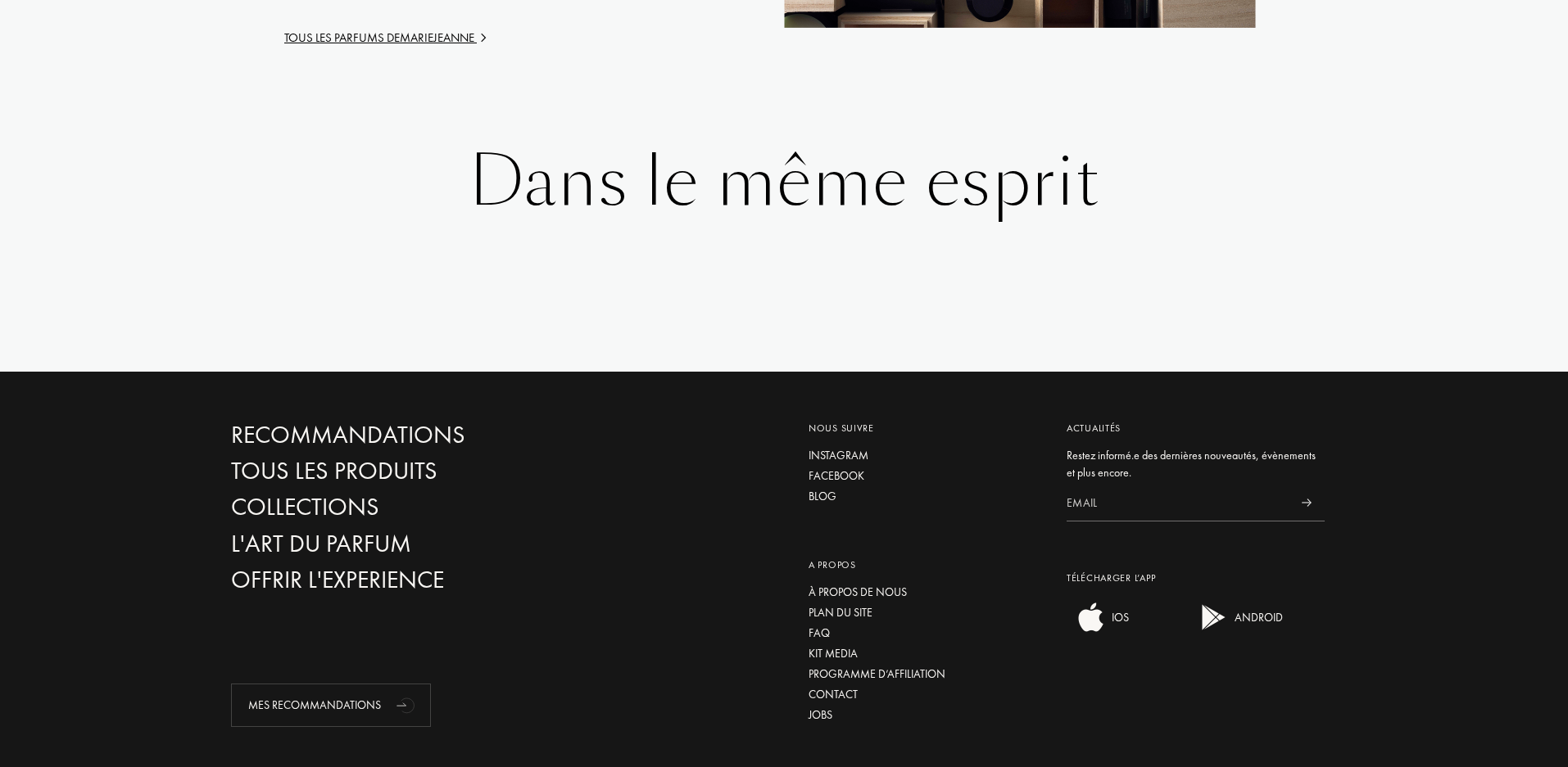
scroll to position [2293, 0]
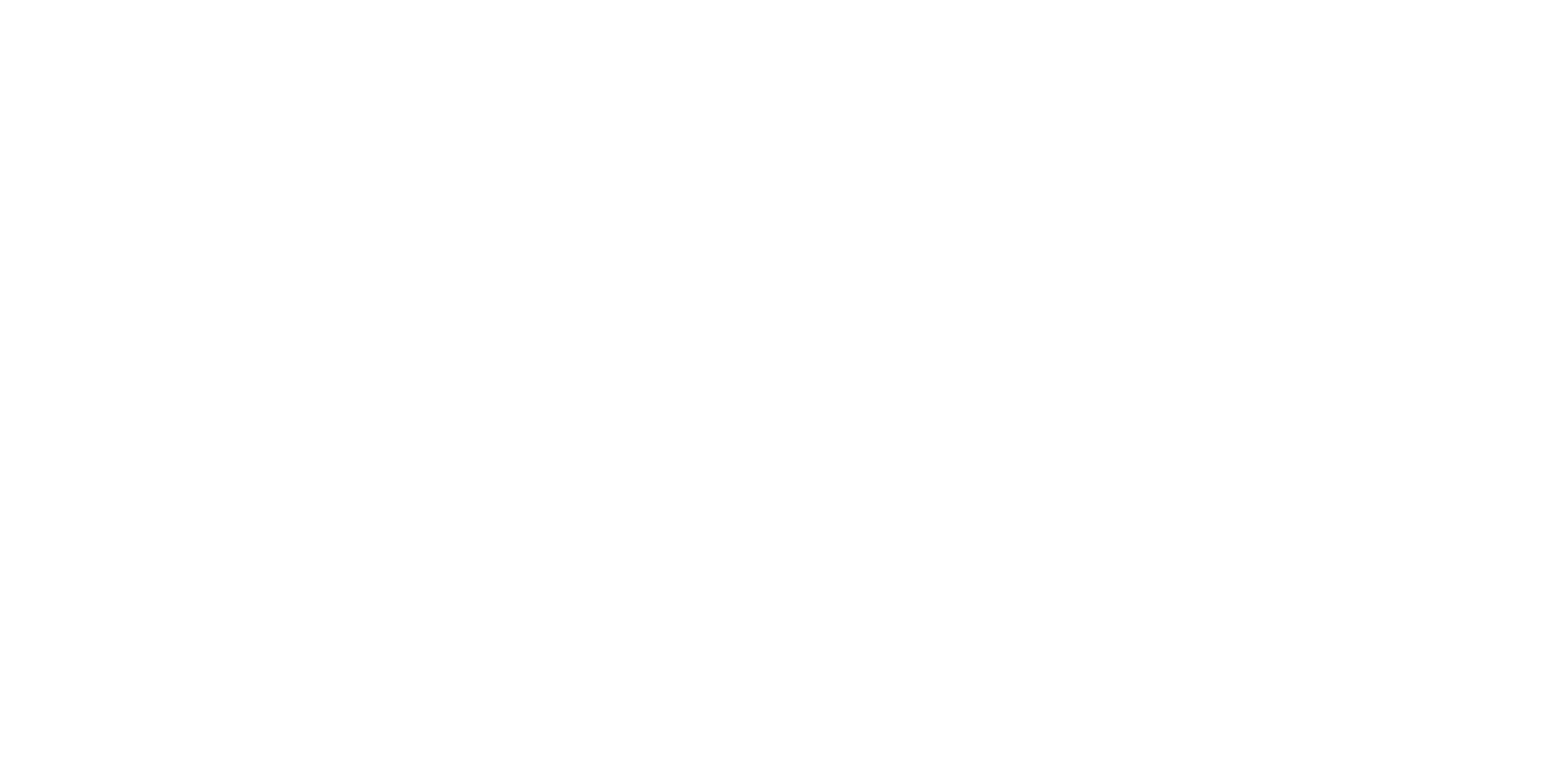
select select "FR"
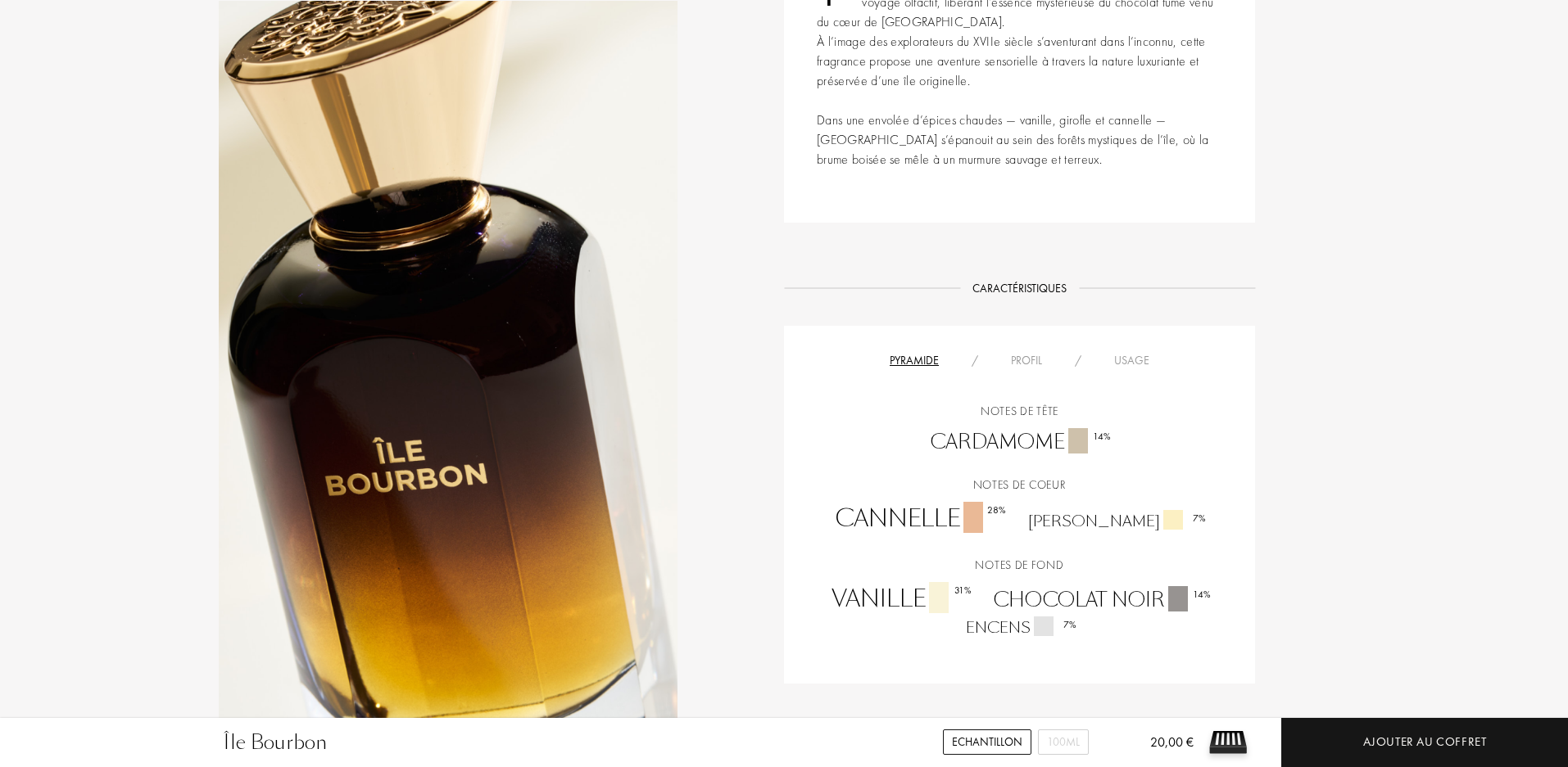
scroll to position [655, 0]
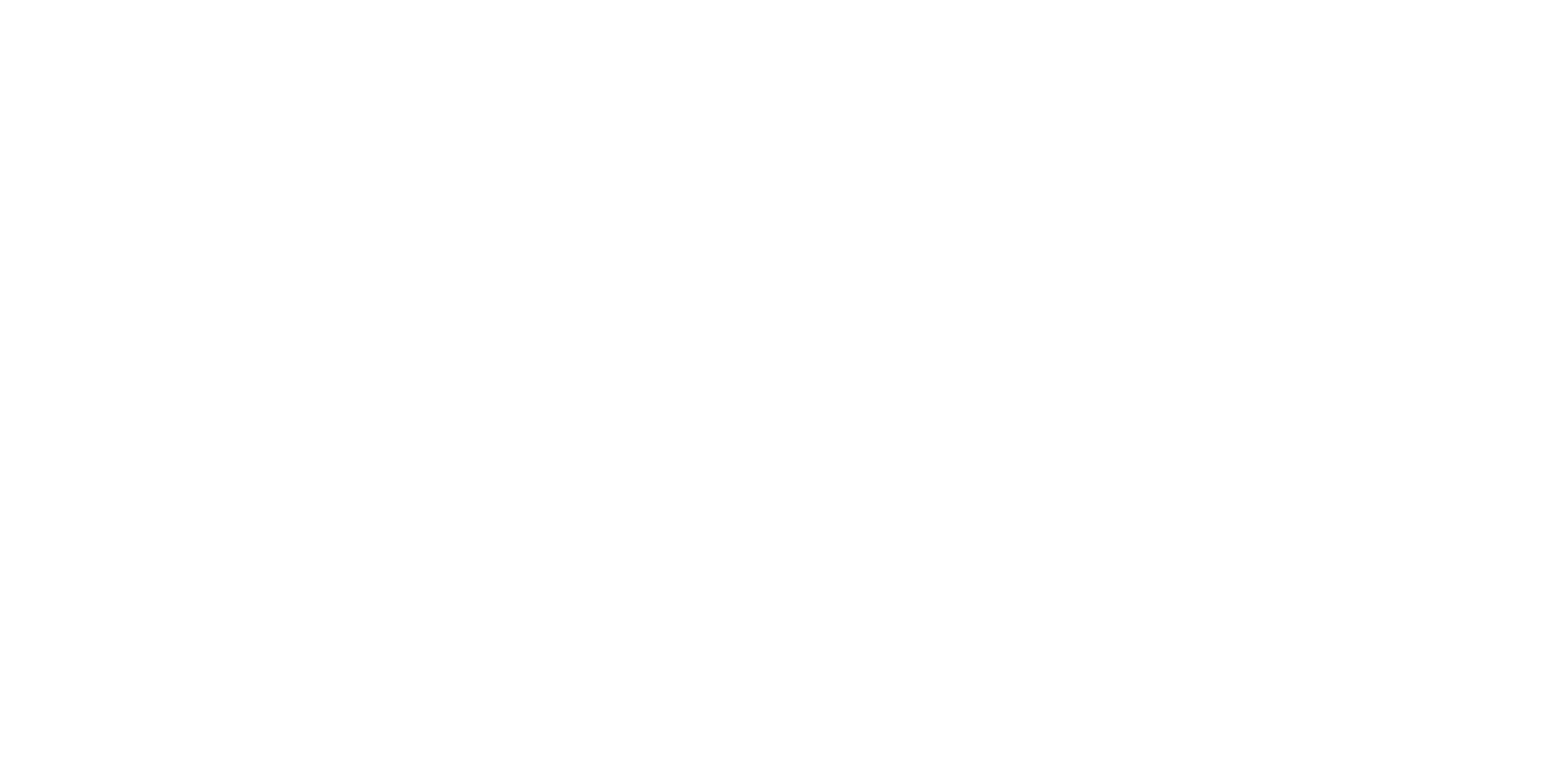
select select "FR"
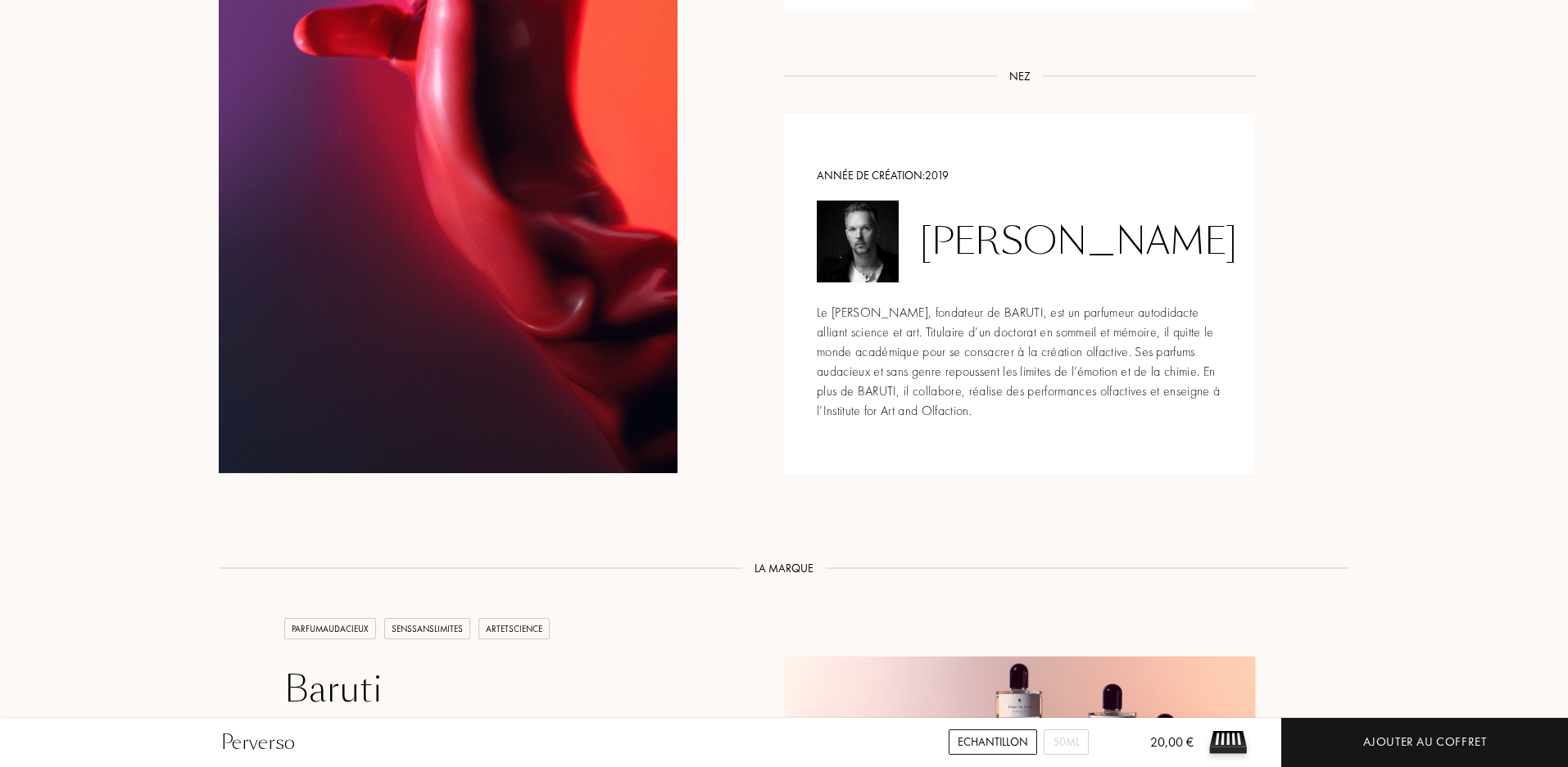
scroll to position [982, 0]
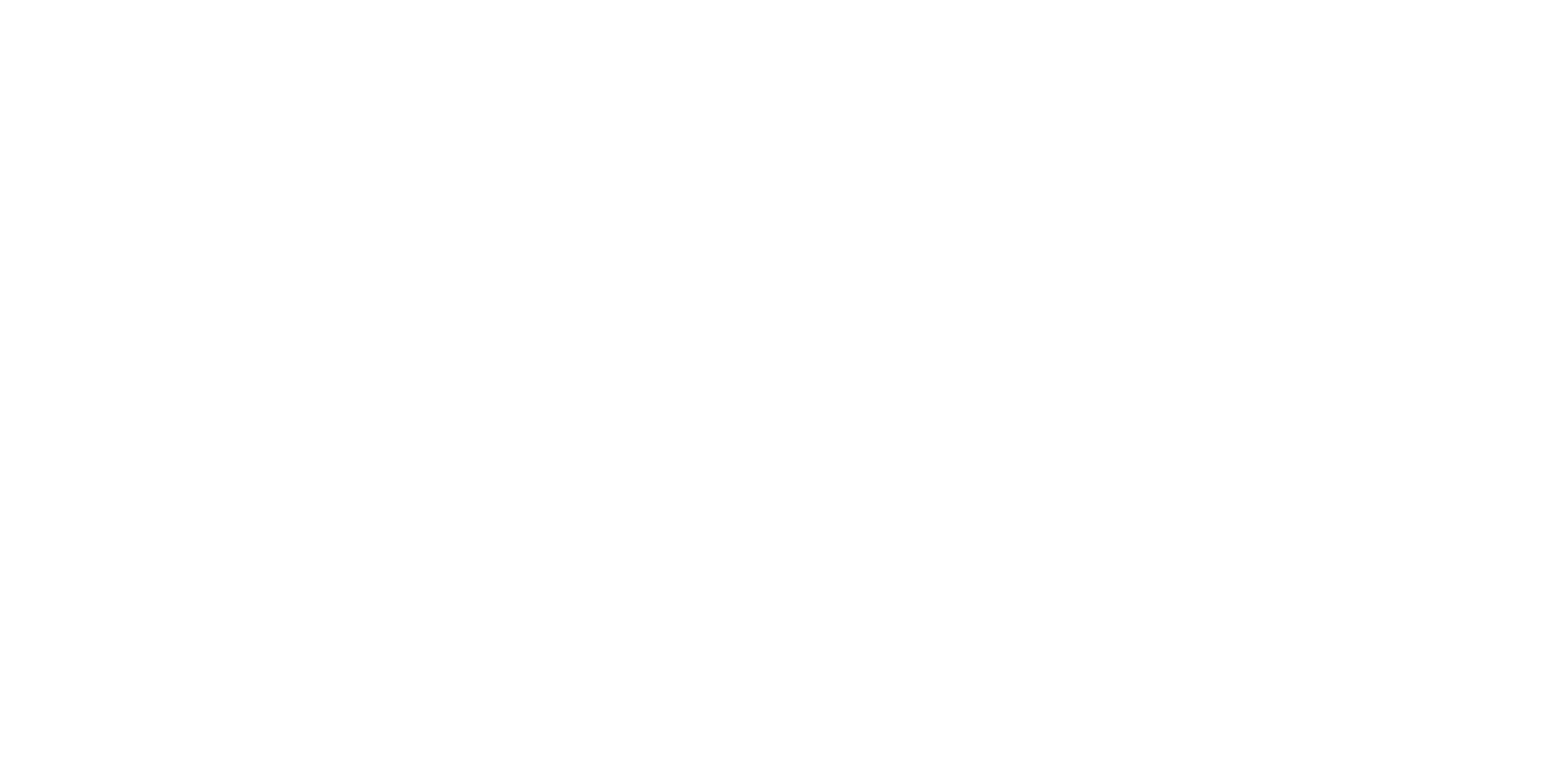
select select "FR"
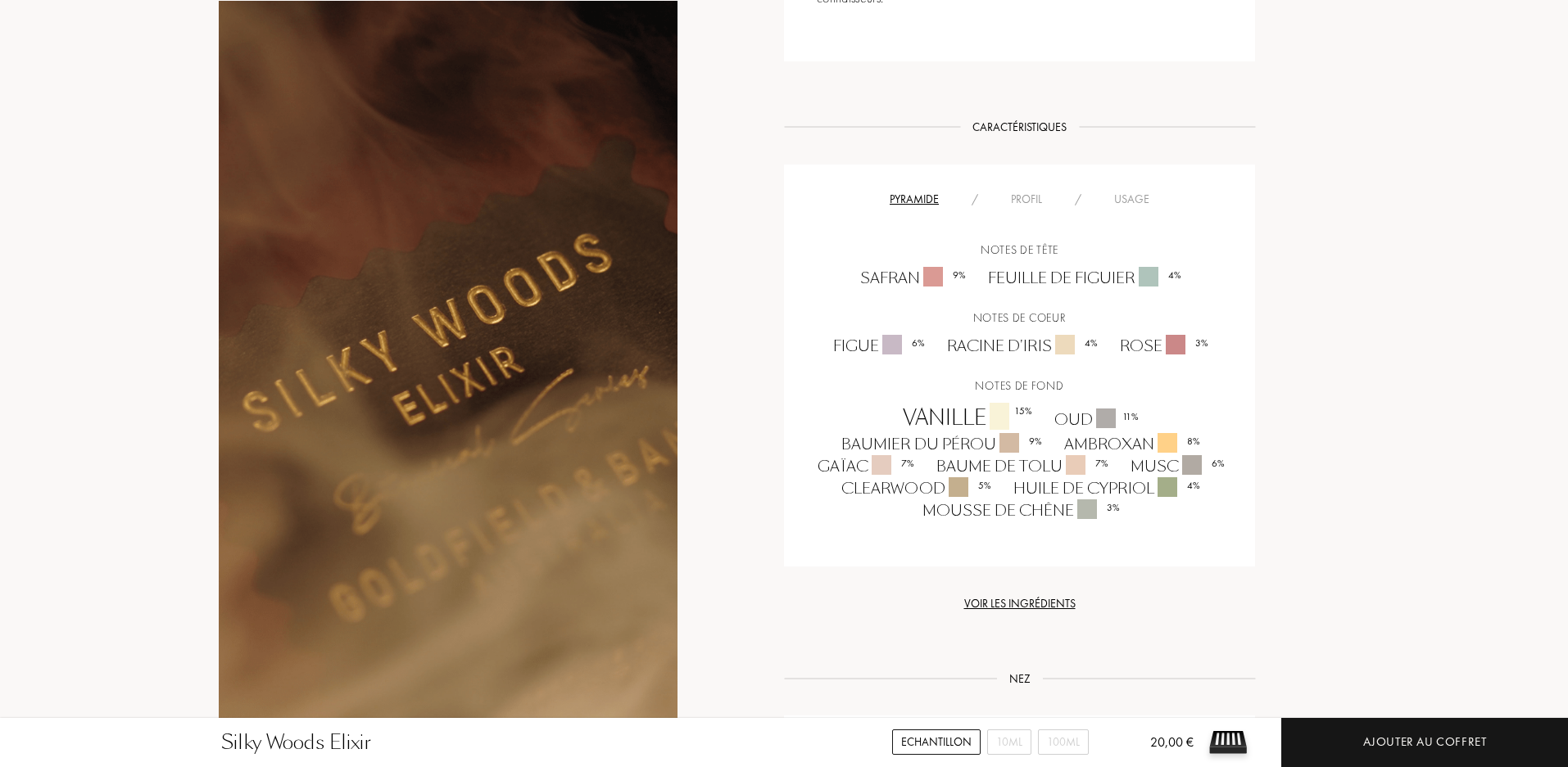
scroll to position [573, 0]
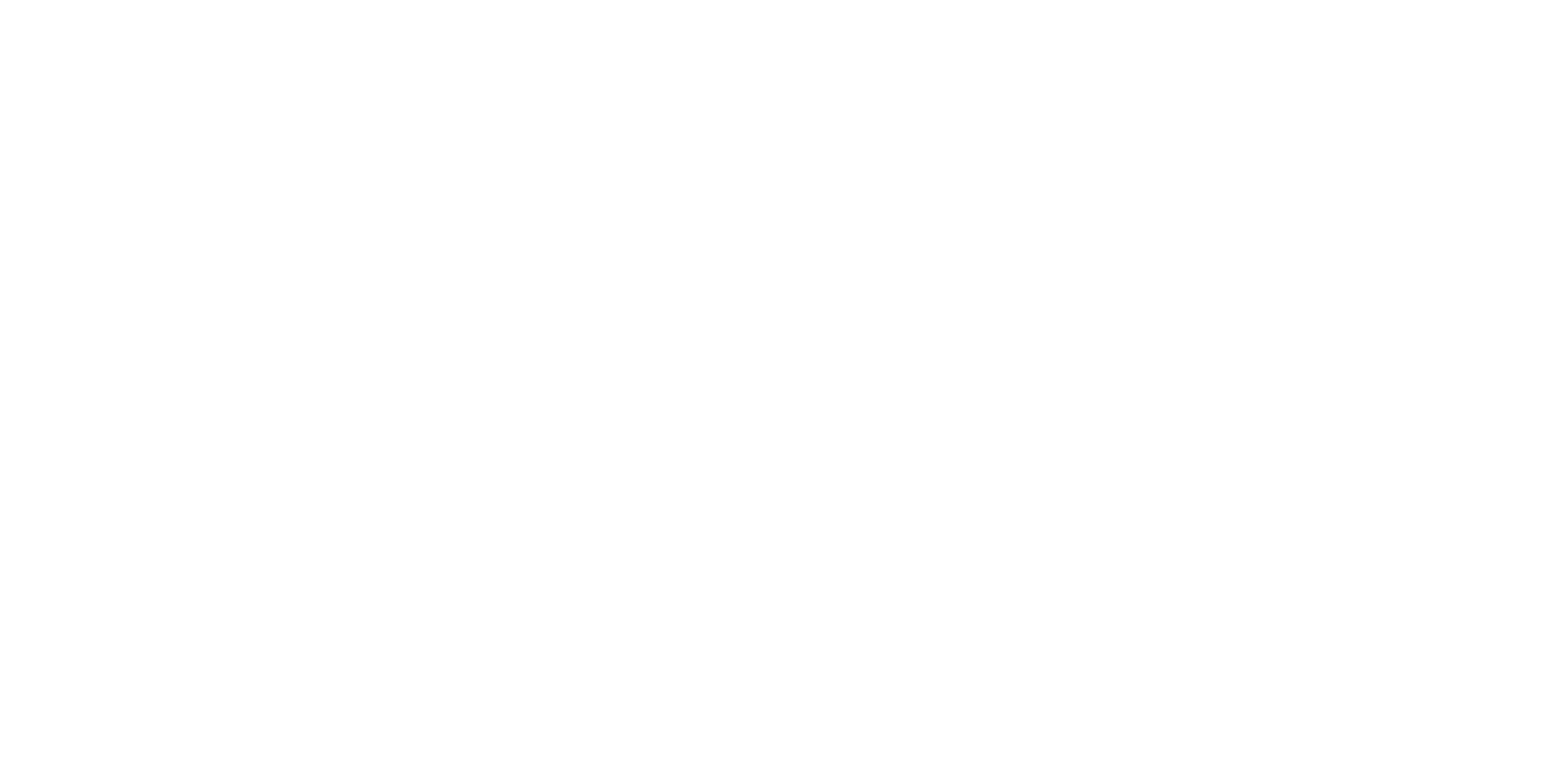
select select "FR"
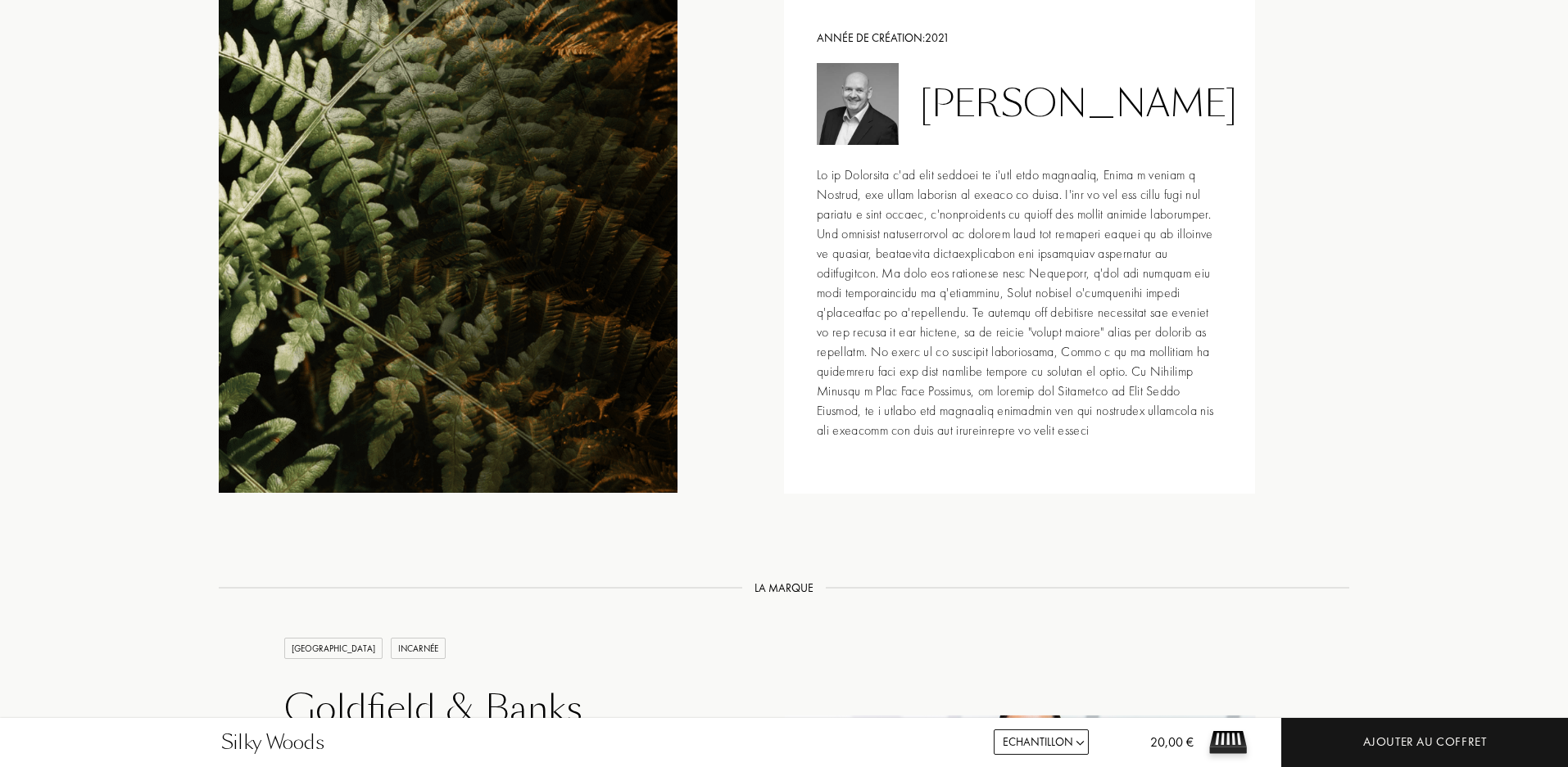
scroll to position [1884, 0]
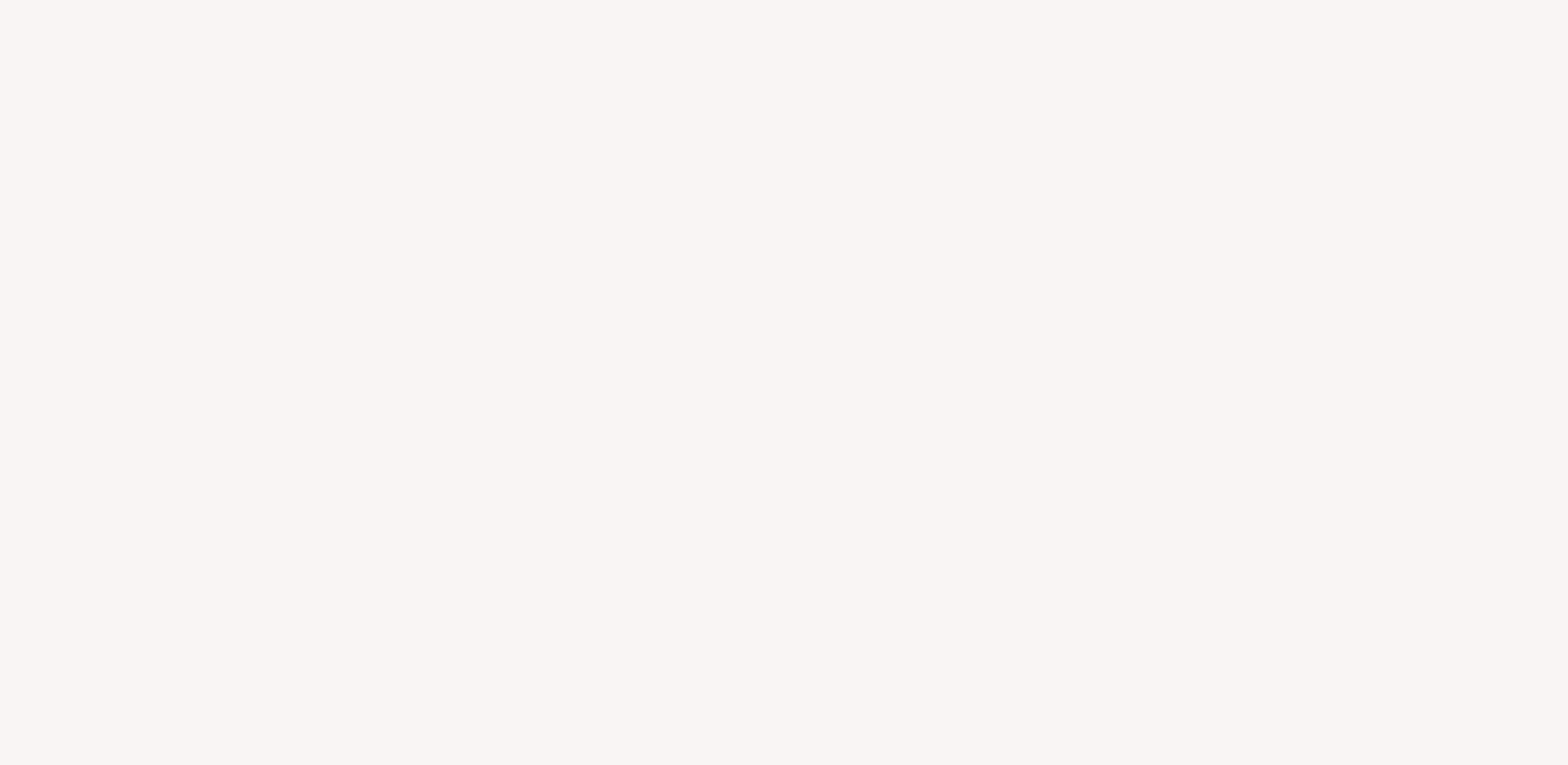
select select "FR"
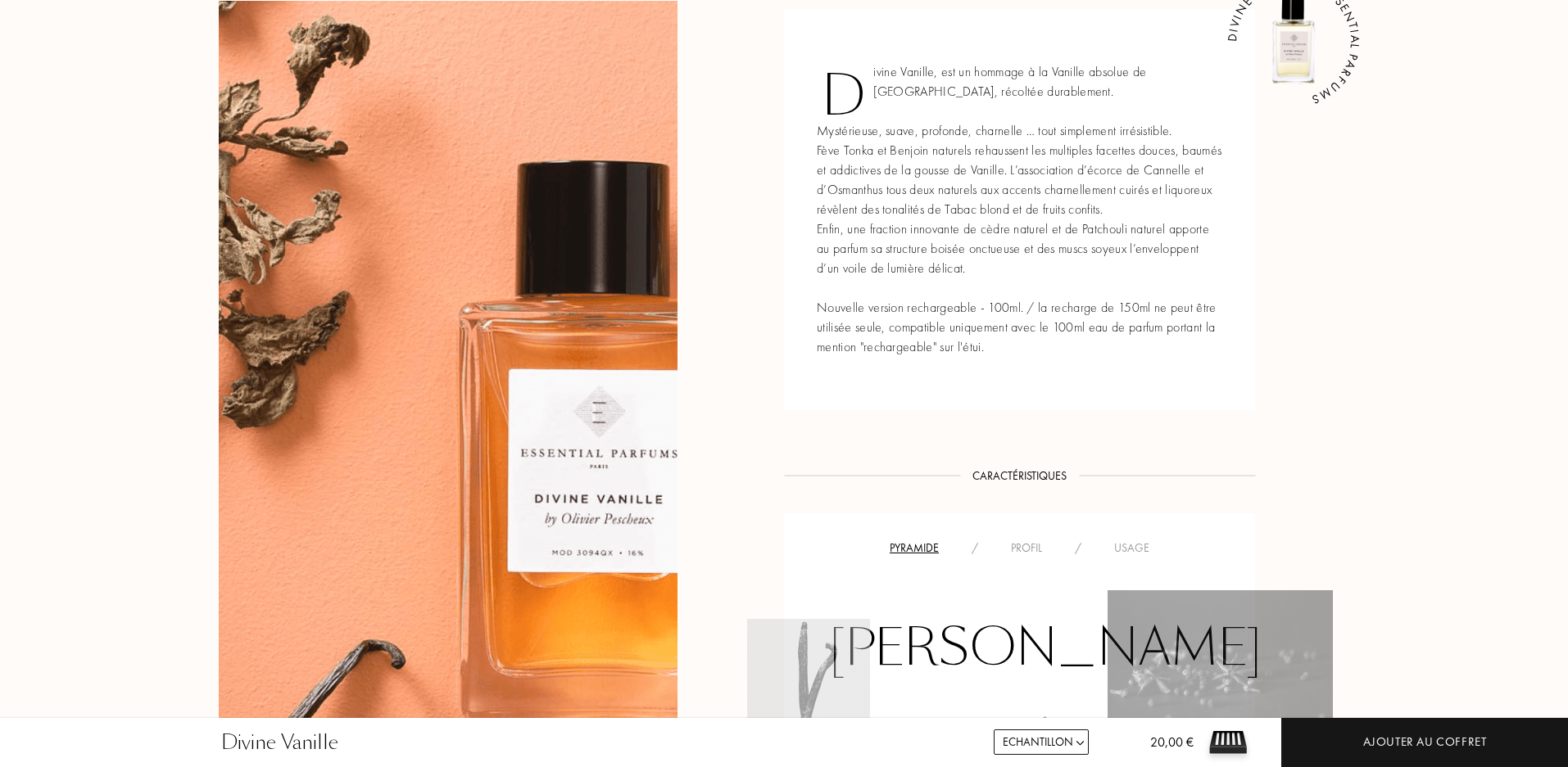
scroll to position [703, 0]
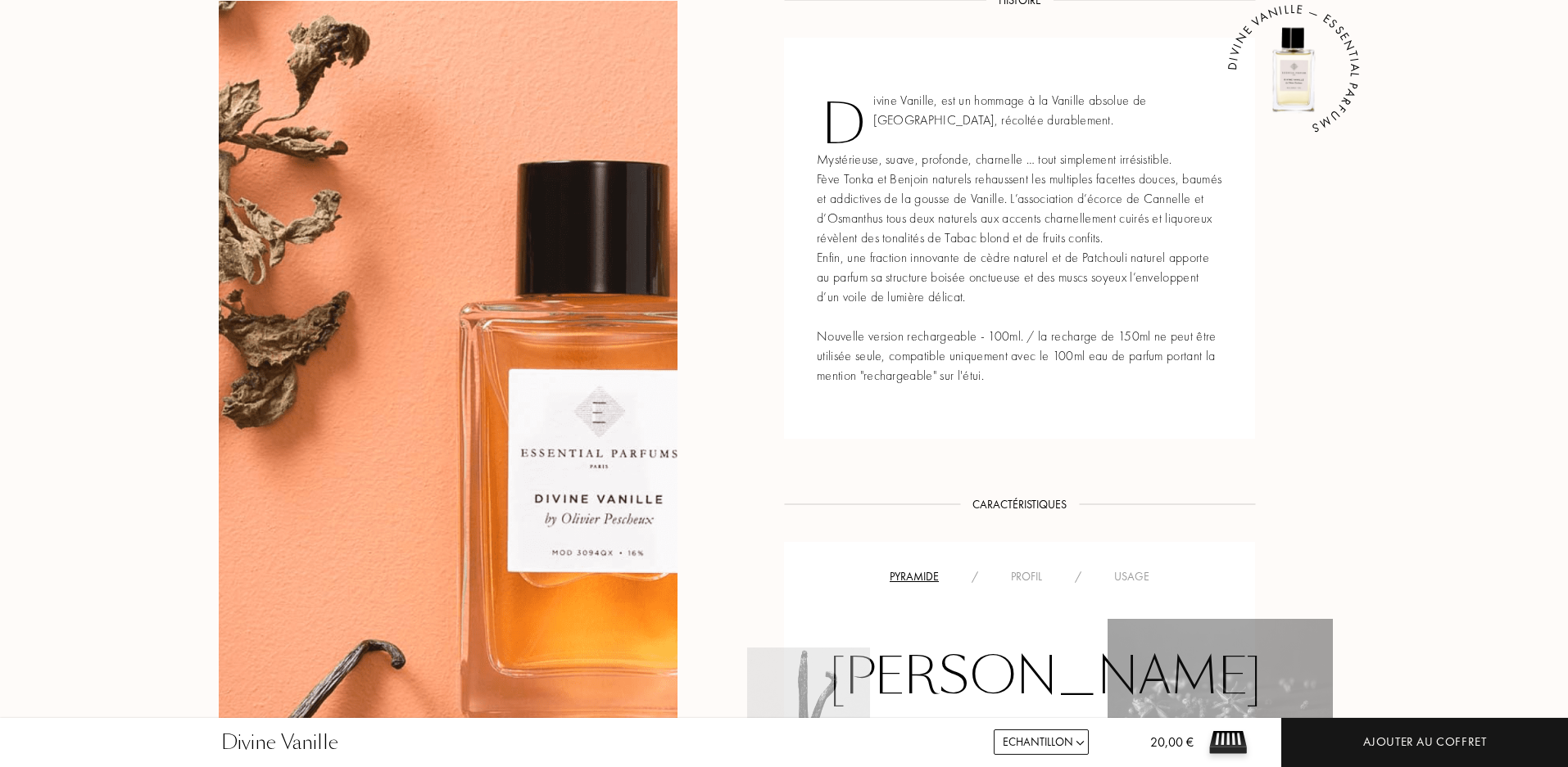
click at [1117, 568] on div "Usage" at bounding box center [1132, 576] width 68 height 17
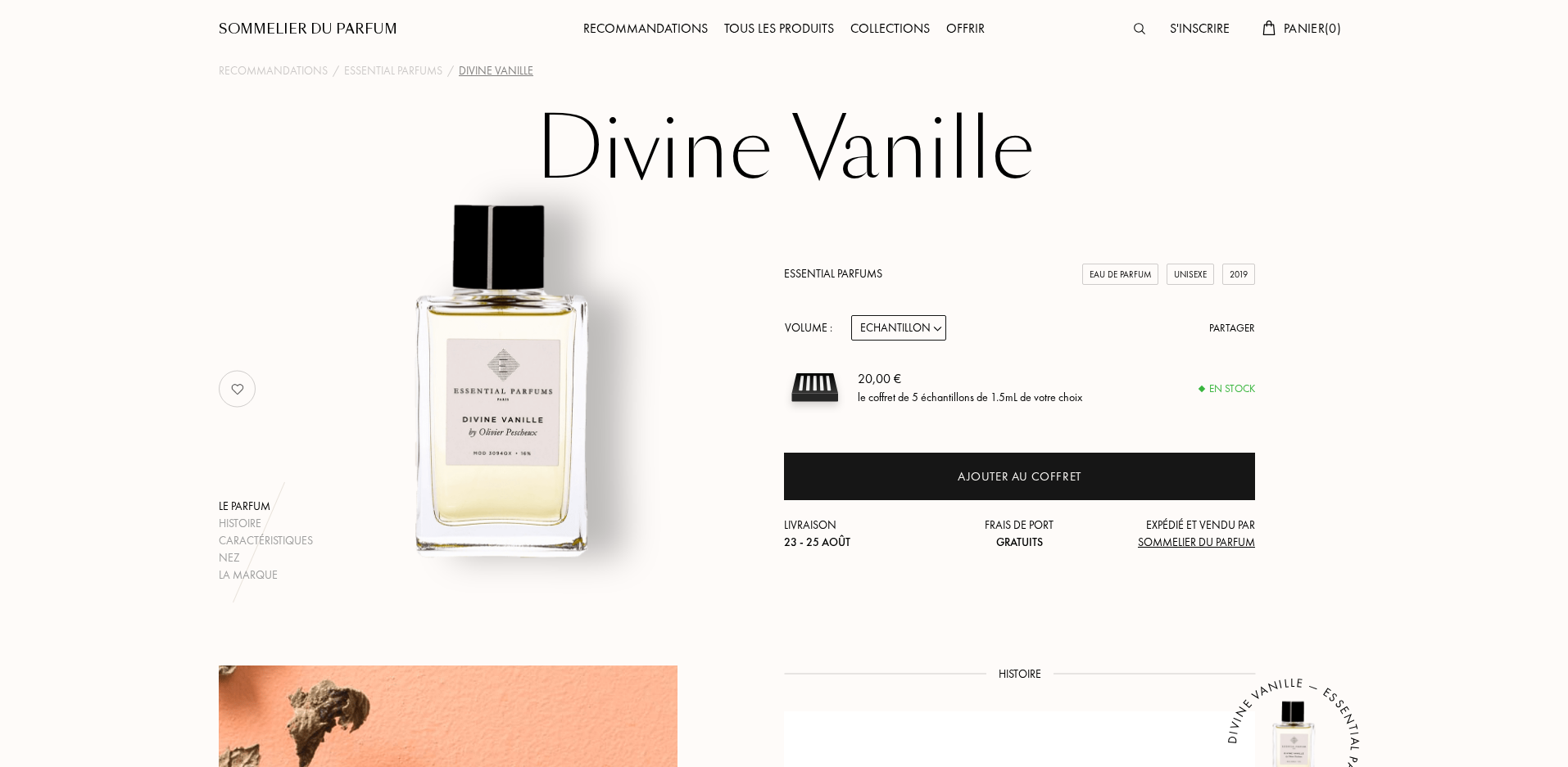
scroll to position [0, 0]
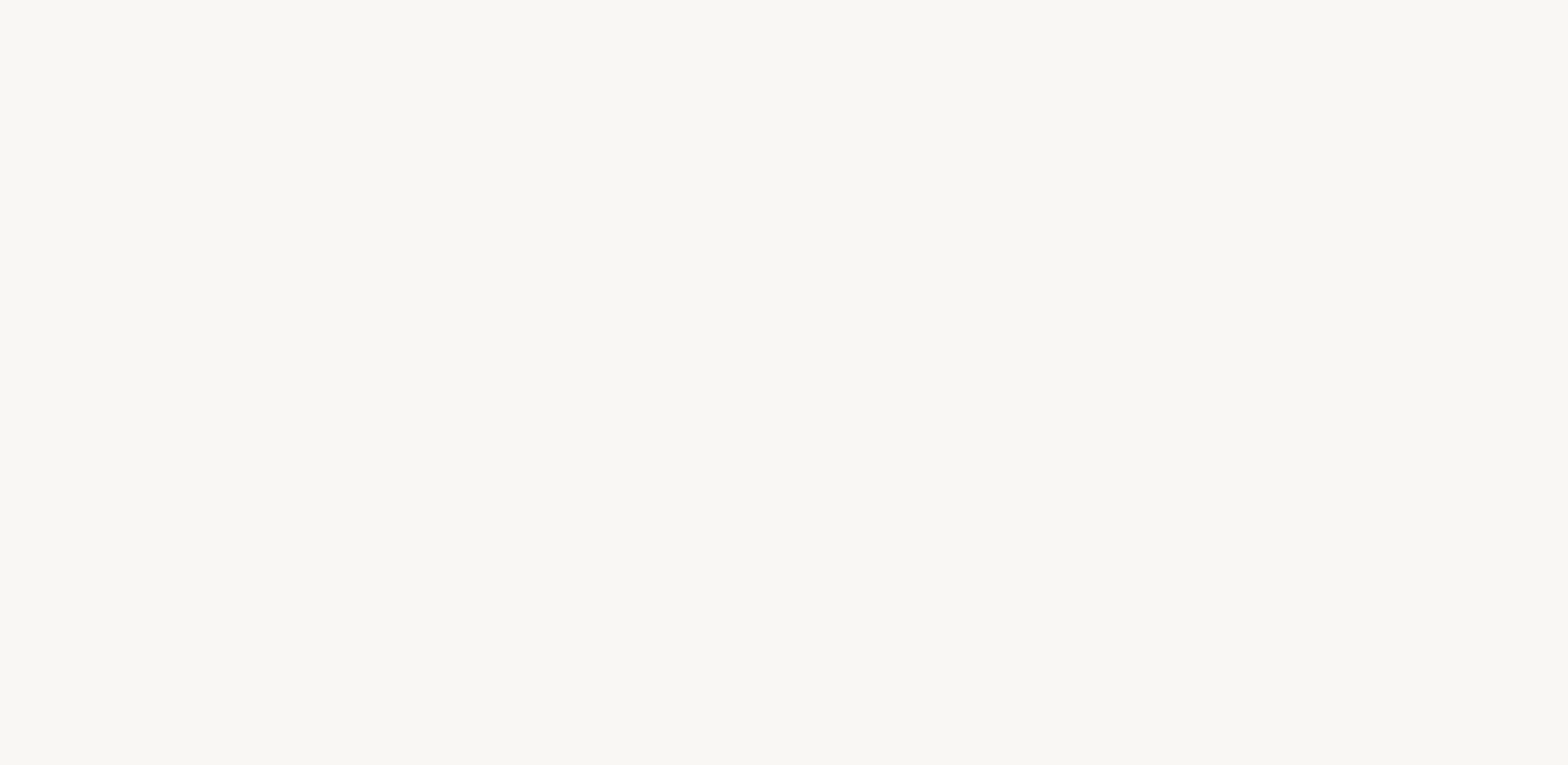
select select "FR"
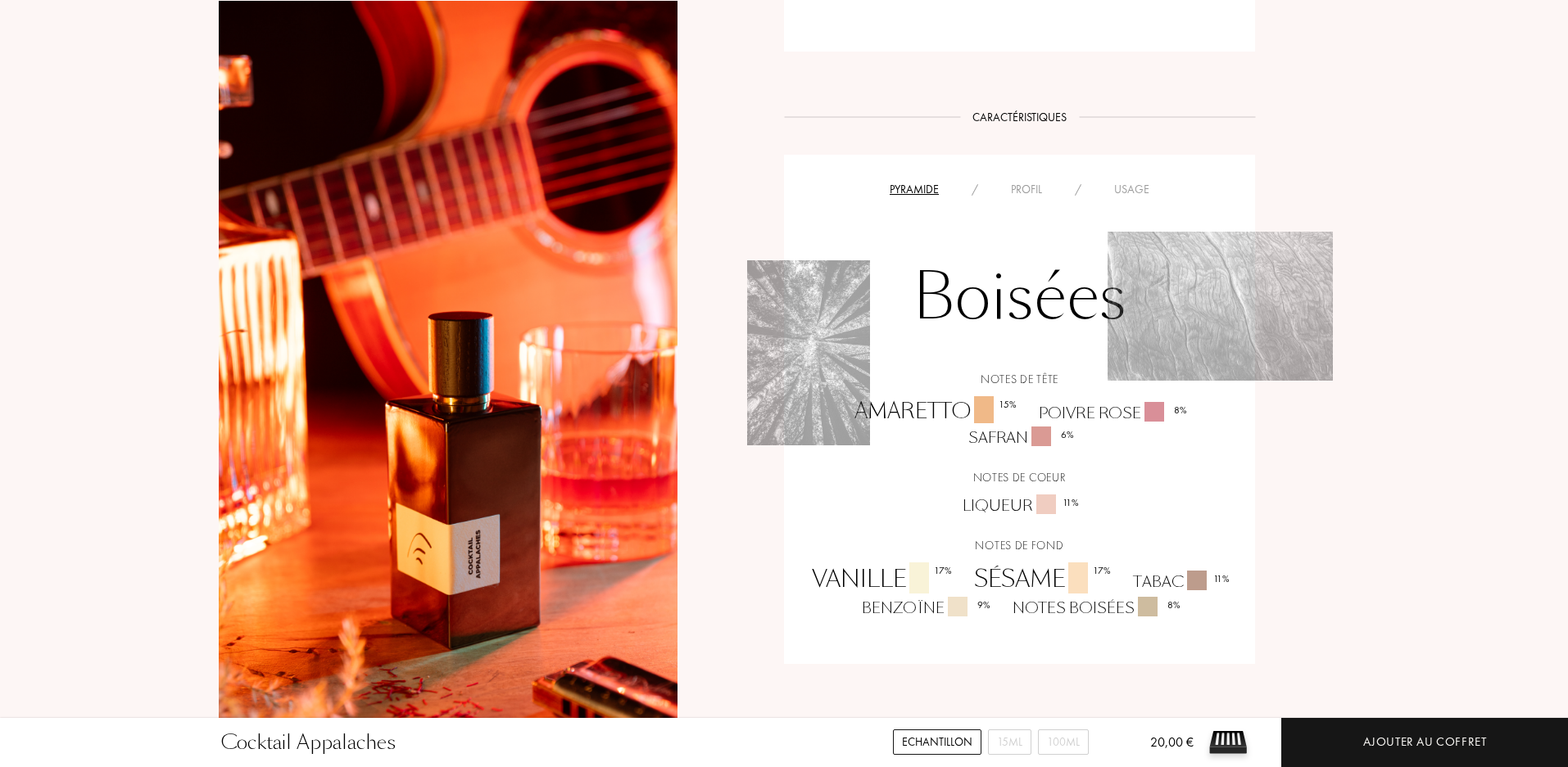
scroll to position [1228, 0]
